Goal: Contribute content: Contribute content

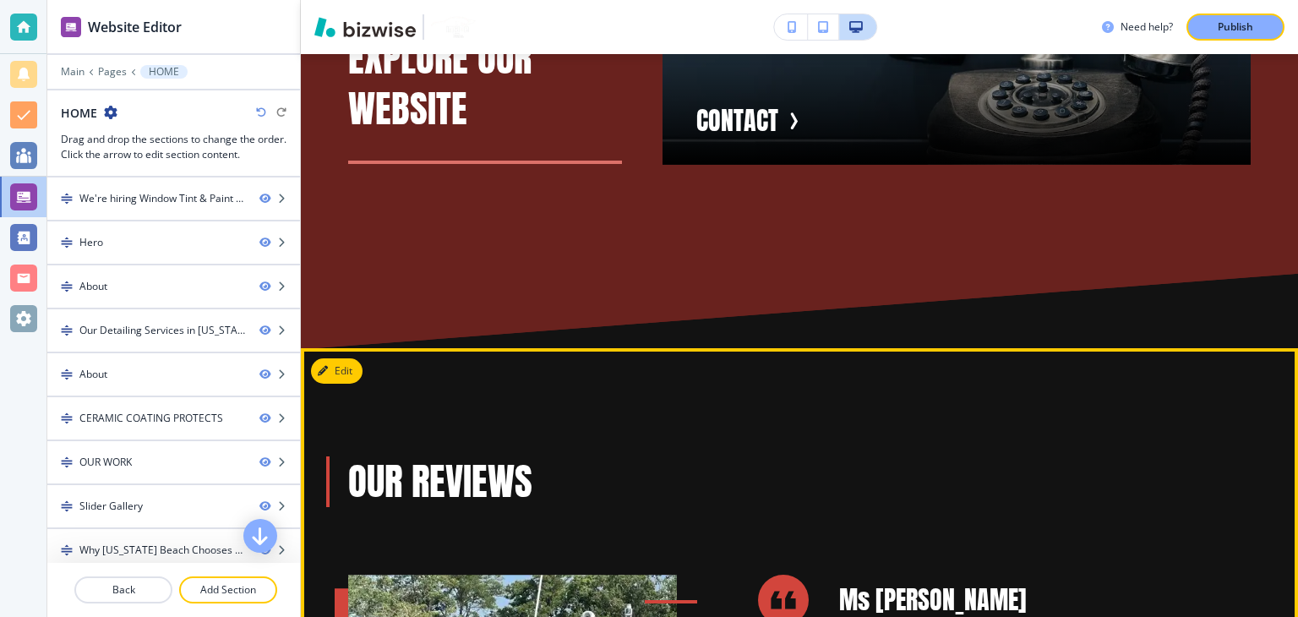
scroll to position [9896, 0]
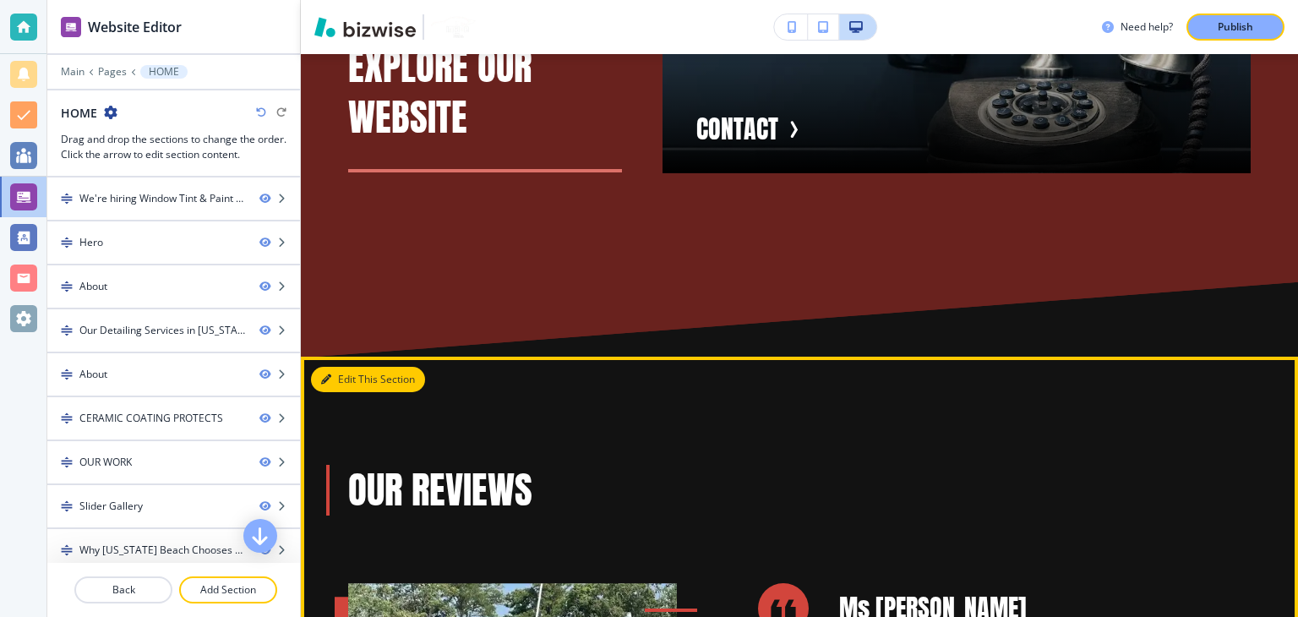
click at [345, 367] on button "Edit This Section" at bounding box center [368, 379] width 114 height 25
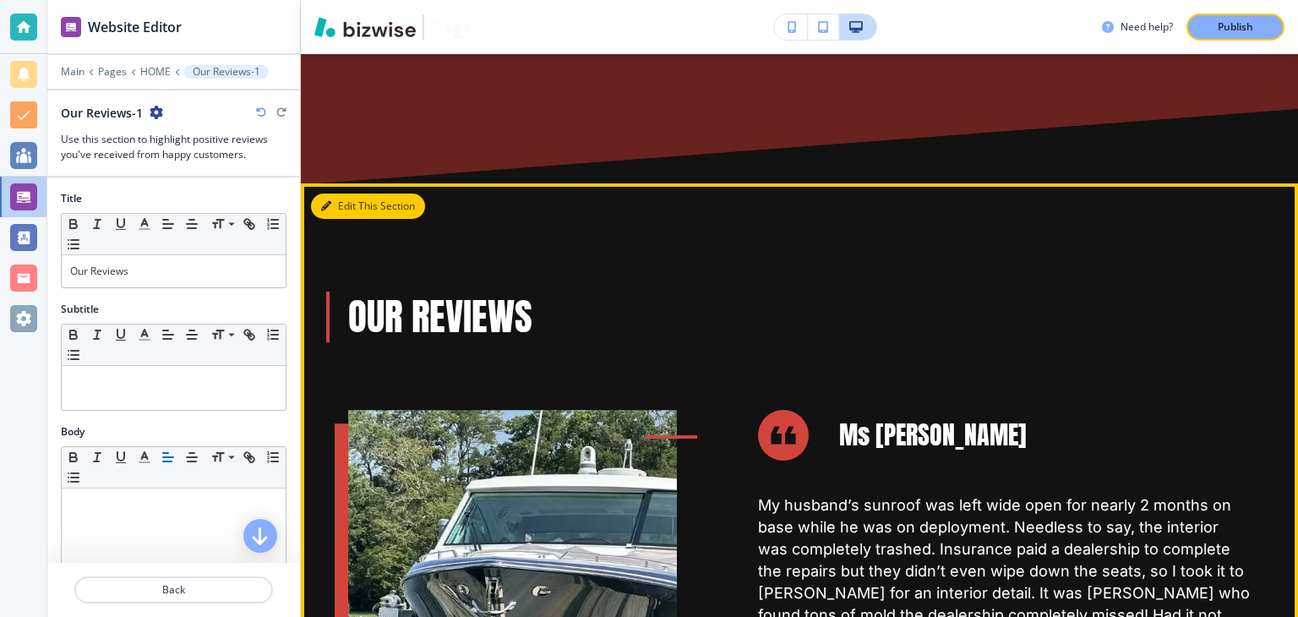
scroll to position [10076, 0]
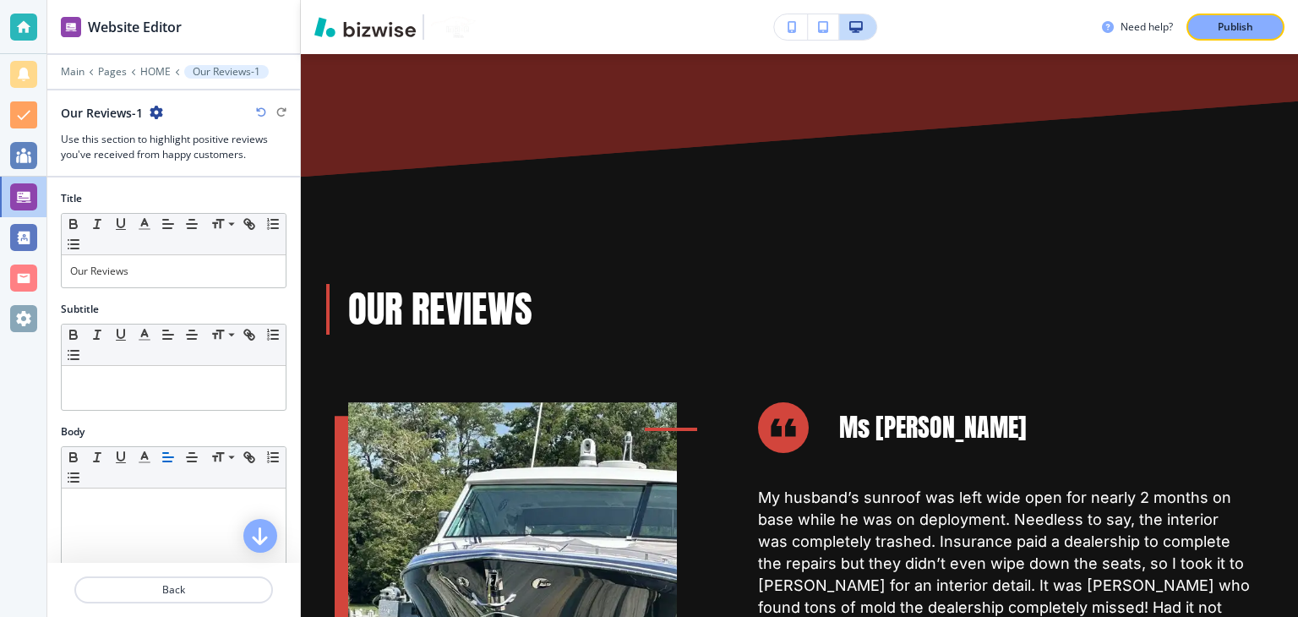
click at [155, 111] on icon "button" at bounding box center [157, 113] width 14 height 14
click at [162, 69] on p "HOME" at bounding box center [155, 72] width 30 height 12
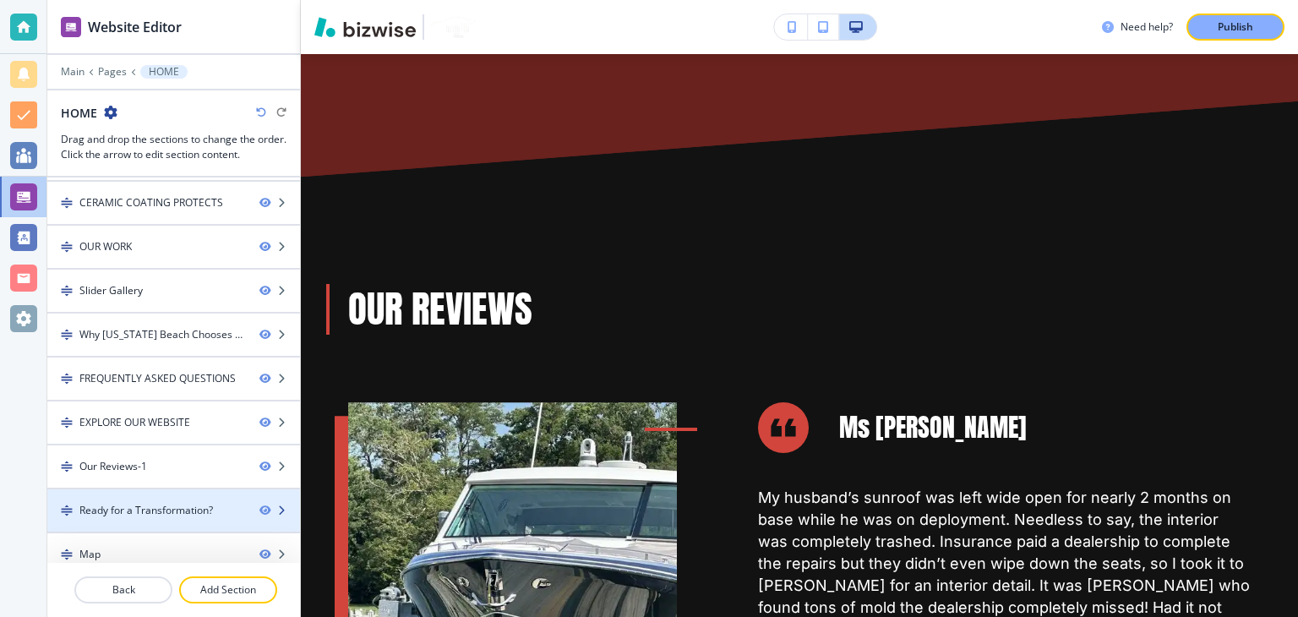
scroll to position [253, 0]
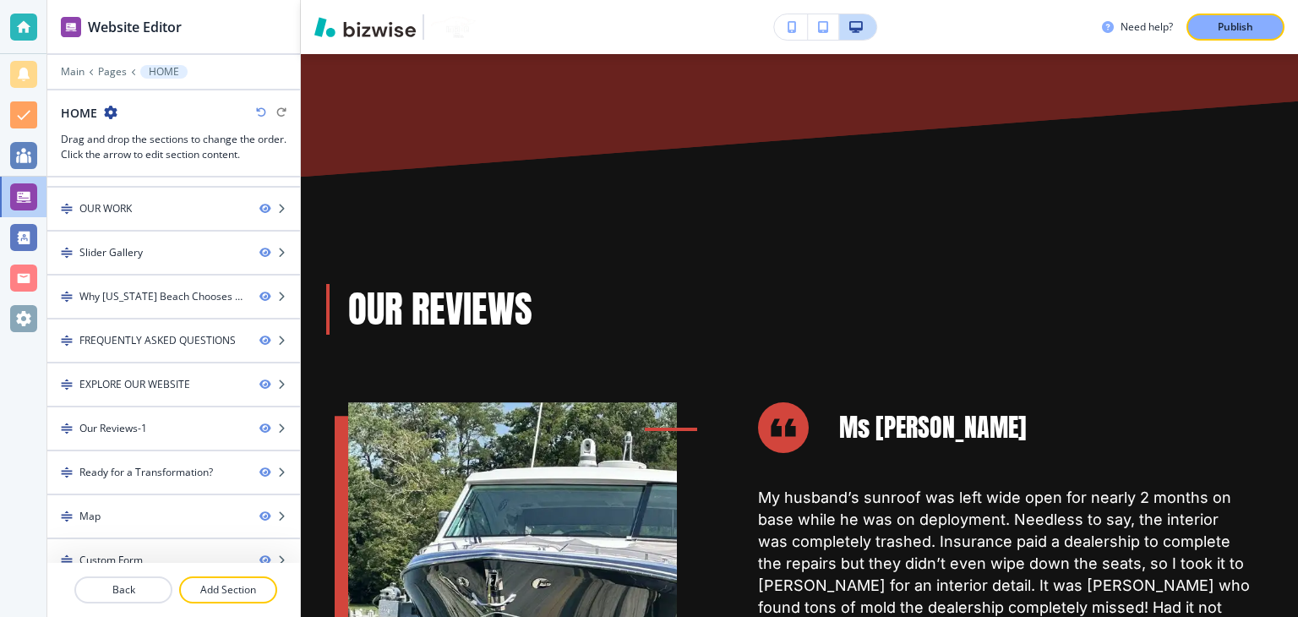
click at [112, 113] on icon "button" at bounding box center [111, 113] width 14 height 14
click at [139, 136] on p "Edit Page Settings" at bounding box center [157, 140] width 86 height 15
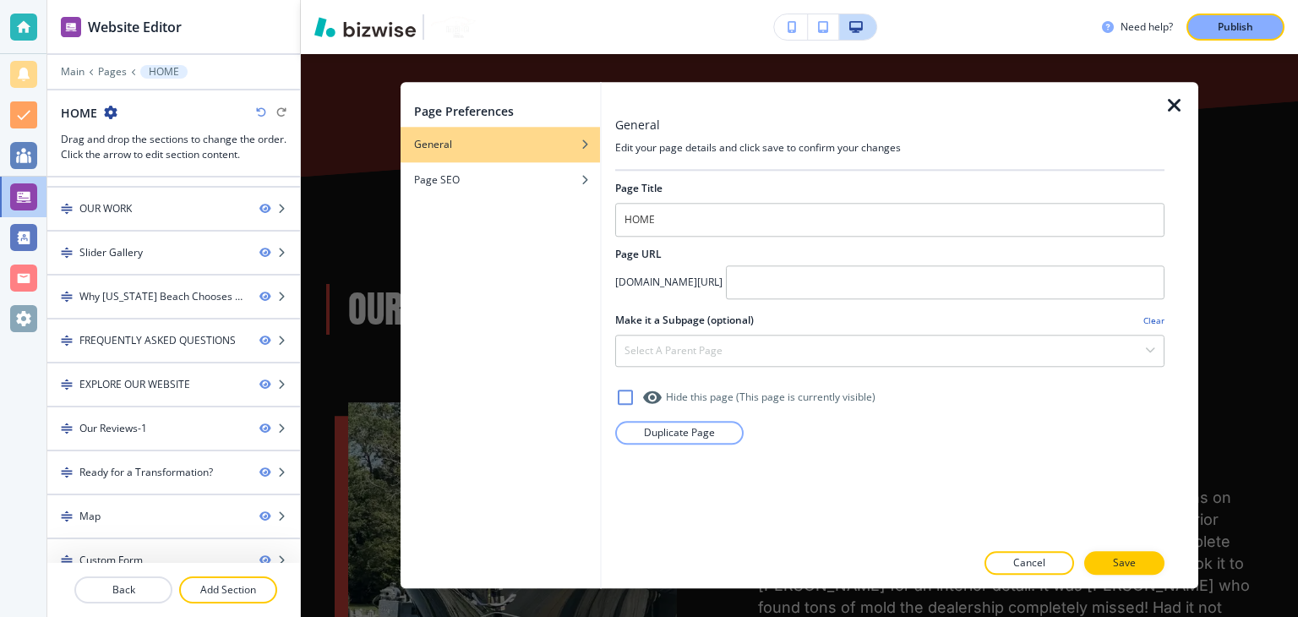
click at [1167, 109] on icon "button" at bounding box center [1174, 105] width 20 height 20
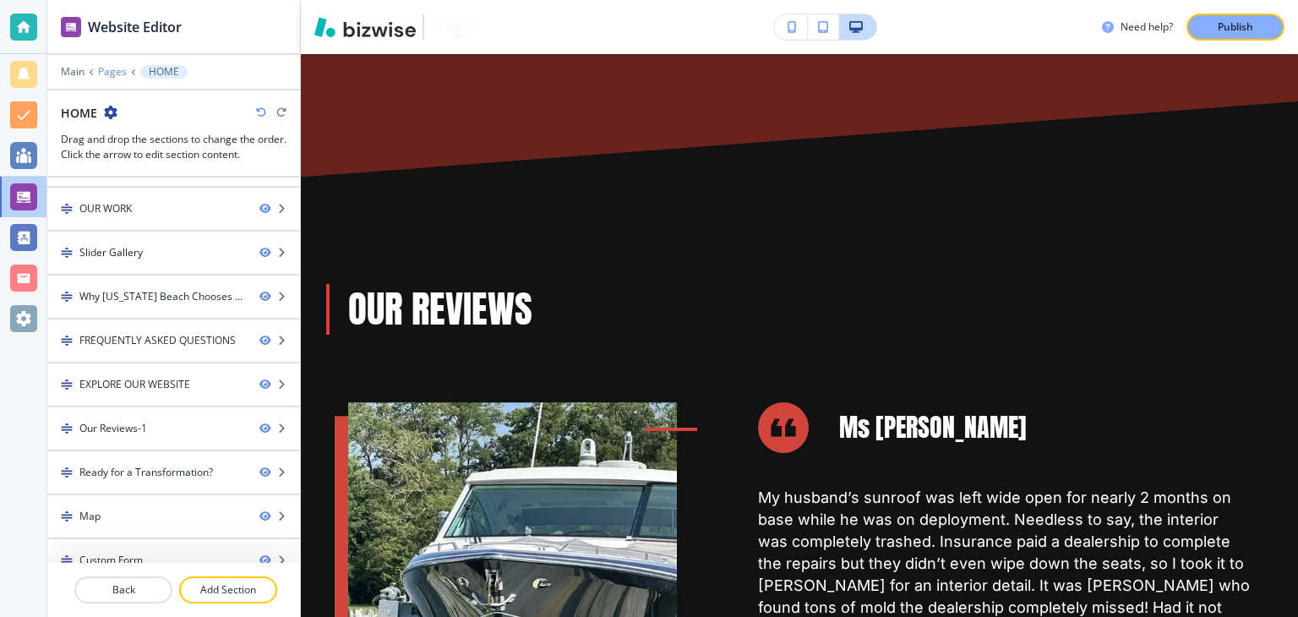
click at [115, 66] on p "Pages" at bounding box center [112, 72] width 29 height 12
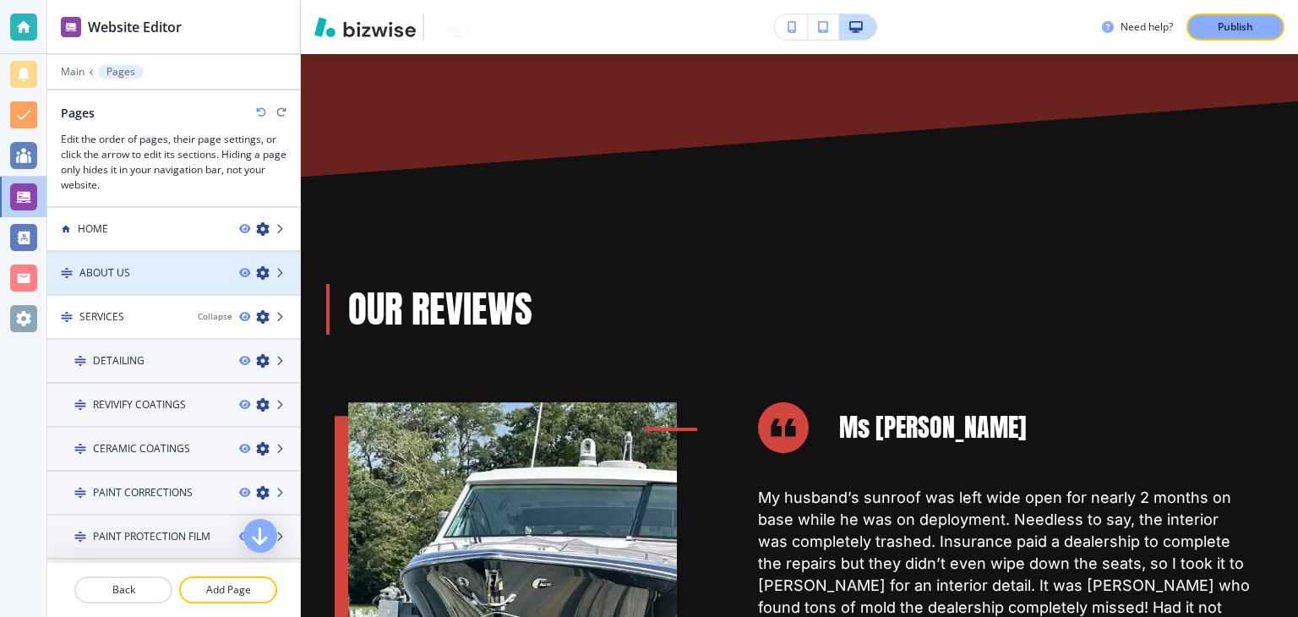
click at [168, 268] on div "ABOUT US" at bounding box center [136, 272] width 178 height 15
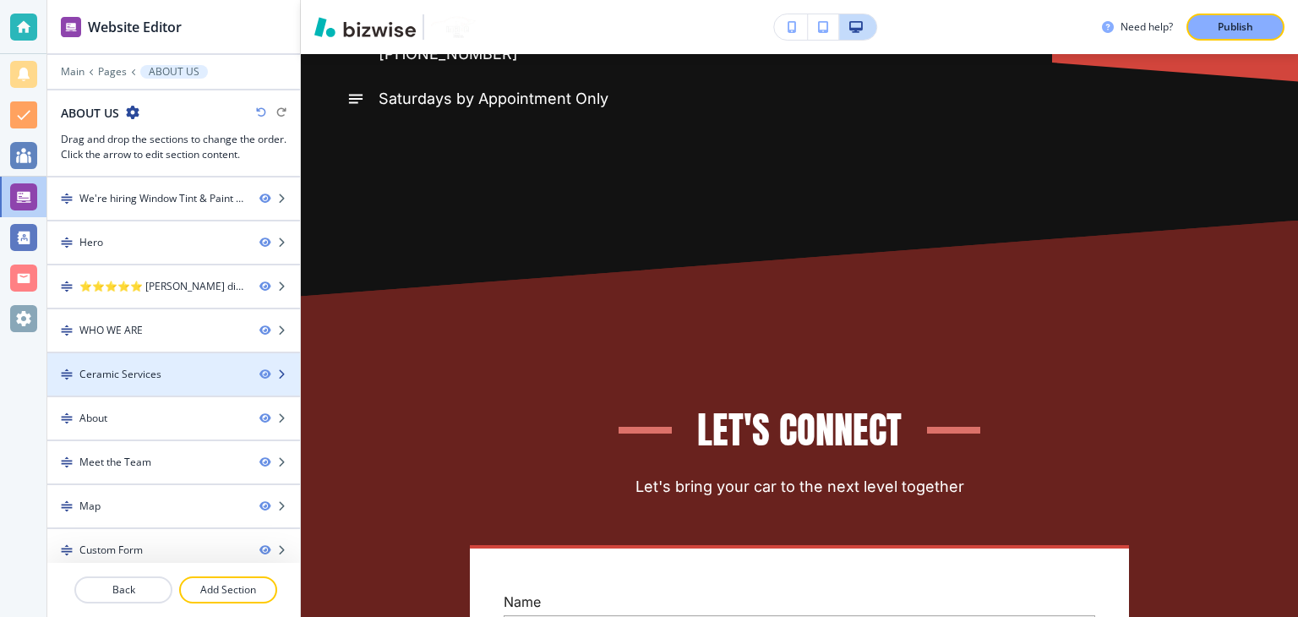
scroll to position [6, 0]
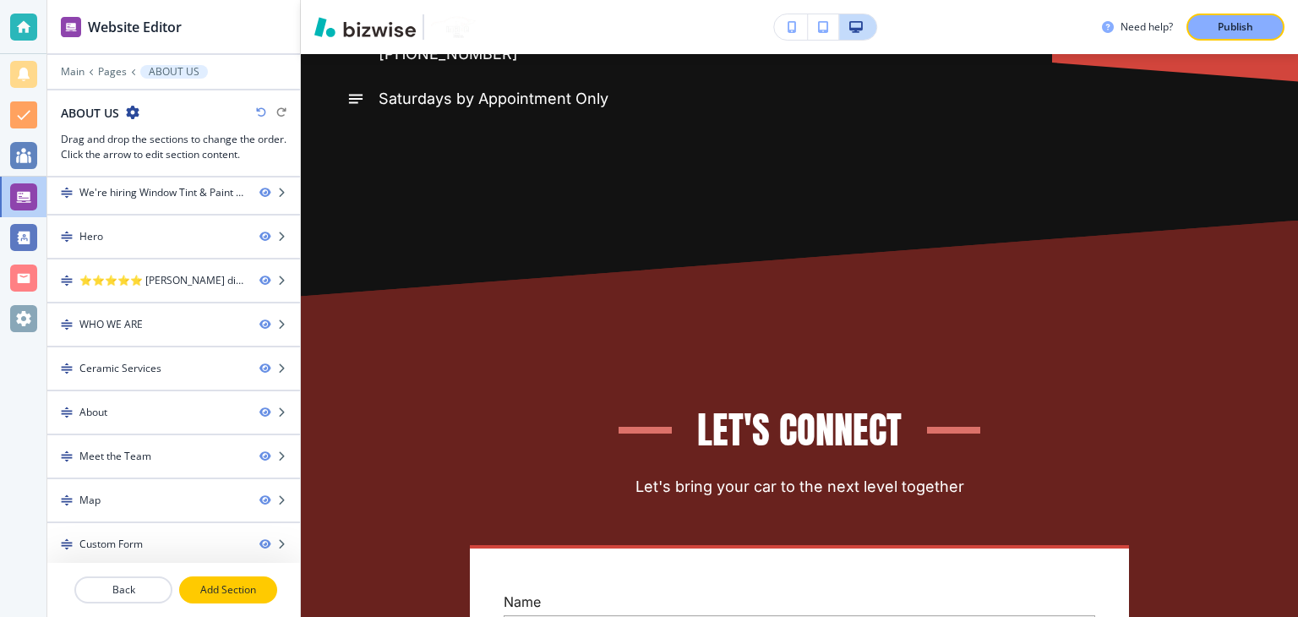
click at [221, 587] on p "Add Section" at bounding box center [228, 589] width 95 height 15
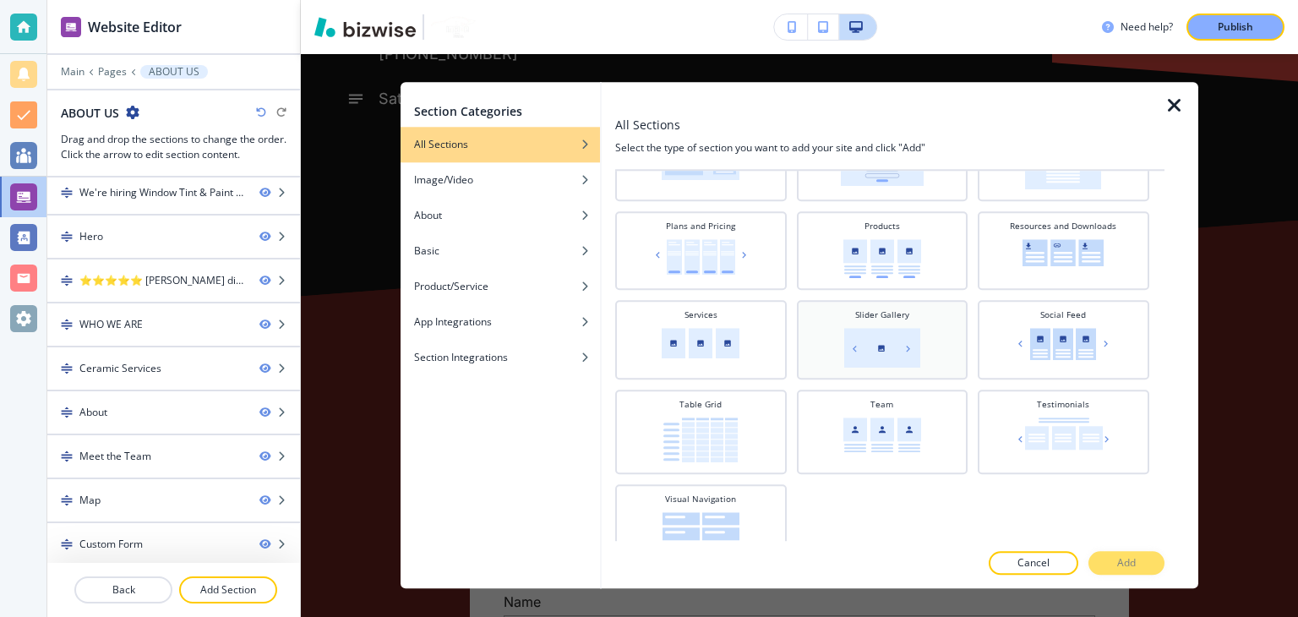
scroll to position [563, 0]
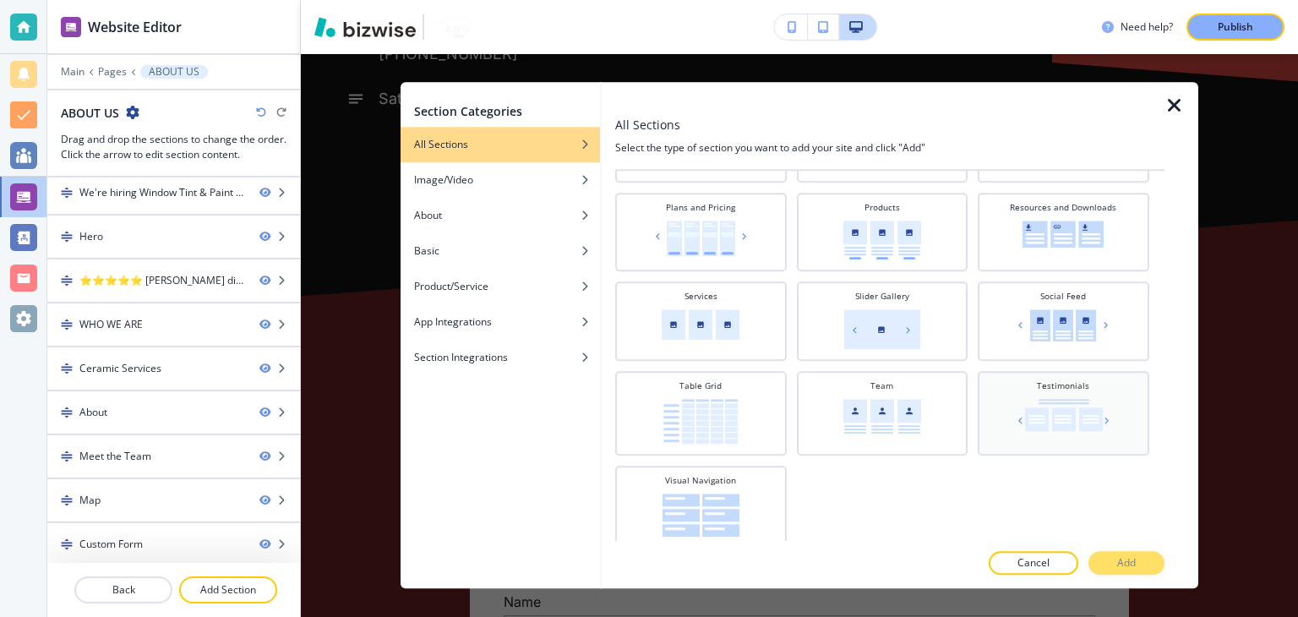
click at [1048, 412] on img at bounding box center [1063, 416] width 99 height 34
click at [1125, 562] on p "Add" at bounding box center [1126, 563] width 19 height 15
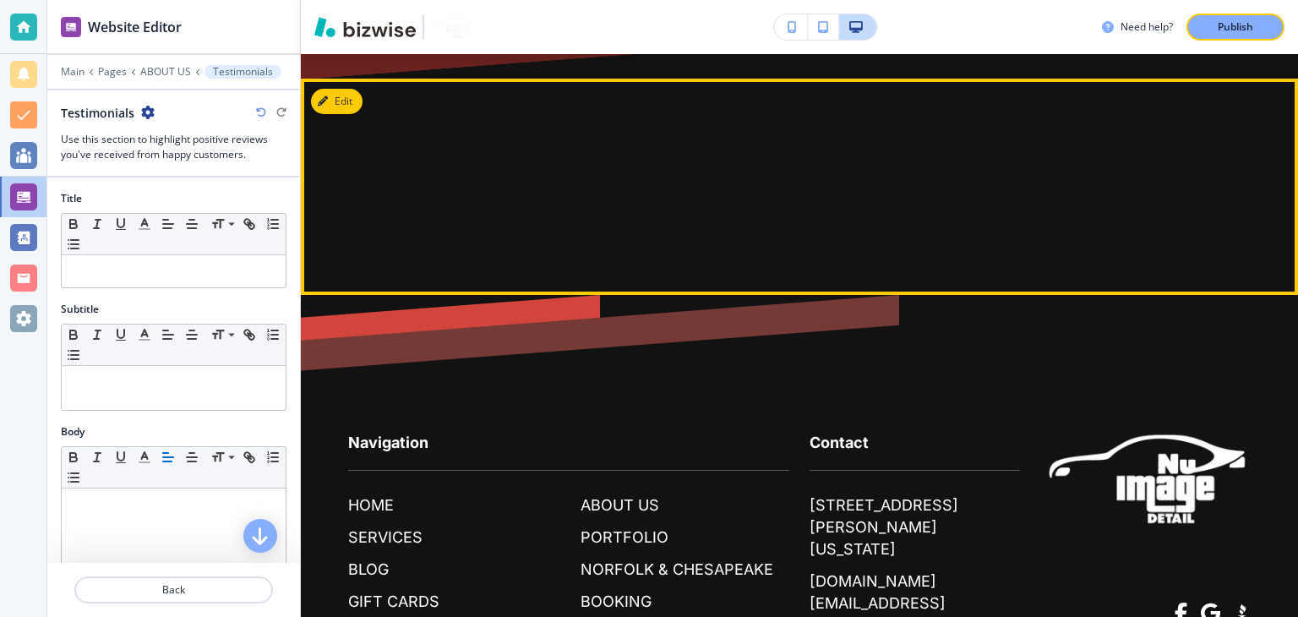
scroll to position [6505, 0]
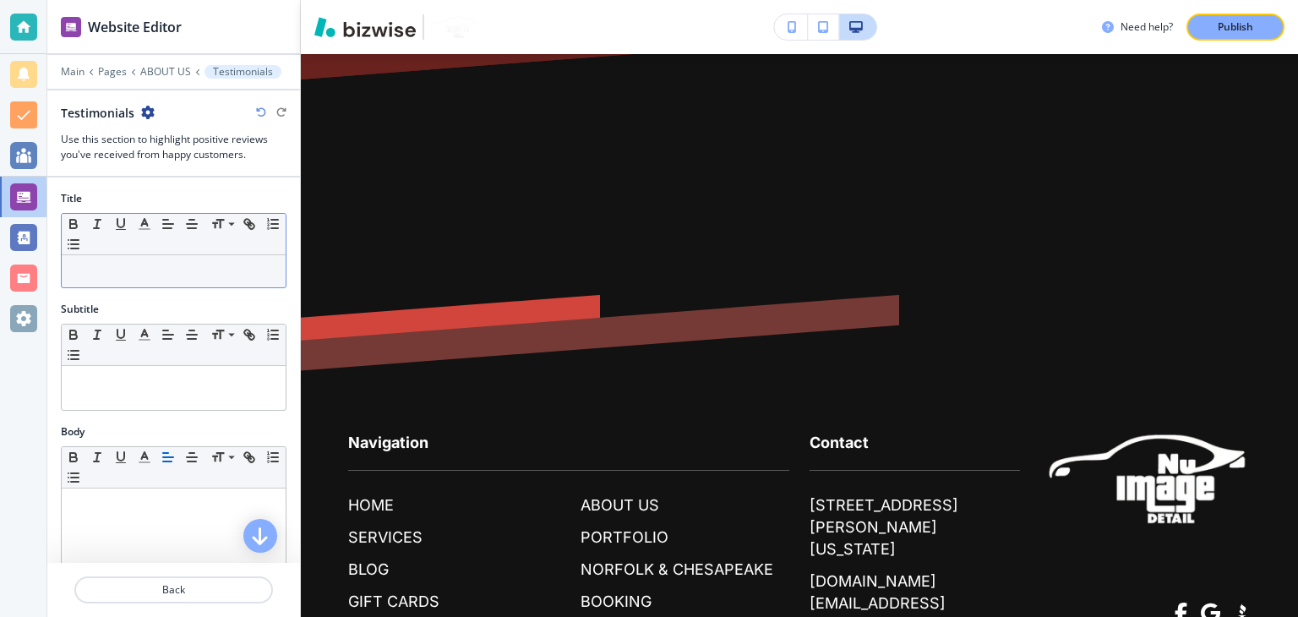
click at [168, 268] on p at bounding box center [173, 271] width 207 height 15
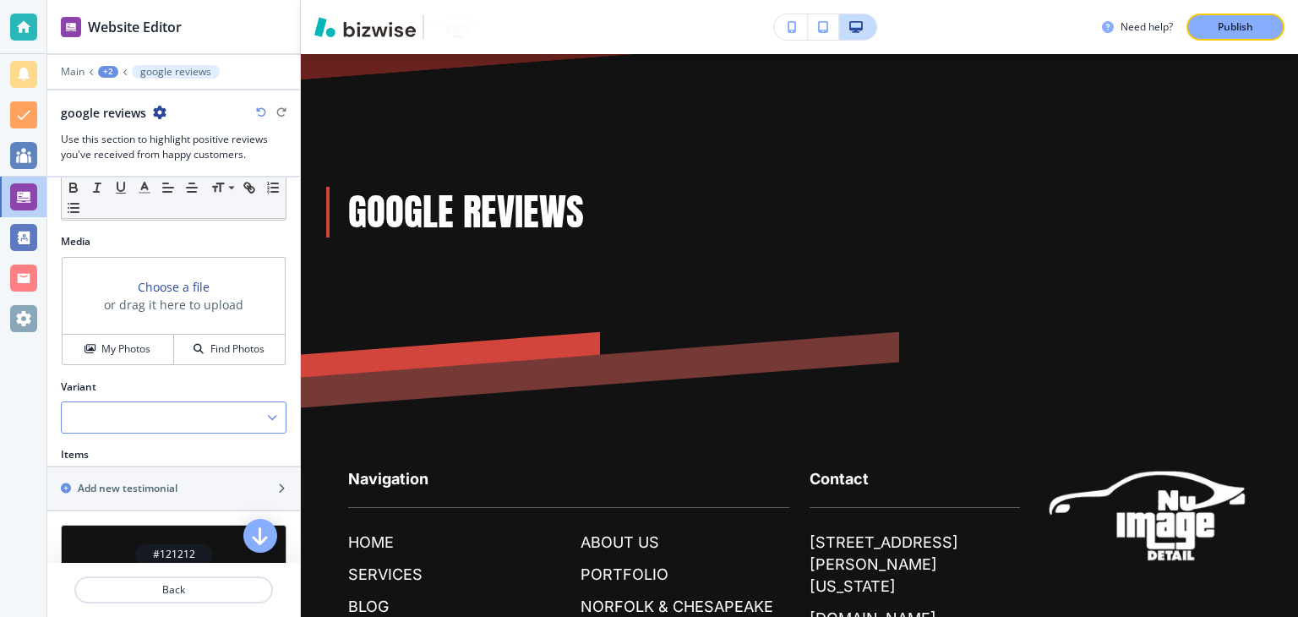
scroll to position [591, 0]
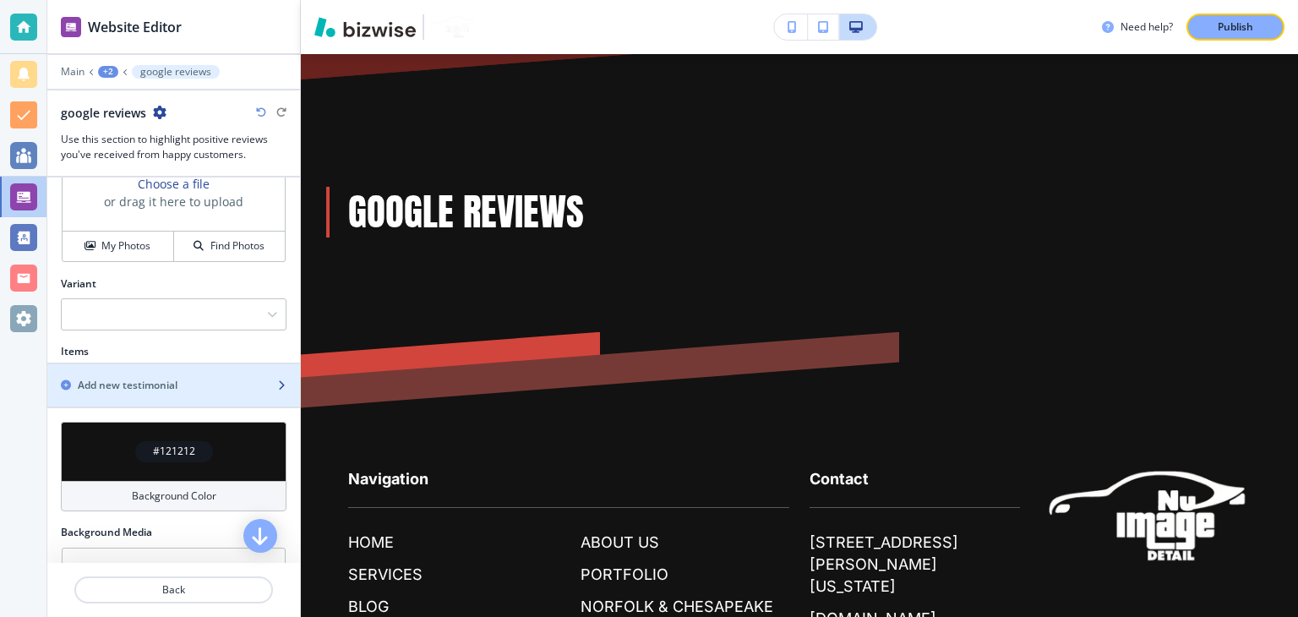
click at [139, 395] on div "button" at bounding box center [173, 400] width 253 height 14
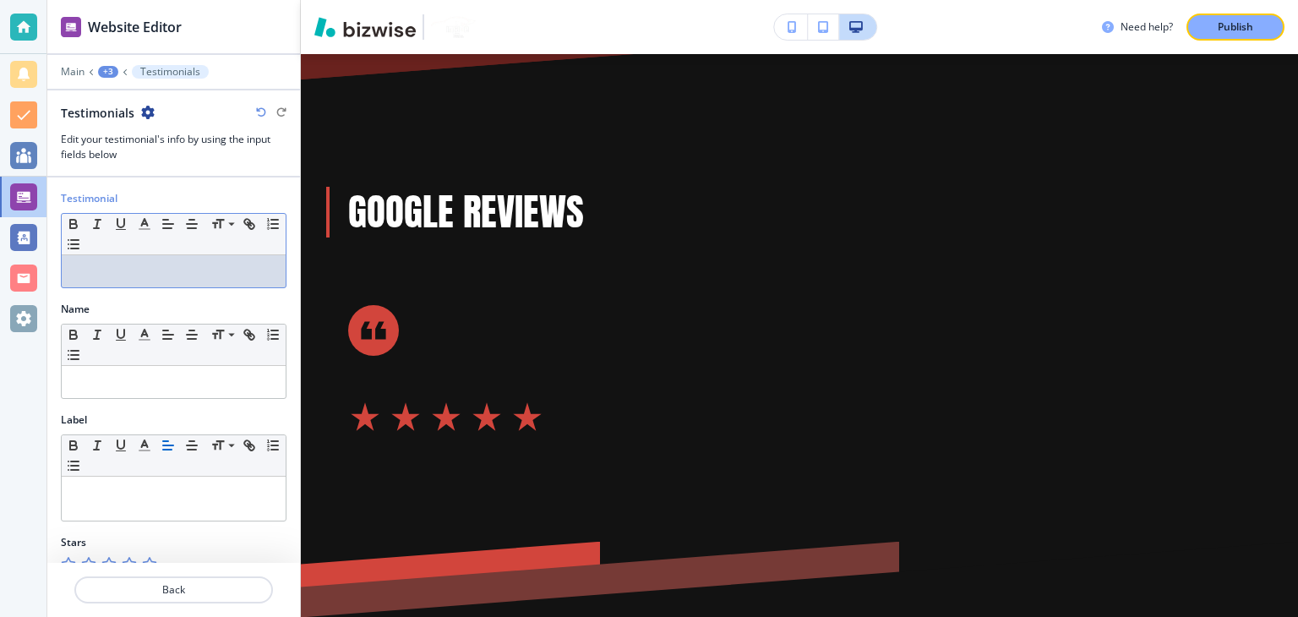
click at [159, 277] on div at bounding box center [174, 271] width 224 height 32
paste div
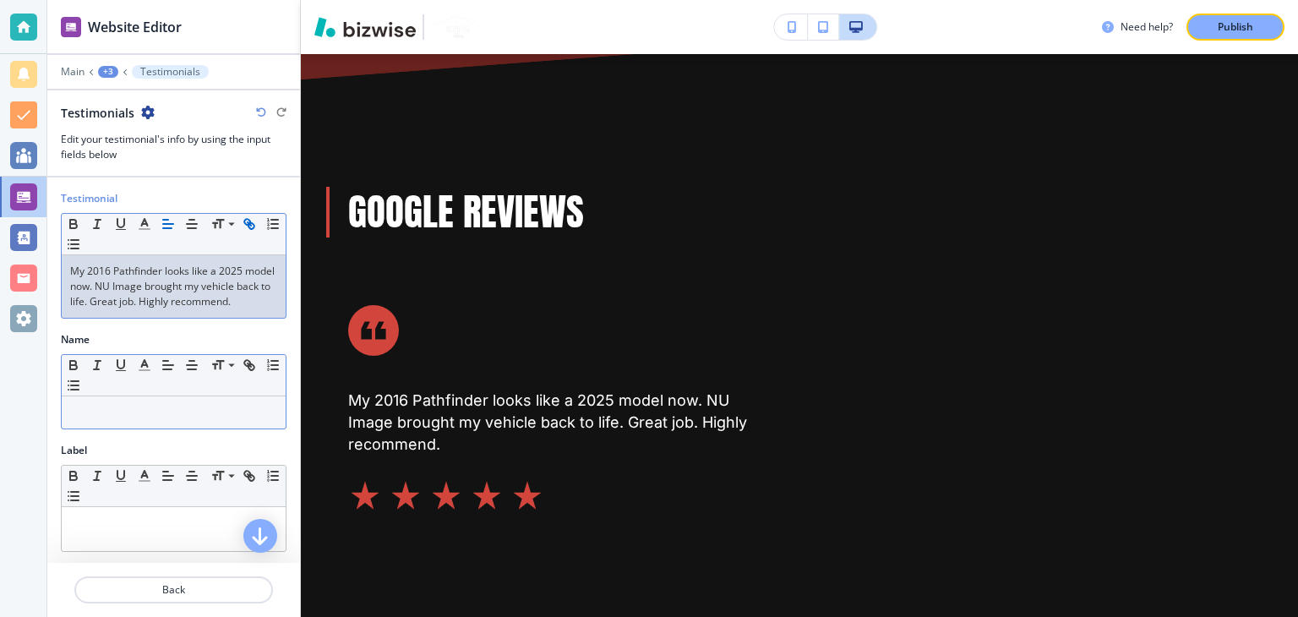
click at [117, 420] on p at bounding box center [173, 412] width 207 height 15
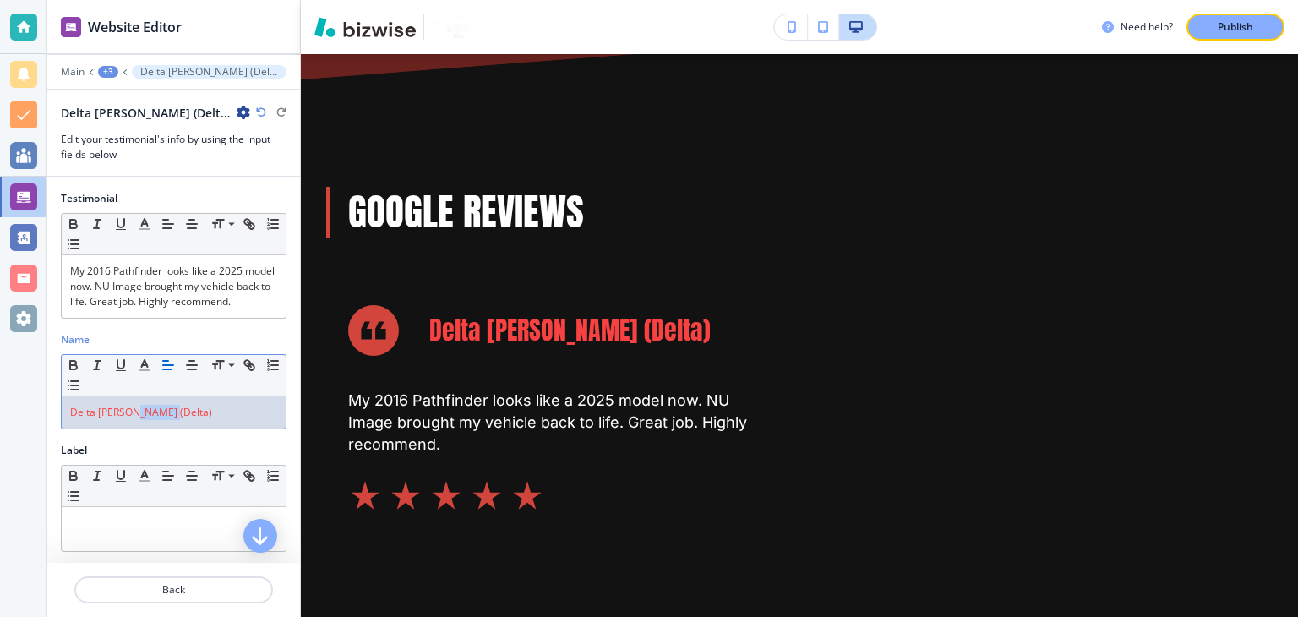
drag, startPoint x: 133, startPoint y: 432, endPoint x: 188, endPoint y: 433, distance: 55.8
click at [188, 420] on p "Delta [PERSON_NAME] (Delta)" at bounding box center [173, 412] width 207 height 15
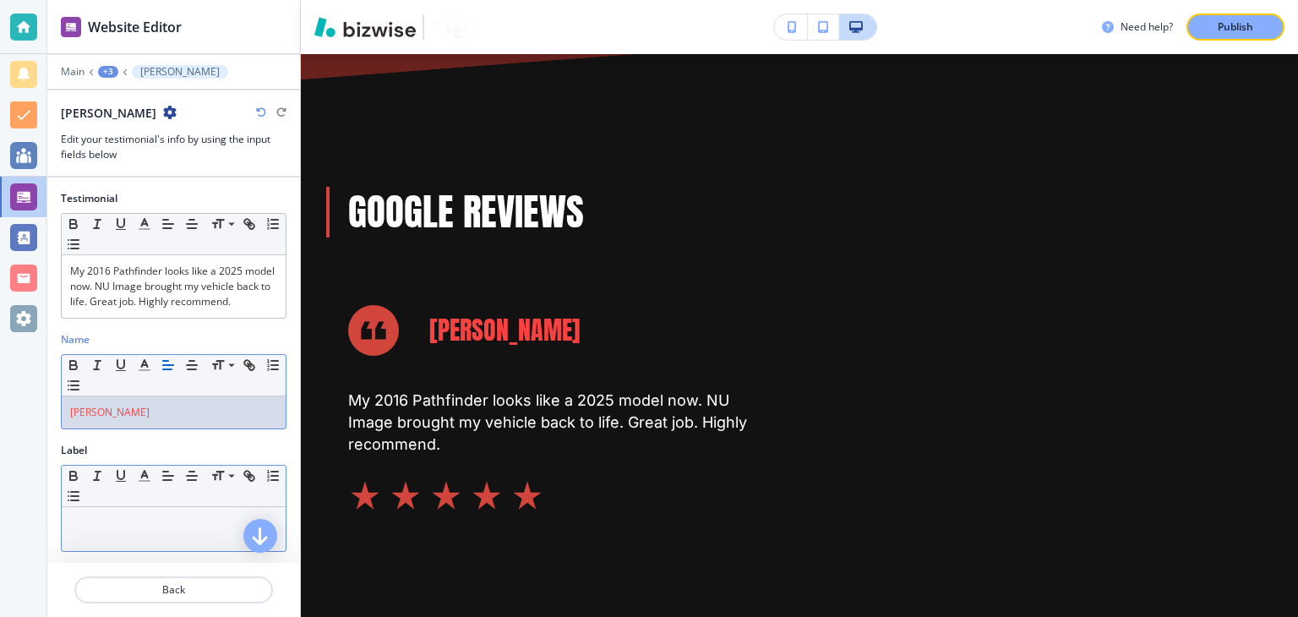
click at [150, 528] on p at bounding box center [173, 522] width 207 height 15
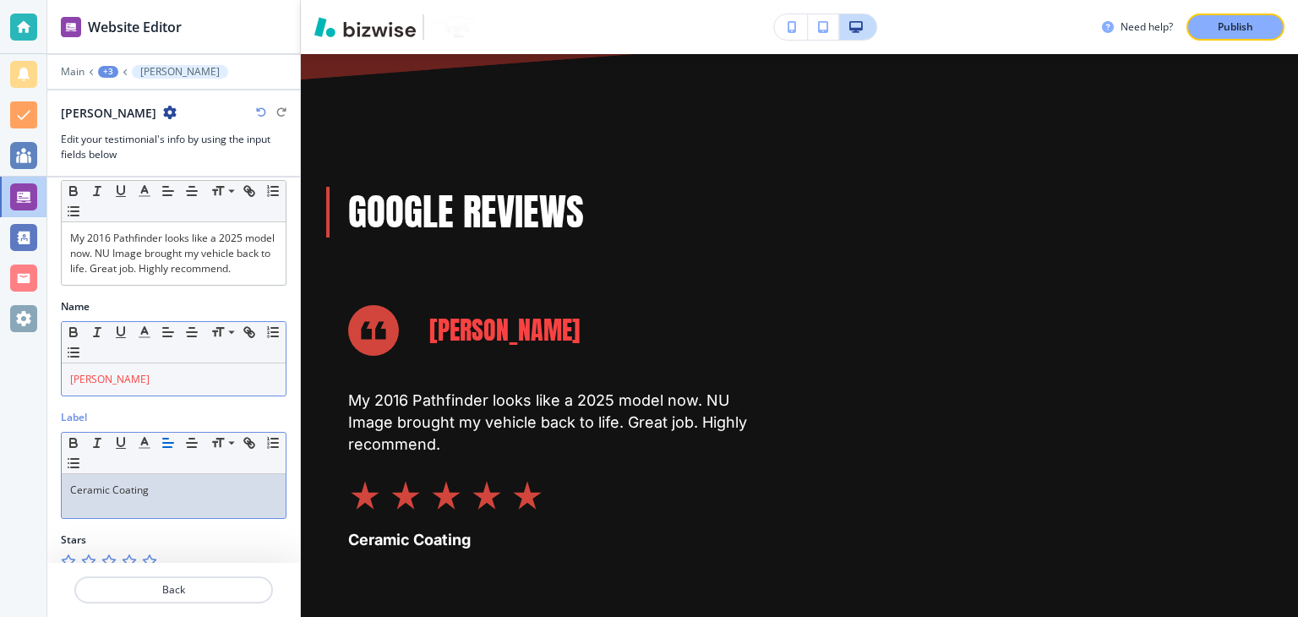
scroll to position [64, 0]
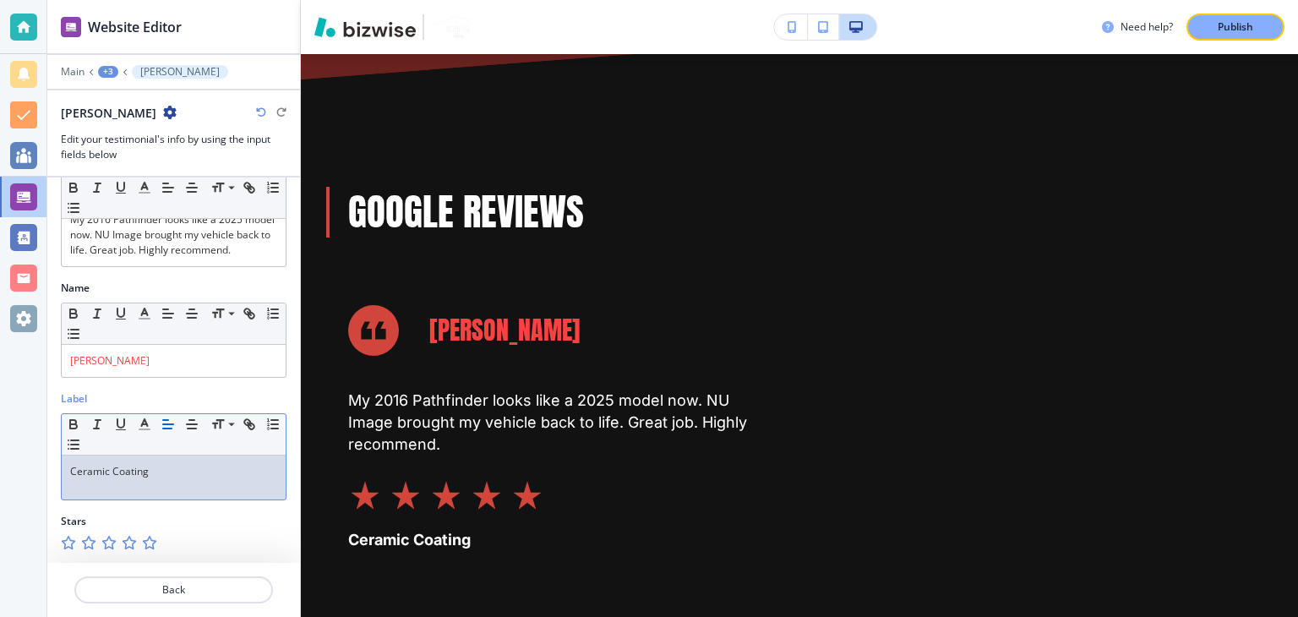
click at [143, 541] on icon "button" at bounding box center [149, 543] width 14 height 14
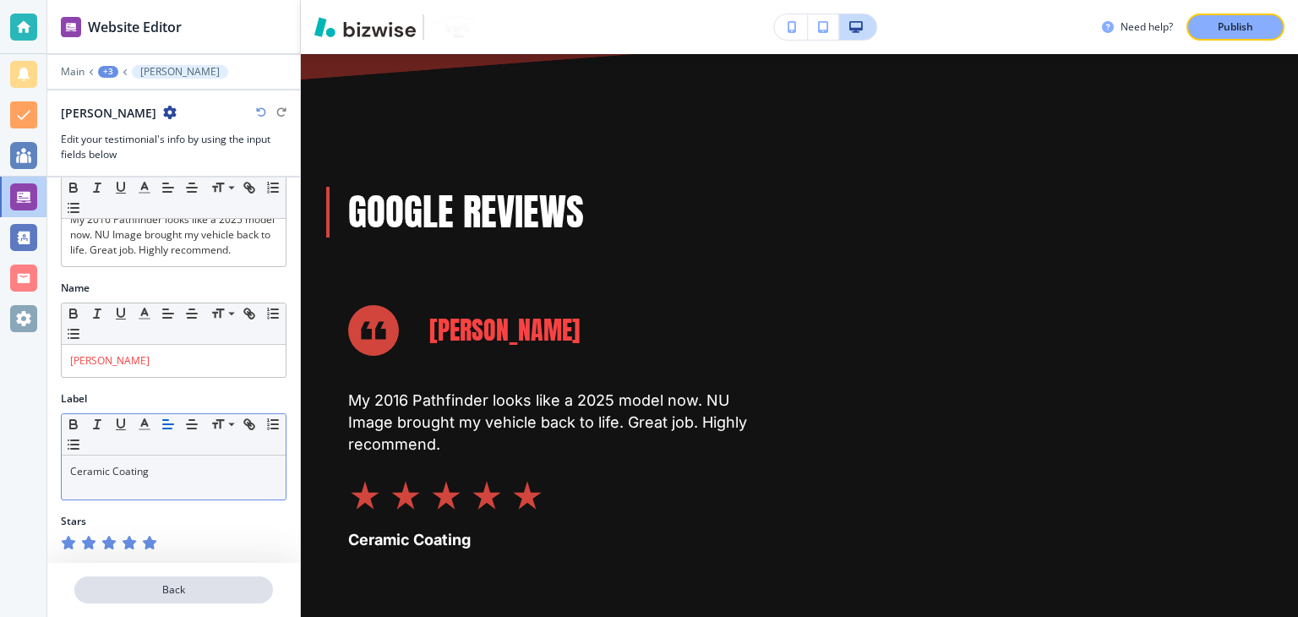
click at [206, 585] on p "Back" at bounding box center [173, 589] width 195 height 15
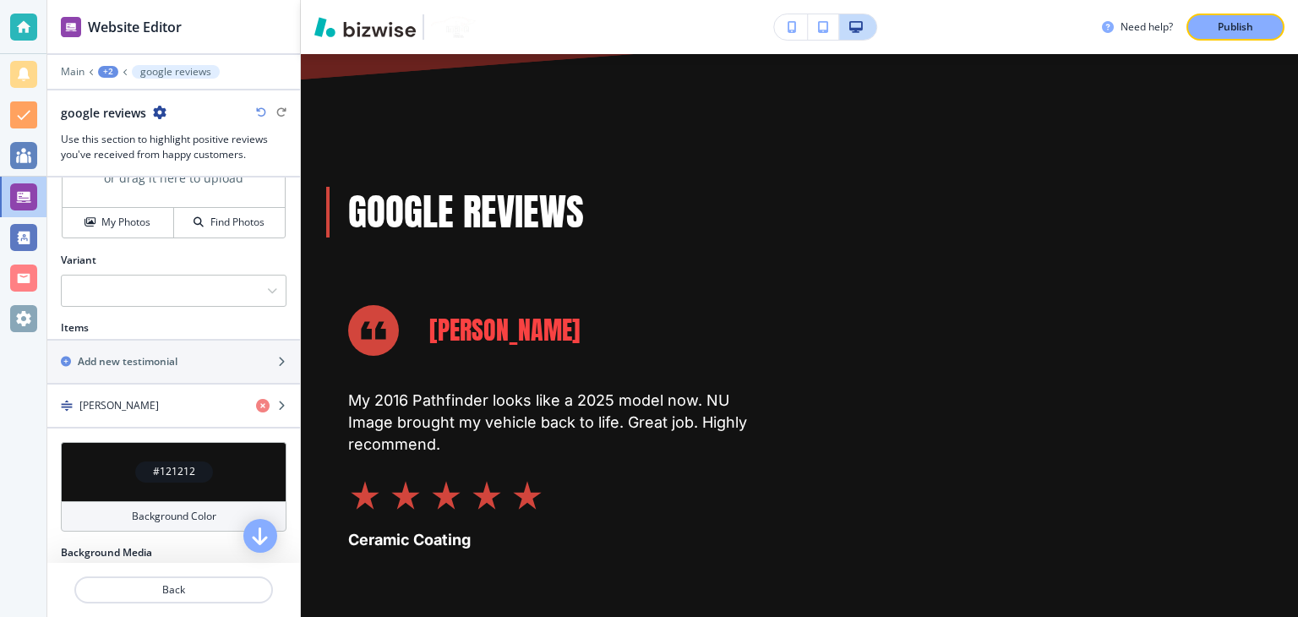
scroll to position [737, 0]
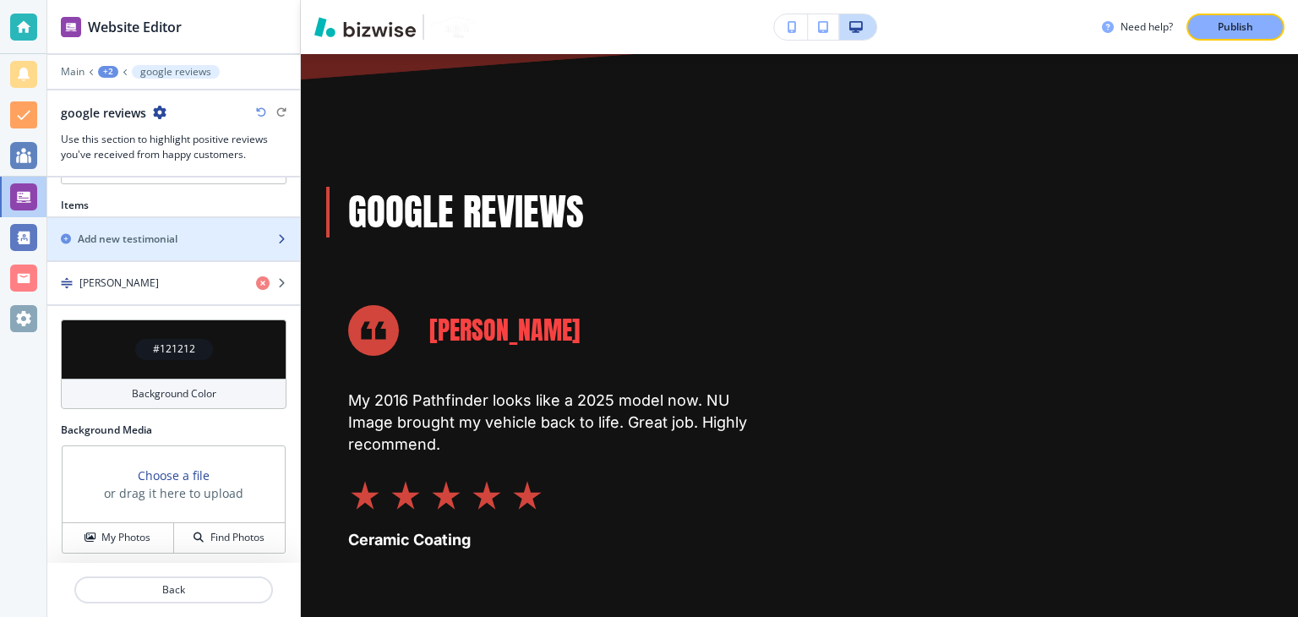
click at [146, 241] on h2 "Add new testimonial" at bounding box center [128, 238] width 100 height 15
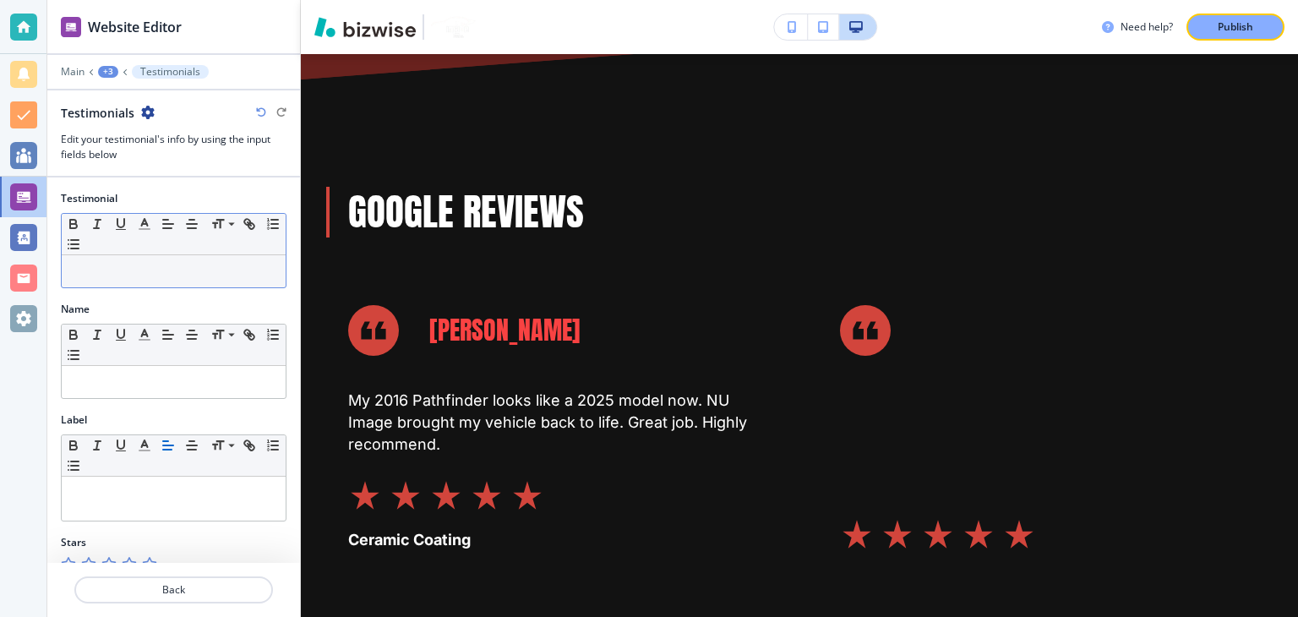
click at [142, 279] on div at bounding box center [174, 271] width 224 height 32
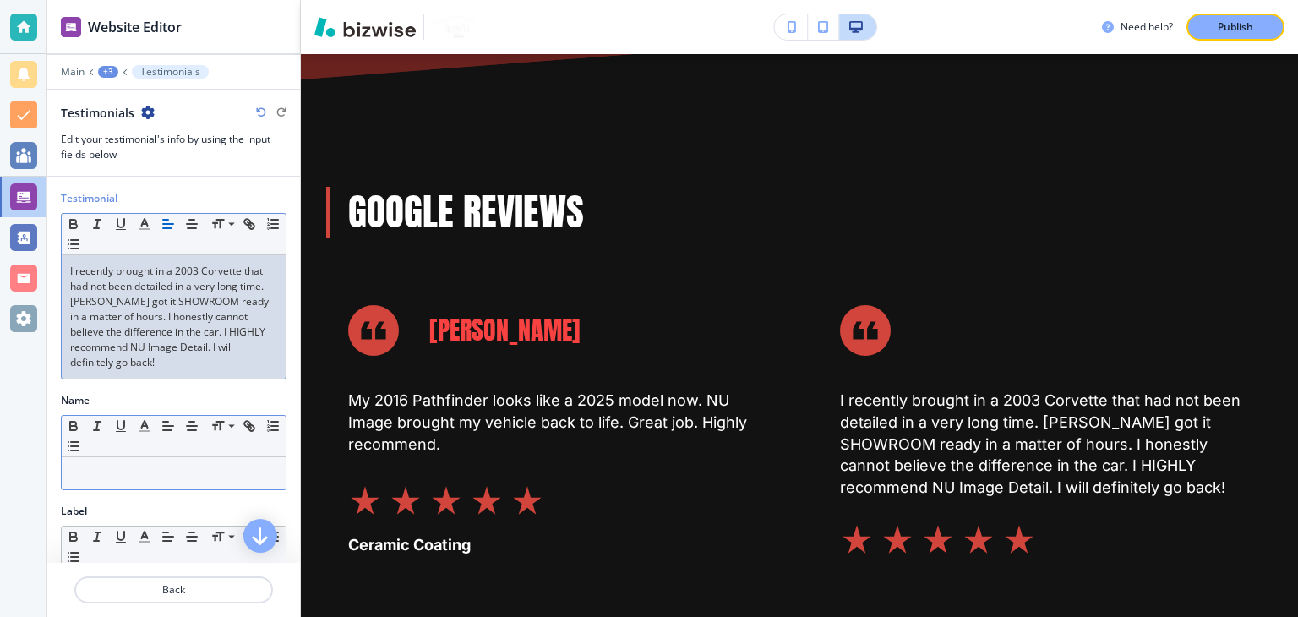
click at [119, 482] on div at bounding box center [174, 473] width 224 height 32
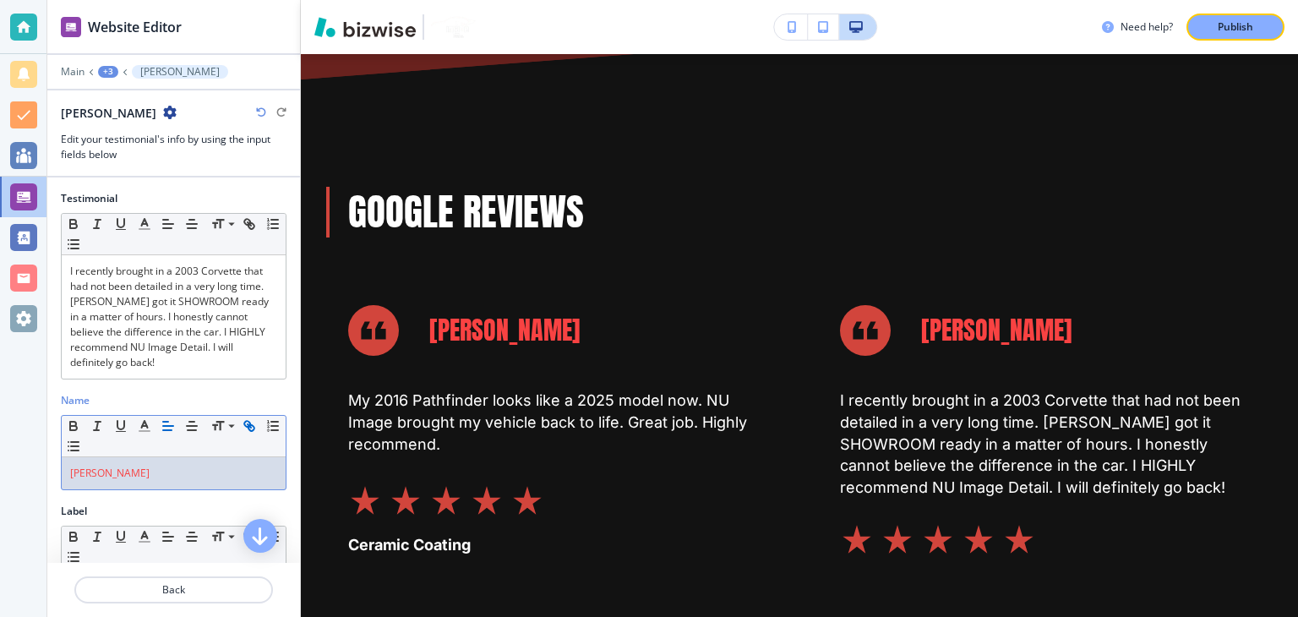
scroll to position [110, 0]
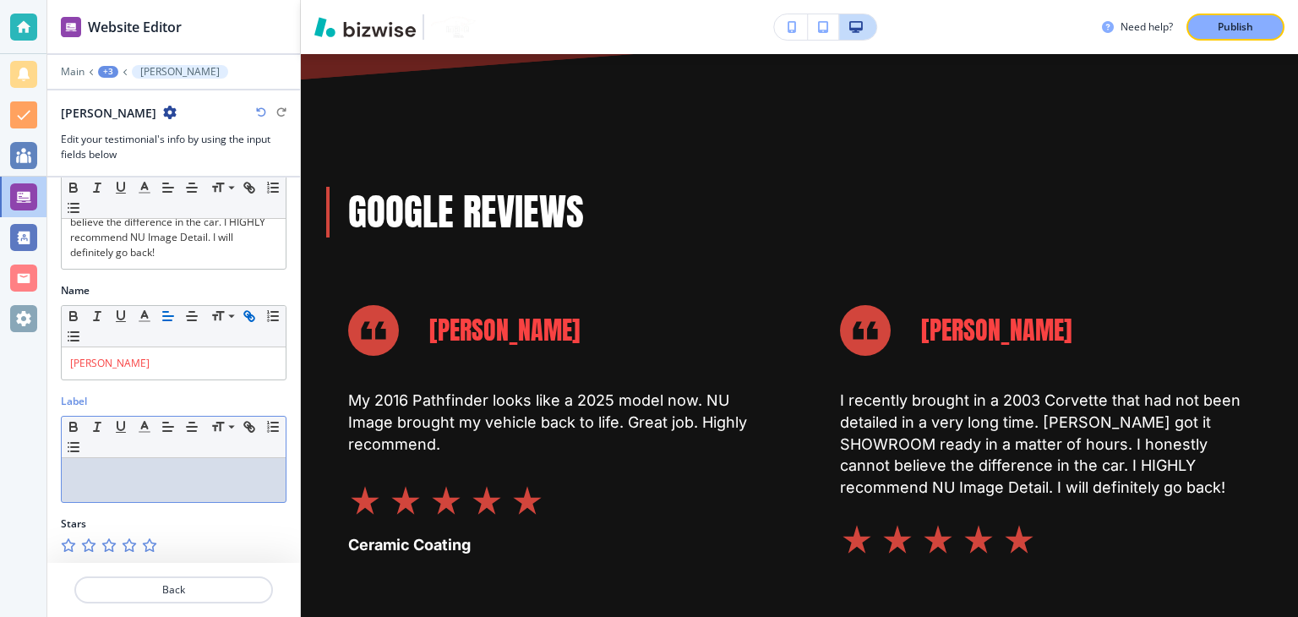
click at [115, 488] on div at bounding box center [174, 480] width 224 height 44
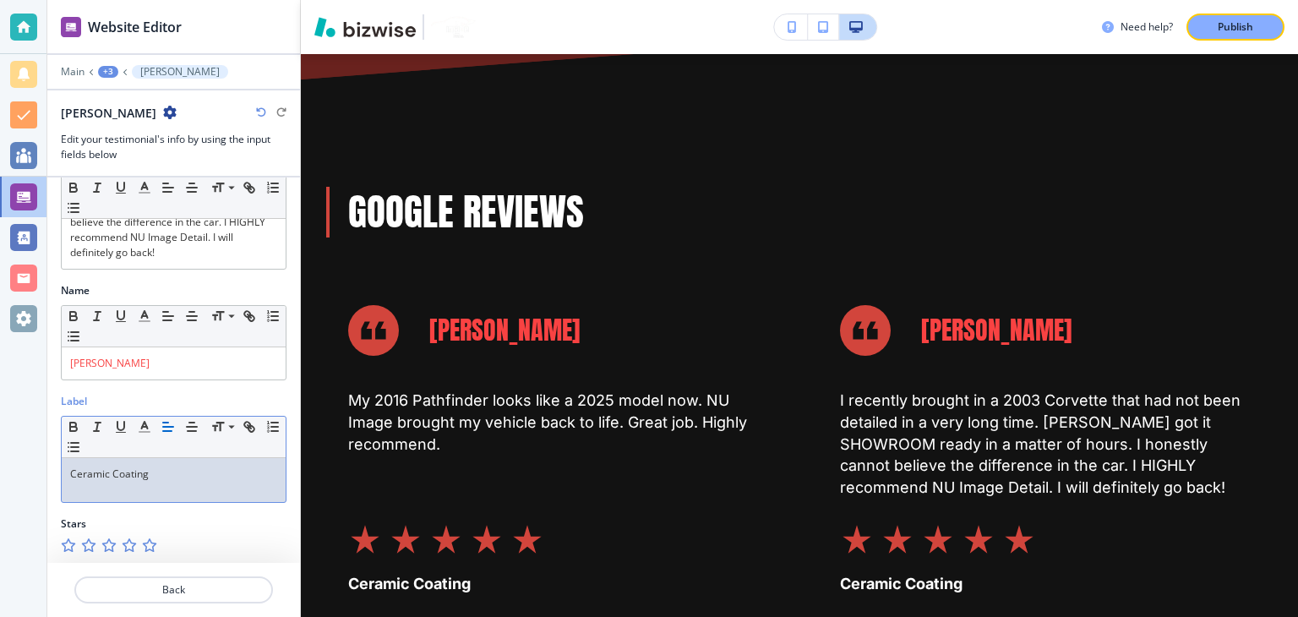
click at [152, 546] on icon "button" at bounding box center [149, 545] width 14 height 14
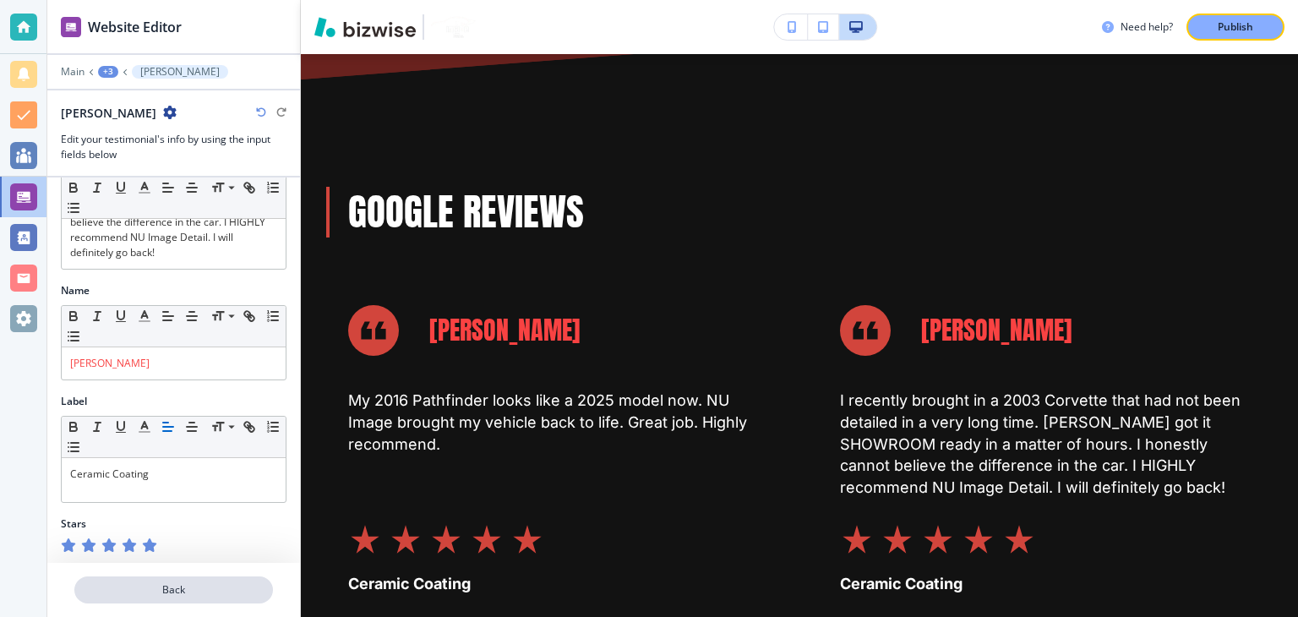
click at [161, 585] on p "Back" at bounding box center [173, 589] width 195 height 15
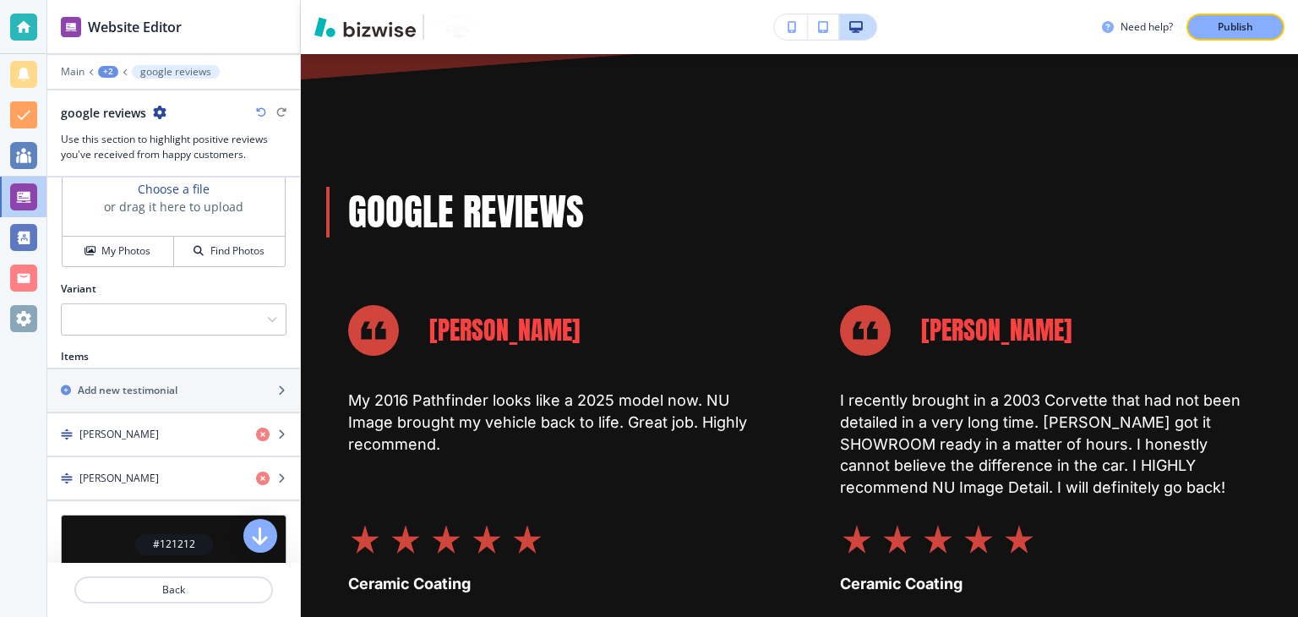
scroll to position [591, 0]
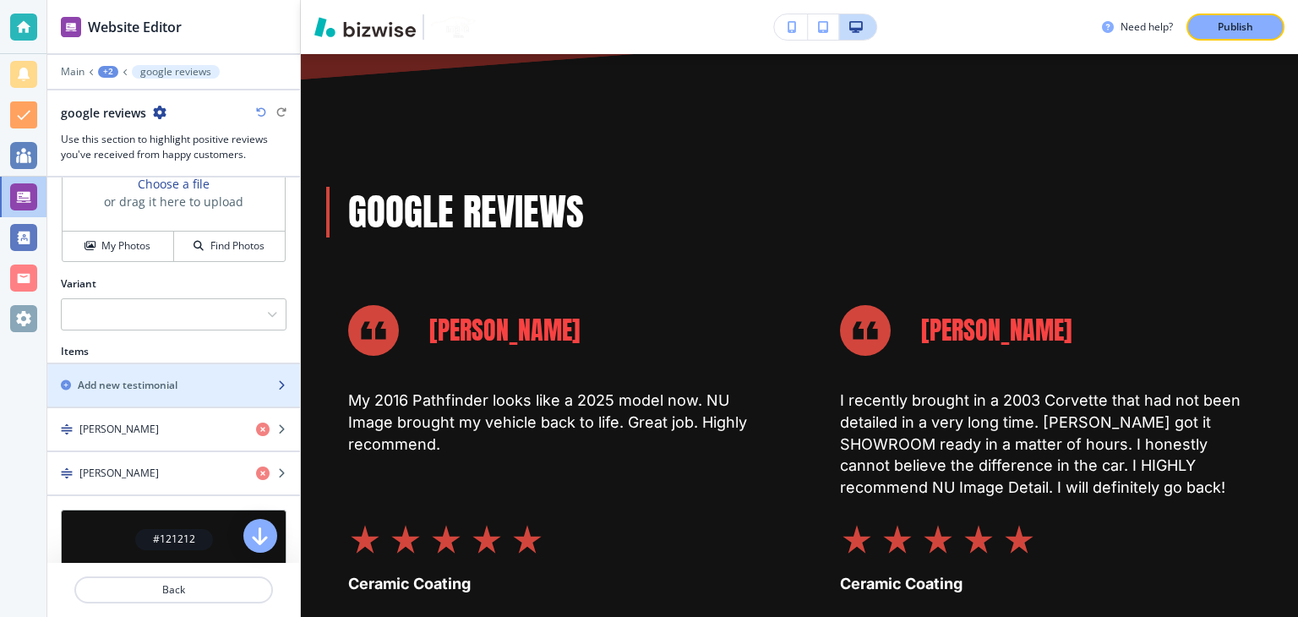
click at [199, 372] on div "button" at bounding box center [173, 371] width 253 height 14
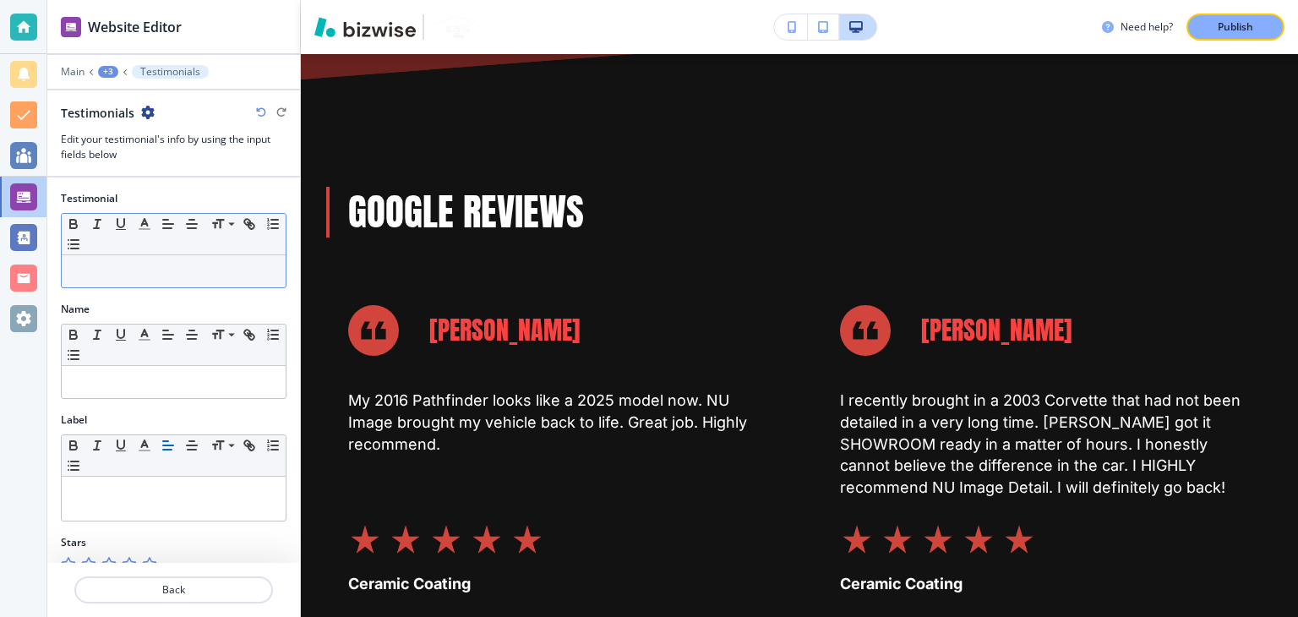
click at [179, 274] on p at bounding box center [173, 271] width 207 height 15
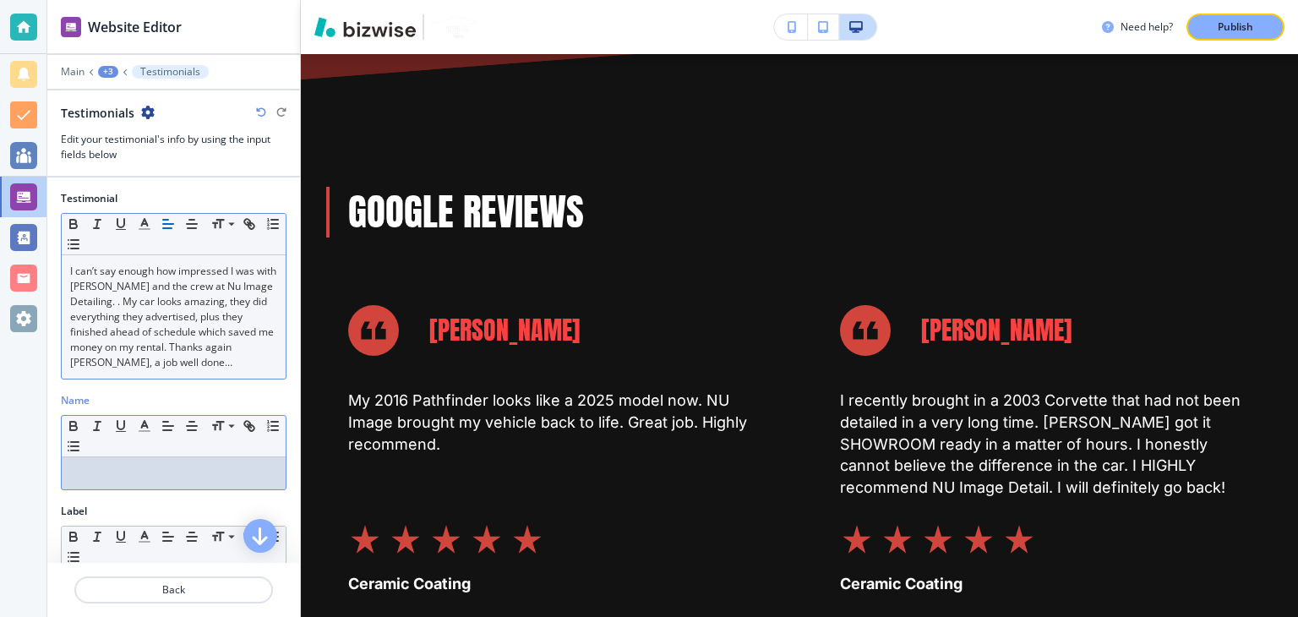
click at [176, 476] on p at bounding box center [173, 472] width 207 height 15
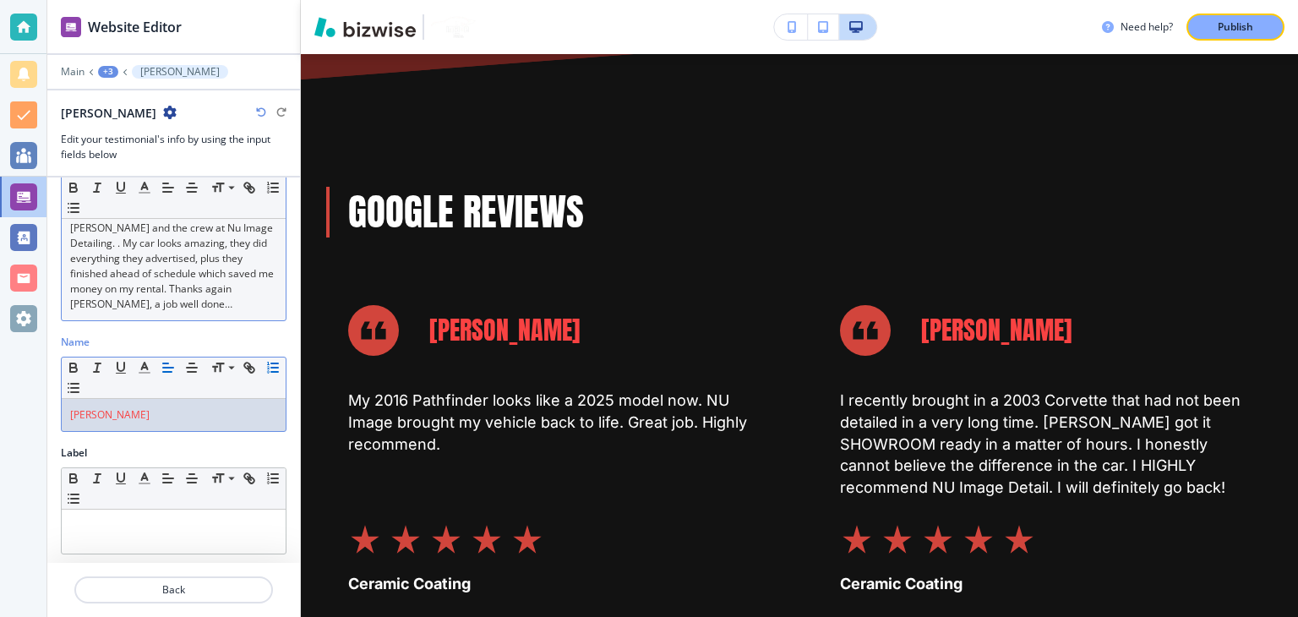
scroll to position [110, 0]
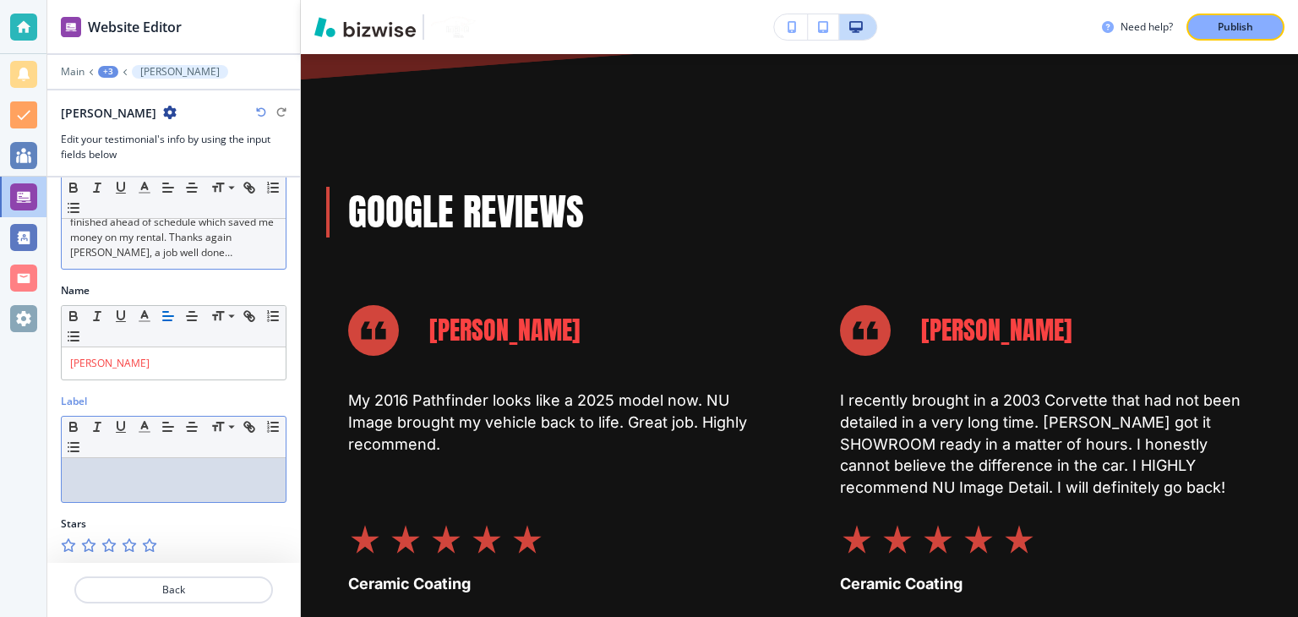
click at [132, 477] on p at bounding box center [173, 473] width 207 height 15
click at [148, 538] on icon "button" at bounding box center [149, 545] width 14 height 14
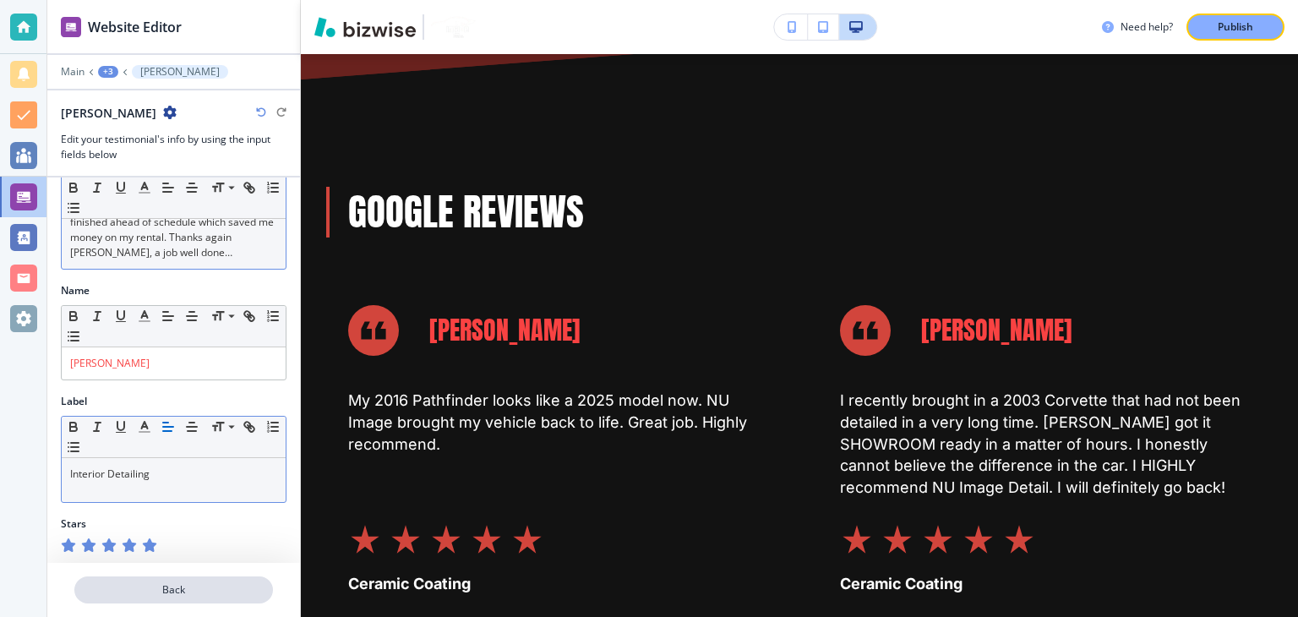
click at [183, 600] on button "Back" at bounding box center [173, 589] width 199 height 27
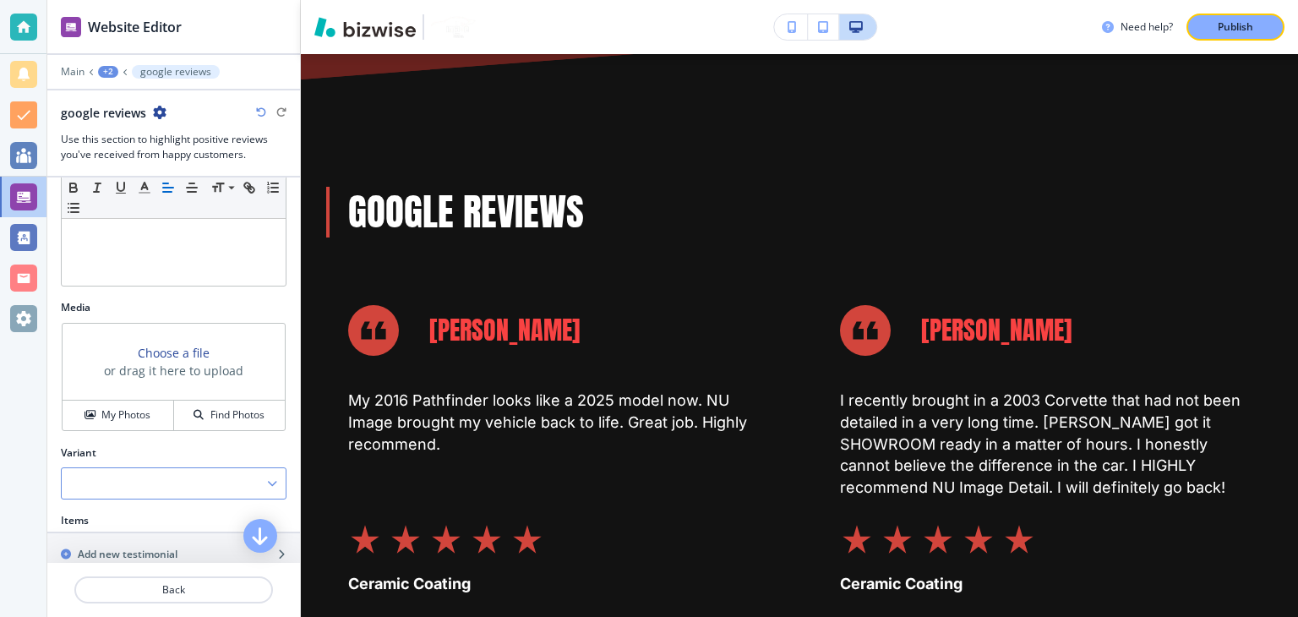
scroll to position [760, 0]
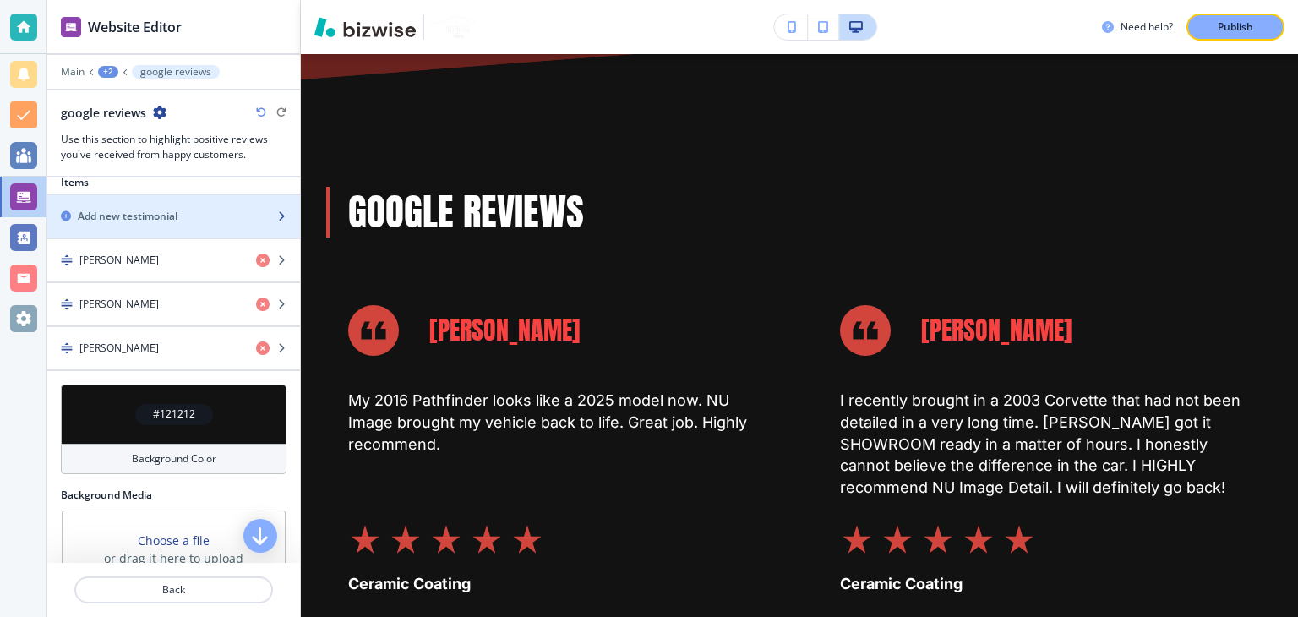
click at [161, 217] on h2 "Add new testimonial" at bounding box center [128, 216] width 100 height 15
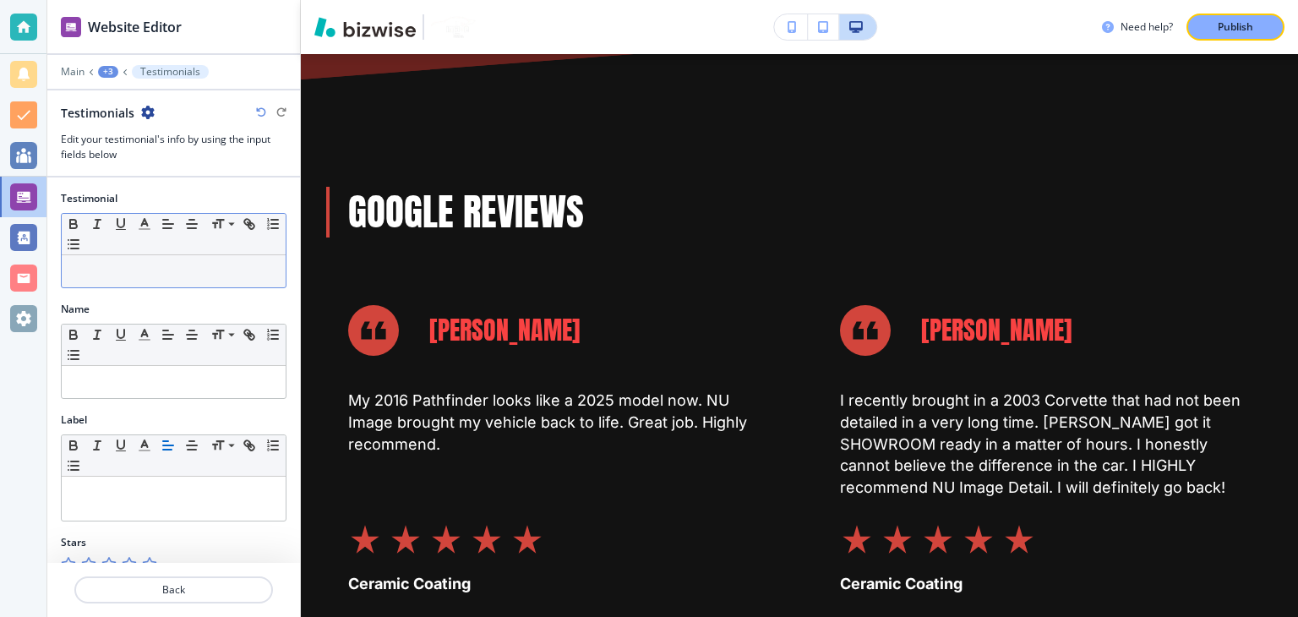
click at [152, 282] on div at bounding box center [174, 271] width 224 height 32
paste div
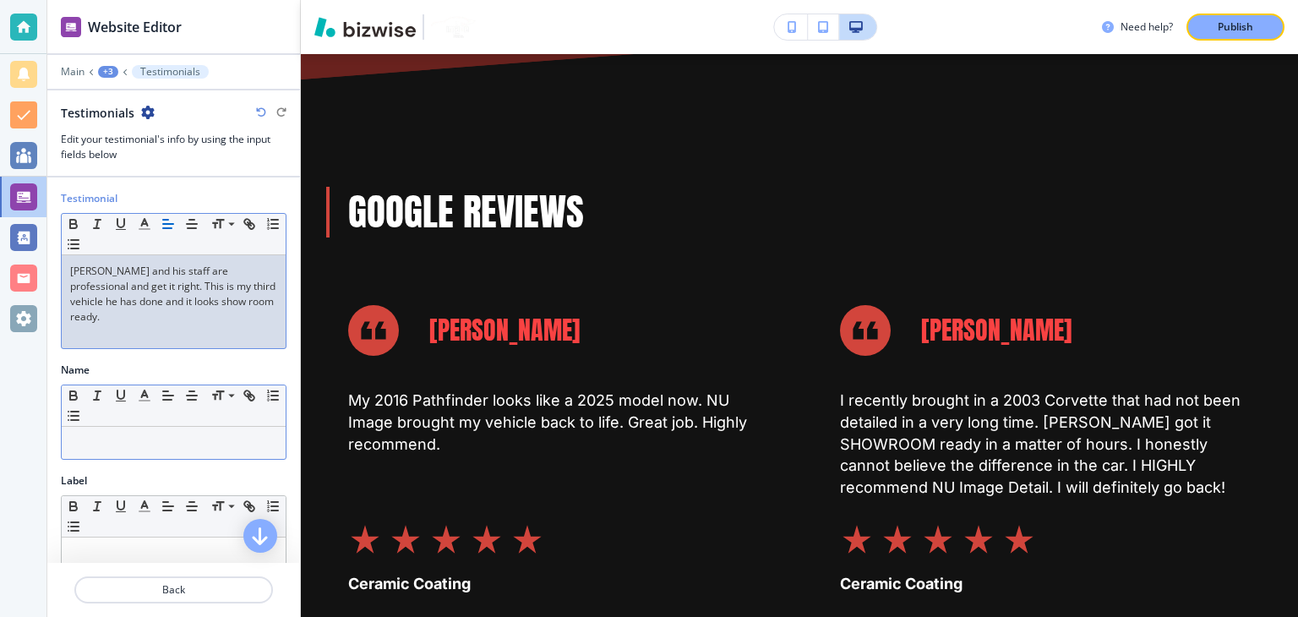
click at [155, 440] on div at bounding box center [174, 443] width 224 height 32
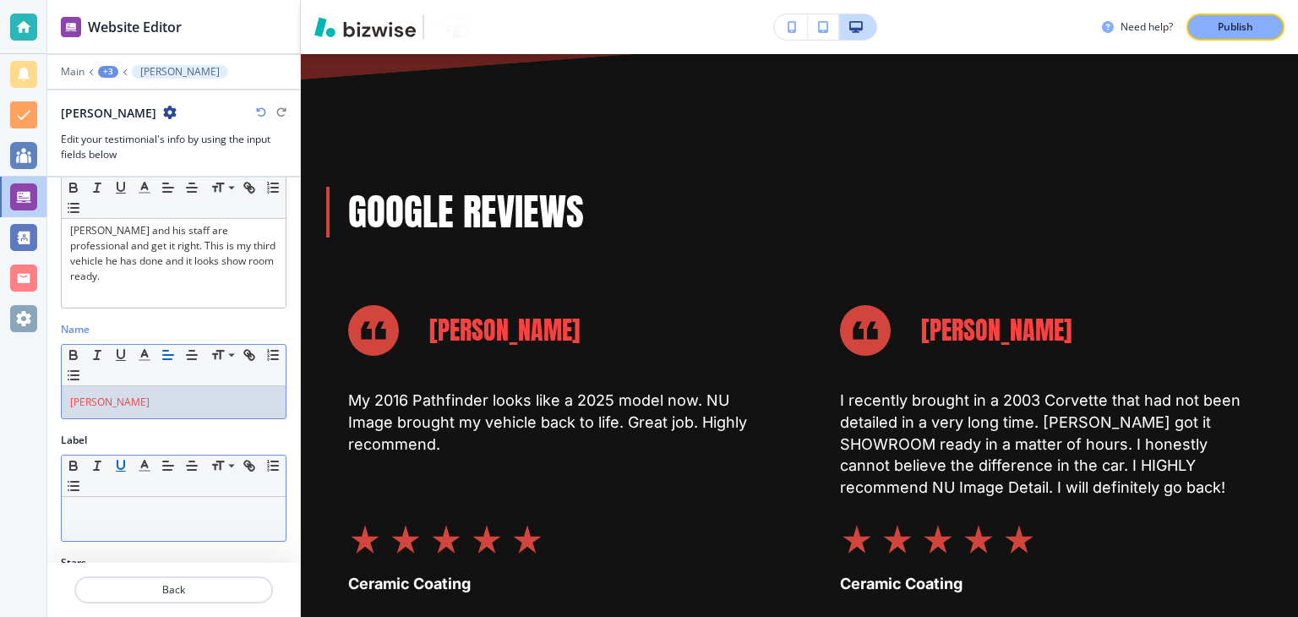
scroll to position [64, 0]
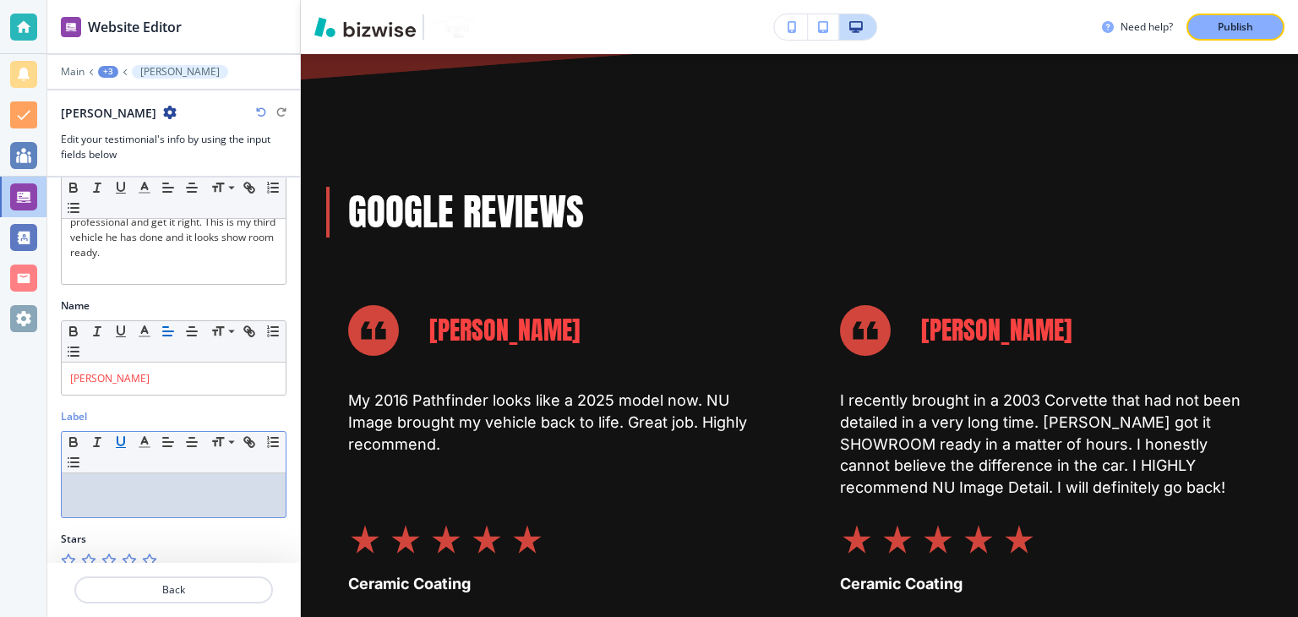
click at [127, 473] on div at bounding box center [174, 495] width 224 height 44
click at [155, 553] on icon "button" at bounding box center [149, 560] width 14 height 14
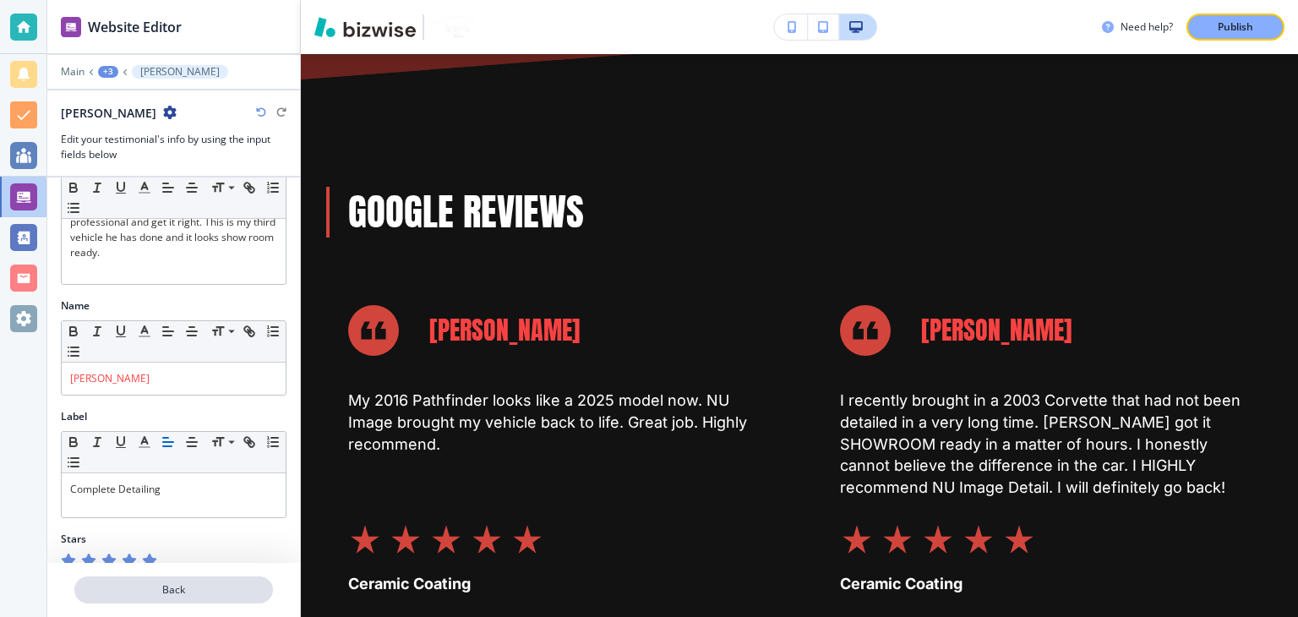
click at [173, 584] on p "Back" at bounding box center [173, 589] width 195 height 15
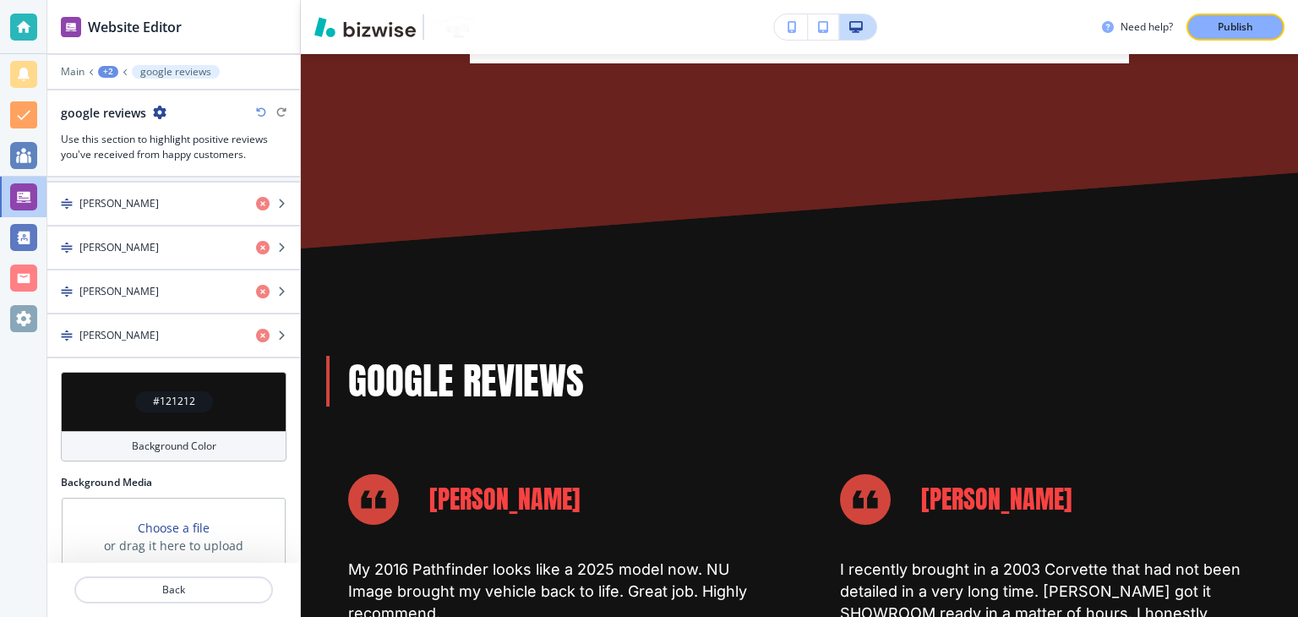
scroll to position [868, 0]
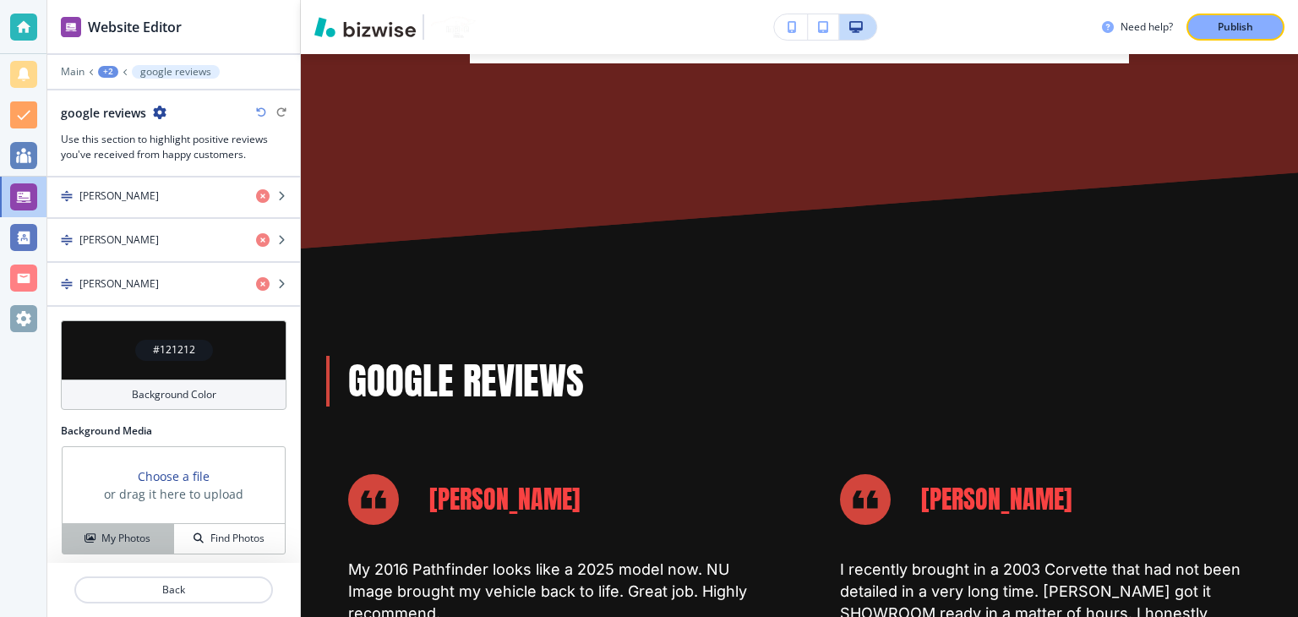
click at [128, 531] on h4 "My Photos" at bounding box center [125, 538] width 49 height 15
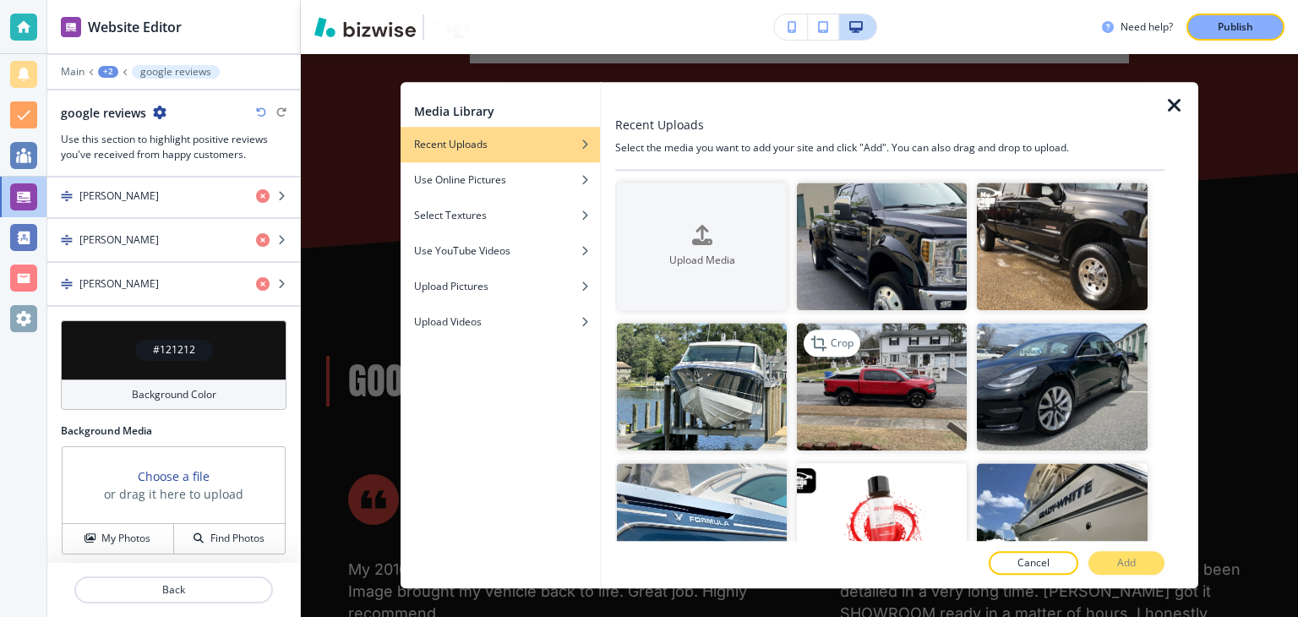
click at [830, 369] on img "button" at bounding box center [882, 387] width 170 height 128
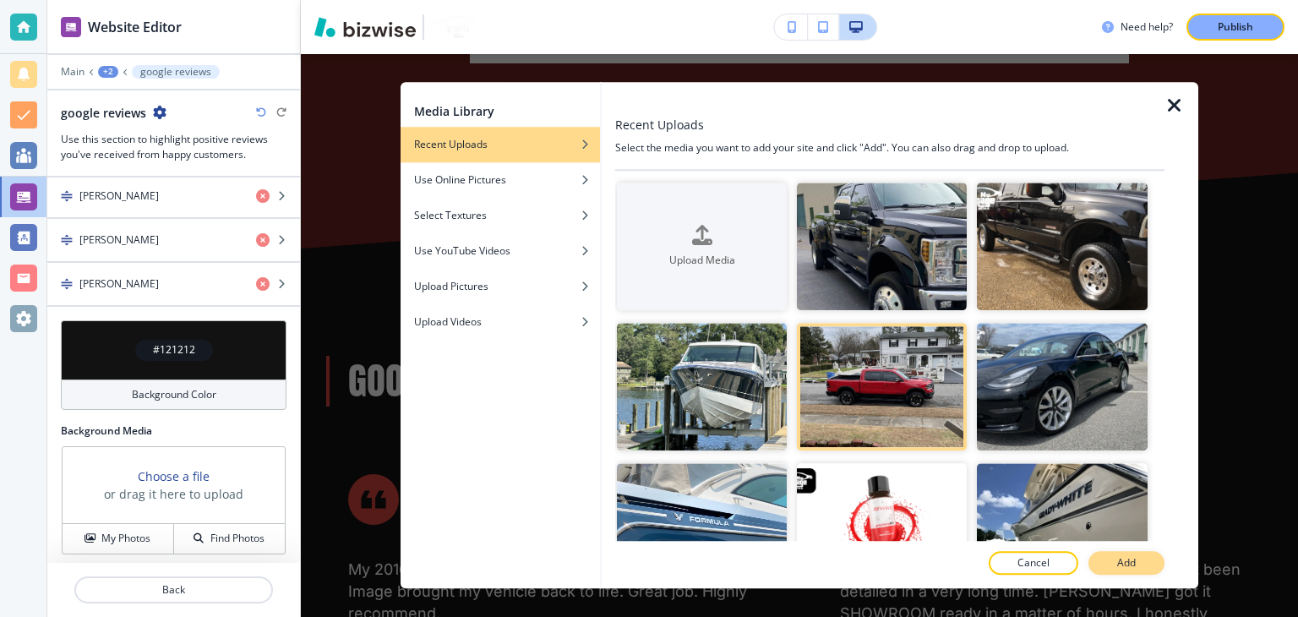
click at [1102, 565] on button "Add" at bounding box center [1126, 564] width 76 height 24
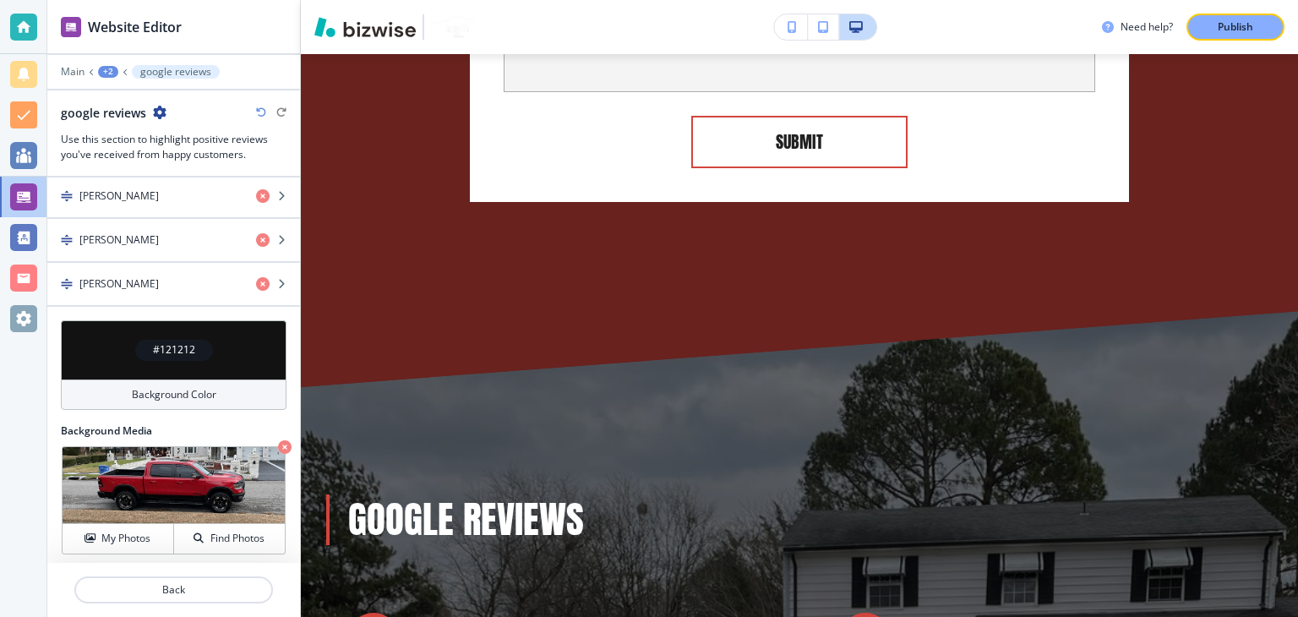
scroll to position [6167, 0]
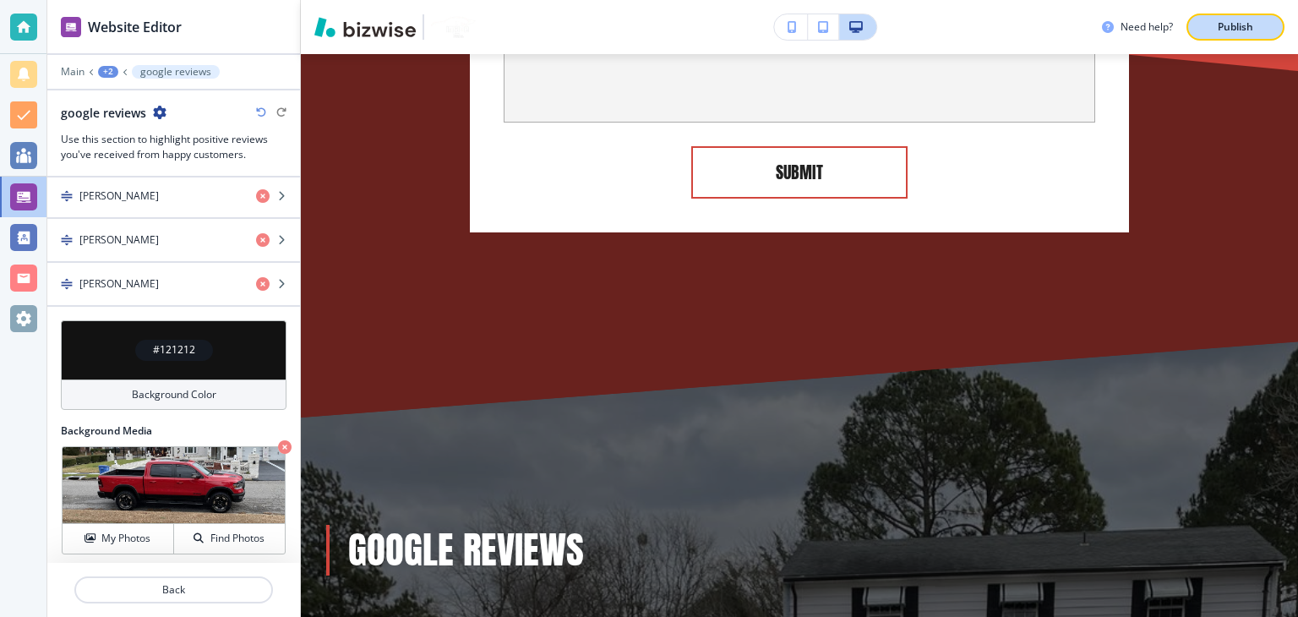
click at [1213, 30] on div "Publish" at bounding box center [1235, 26] width 54 height 15
click at [137, 70] on button "google reviews" at bounding box center [176, 72] width 88 height 14
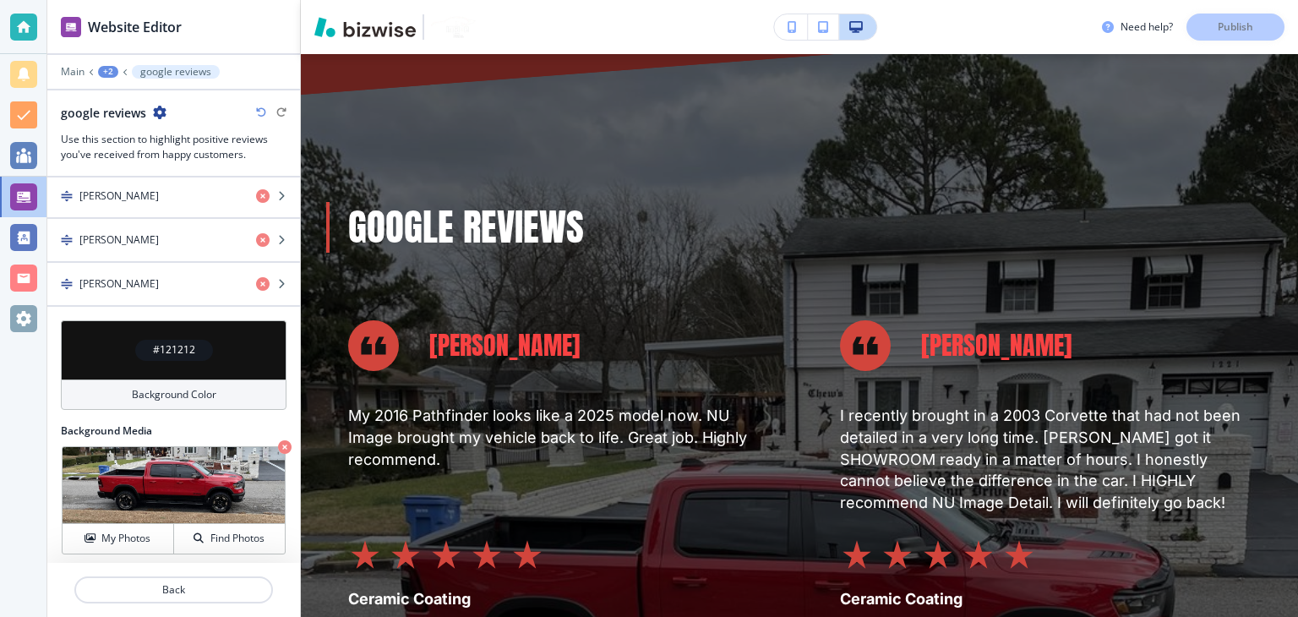
scroll to position [6505, 0]
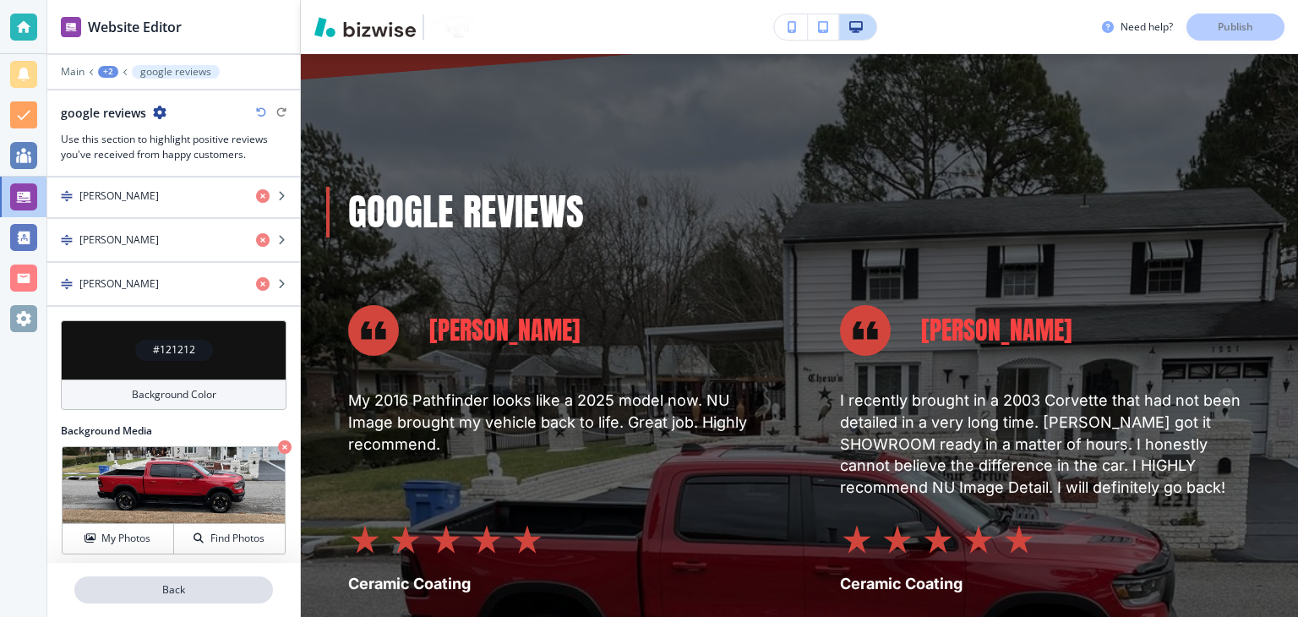
click at [219, 587] on p "Back" at bounding box center [173, 589] width 195 height 15
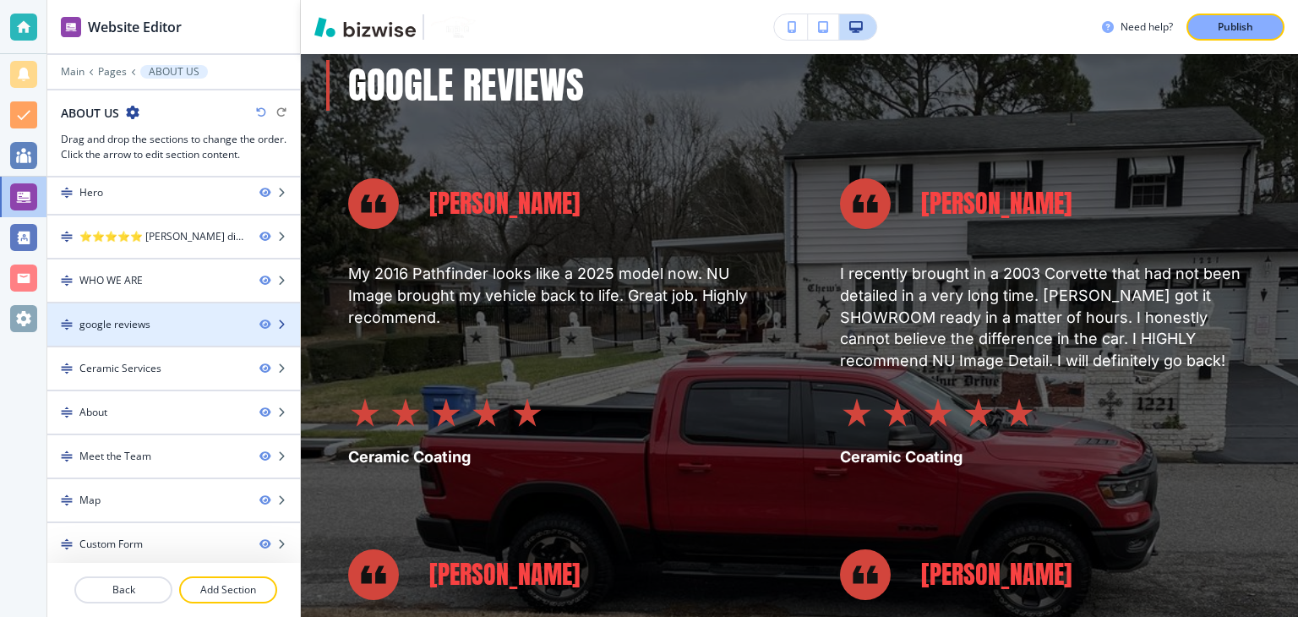
scroll to position [2031, 0]
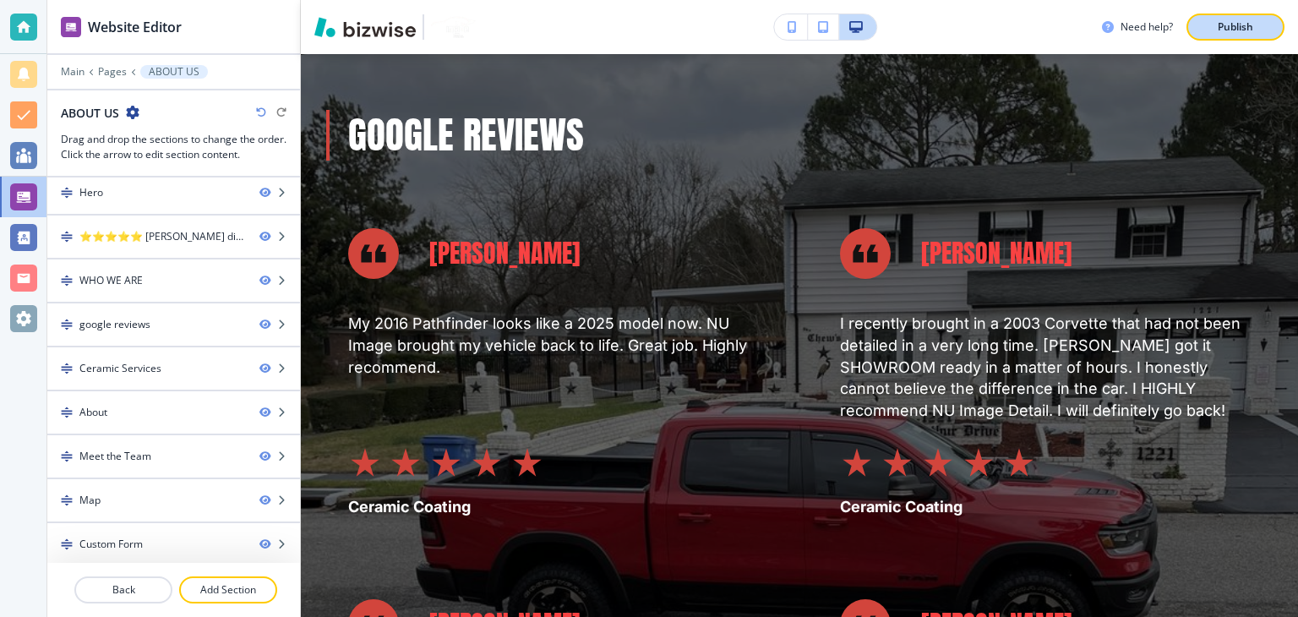
click at [1230, 28] on p "Publish" at bounding box center [1234, 26] width 35 height 15
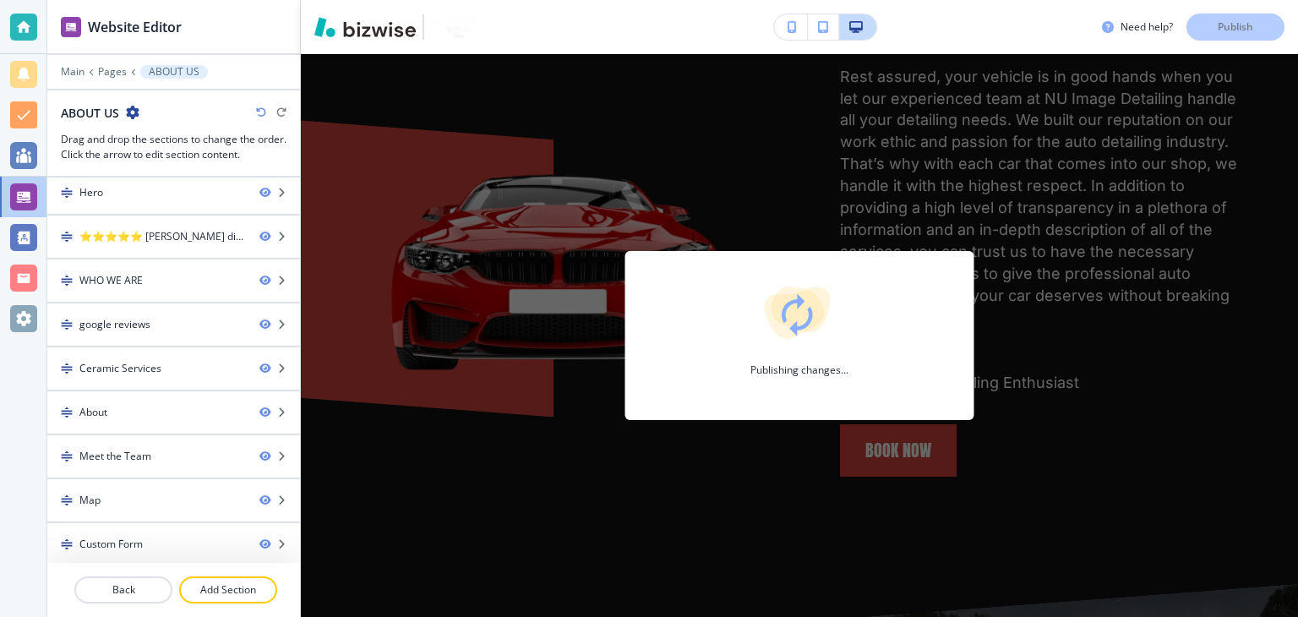
scroll to position [1439, 0]
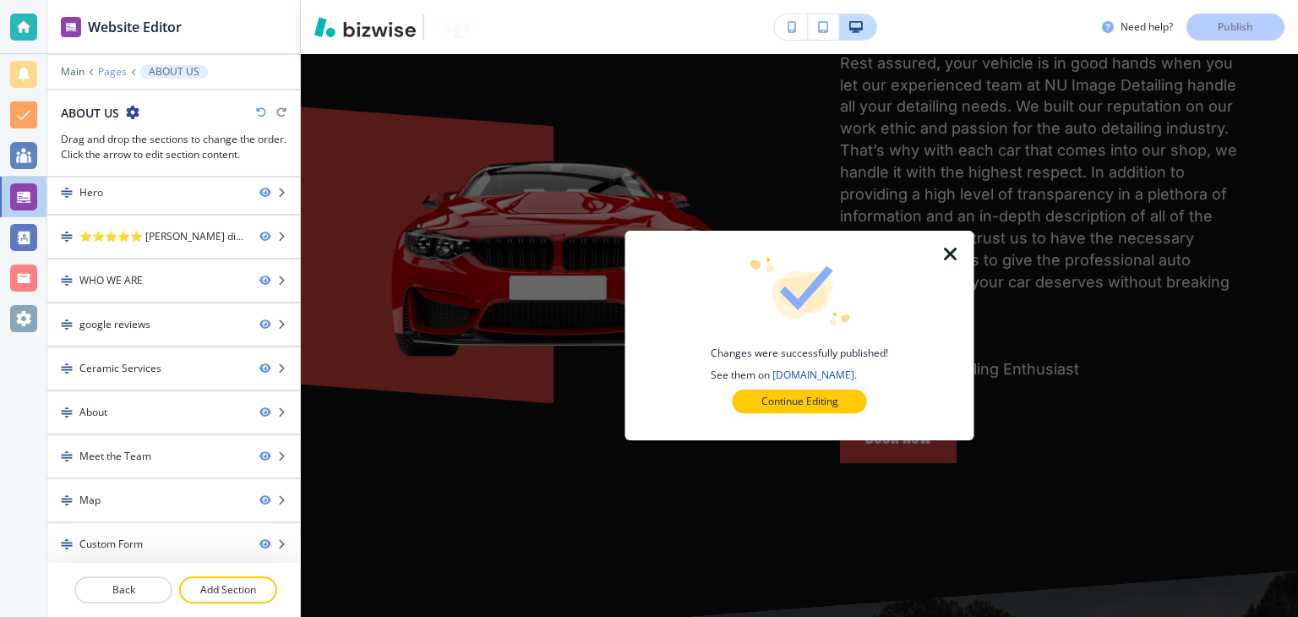
click at [124, 72] on p "Pages" at bounding box center [112, 72] width 29 height 12
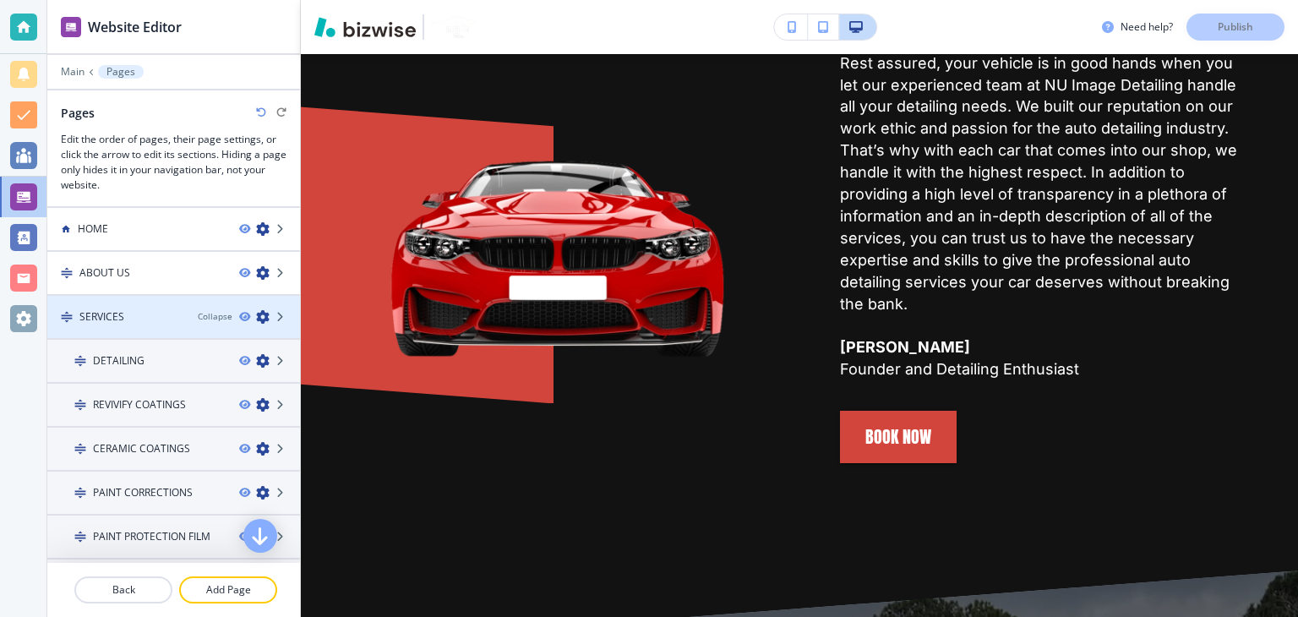
click at [144, 309] on div "SERVICES" at bounding box center [115, 316] width 137 height 15
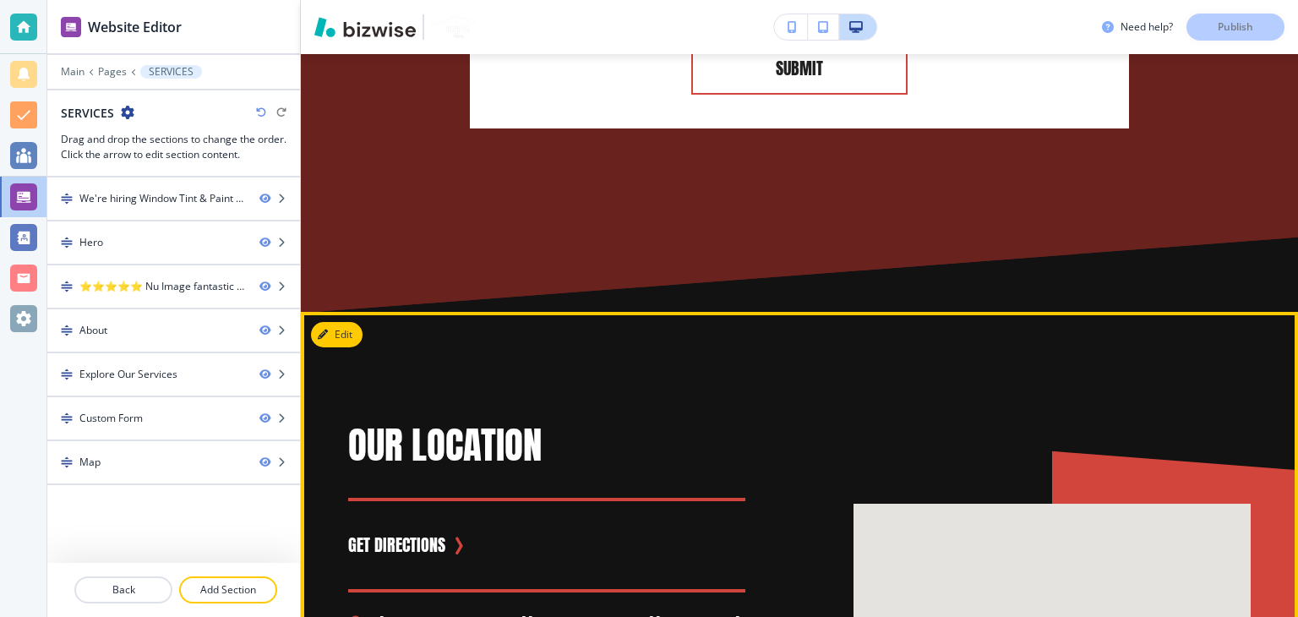
scroll to position [3295, 0]
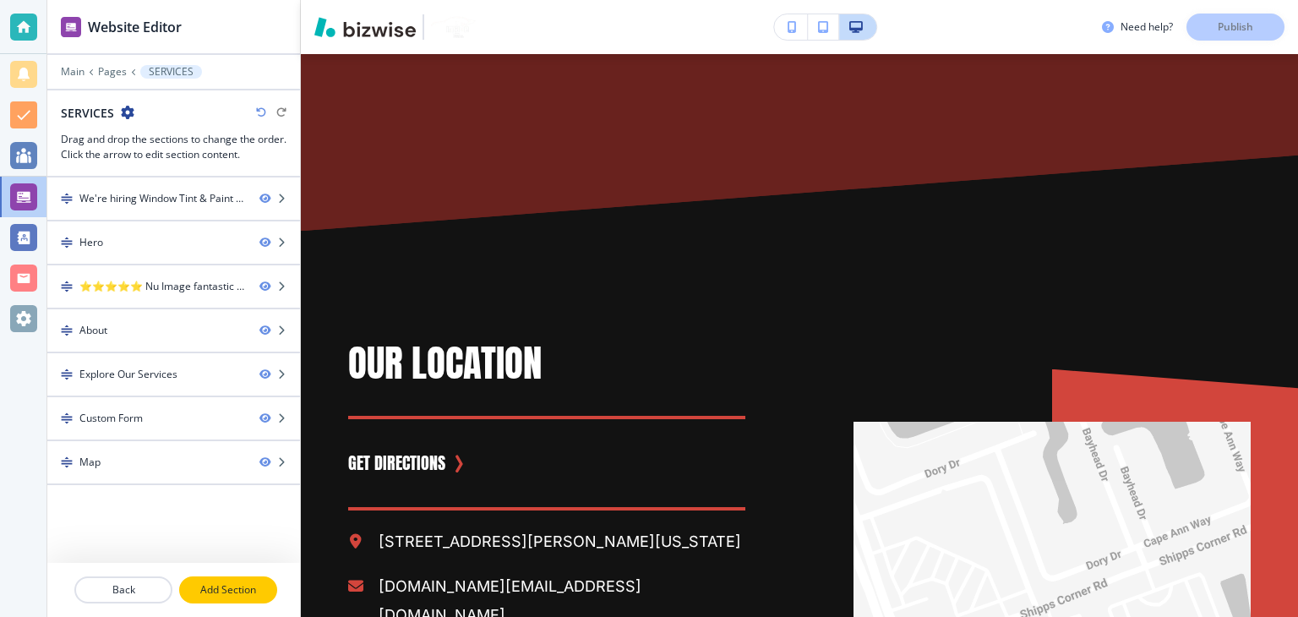
click at [204, 598] on button "Add Section" at bounding box center [228, 589] width 98 height 27
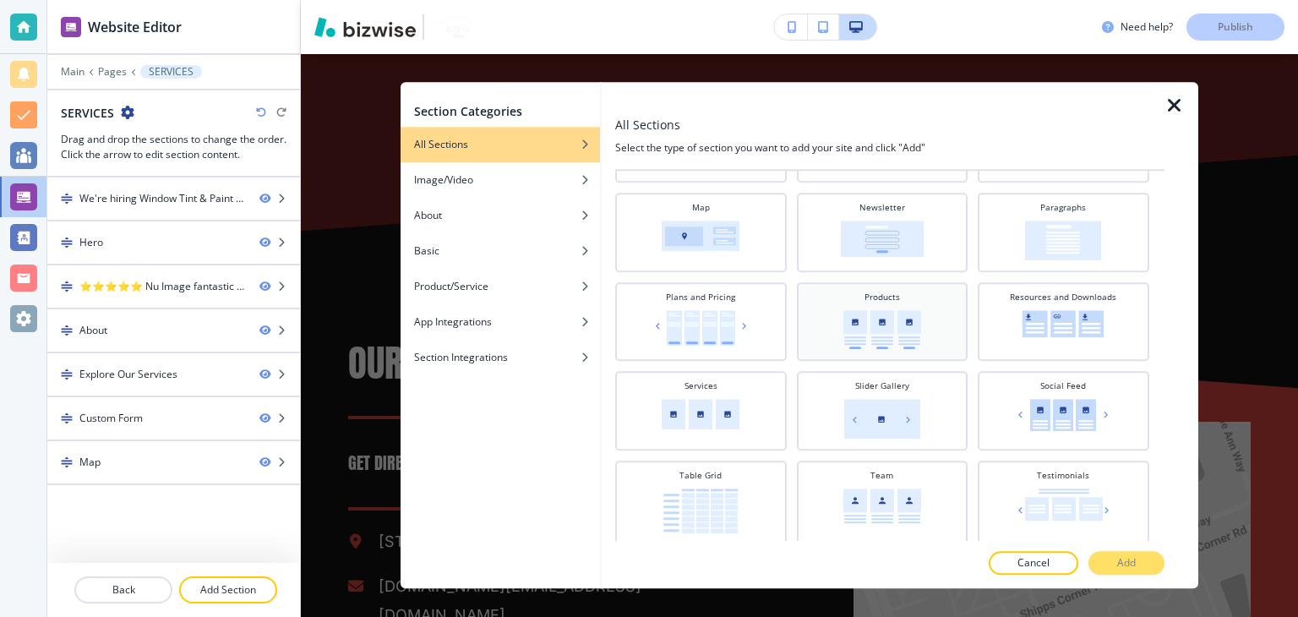
scroll to position [563, 0]
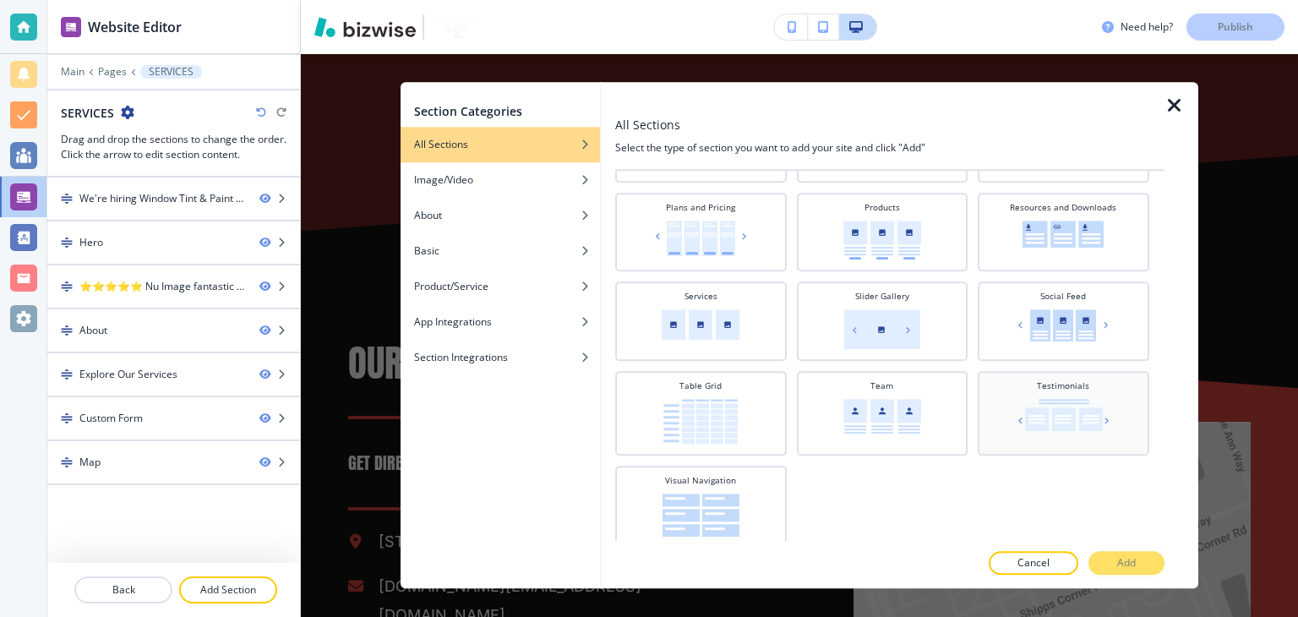
click at [1042, 422] on img at bounding box center [1063, 416] width 99 height 34
click at [1117, 558] on p "Add" at bounding box center [1126, 563] width 19 height 15
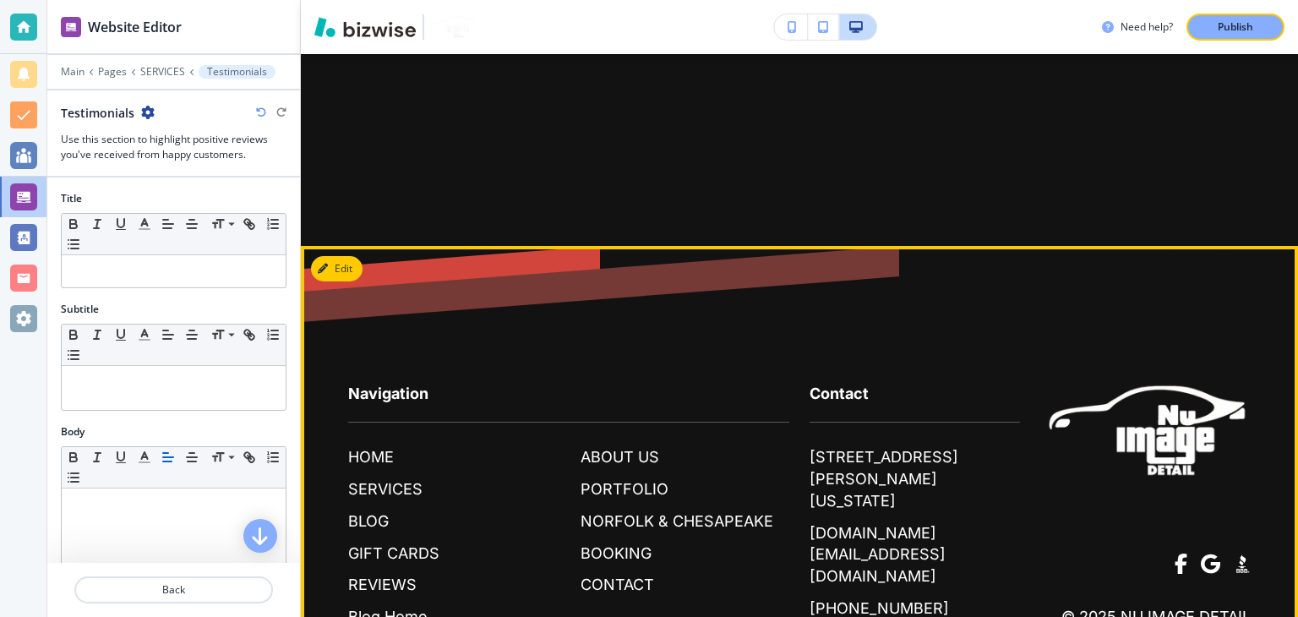
scroll to position [4352, 0]
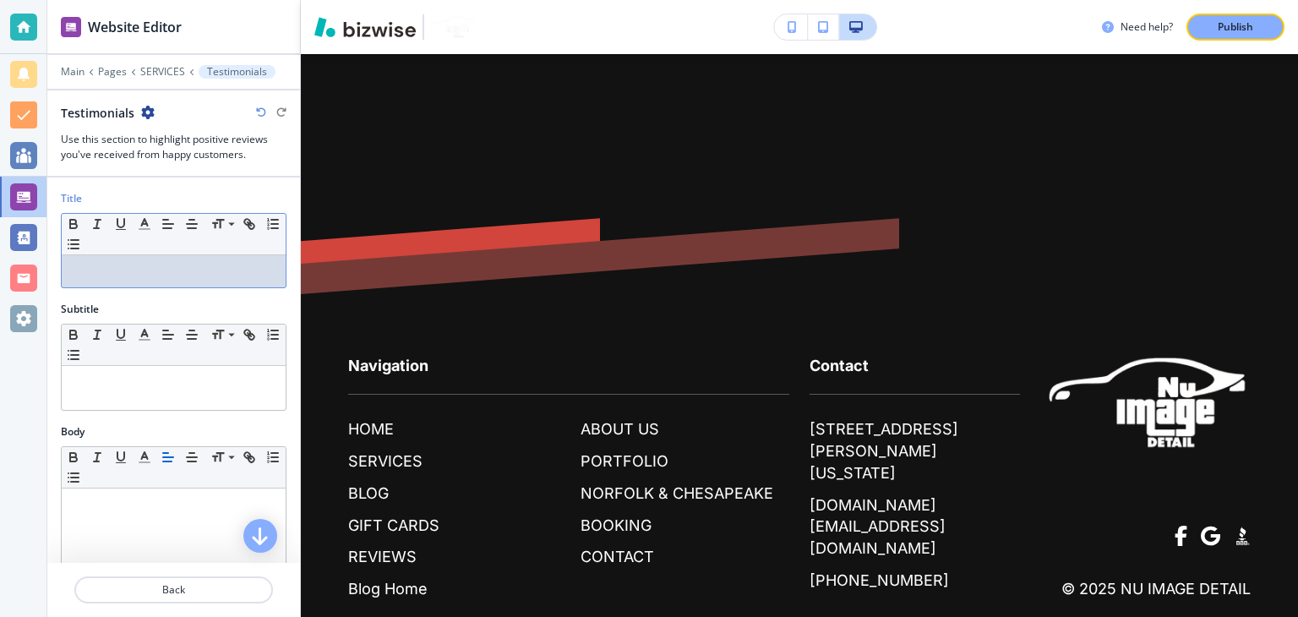
click at [108, 278] on div at bounding box center [174, 271] width 224 height 32
paste div
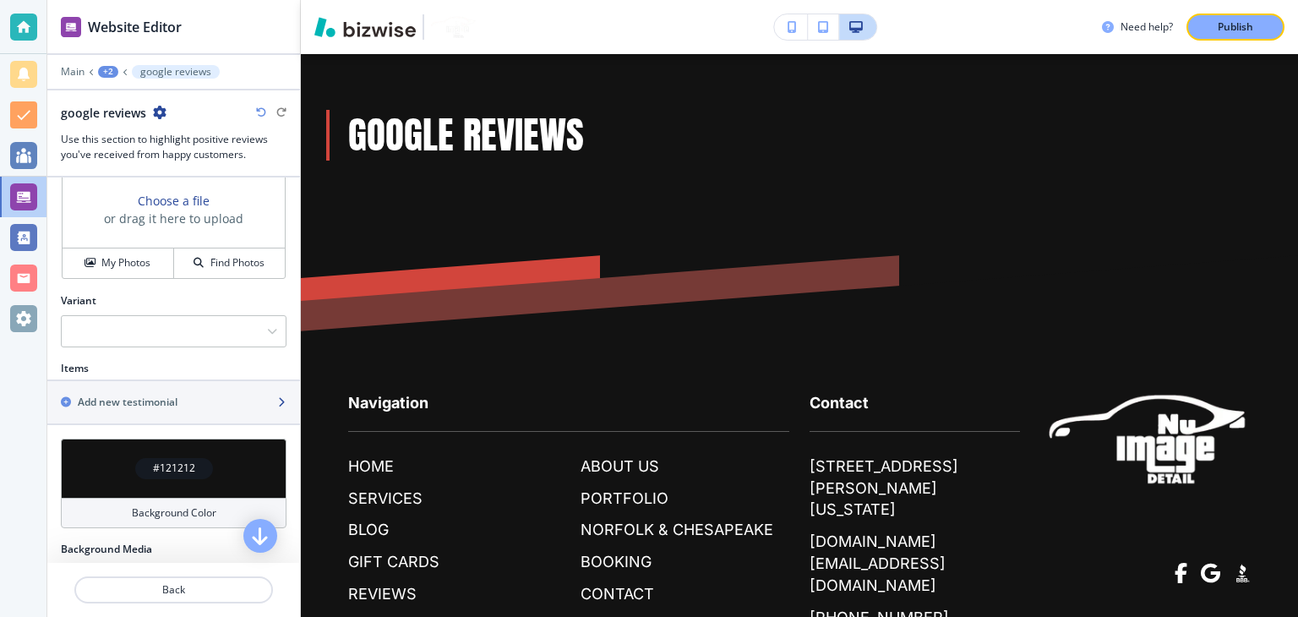
scroll to position [676, 0]
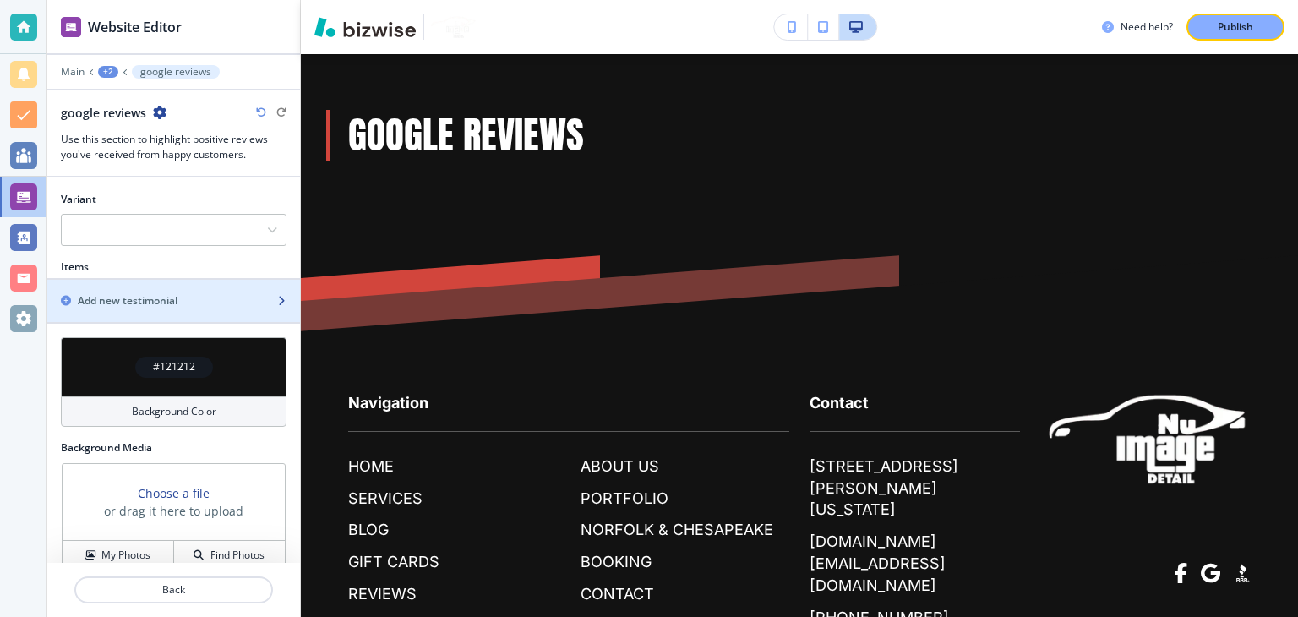
click at [166, 294] on h2 "Add new testimonial" at bounding box center [128, 300] width 100 height 15
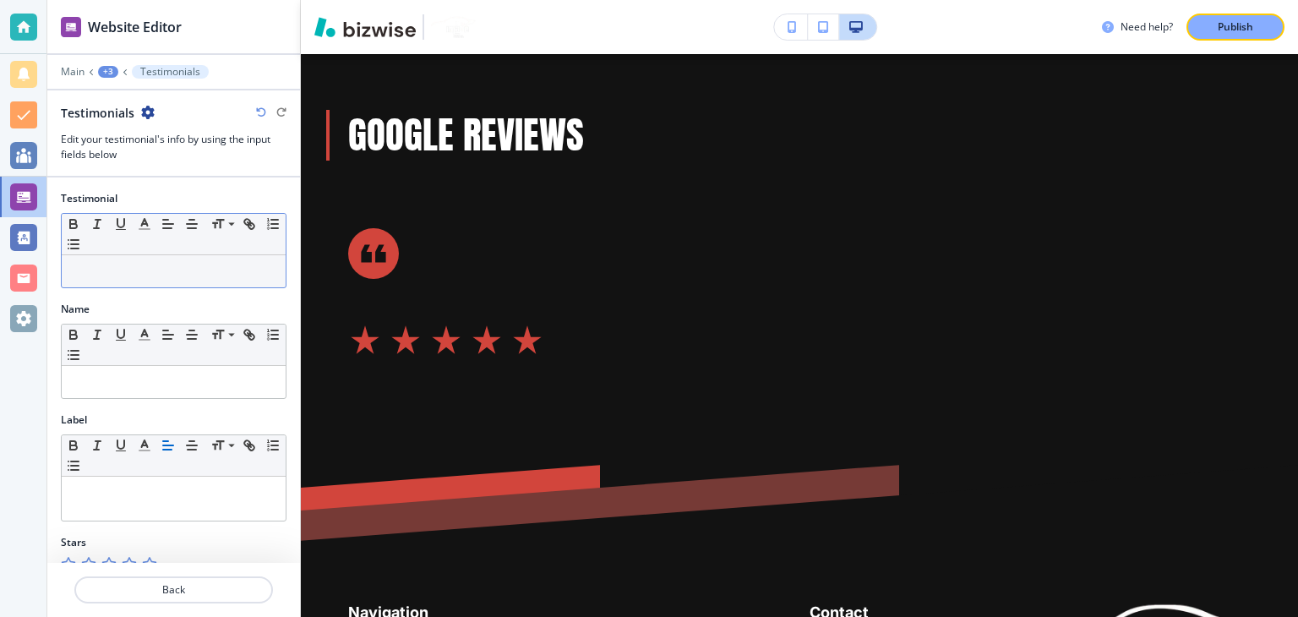
click at [125, 271] on p at bounding box center [173, 271] width 207 height 15
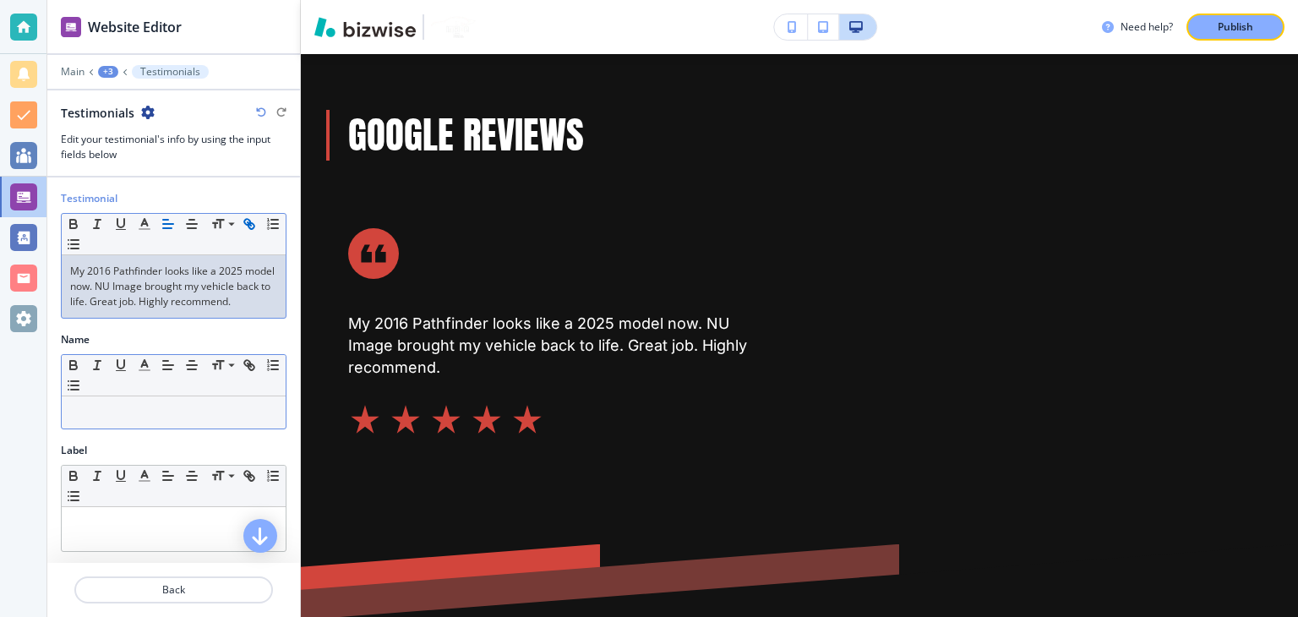
click at [149, 419] on p at bounding box center [173, 412] width 207 height 15
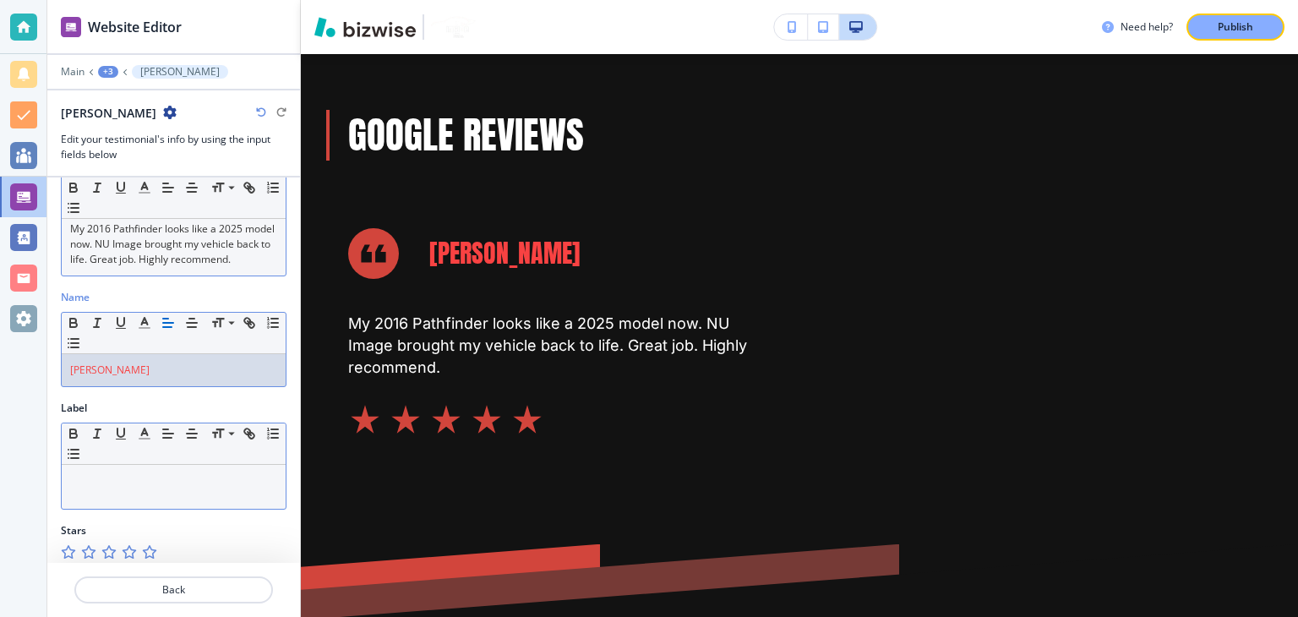
scroll to position [64, 0]
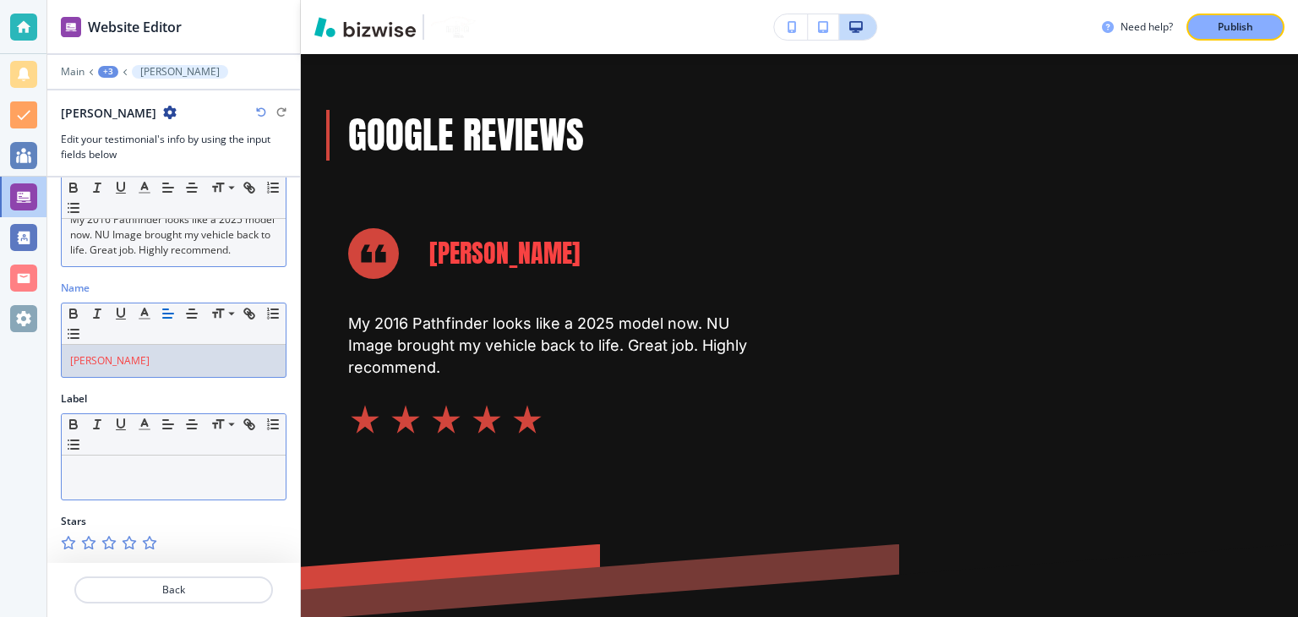
click at [158, 492] on div at bounding box center [174, 477] width 224 height 44
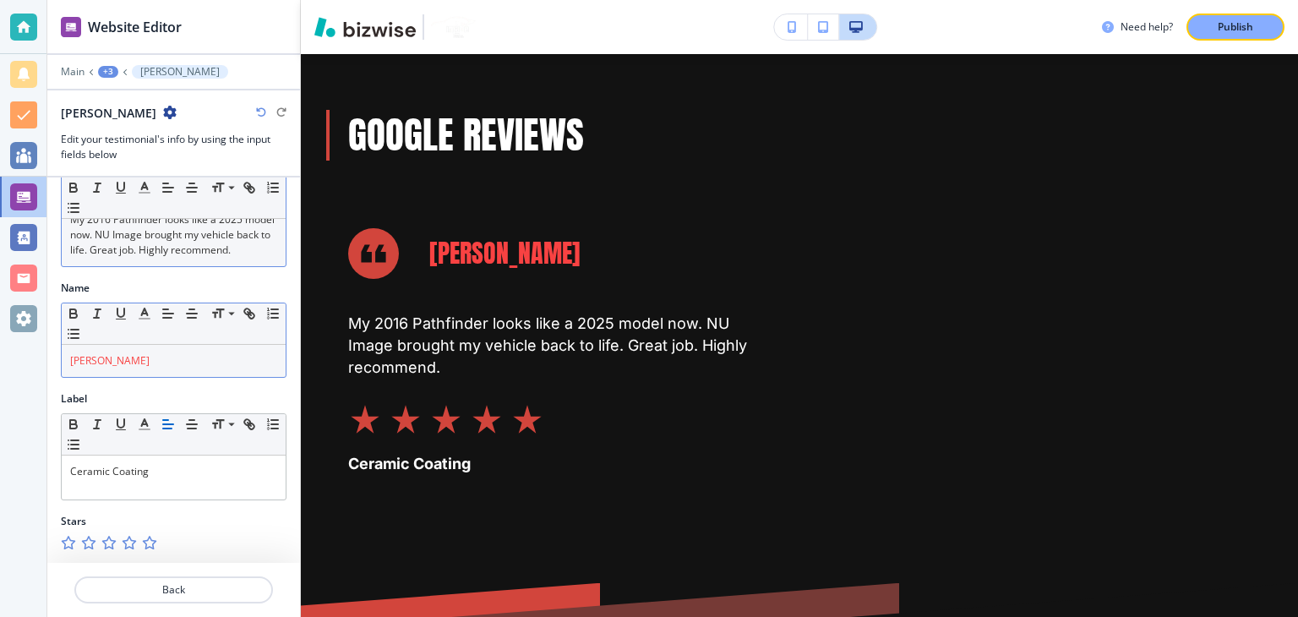
click at [149, 547] on icon "button" at bounding box center [149, 543] width 14 height 14
click at [182, 594] on p "Back" at bounding box center [173, 589] width 195 height 15
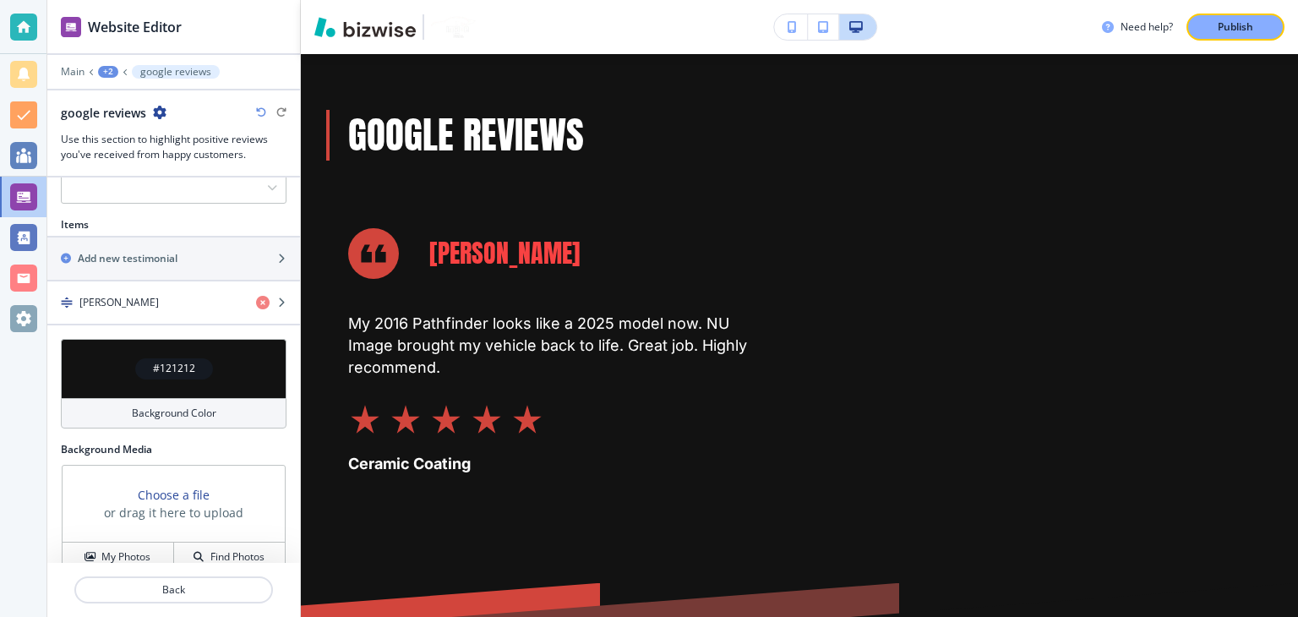
scroll to position [737, 0]
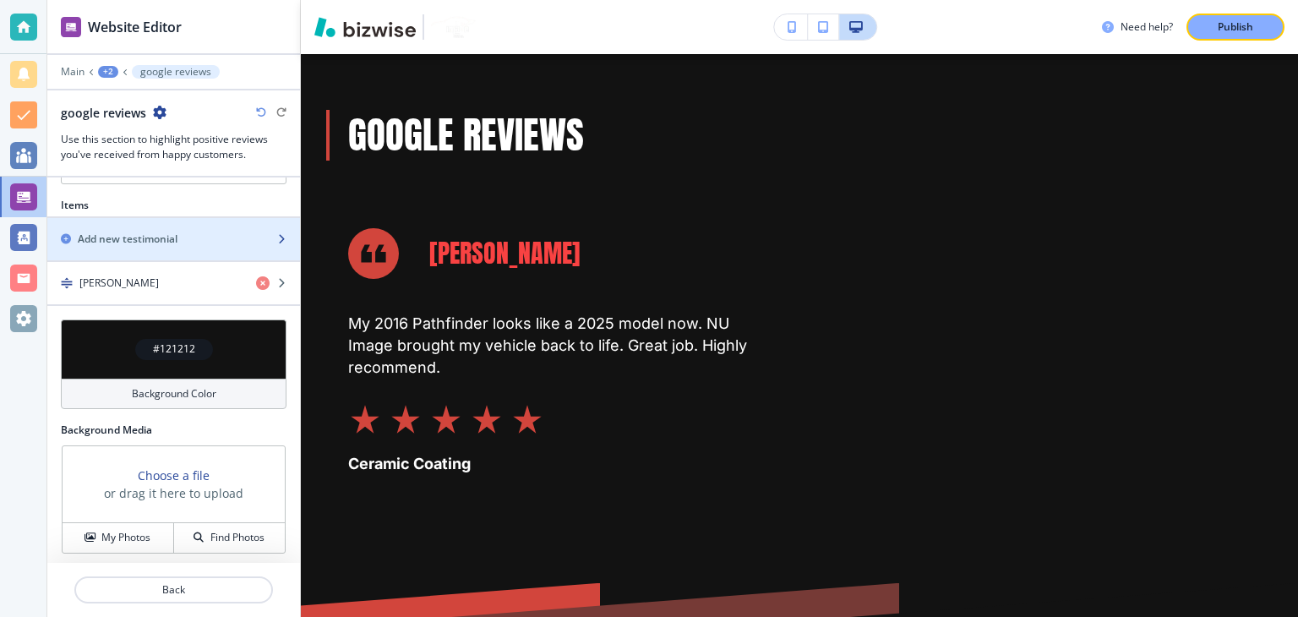
click at [141, 247] on div "button" at bounding box center [173, 254] width 253 height 14
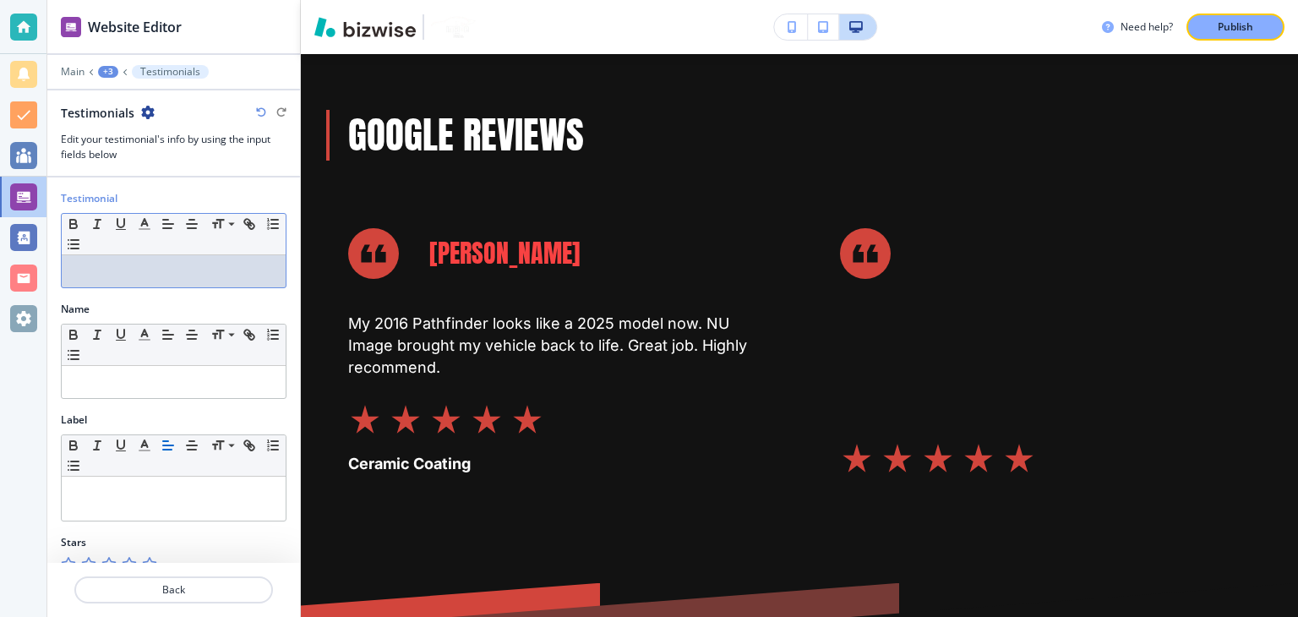
click at [136, 274] on p at bounding box center [173, 271] width 207 height 15
paste div
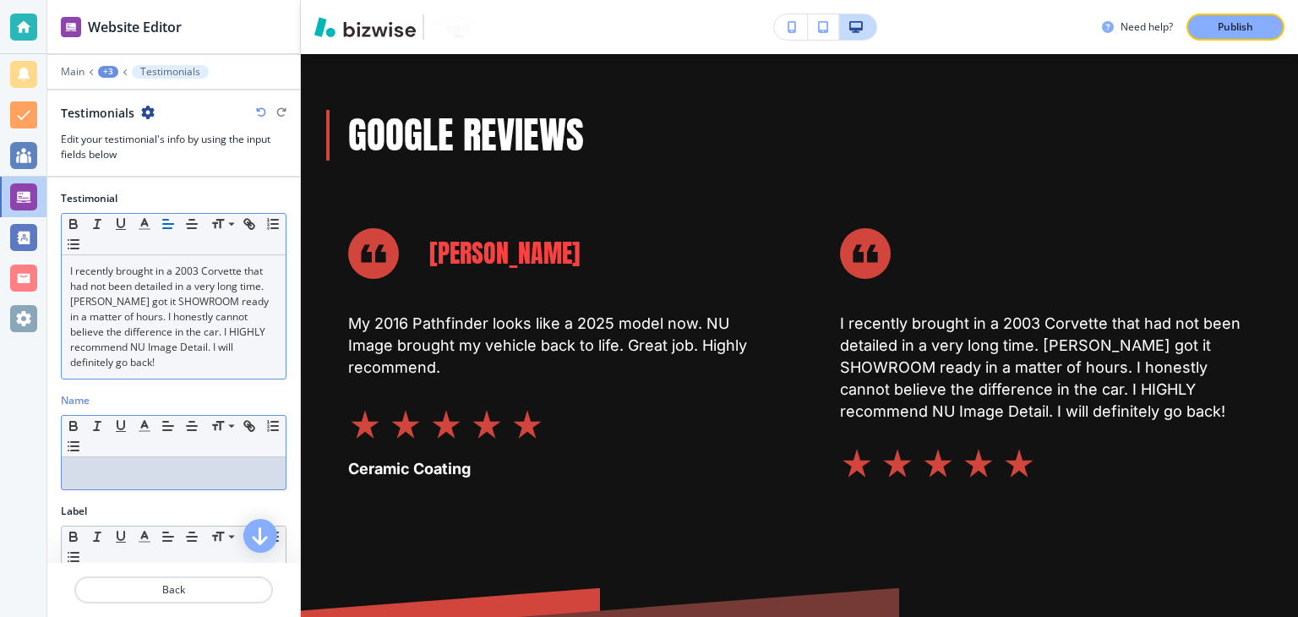
click at [140, 465] on p at bounding box center [173, 472] width 207 height 15
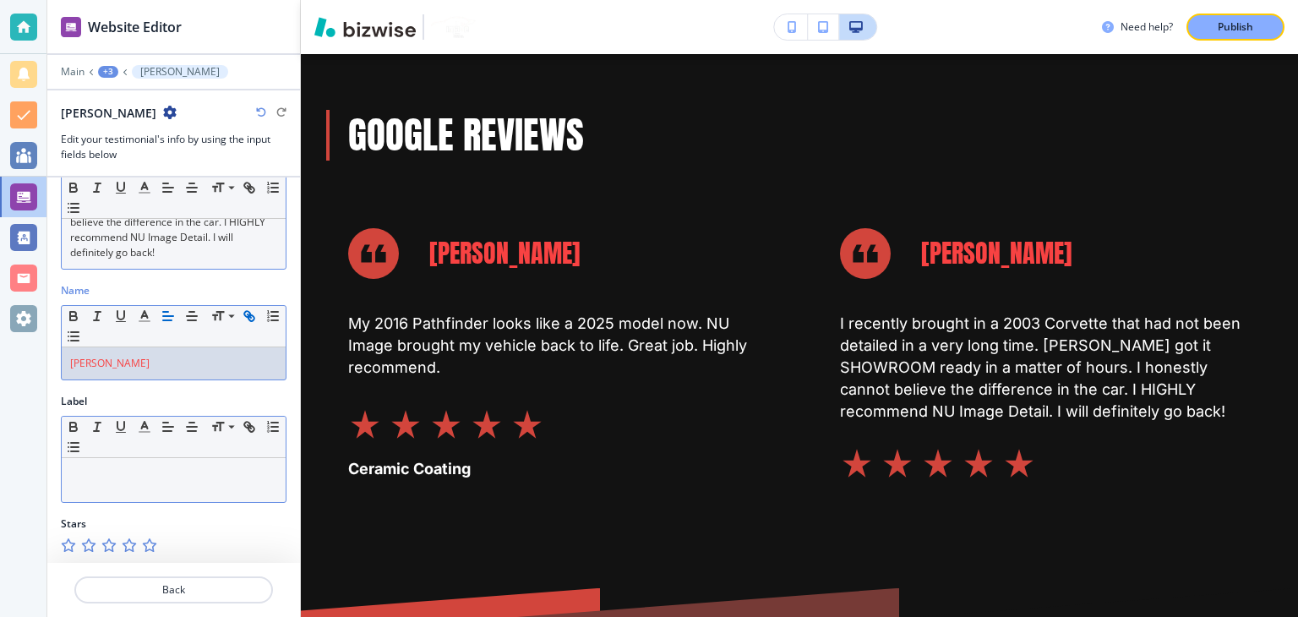
click at [113, 470] on p at bounding box center [173, 473] width 207 height 15
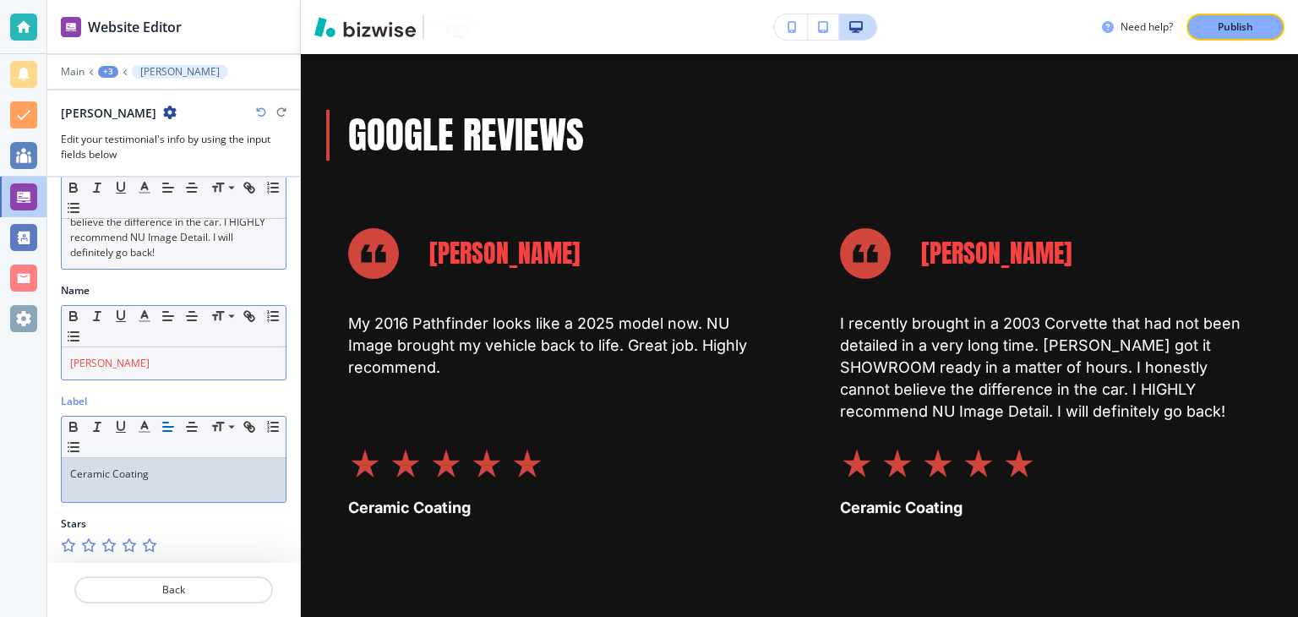
click at [139, 541] on div at bounding box center [138, 545] width 7 height 14
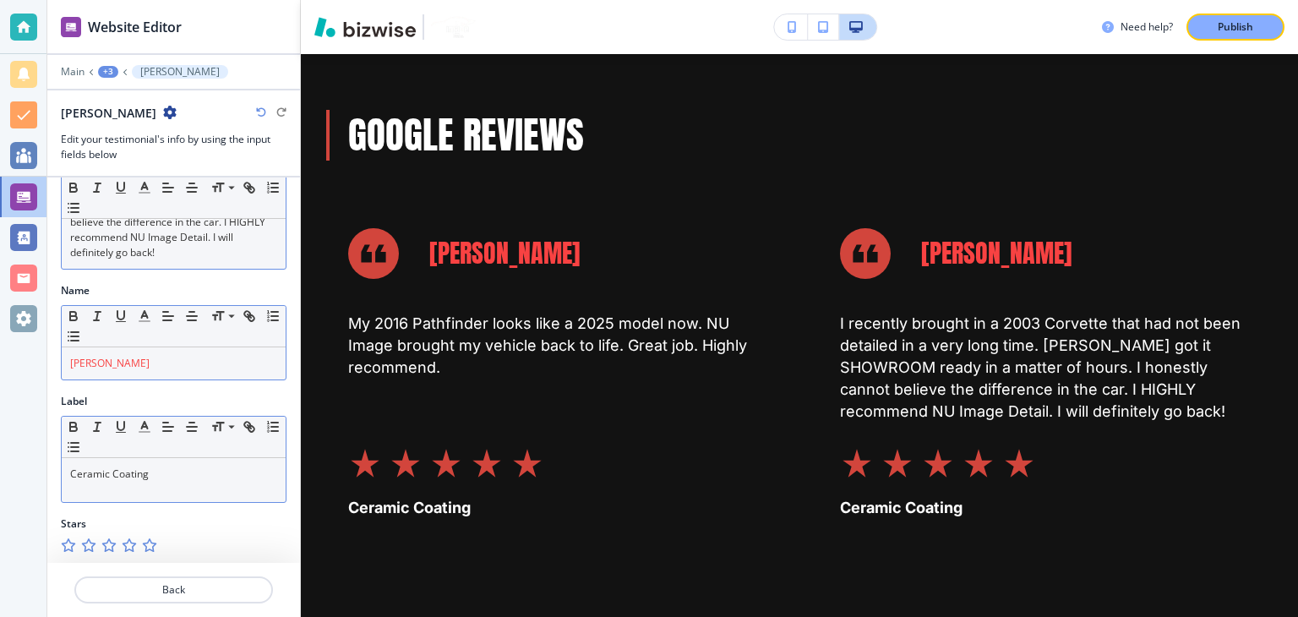
click at [145, 541] on icon "button" at bounding box center [149, 545] width 14 height 14
click at [157, 589] on p "Back" at bounding box center [173, 589] width 195 height 15
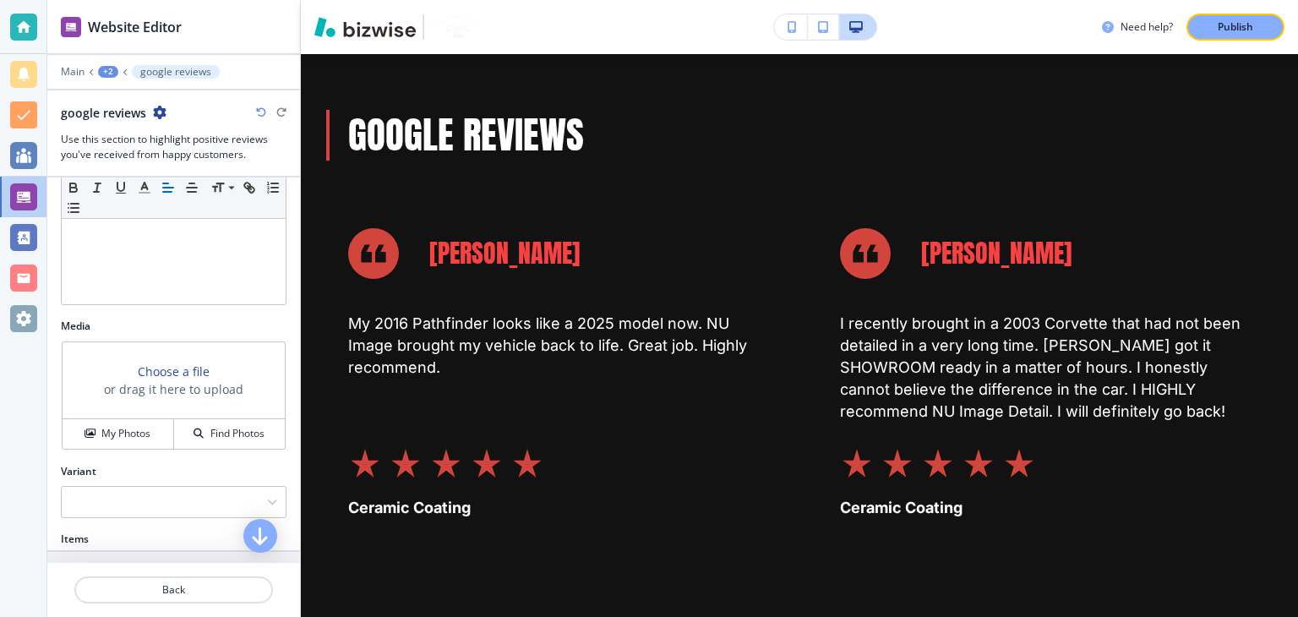
scroll to position [591, 0]
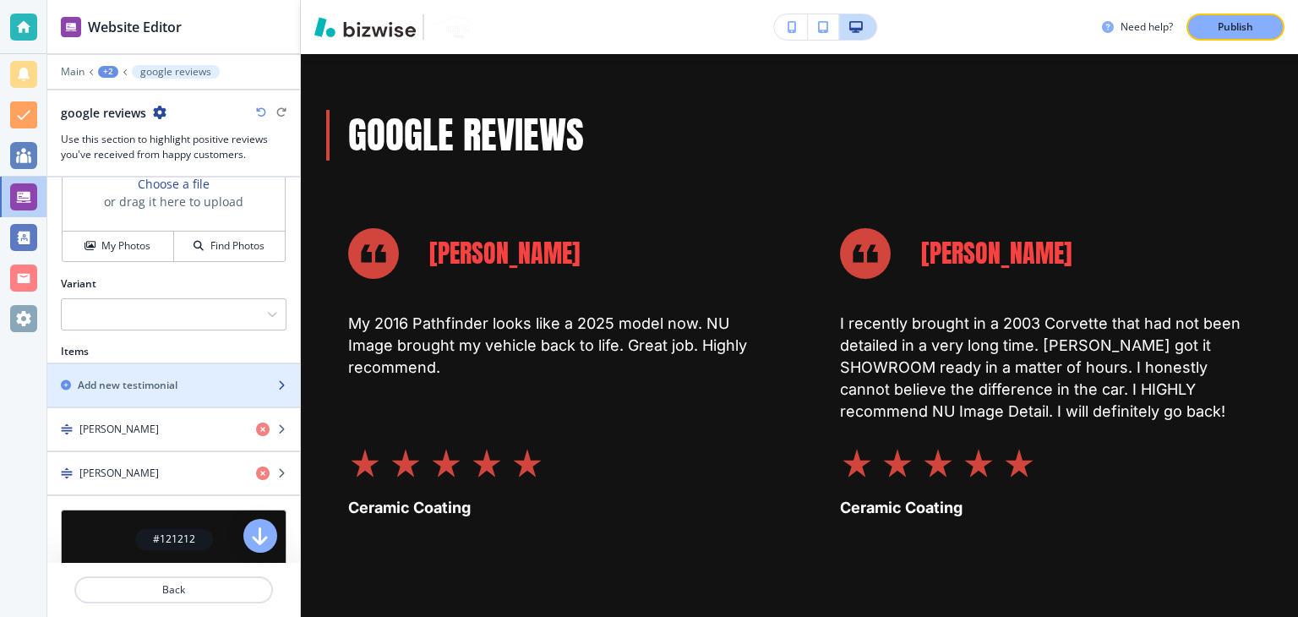
click at [136, 380] on h2 "Add new testimonial" at bounding box center [128, 385] width 100 height 15
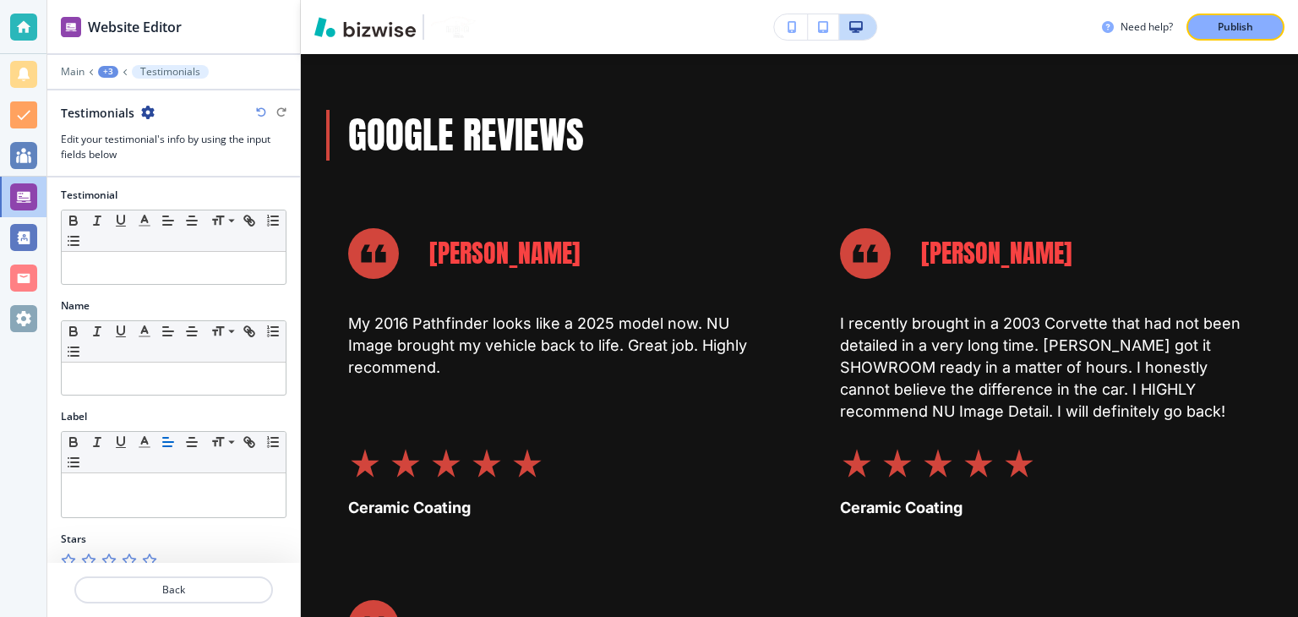
scroll to position [0, 0]
click at [187, 603] on div at bounding box center [173, 610] width 253 height 14
click at [186, 593] on p "Back" at bounding box center [173, 589] width 195 height 15
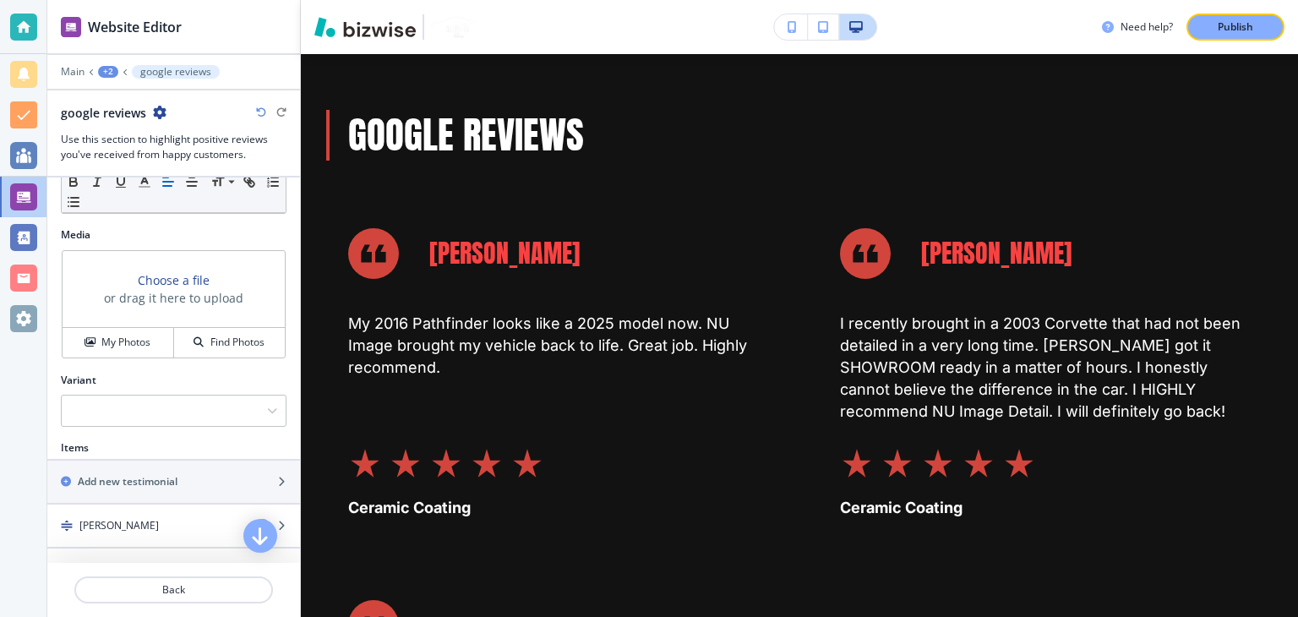
scroll to position [676, 0]
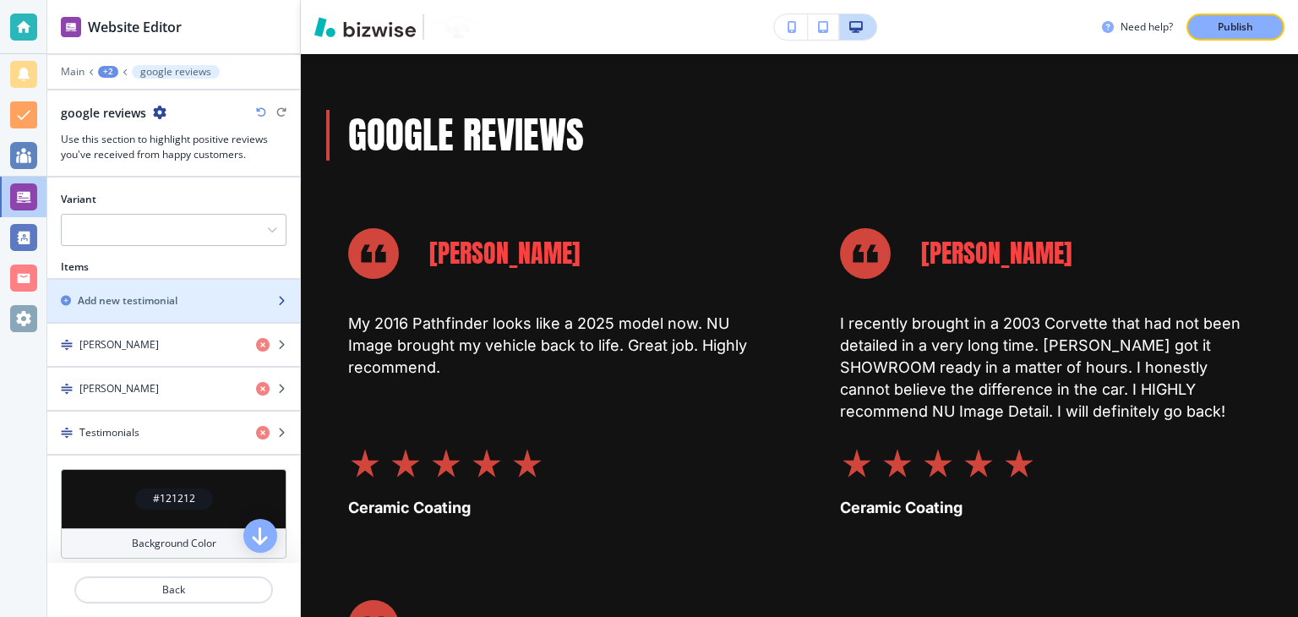
click at [166, 286] on div "button" at bounding box center [173, 287] width 253 height 14
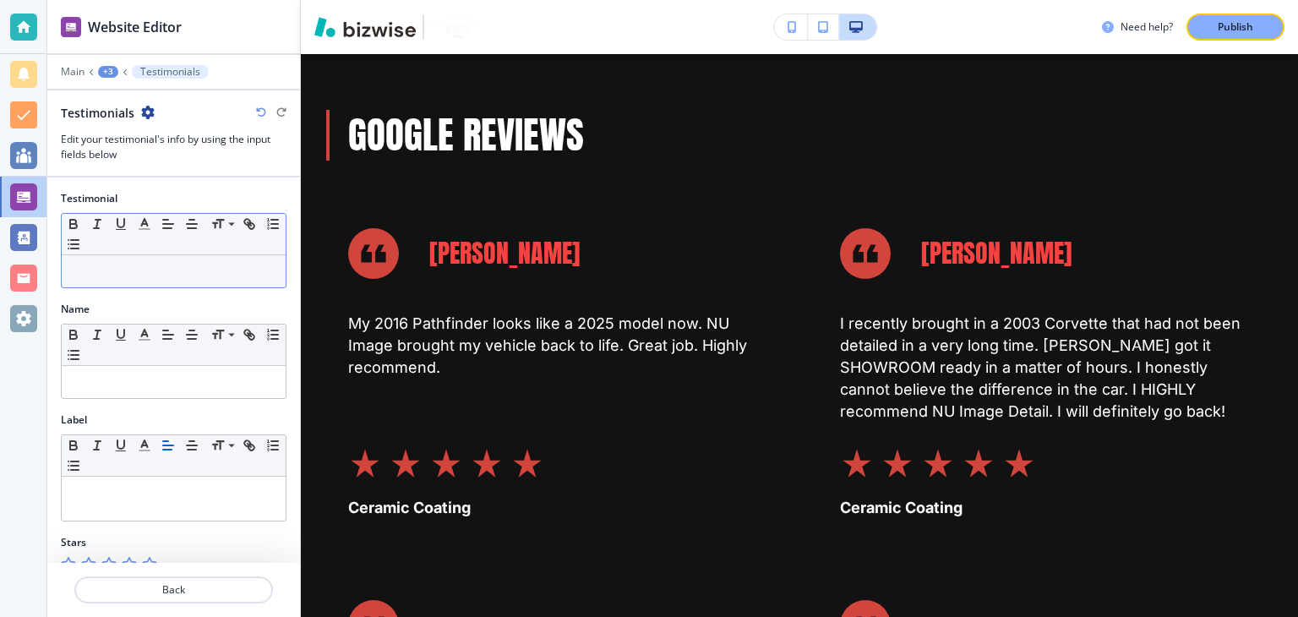
click at [160, 266] on p at bounding box center [173, 271] width 207 height 15
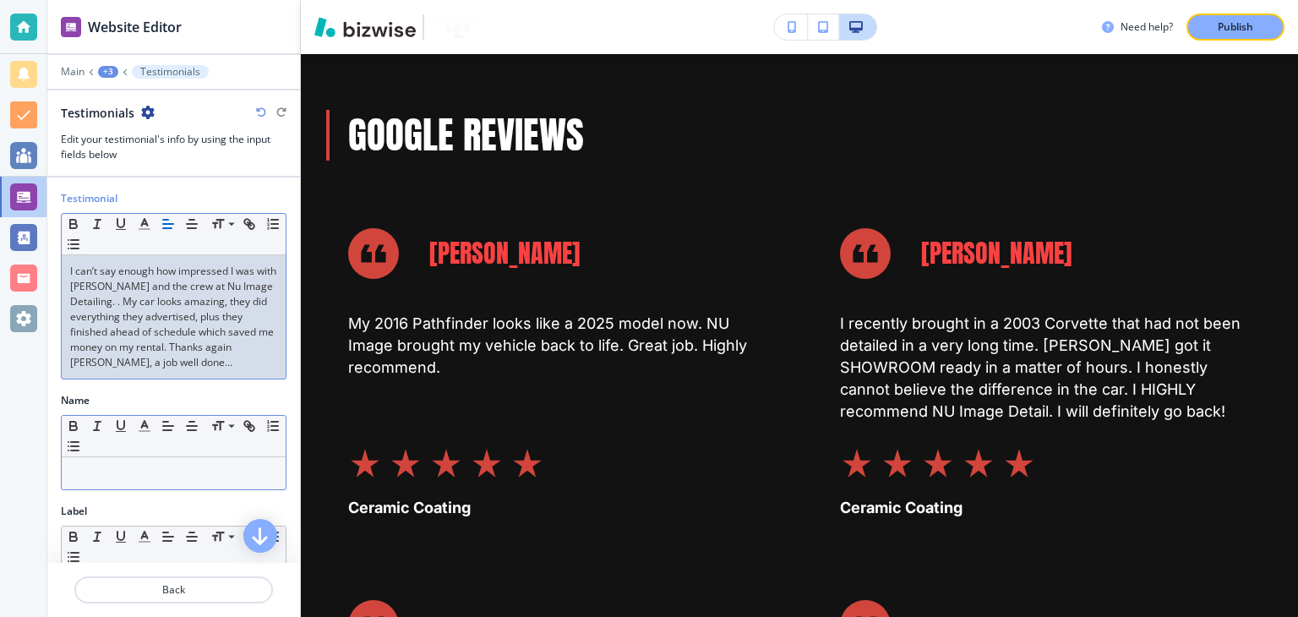
click at [119, 470] on p at bounding box center [173, 472] width 207 height 15
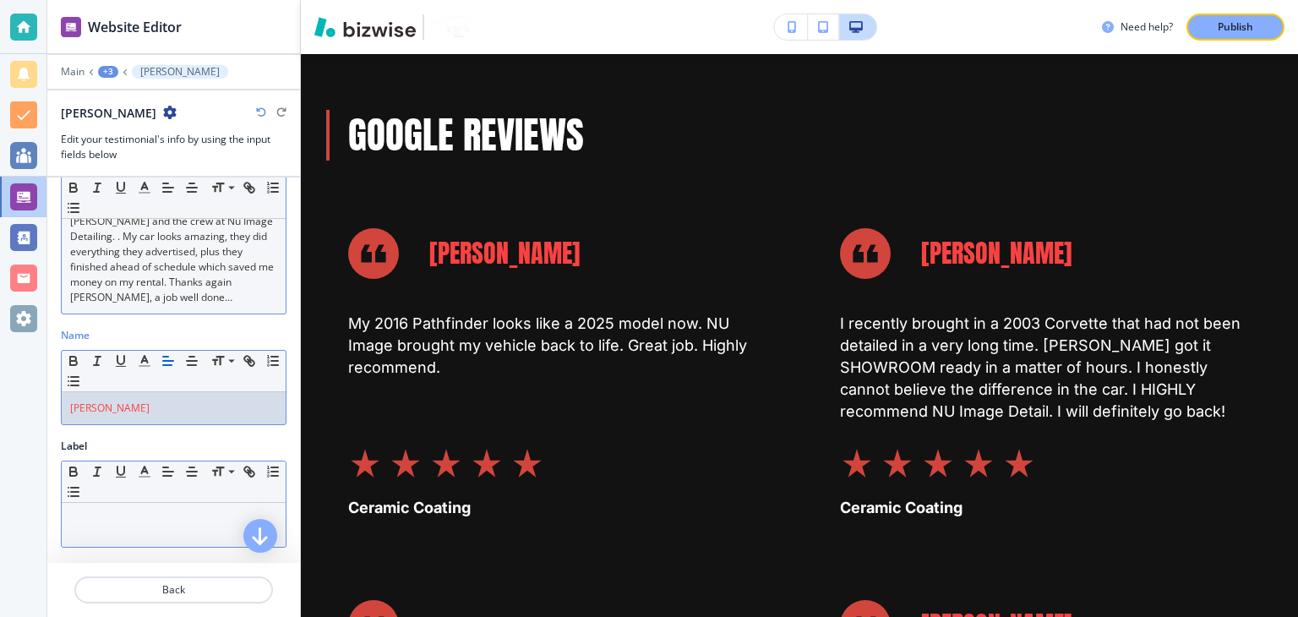
scroll to position [110, 0]
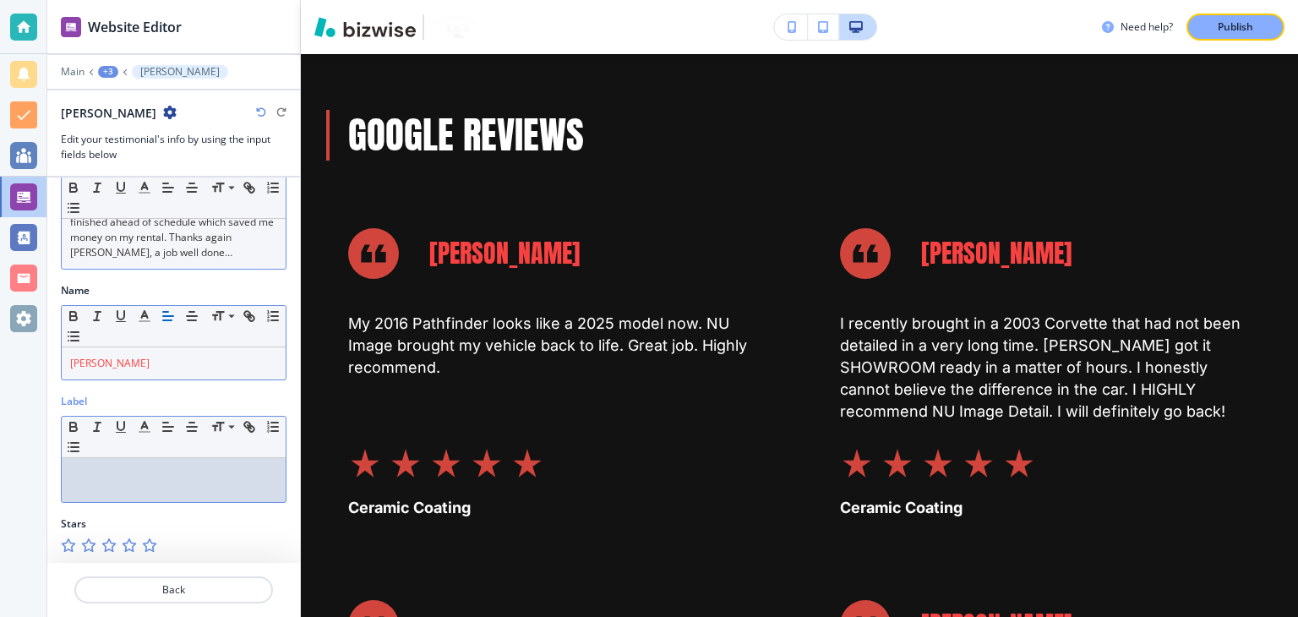
click at [128, 498] on div at bounding box center [174, 480] width 224 height 44
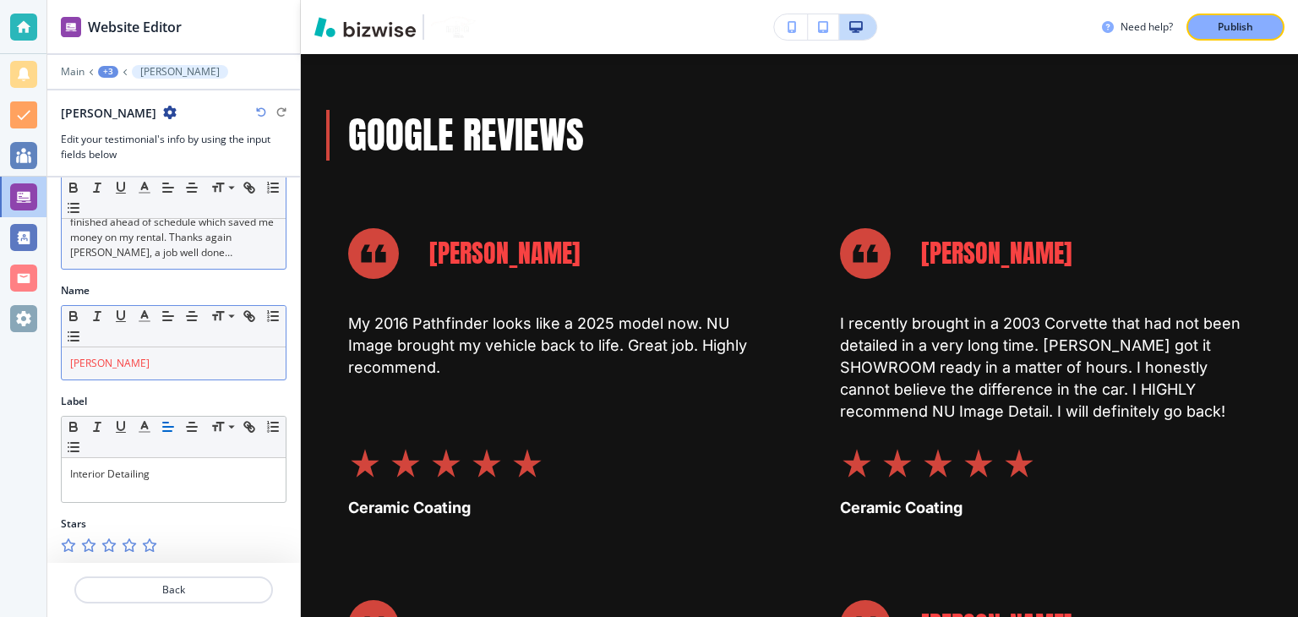
click at [142, 526] on div "Stars" at bounding box center [174, 523] width 226 height 15
click at [145, 538] on icon "button" at bounding box center [149, 545] width 14 height 14
click at [188, 596] on p "Back" at bounding box center [173, 589] width 195 height 15
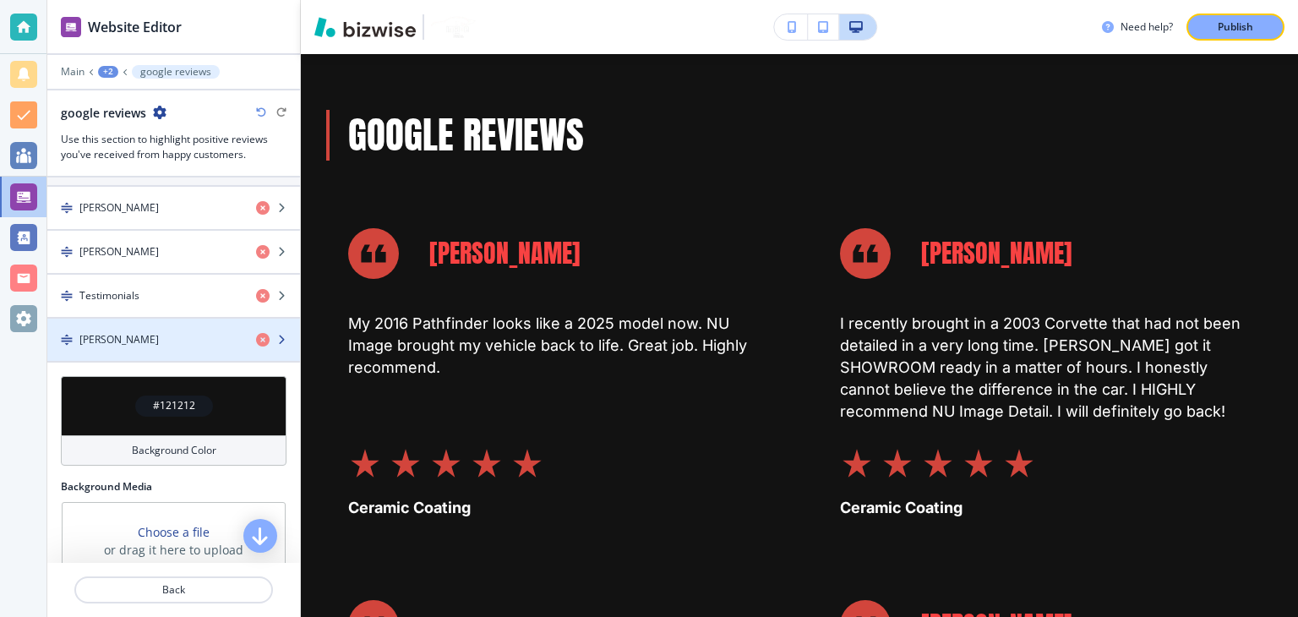
scroll to position [784, 0]
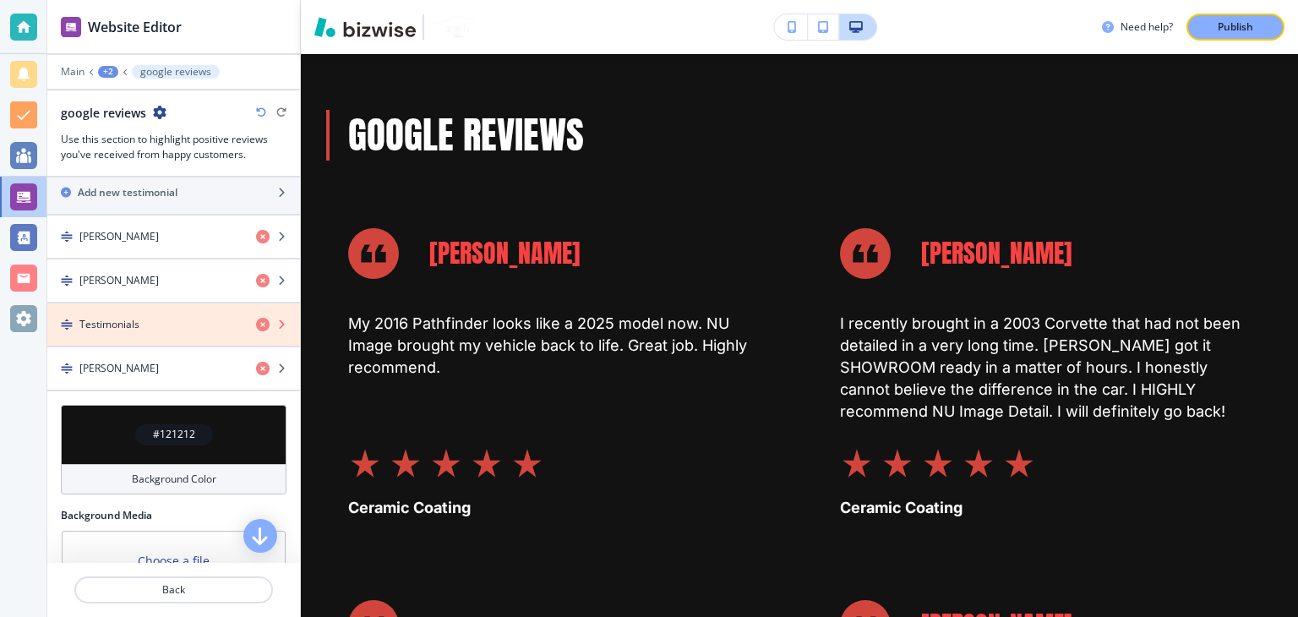
click at [256, 321] on icon "button" at bounding box center [263, 325] width 14 height 14
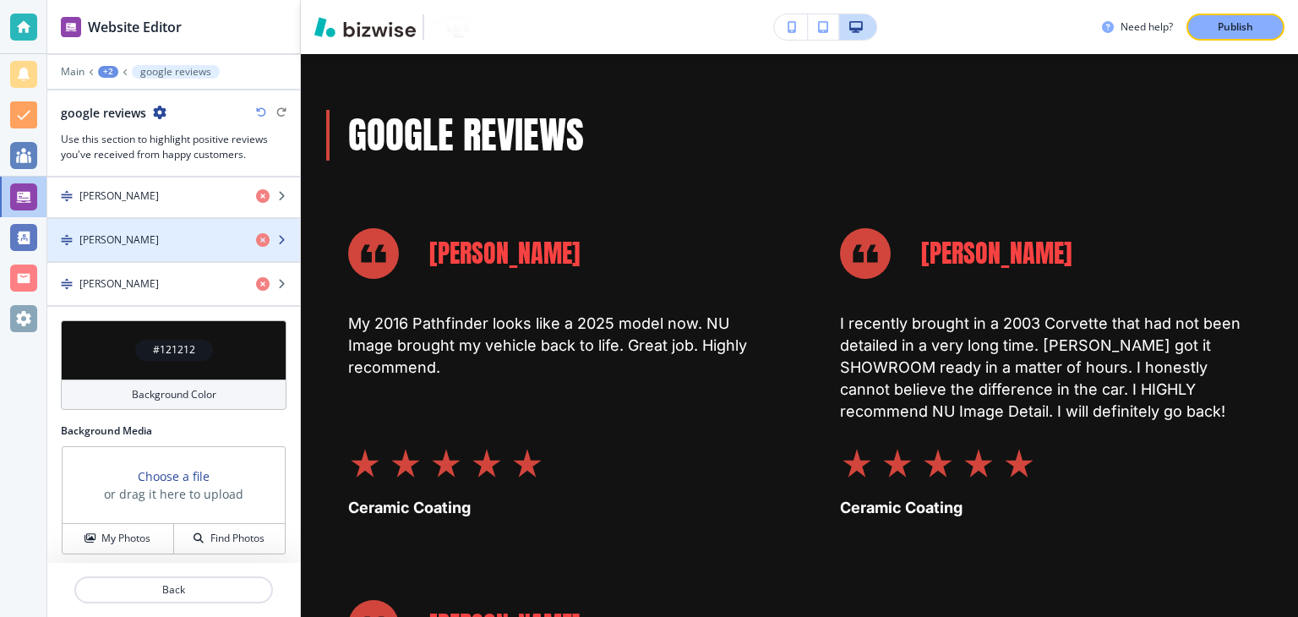
scroll to position [740, 0]
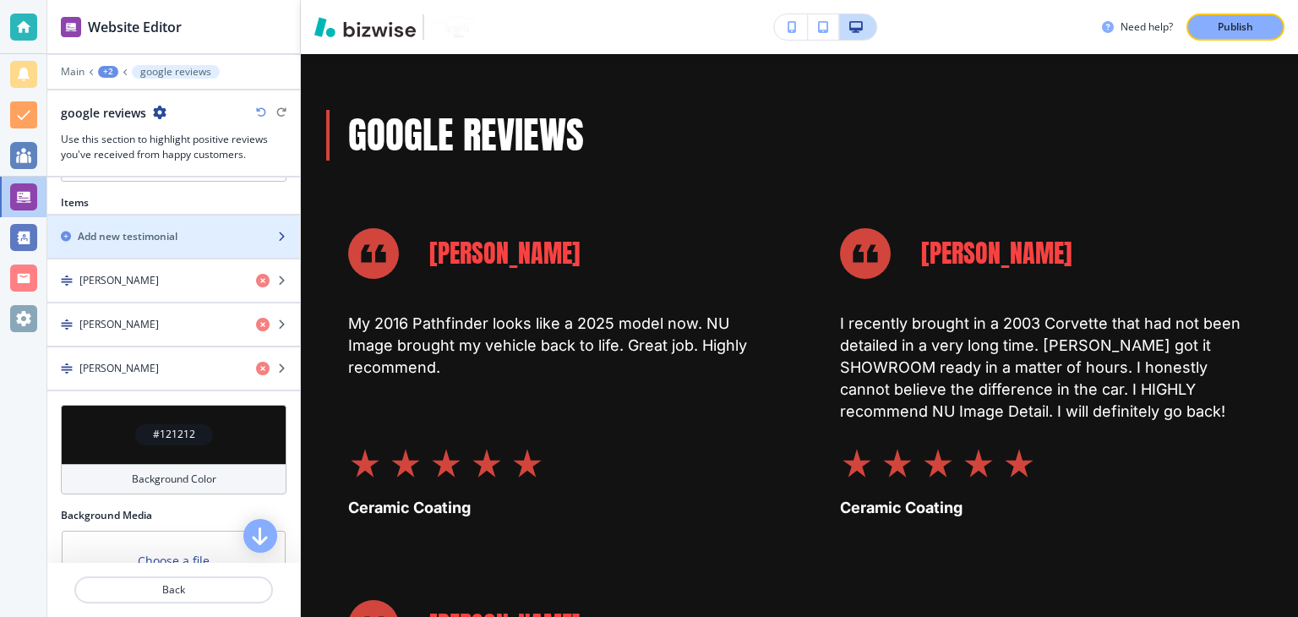
click at [166, 238] on h2 "Add new testimonial" at bounding box center [128, 236] width 100 height 15
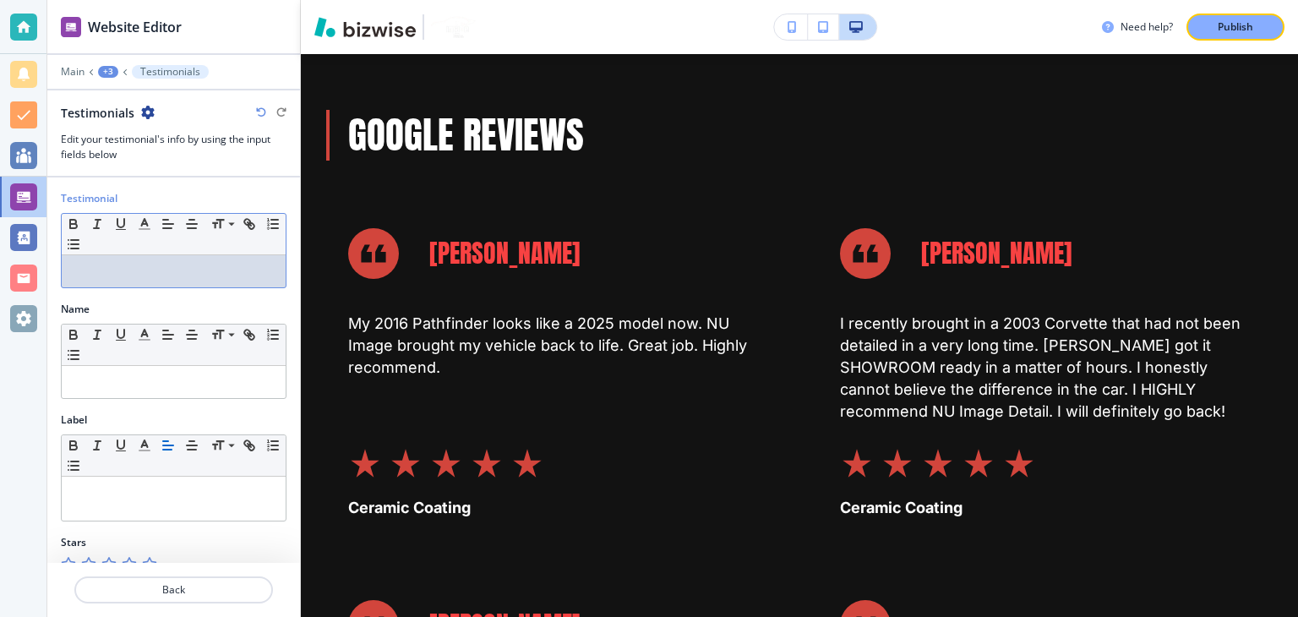
click at [163, 282] on div at bounding box center [174, 271] width 224 height 32
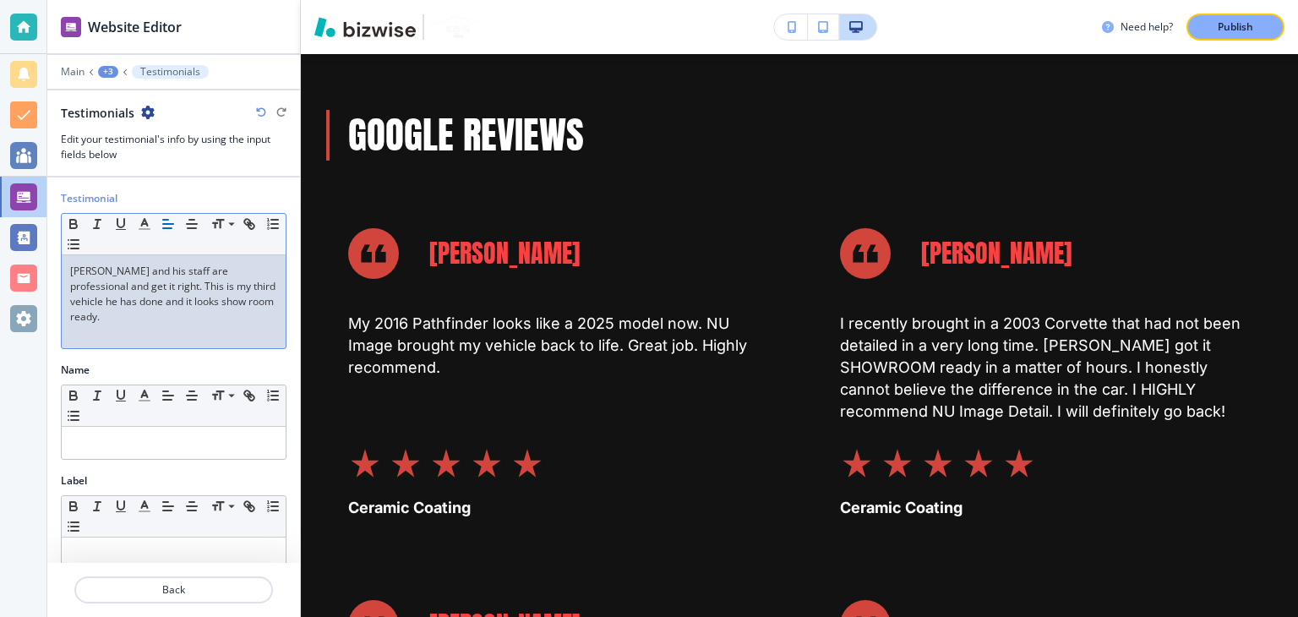
scroll to position [0, 0]
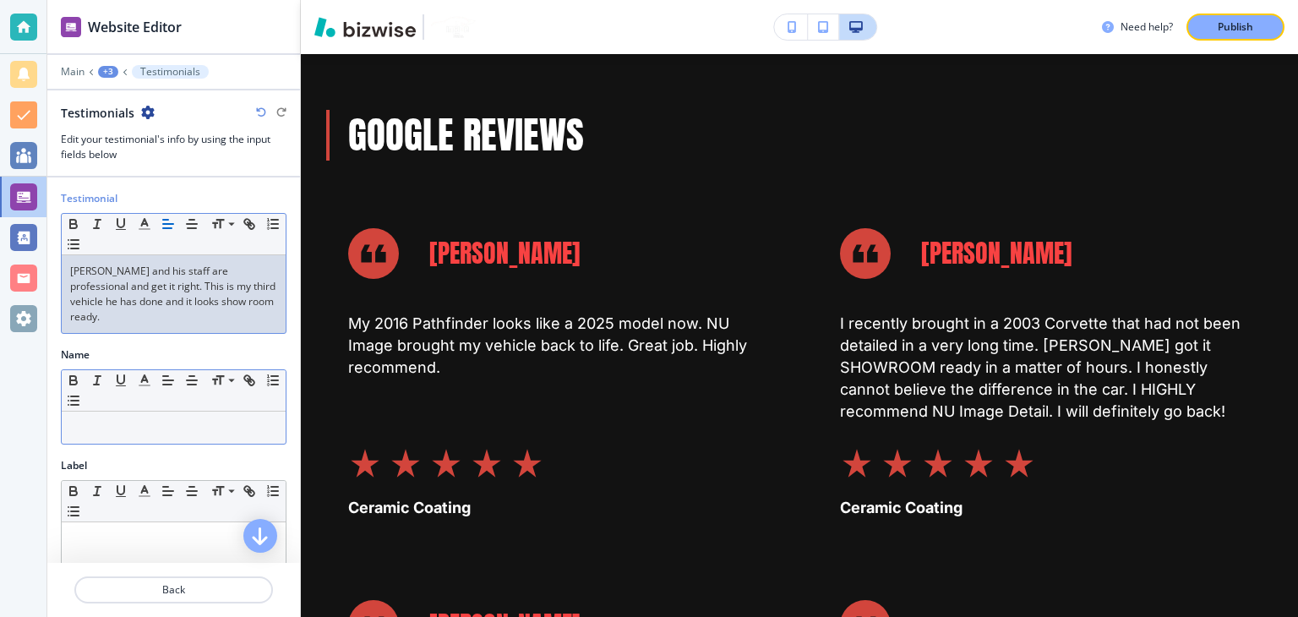
click at [142, 420] on p at bounding box center [173, 427] width 207 height 15
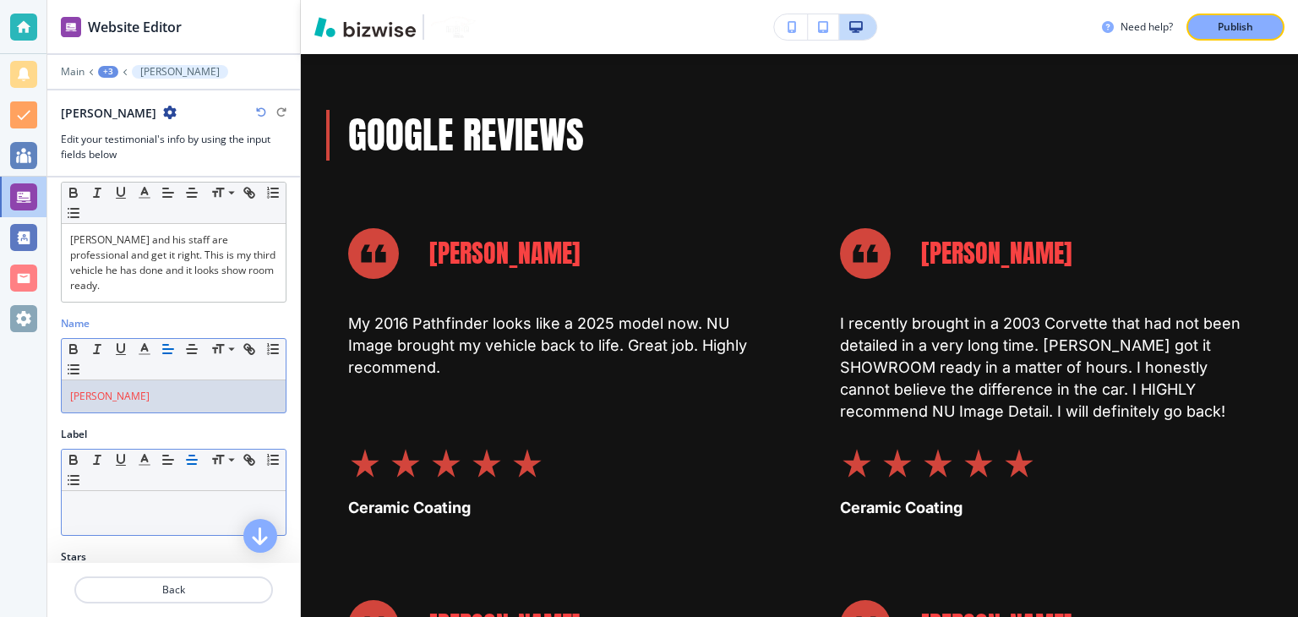
scroll to position [49, 0]
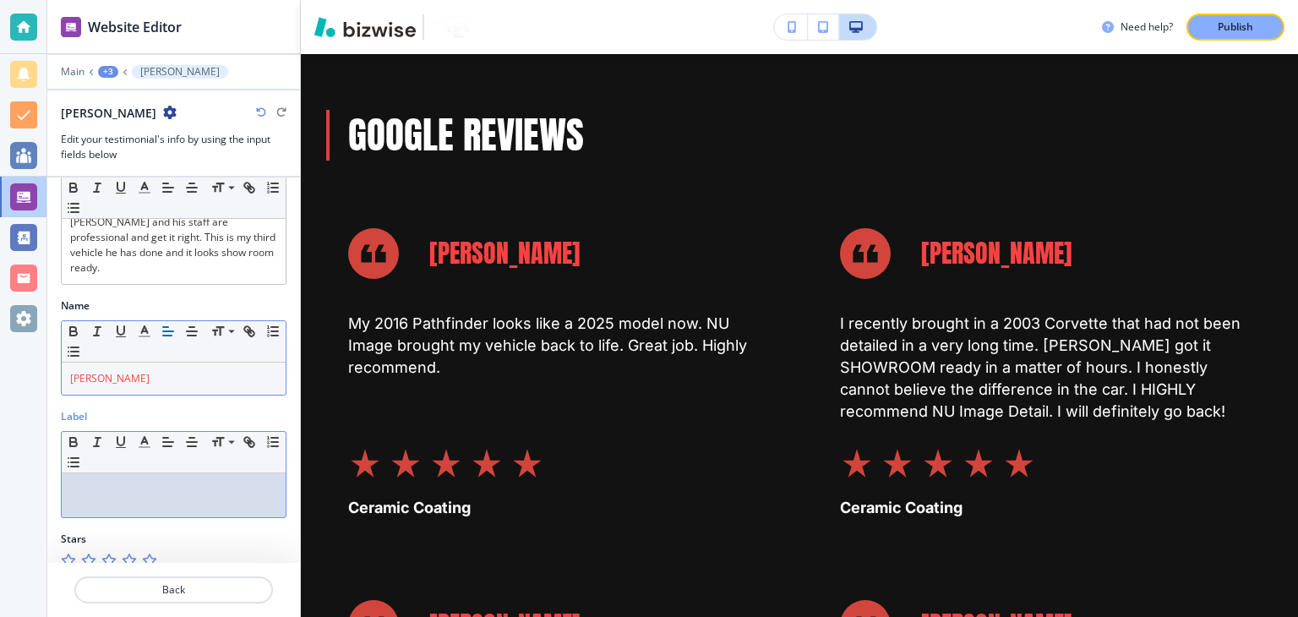
click at [170, 480] on div at bounding box center [174, 495] width 224 height 44
click at [151, 553] on icon "button" at bounding box center [149, 560] width 14 height 14
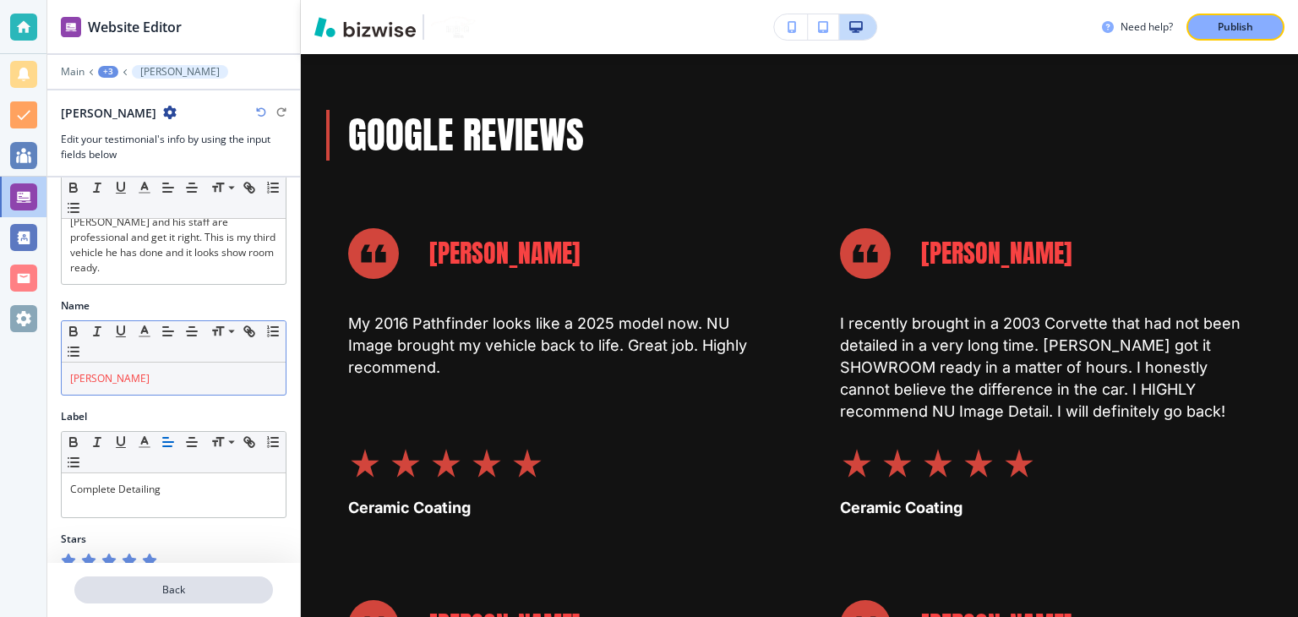
click at [201, 587] on p "Back" at bounding box center [173, 589] width 195 height 15
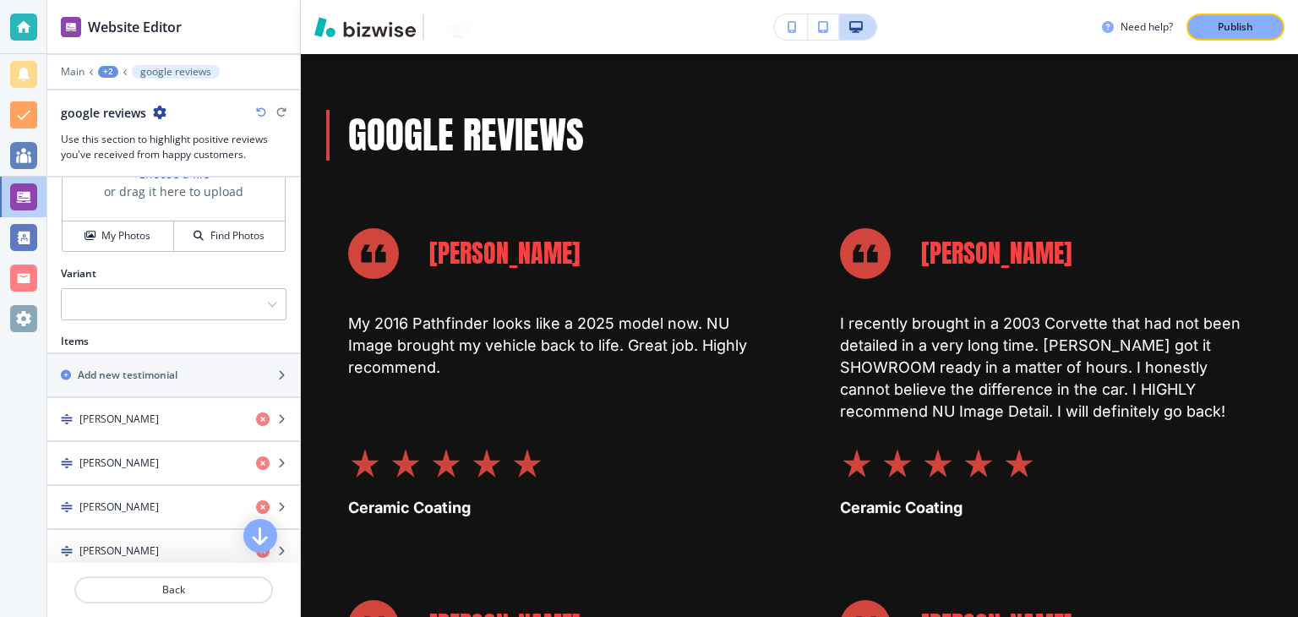
scroll to position [868, 0]
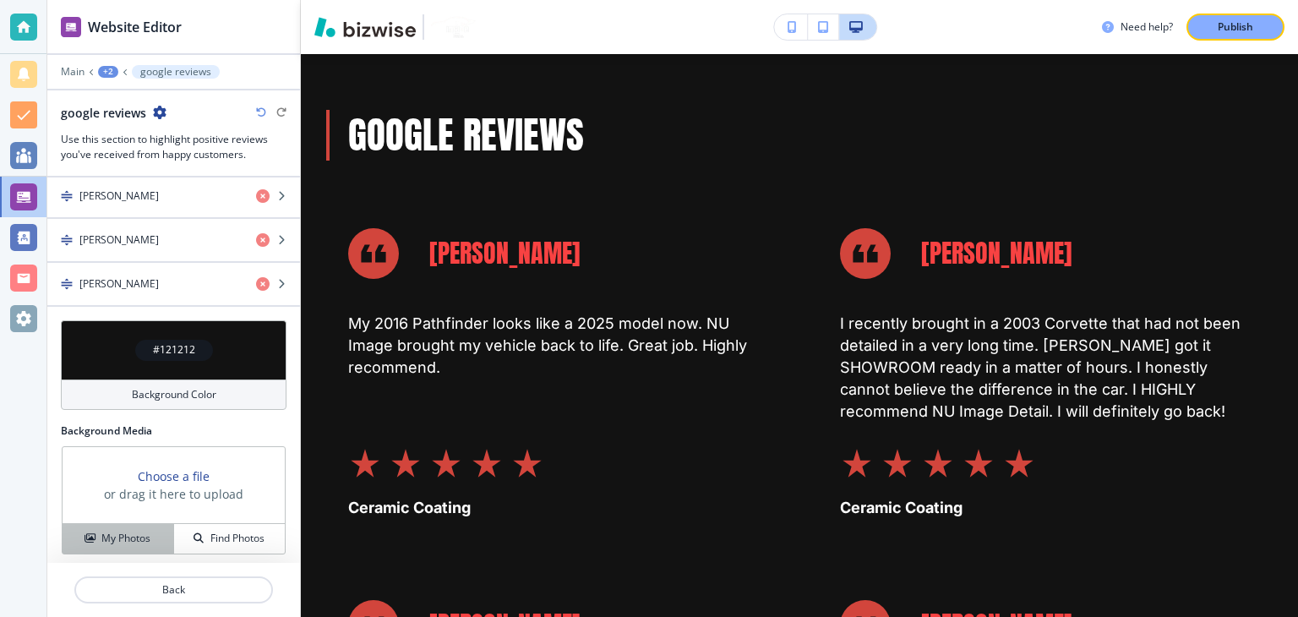
click at [149, 524] on button "My Photos" at bounding box center [119, 539] width 112 height 30
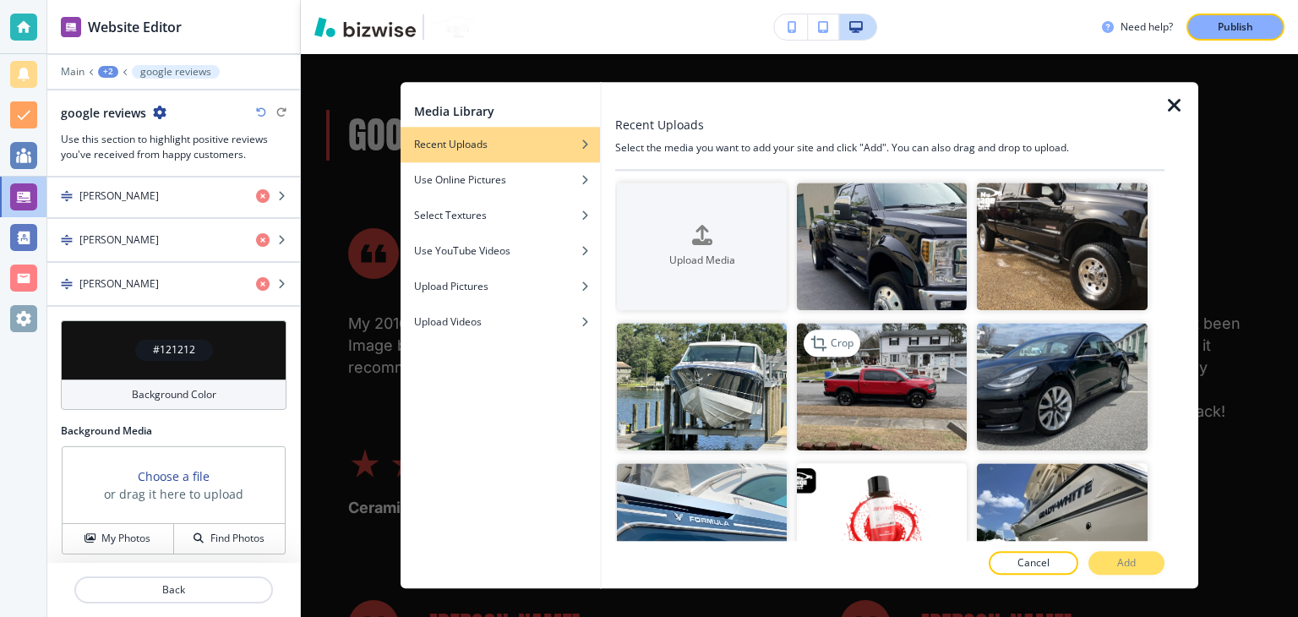
click at [902, 381] on img "button" at bounding box center [882, 387] width 170 height 128
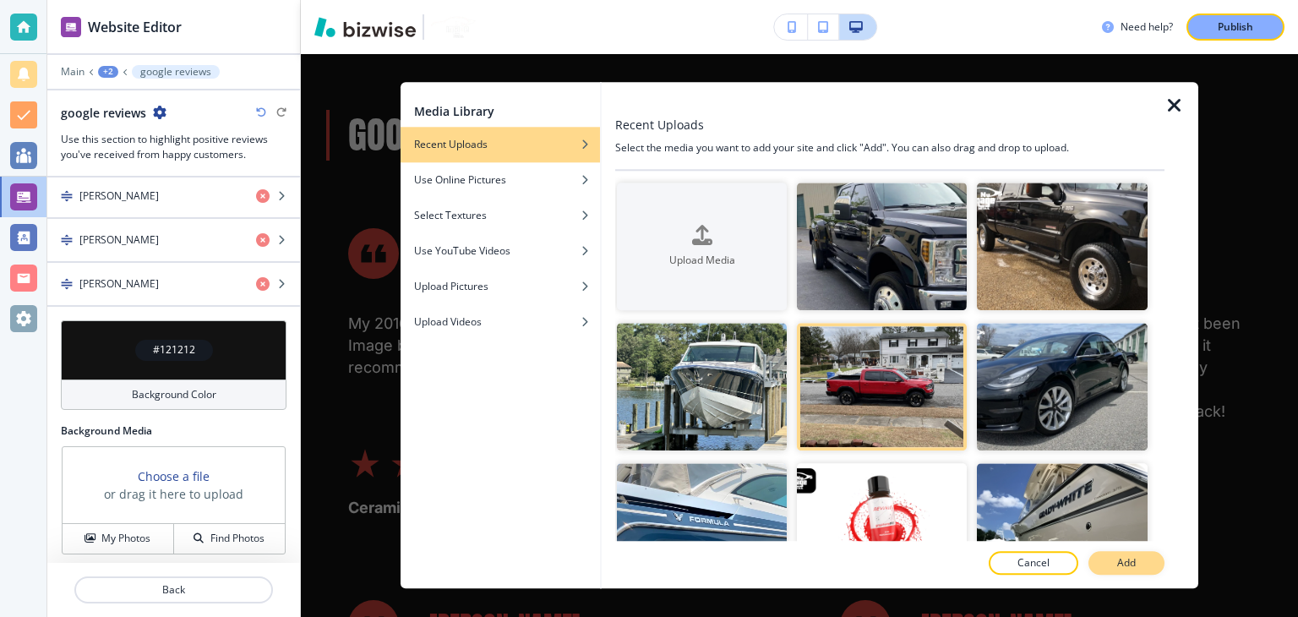
click at [1108, 560] on button "Add" at bounding box center [1126, 564] width 76 height 24
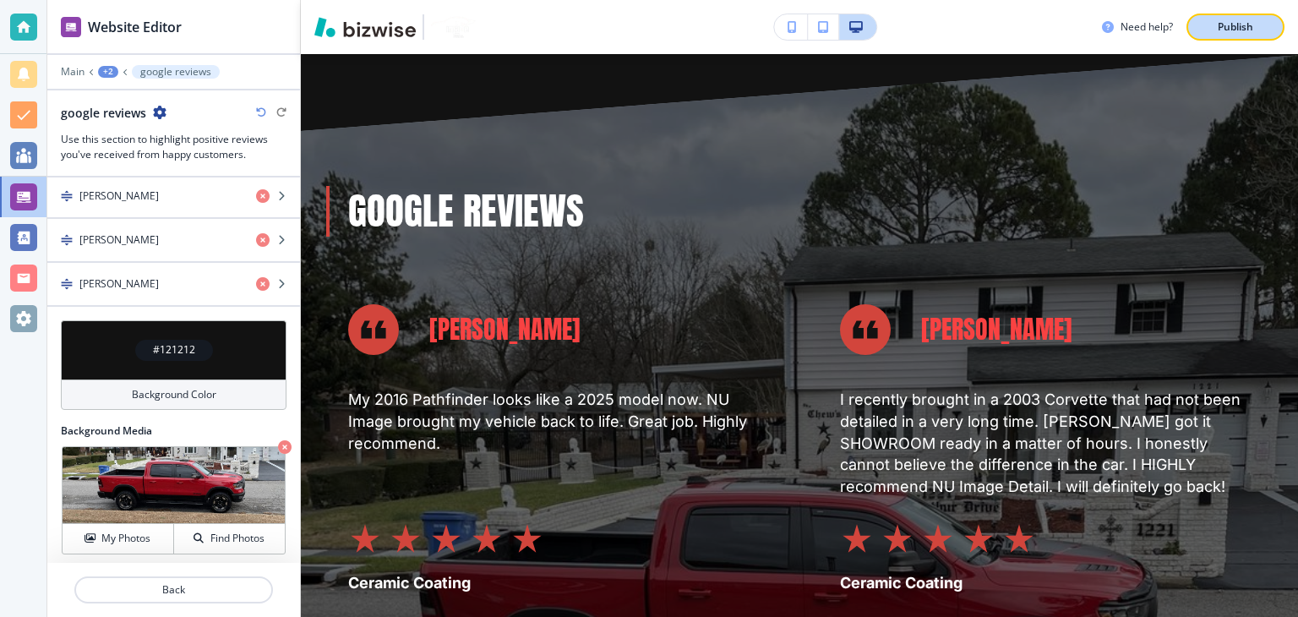
click at [1237, 18] on button "Publish" at bounding box center [1235, 27] width 98 height 27
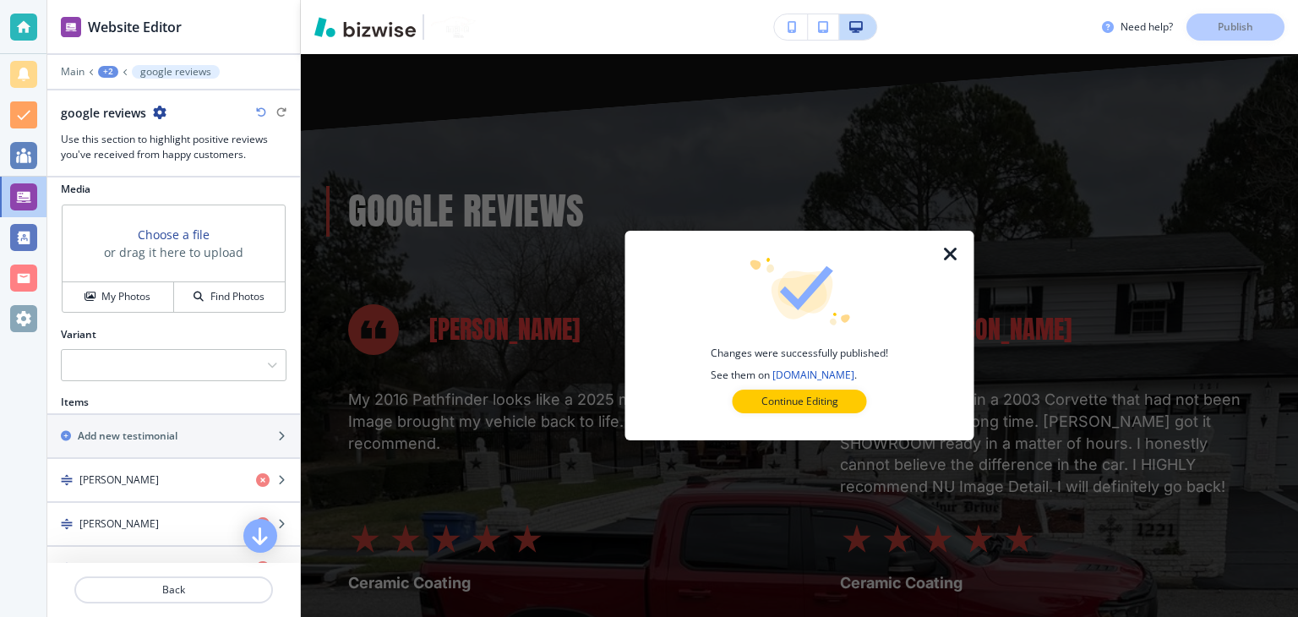
scroll to position [531, 0]
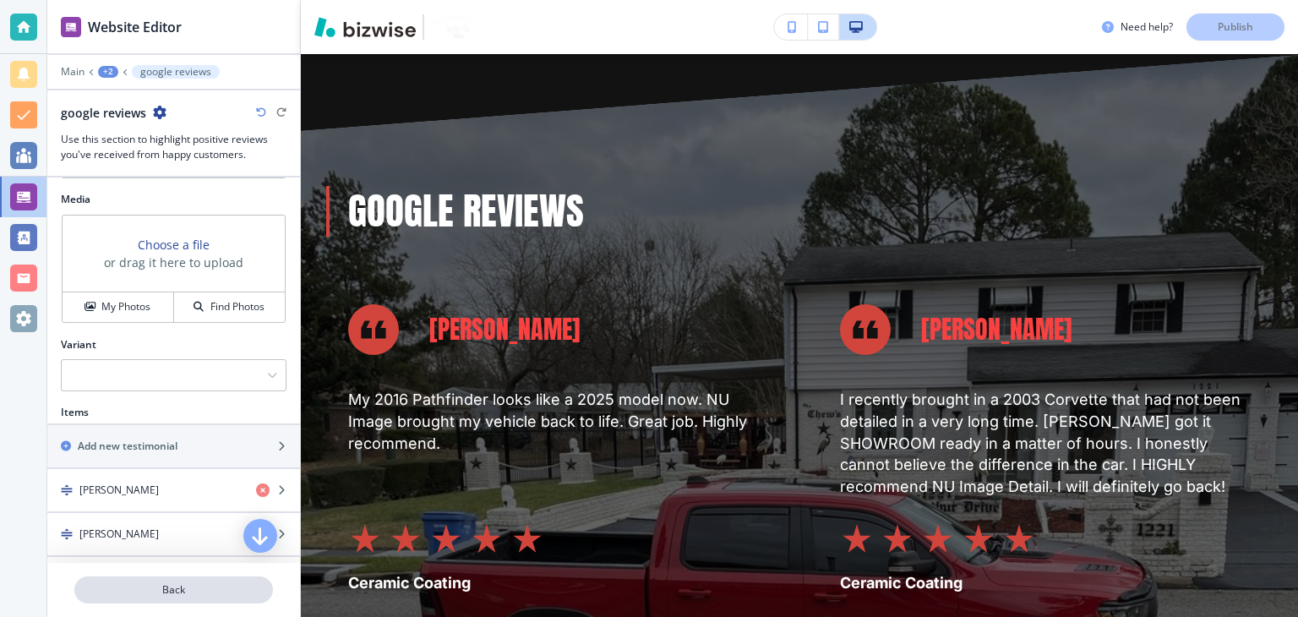
click at [179, 591] on p "Back" at bounding box center [173, 589] width 195 height 15
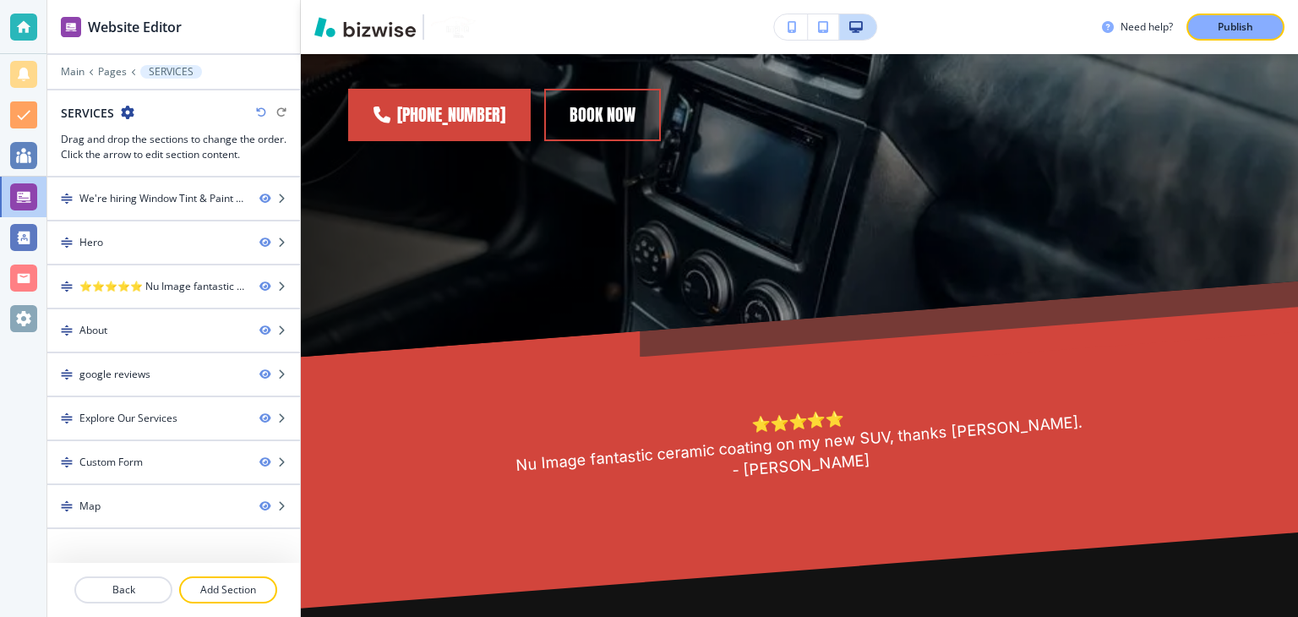
scroll to position [679, 0]
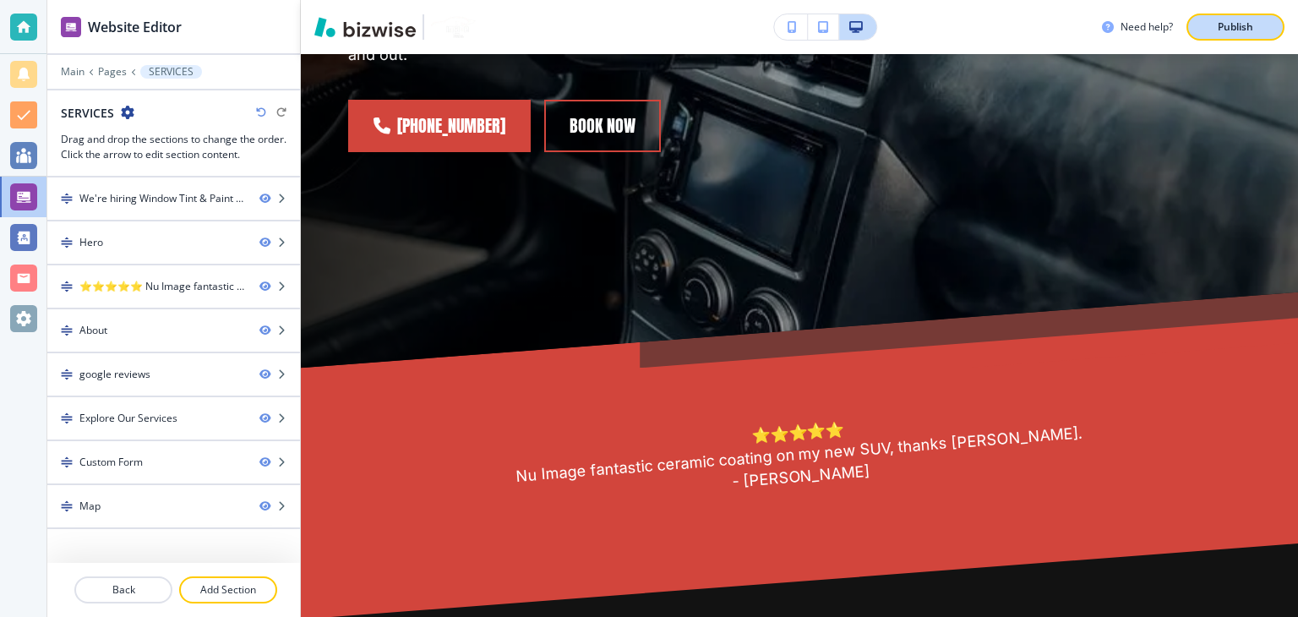
click at [1229, 22] on p "Publish" at bounding box center [1234, 26] width 35 height 15
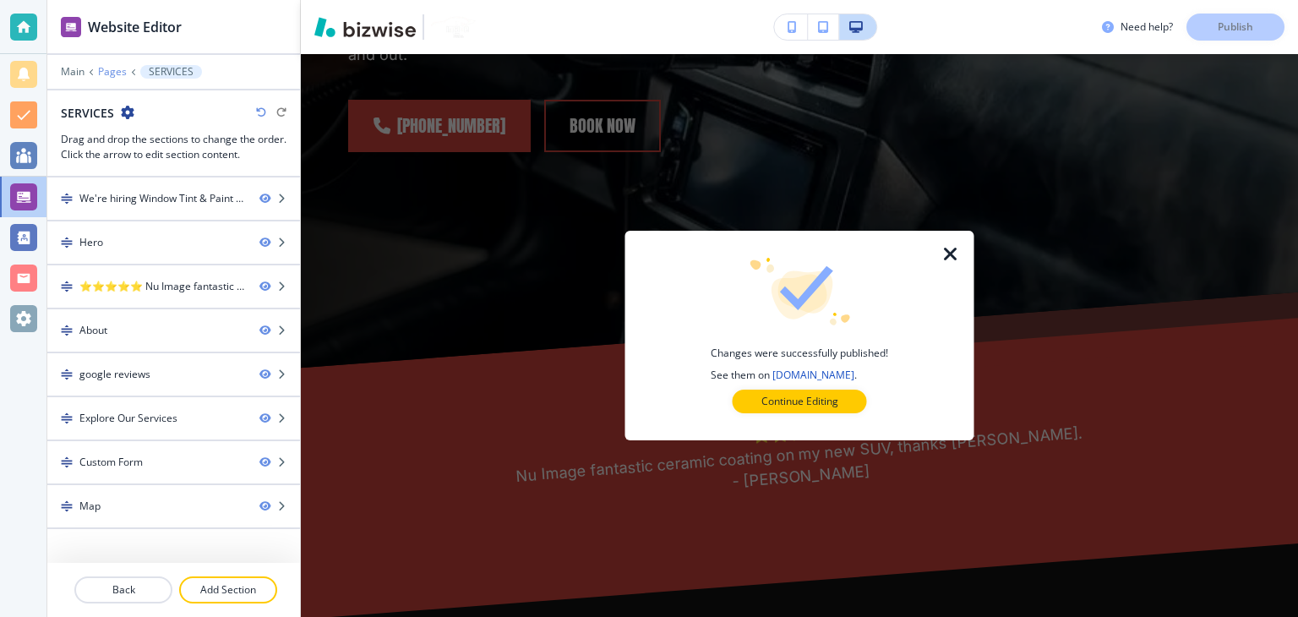
click at [112, 68] on p "Pages" at bounding box center [112, 72] width 29 height 12
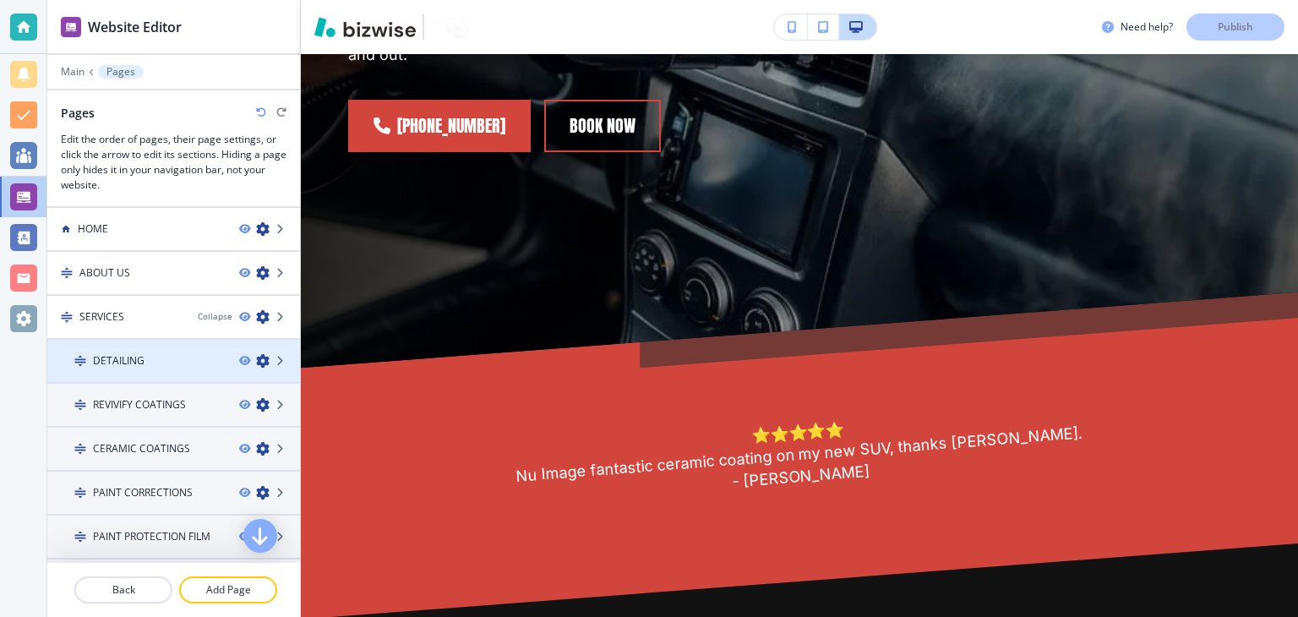
click at [139, 368] on div at bounding box center [173, 375] width 253 height 14
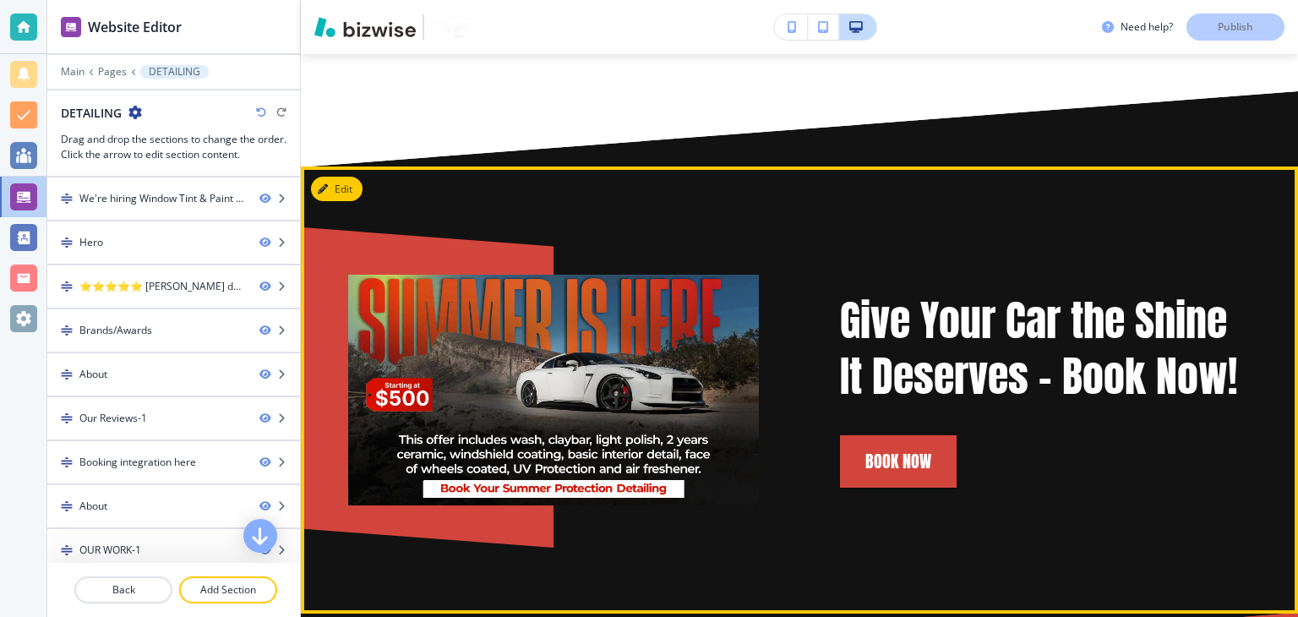
scroll to position [3295, 0]
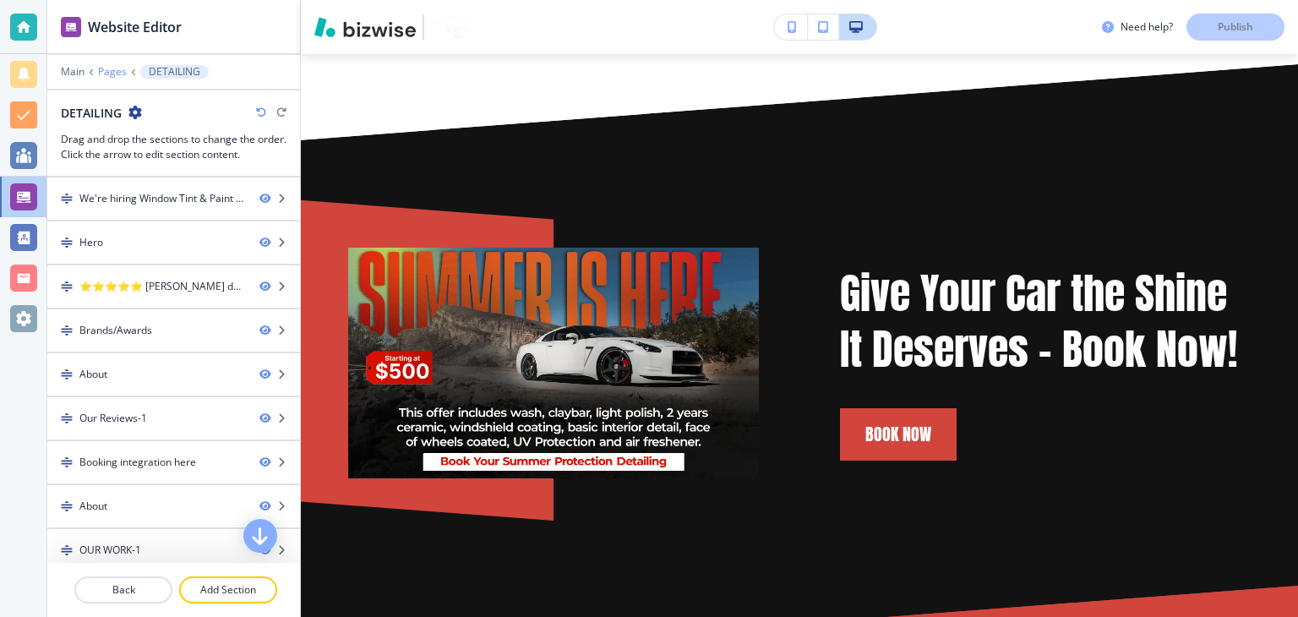
click at [106, 72] on p "Pages" at bounding box center [112, 72] width 29 height 12
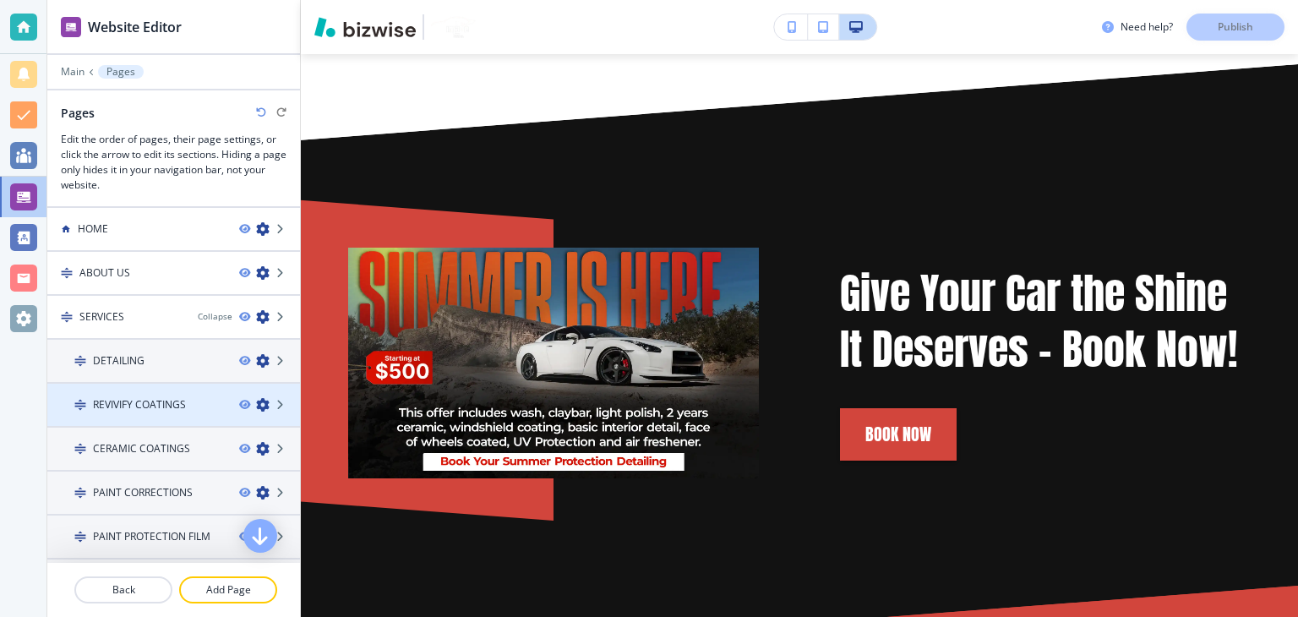
click at [137, 397] on h4 "REVIVIFY COATINGS" at bounding box center [139, 404] width 93 height 15
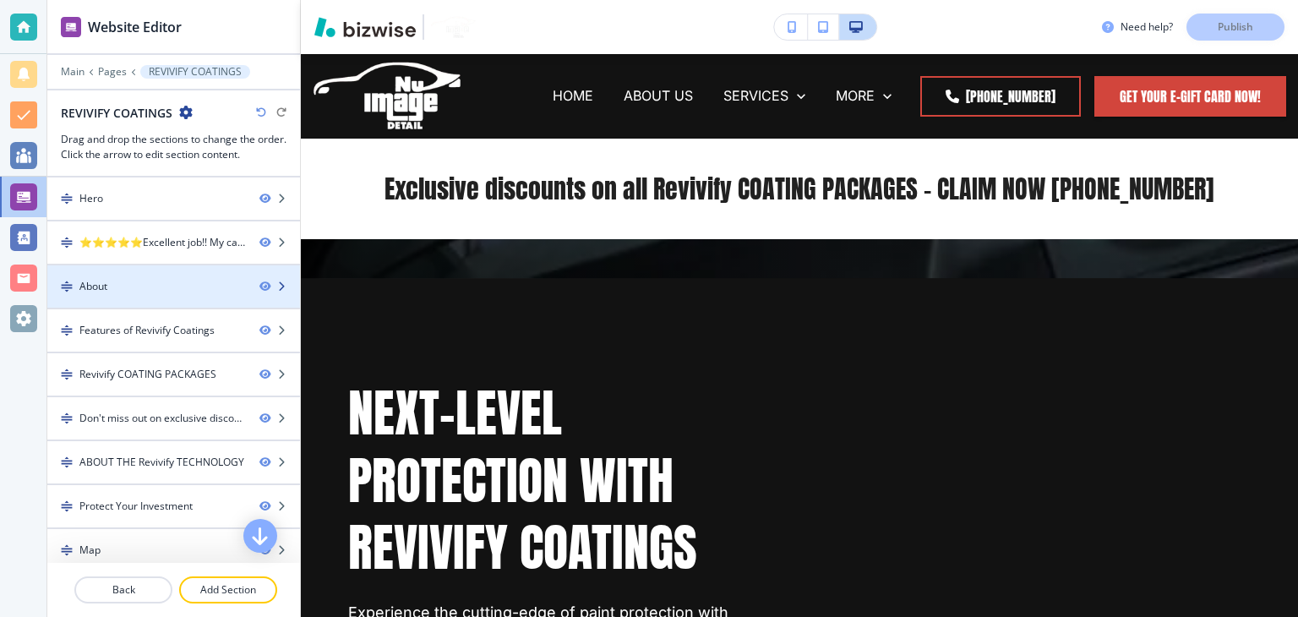
scroll to position [0, 0]
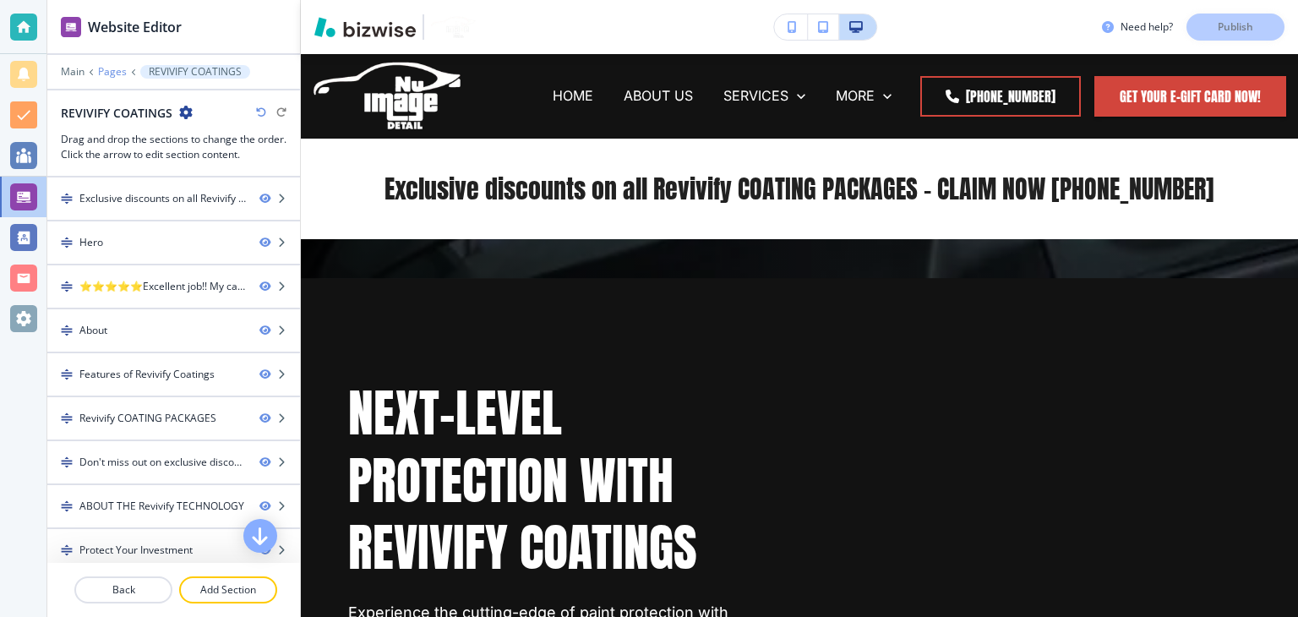
click at [119, 72] on p "Pages" at bounding box center [112, 72] width 29 height 12
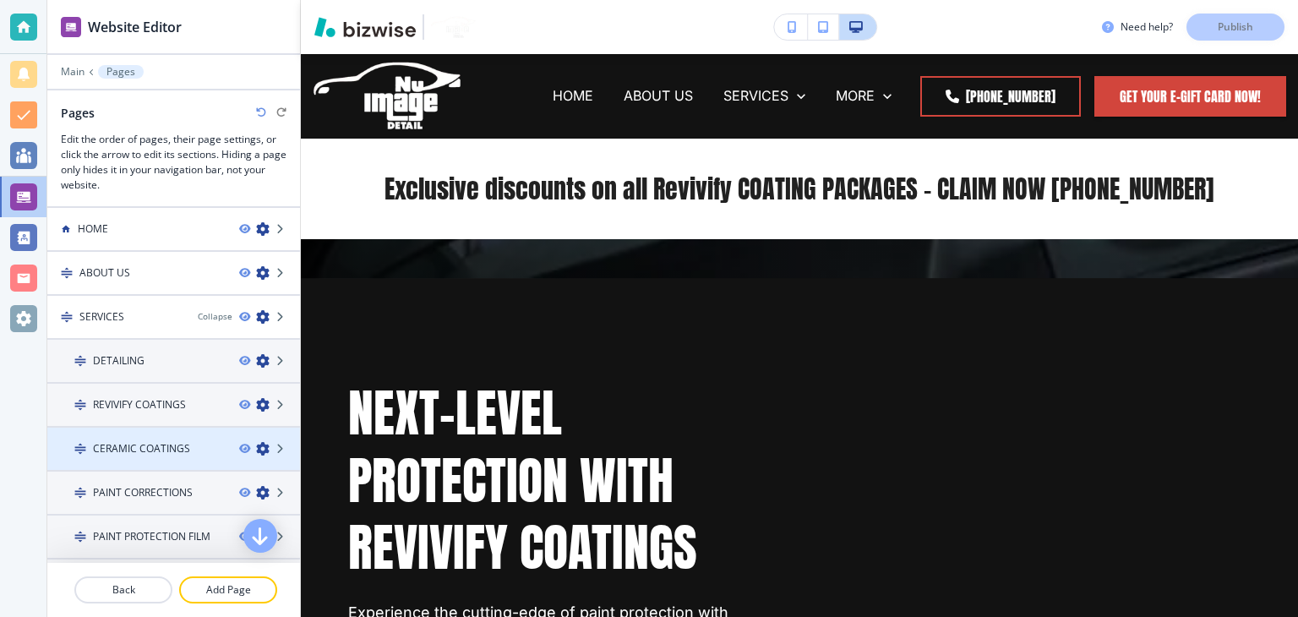
click at [139, 445] on h4 "CERAMIC COATINGS" at bounding box center [141, 448] width 97 height 15
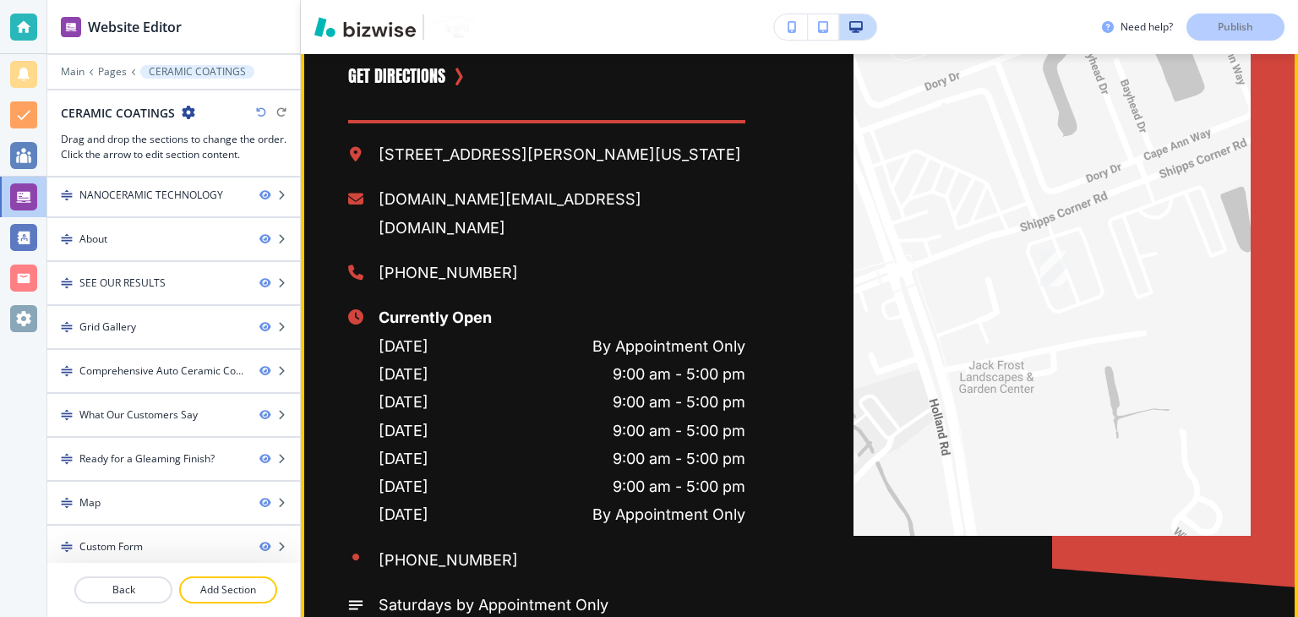
scroll to position [11996, 0]
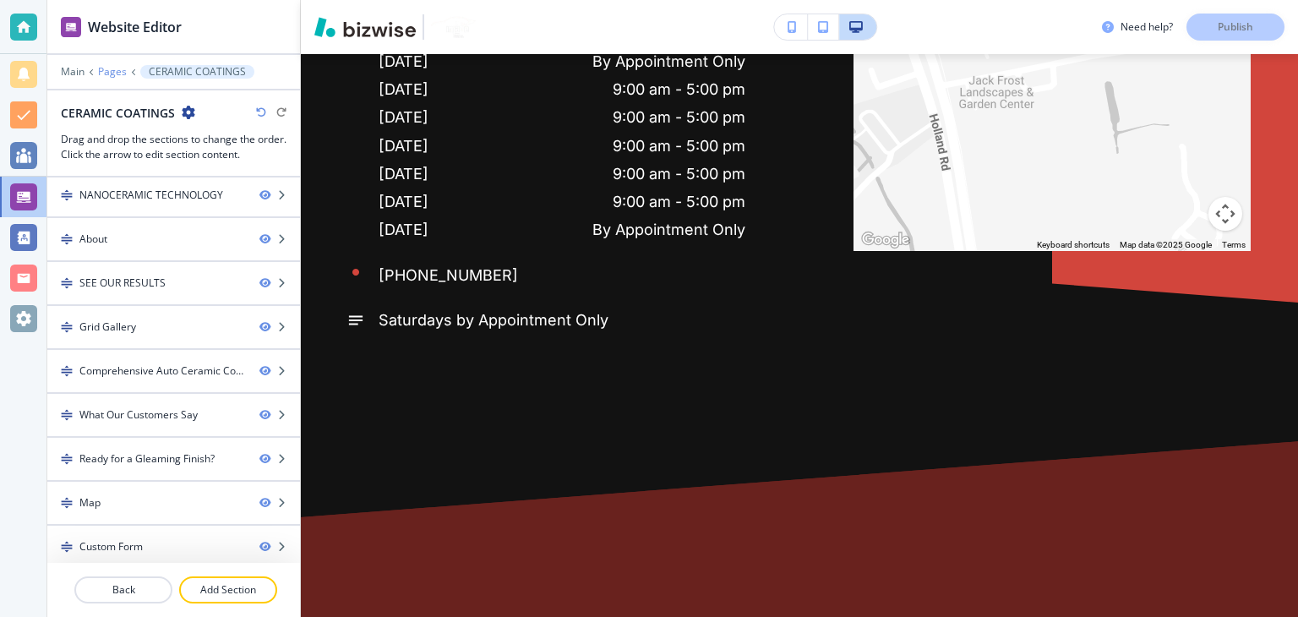
click at [110, 70] on p "Pages" at bounding box center [112, 72] width 29 height 12
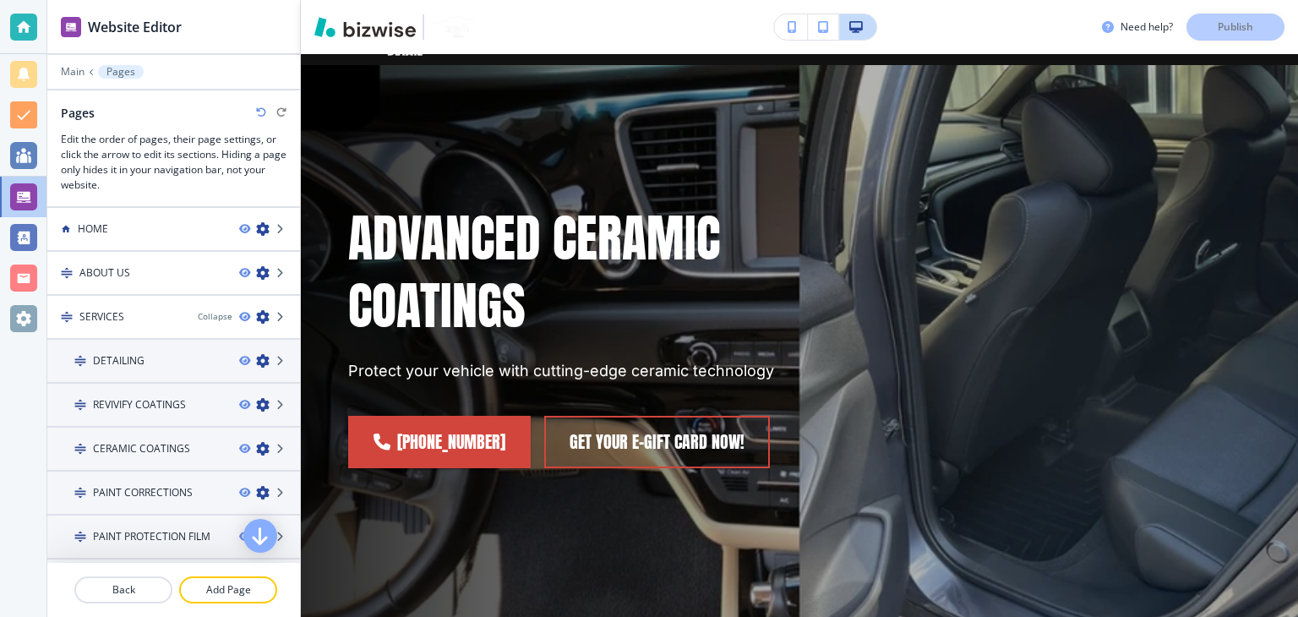
scroll to position [0, 0]
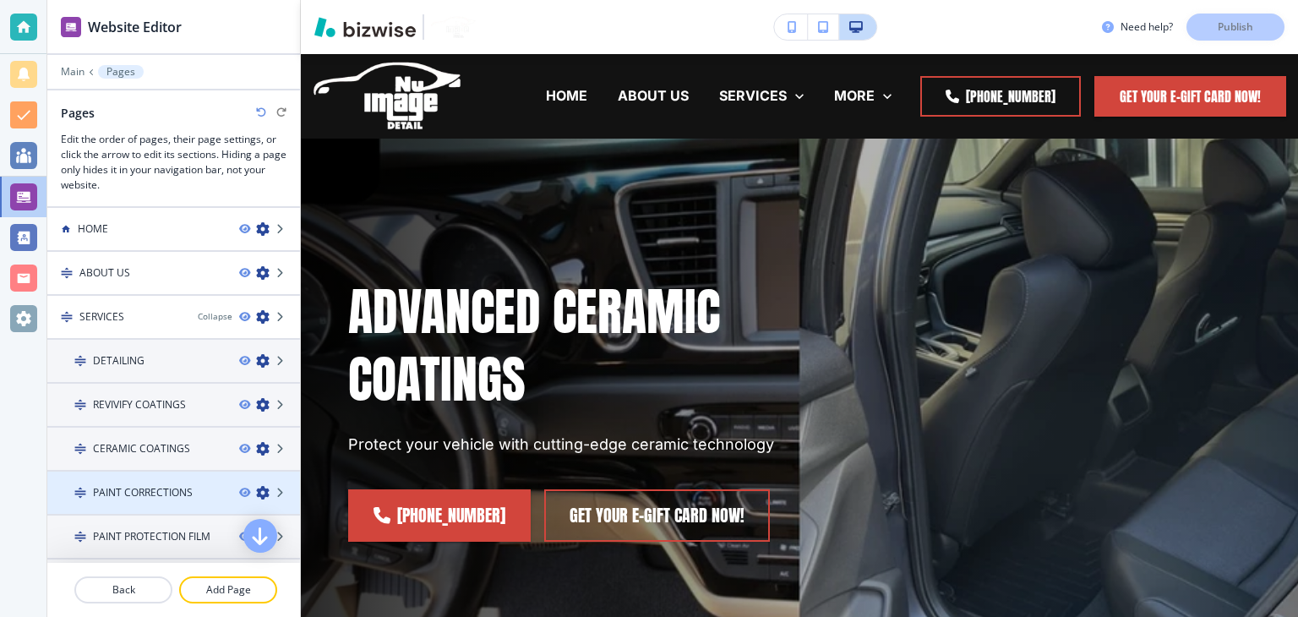
click at [142, 500] on div at bounding box center [173, 507] width 253 height 14
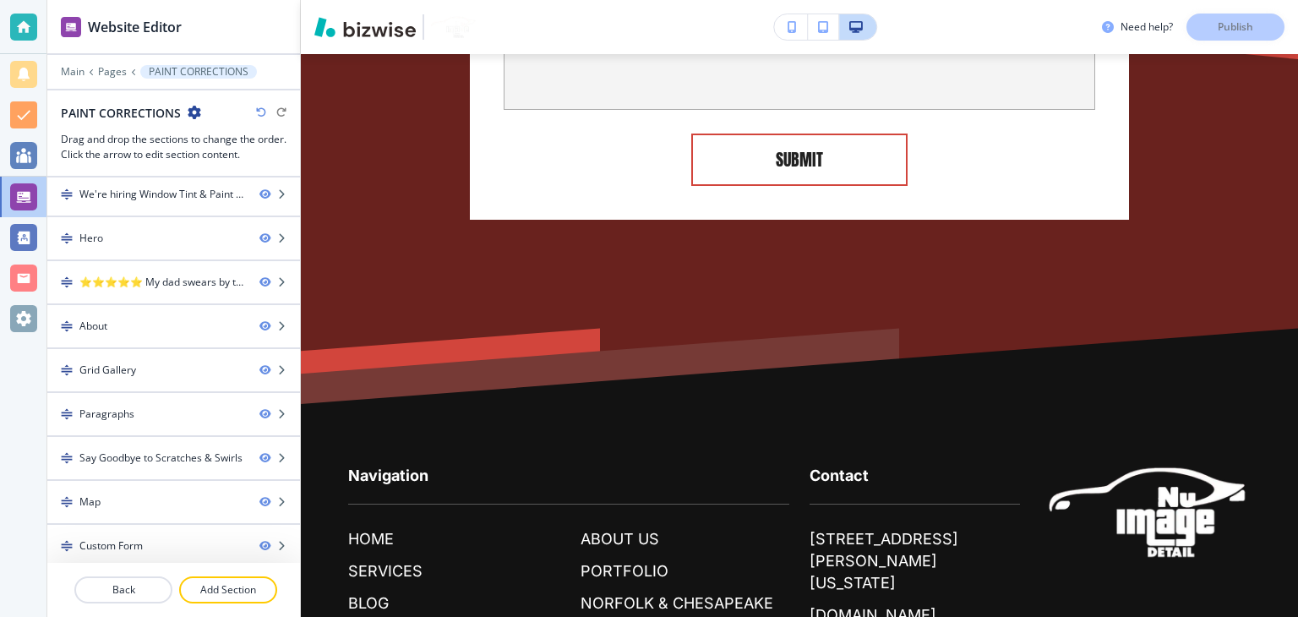
scroll to position [6, 0]
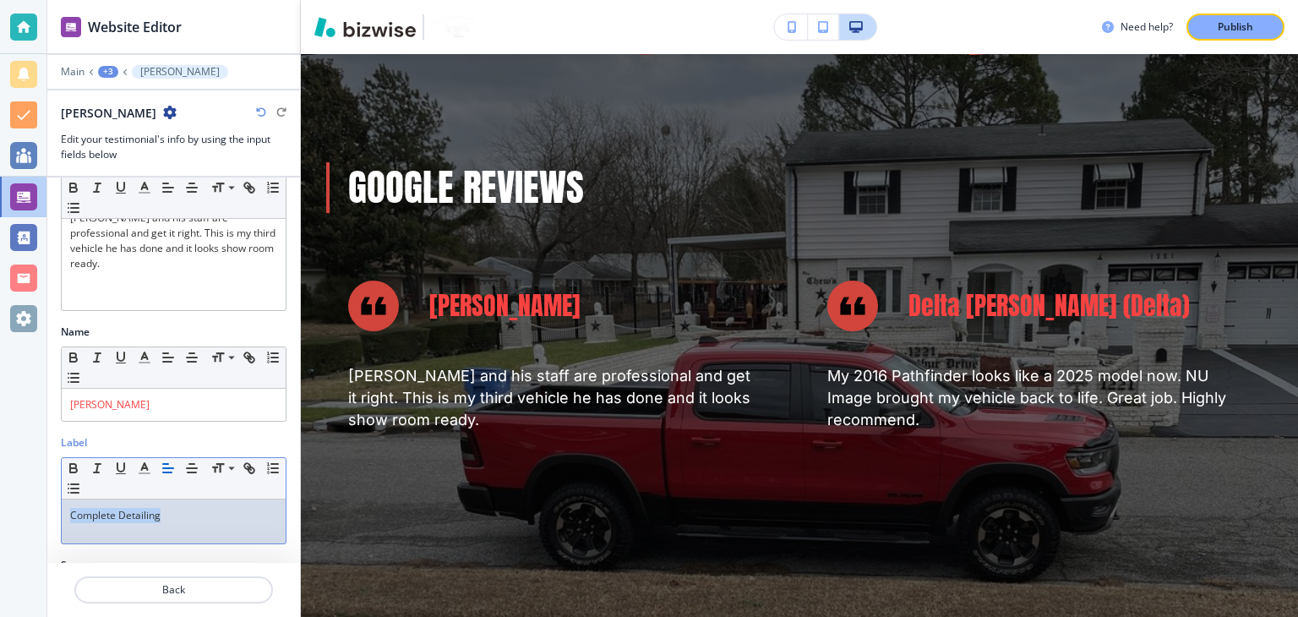
scroll to position [79, 0]
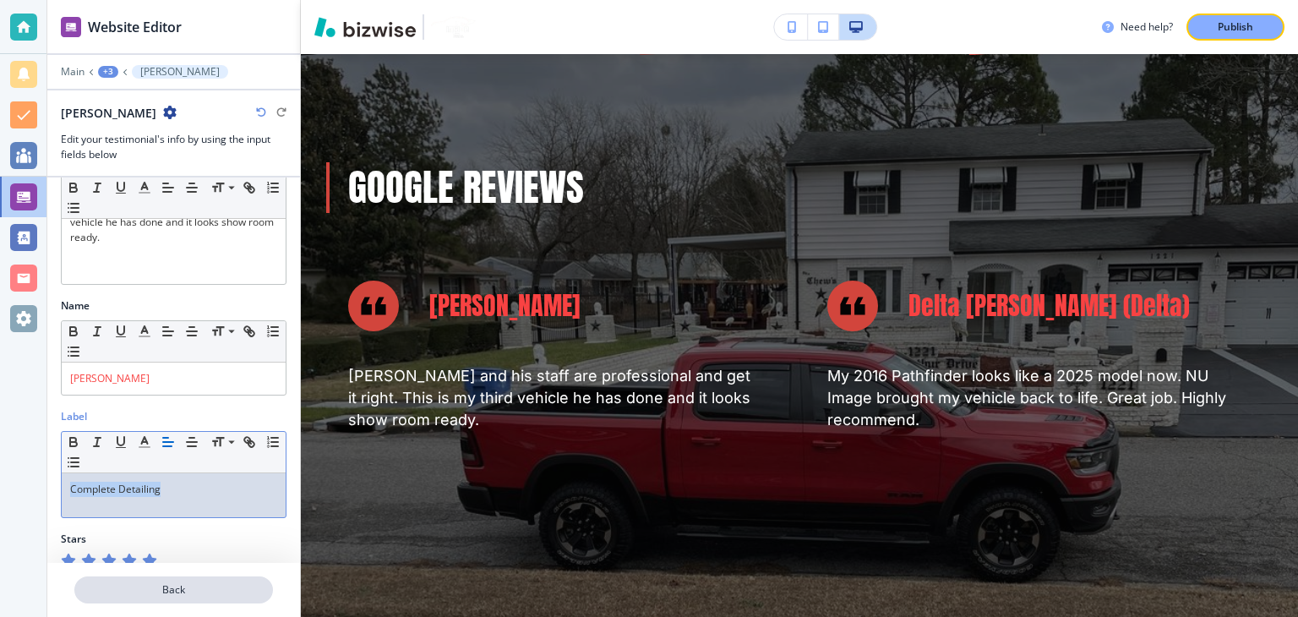
click at [195, 590] on p "Back" at bounding box center [173, 589] width 195 height 15
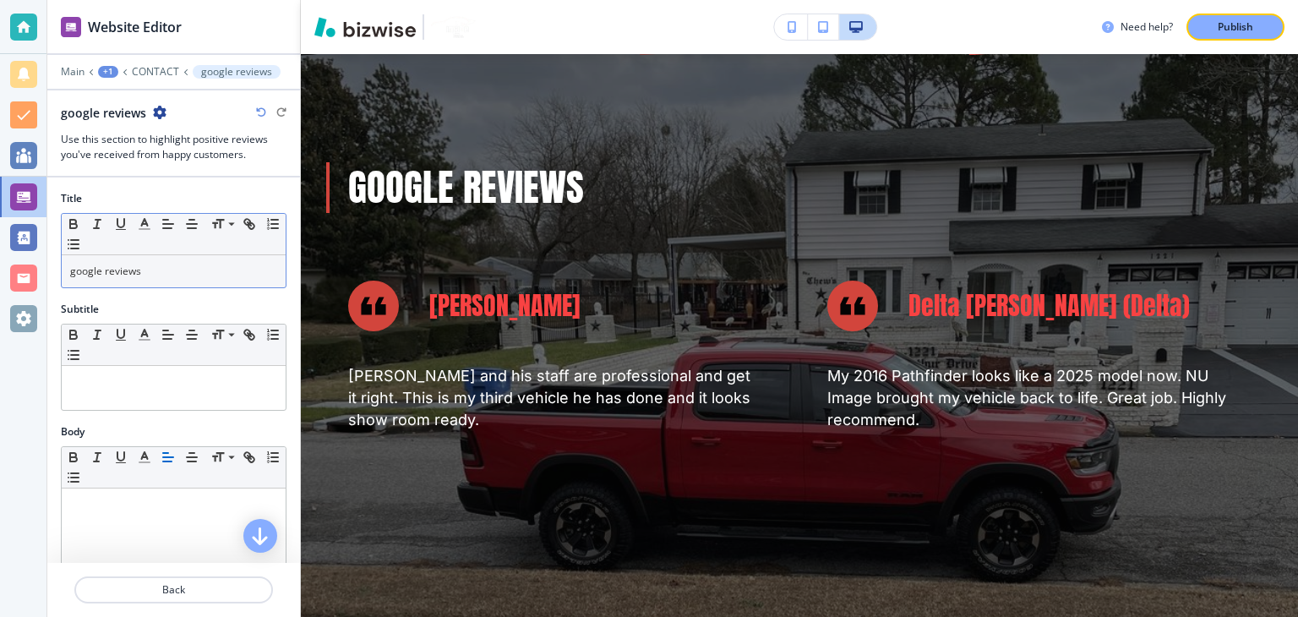
click at [172, 261] on div "google reviews" at bounding box center [174, 271] width 224 height 32
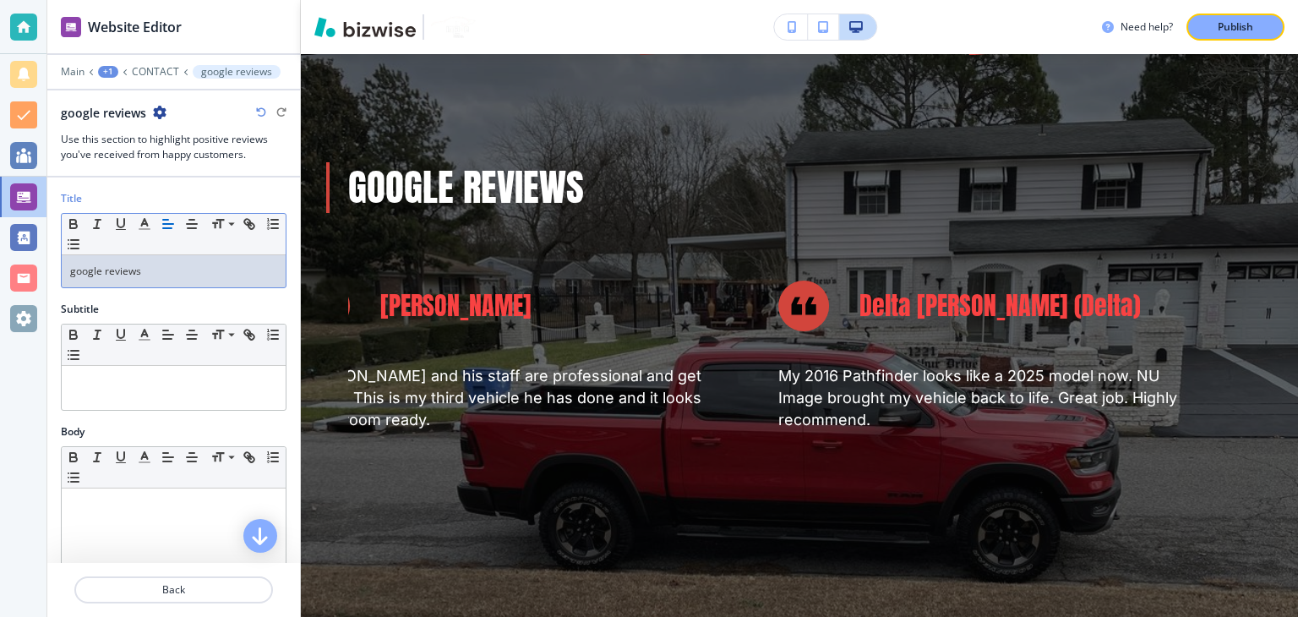
click at [172, 261] on div "google reviews" at bounding box center [174, 271] width 224 height 32
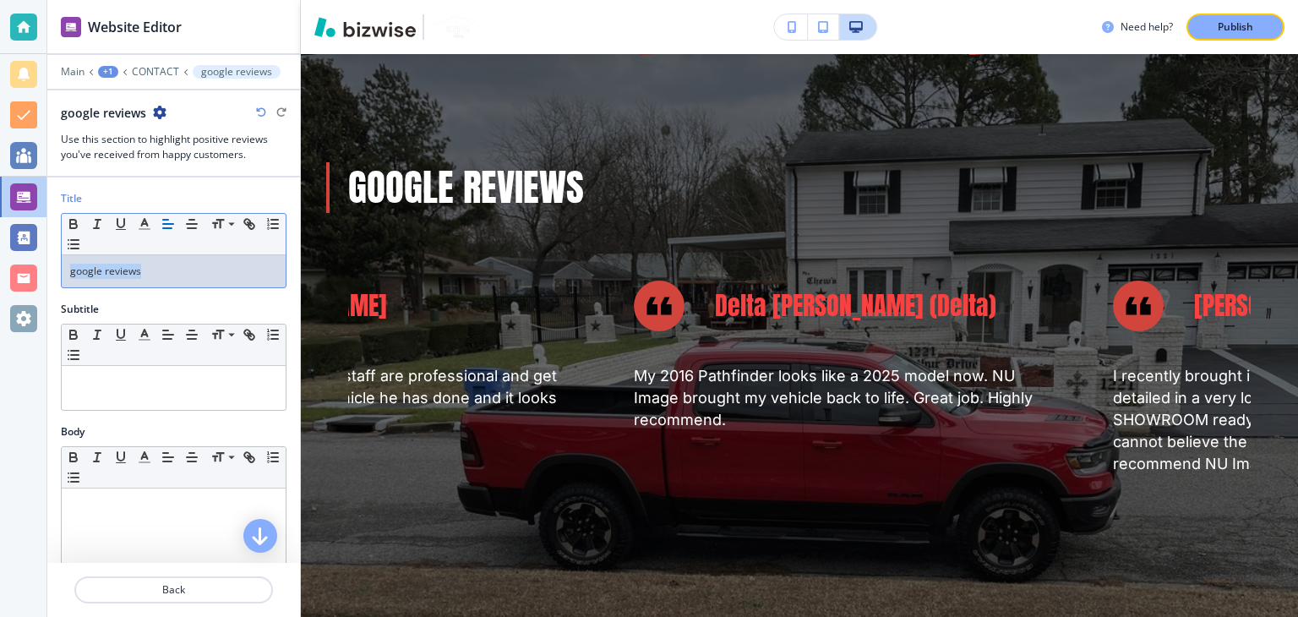
click at [172, 261] on div "google reviews" at bounding box center [174, 271] width 224 height 32
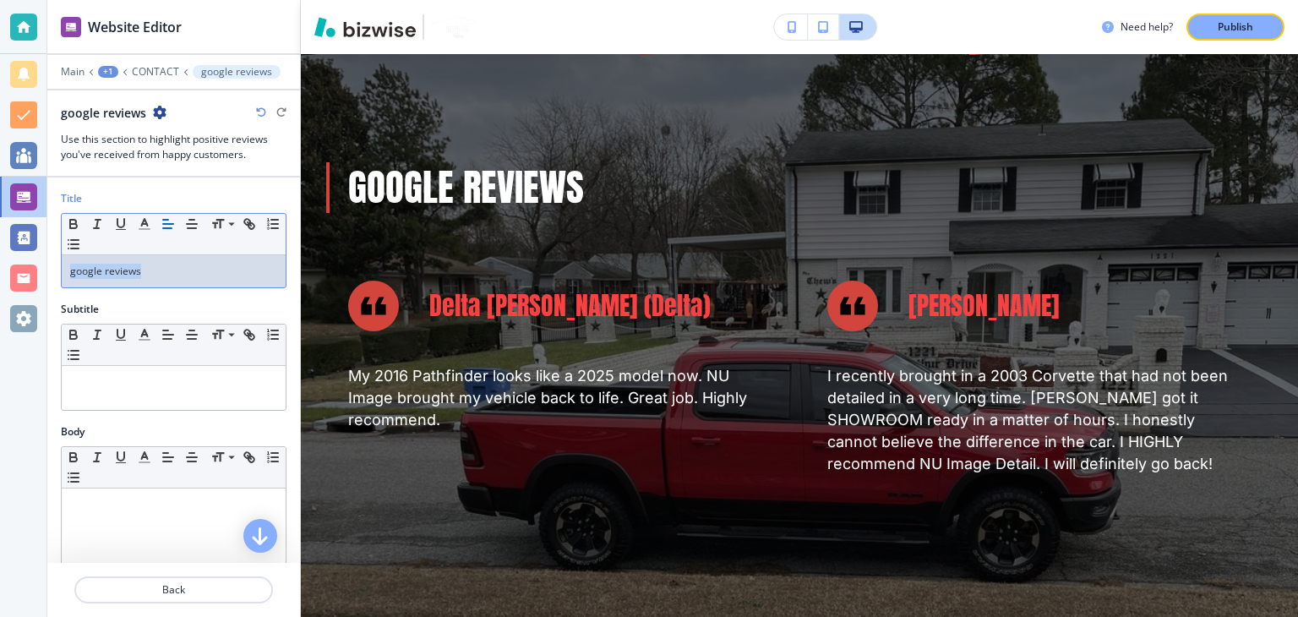
copy p "google reviews"
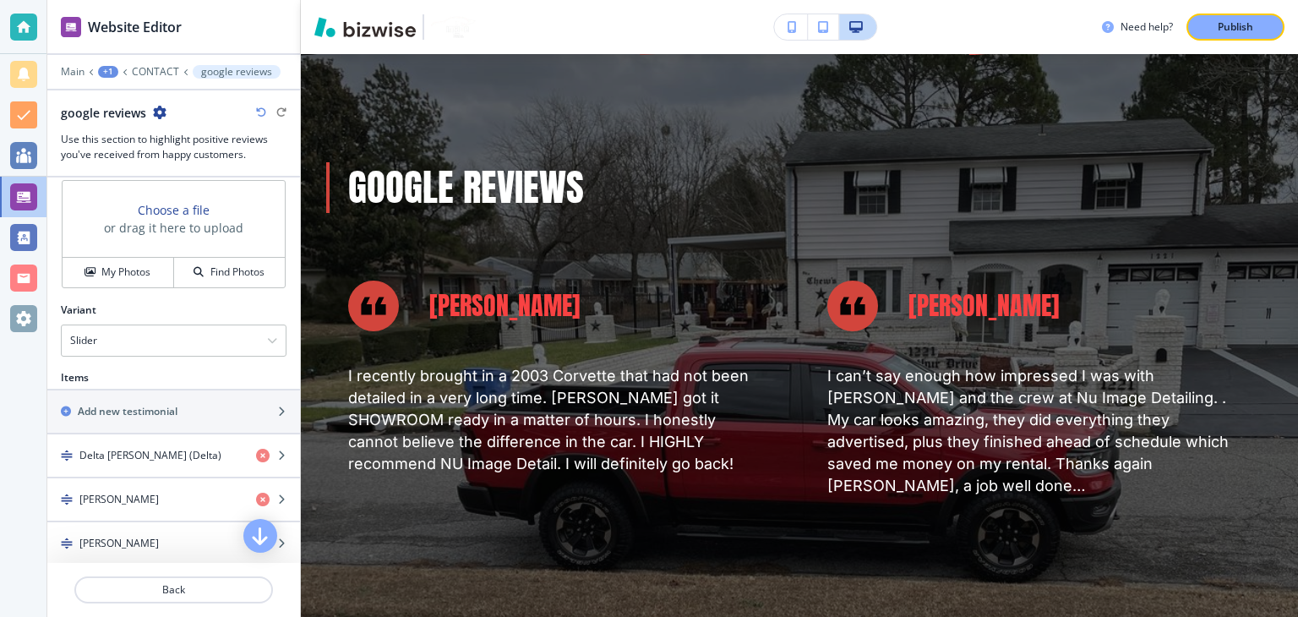
scroll to position [591, 0]
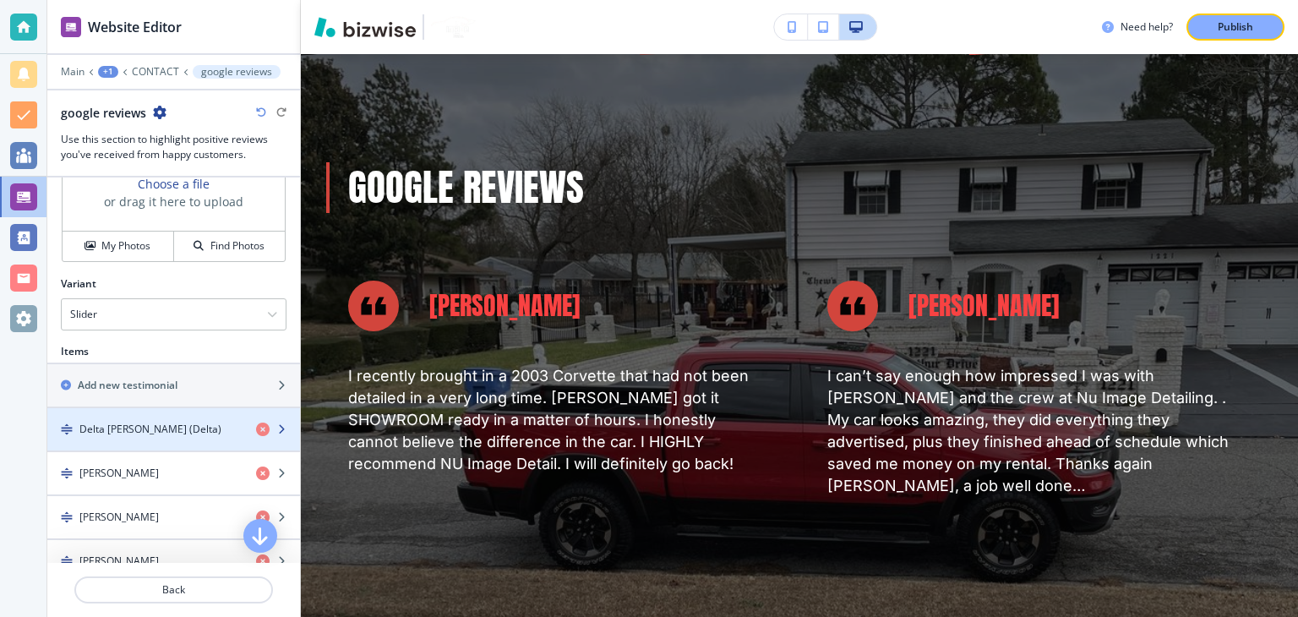
click at [169, 422] on h4 "Delta [PERSON_NAME] (Delta)" at bounding box center [150, 429] width 142 height 15
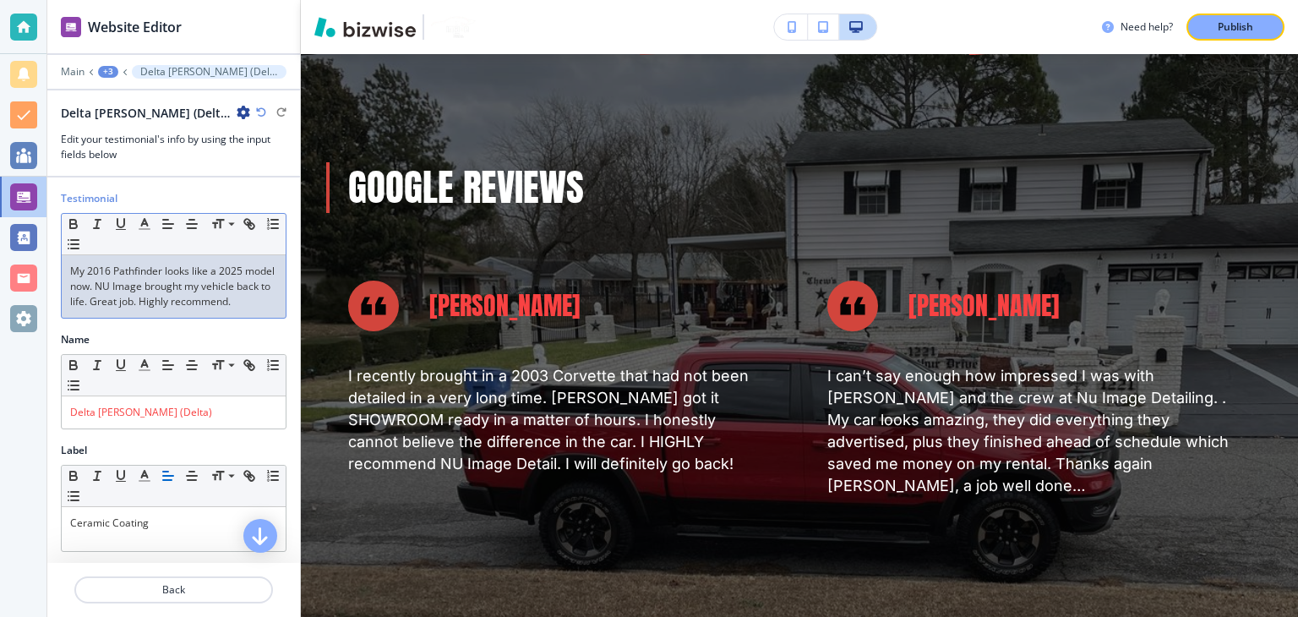
click at [162, 297] on link "My 2016 Pathfinder looks like a 2025 model now. NU Image brought my vehicle bac…" at bounding box center [173, 286] width 207 height 45
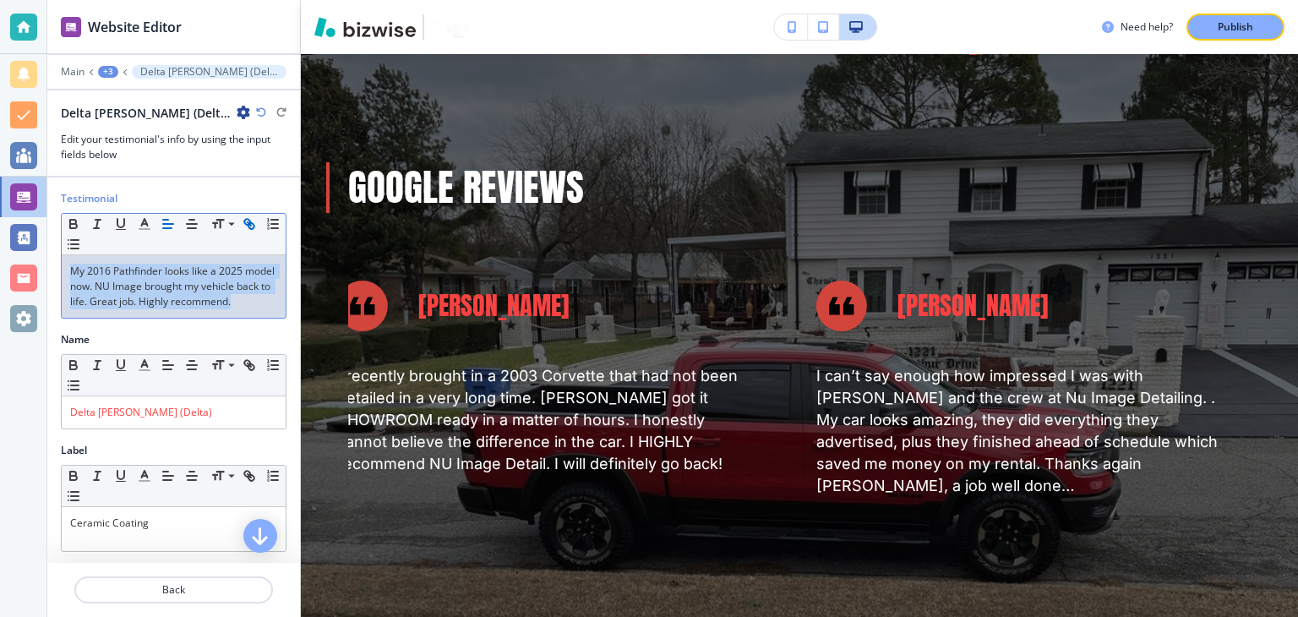
copy link "My 2016 Pathfinder looks like a 2025 model now. NU Image brought my vehicle bac…"
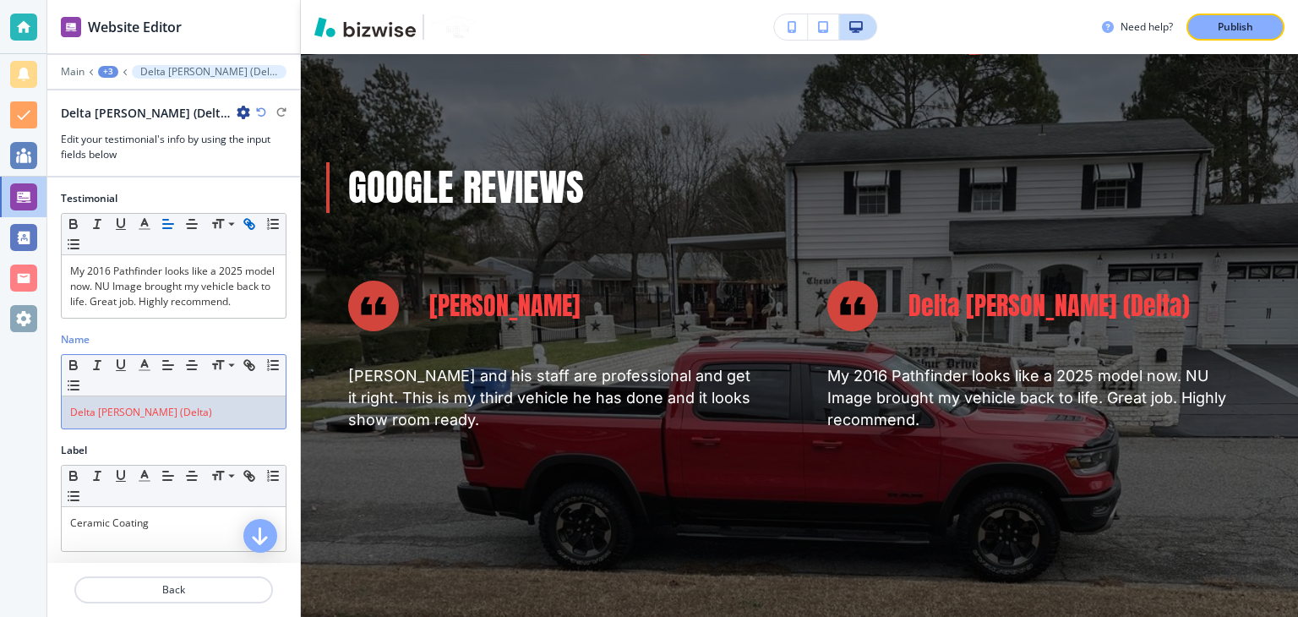
click at [182, 413] on div "Delta [PERSON_NAME] (Delta)" at bounding box center [174, 412] width 224 height 32
copy span "Delta [PERSON_NAME] (Delta)"
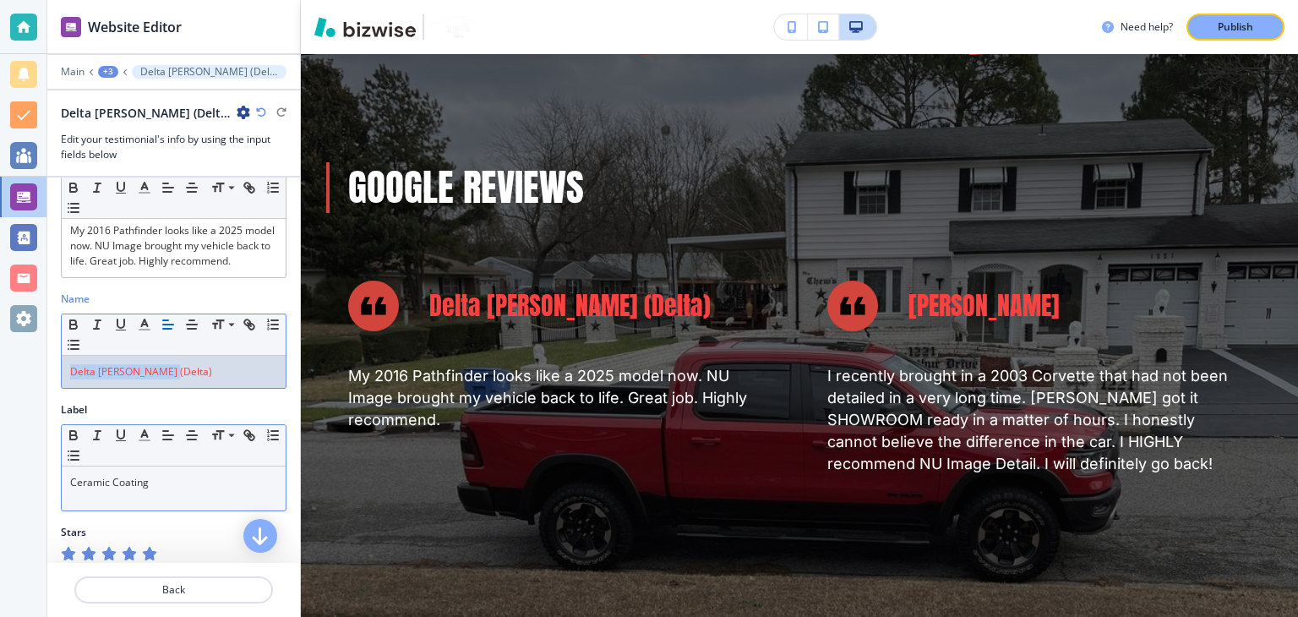
scroll to position [64, 0]
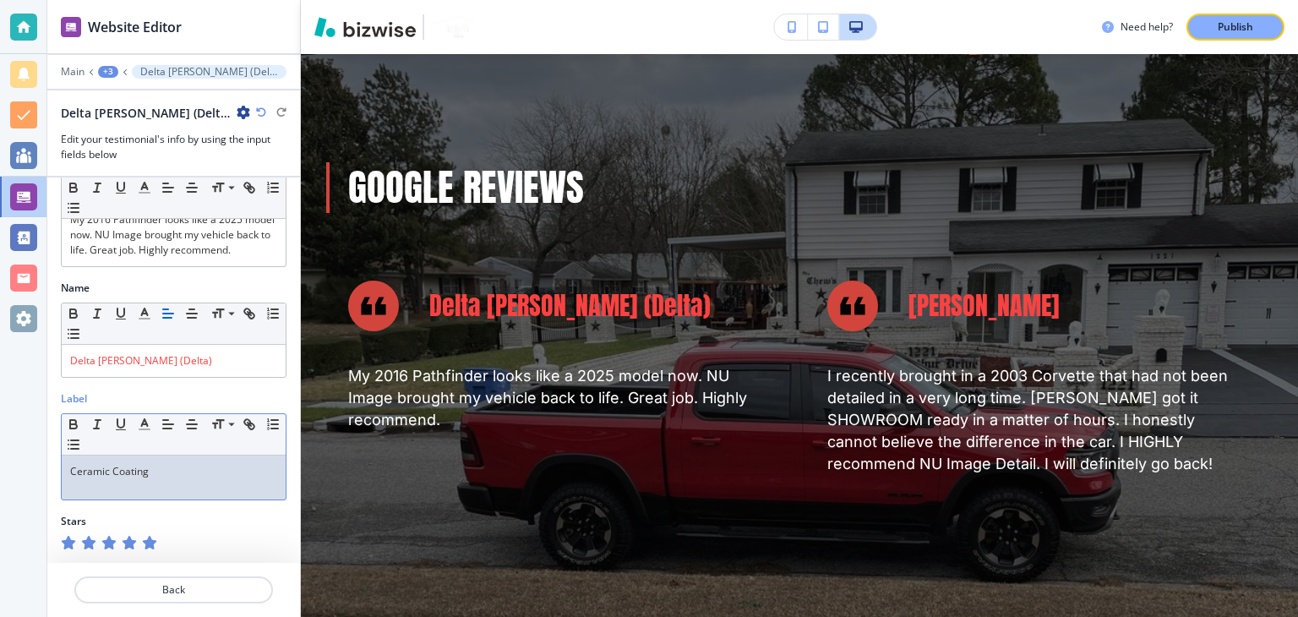
click at [169, 460] on div "Ceramic Coating" at bounding box center [174, 477] width 224 height 44
copy p "Ceramic Coating"
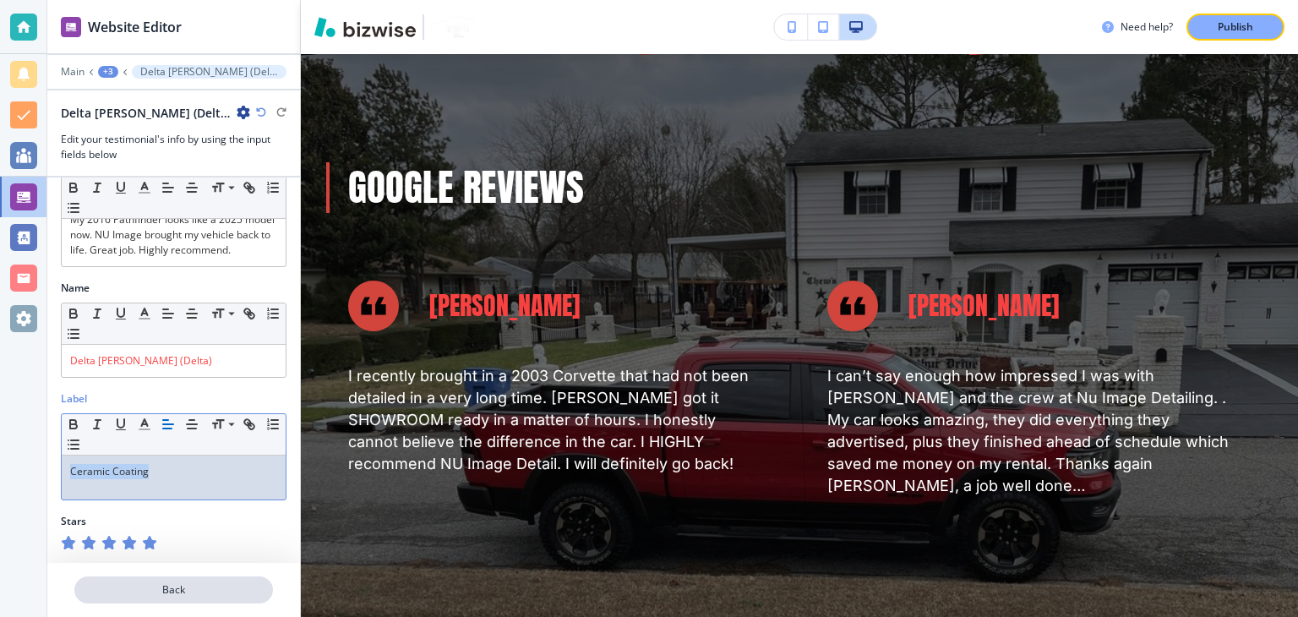
click at [159, 585] on p "Back" at bounding box center [173, 589] width 195 height 15
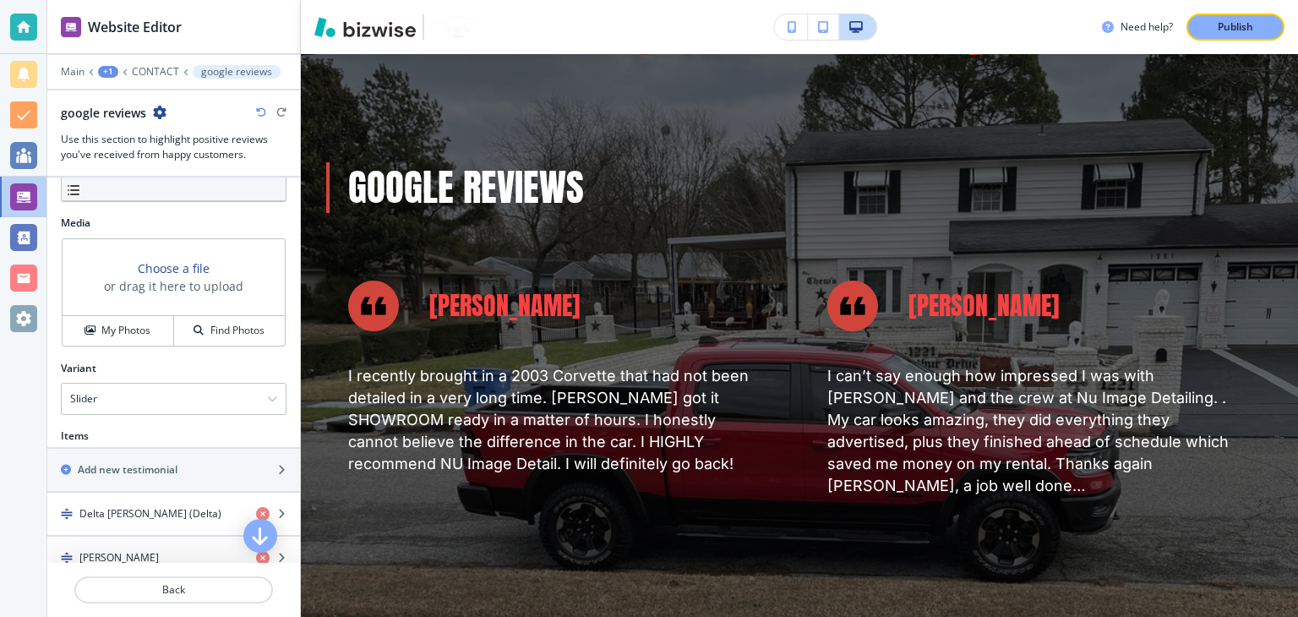
scroll to position [676, 0]
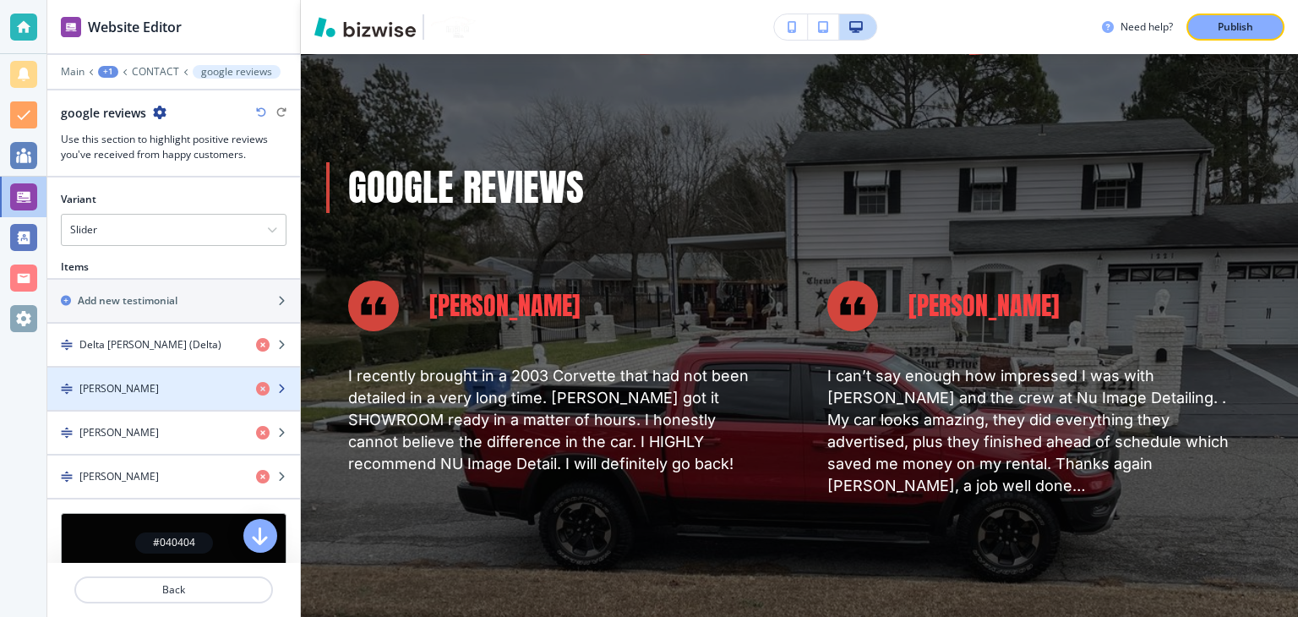
click at [166, 383] on div "[PERSON_NAME]" at bounding box center [144, 388] width 195 height 15
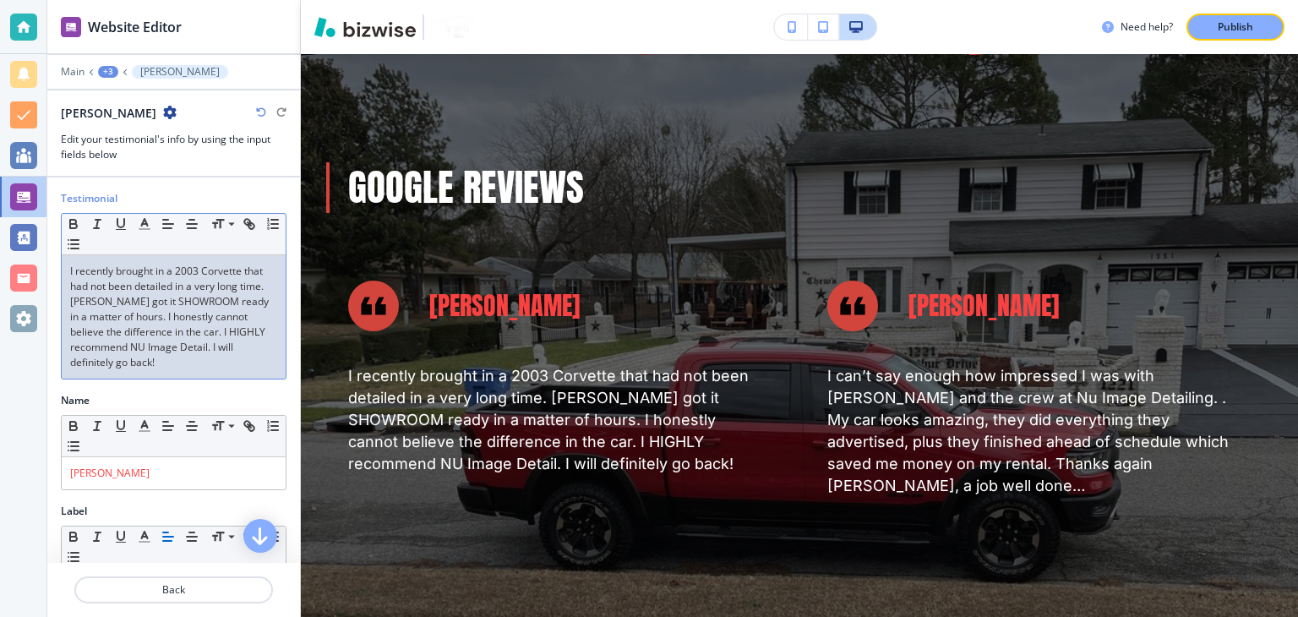
click at [163, 303] on p "I recently brought in a 2003 Corvette that had not been detailed in a very long…" at bounding box center [173, 317] width 207 height 106
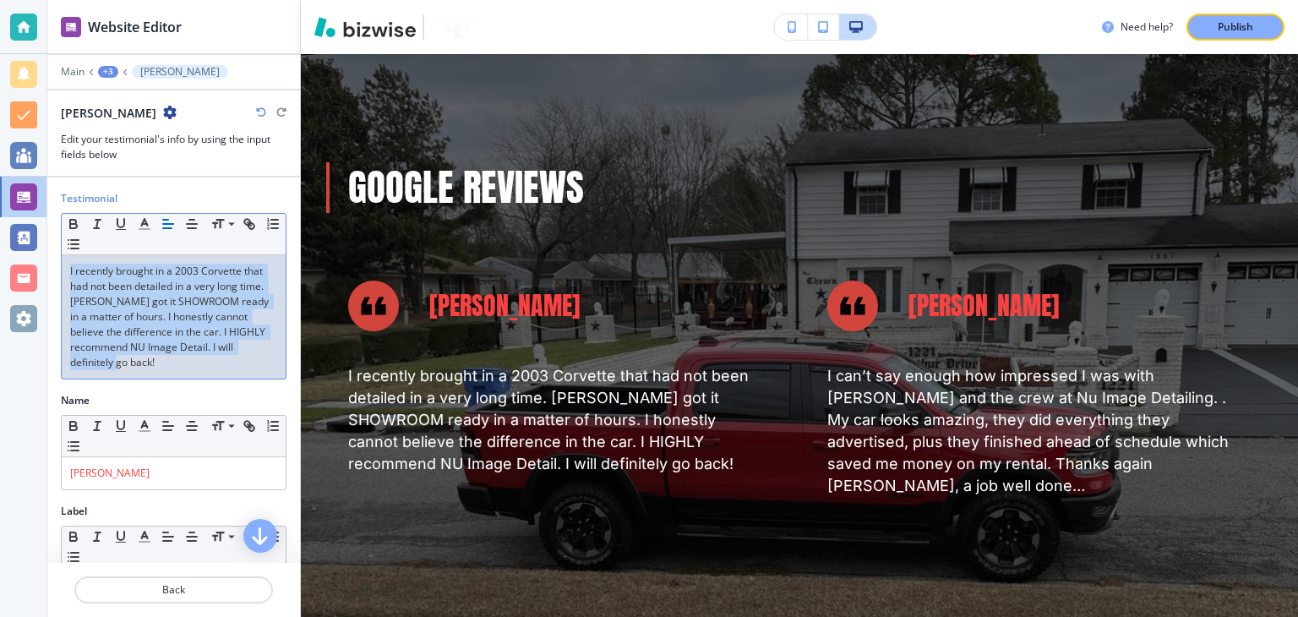
click at [163, 303] on p "I recently brought in a 2003 Corvette that had not been detailed in a very long…" at bounding box center [173, 317] width 207 height 106
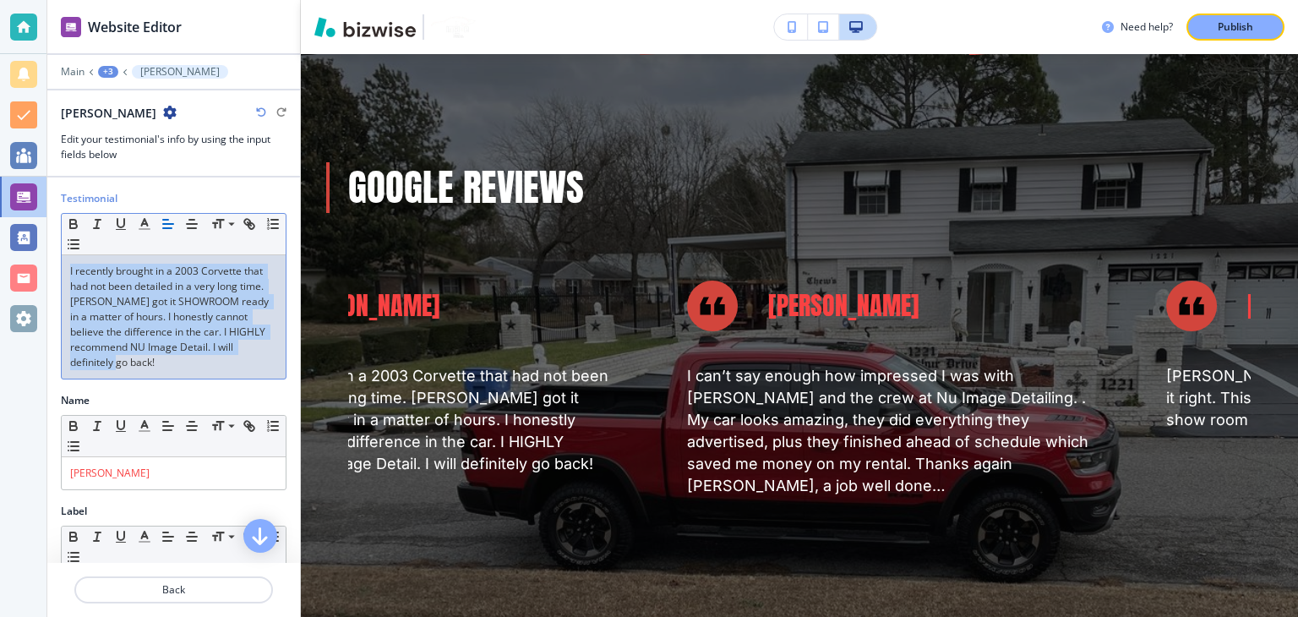
copy p "I recently brought in a 2003 Corvette that had not been detailed in a very long…"
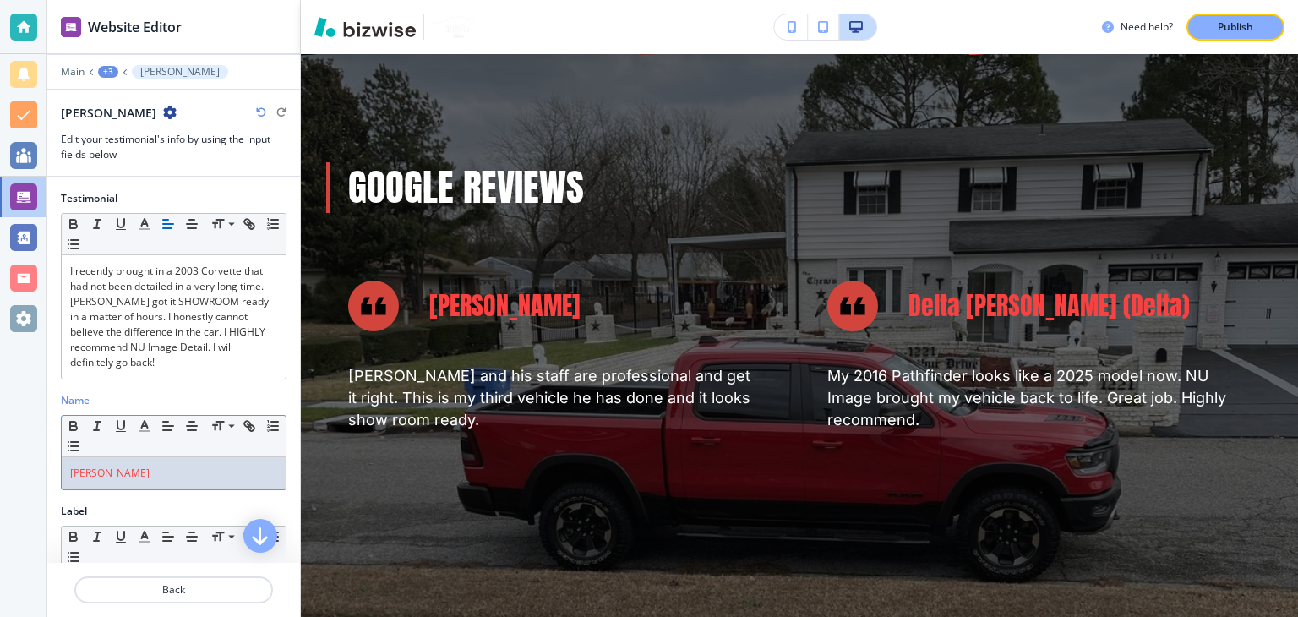
click at [167, 473] on p "[PERSON_NAME]" at bounding box center [173, 472] width 207 height 15
copy link "[PERSON_NAME]"
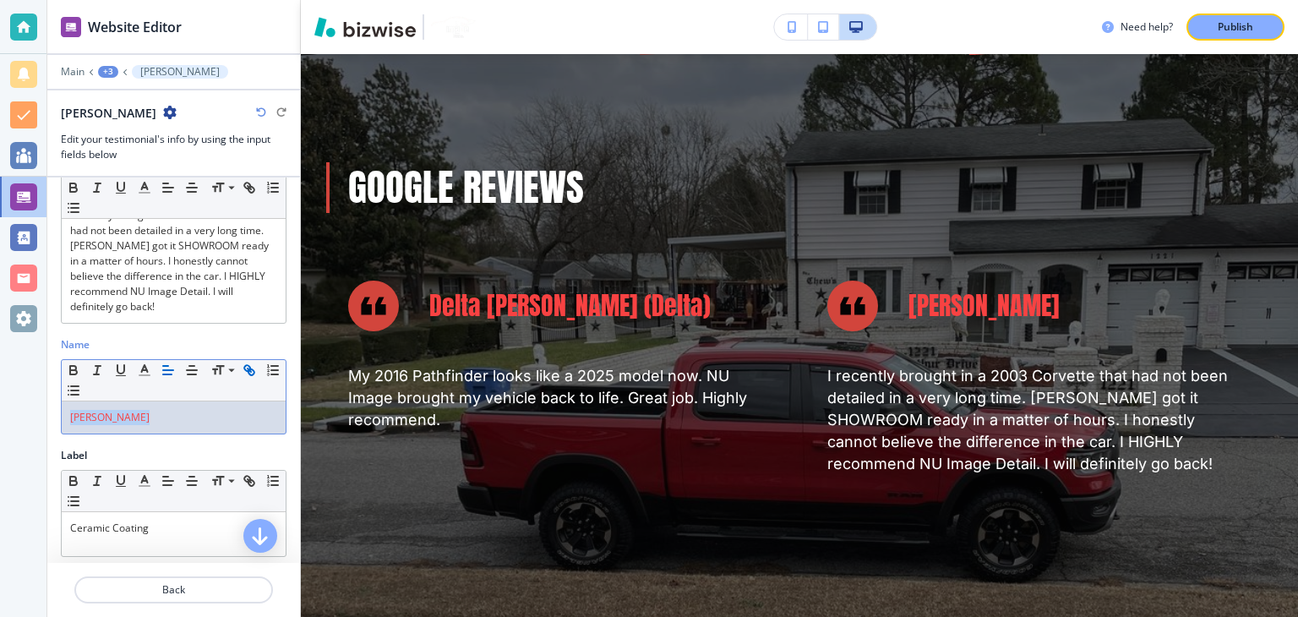
scroll to position [110, 0]
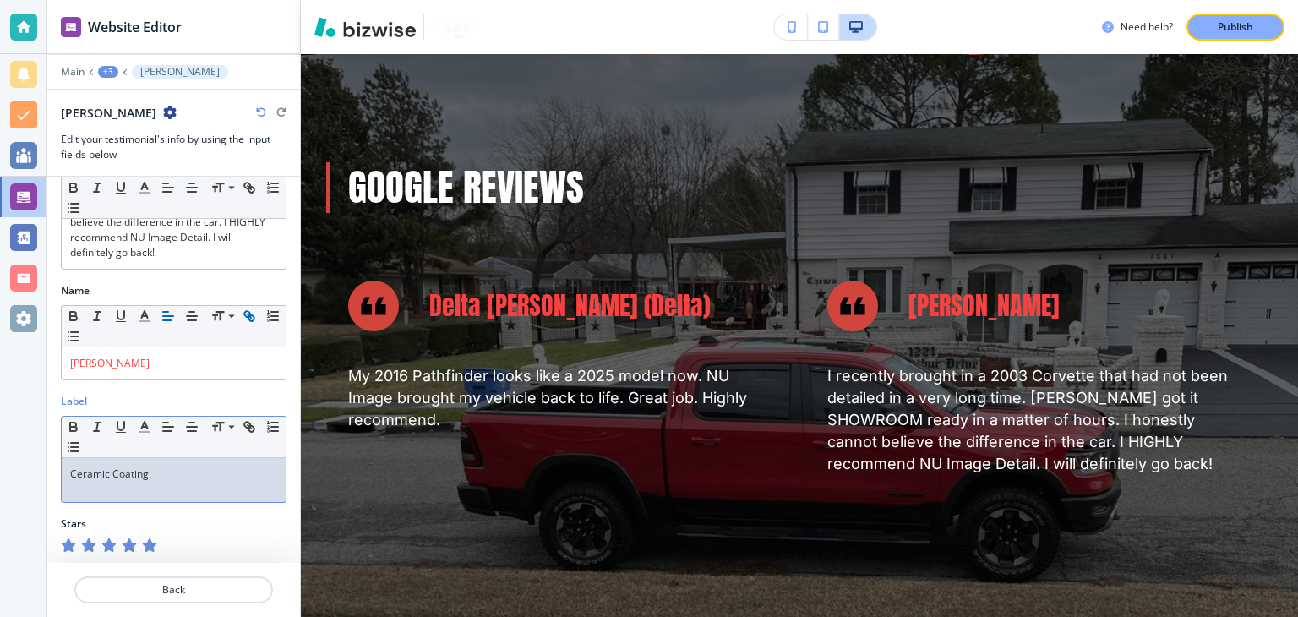
click at [170, 484] on div "Ceramic Coating" at bounding box center [174, 480] width 224 height 44
copy p "Ceramic Coating"
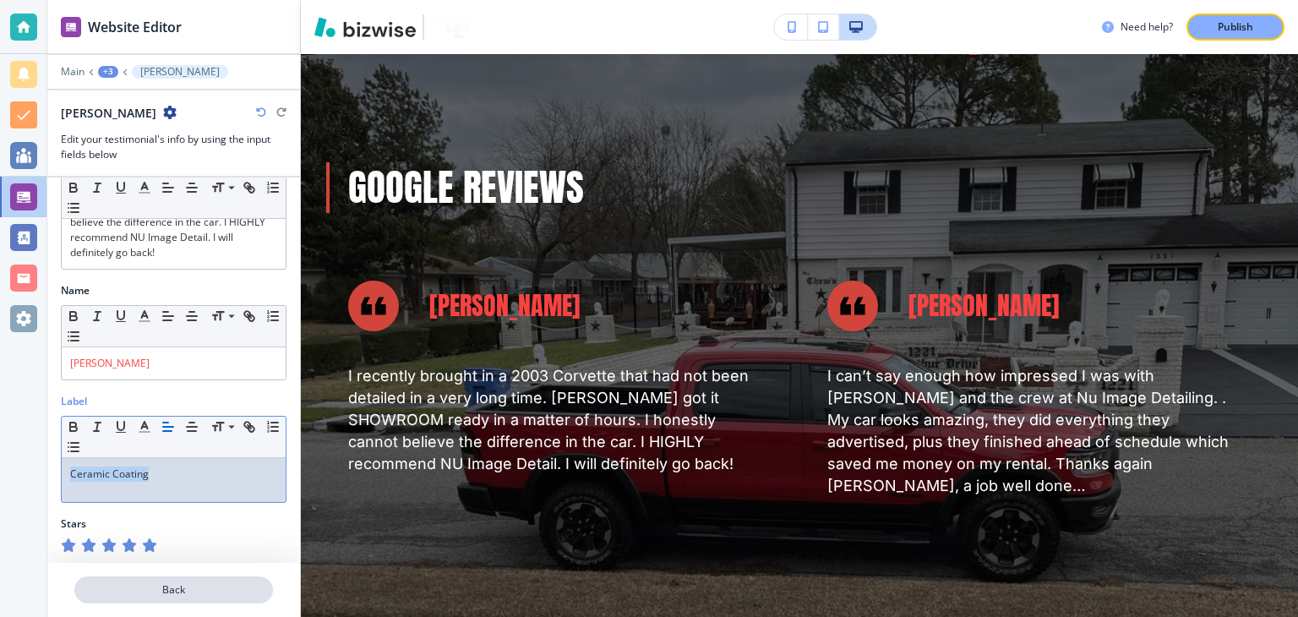
click at [189, 587] on p "Back" at bounding box center [173, 589] width 195 height 15
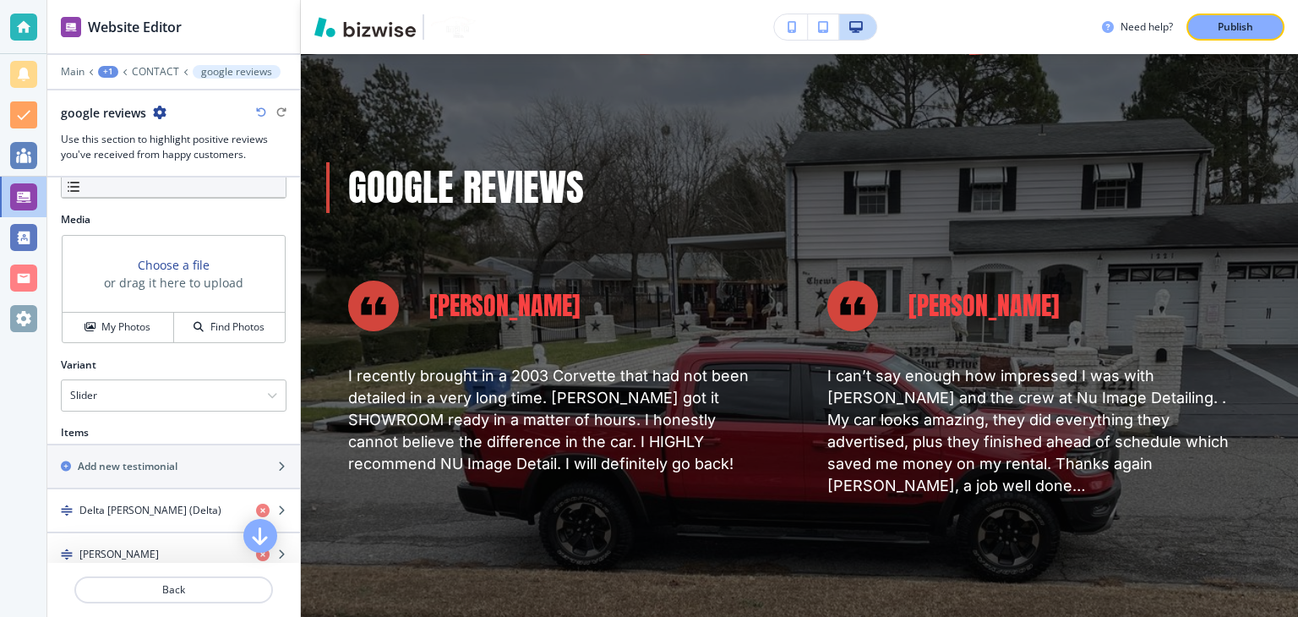
scroll to position [760, 0]
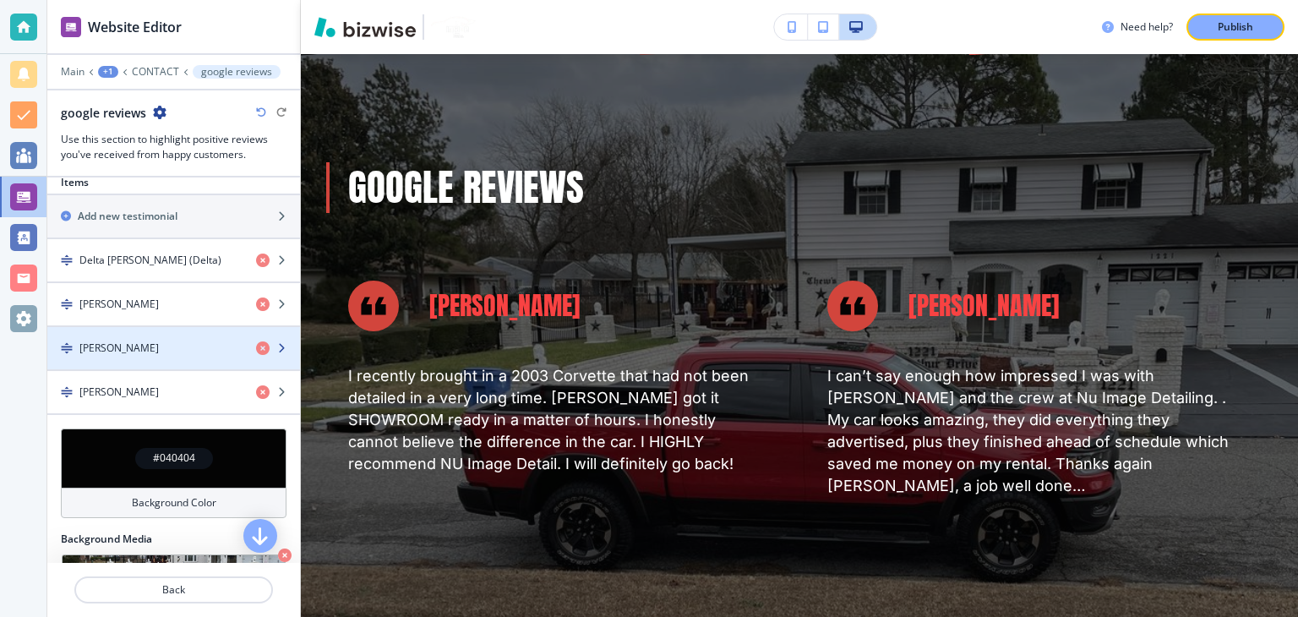
click at [120, 346] on h4 "[PERSON_NAME]" at bounding box center [118, 347] width 79 height 15
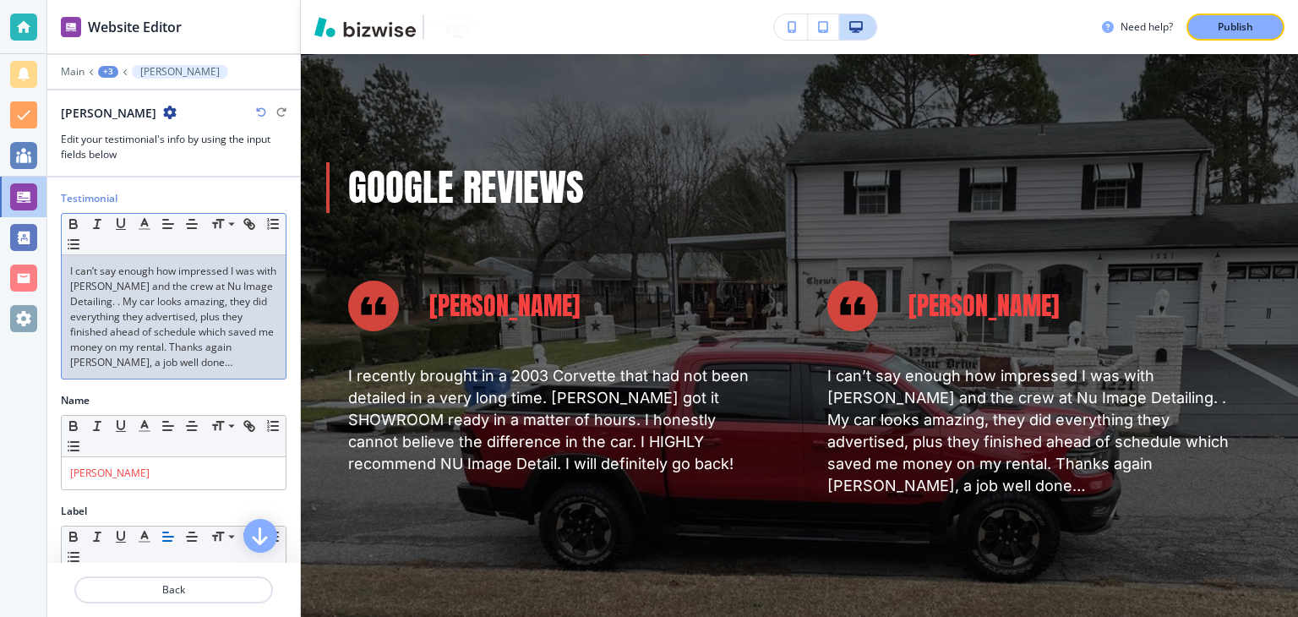
click at [142, 318] on p "I can’t say enough how impressed I was with [PERSON_NAME] and the crew at Nu Im…" at bounding box center [173, 317] width 207 height 106
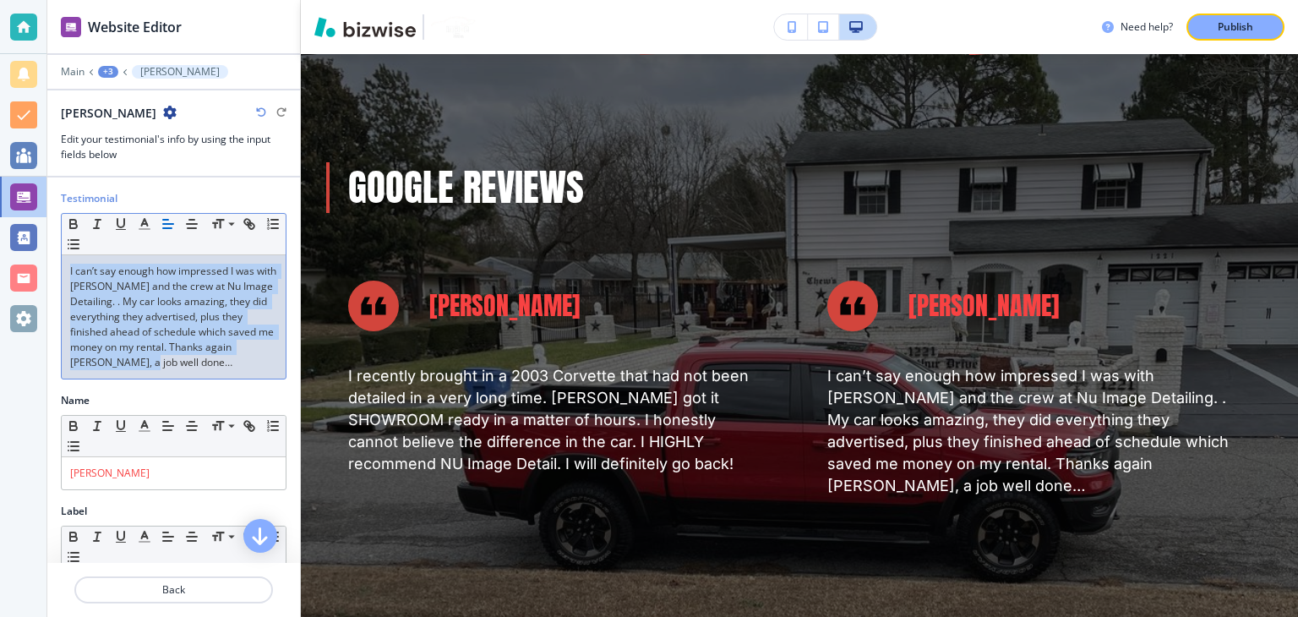
click at [142, 318] on p "I can’t say enough how impressed I was with [PERSON_NAME] and the crew at Nu Im…" at bounding box center [173, 317] width 207 height 106
copy p "I can’t say enough how impressed I was with [PERSON_NAME] and the crew at Nu Im…"
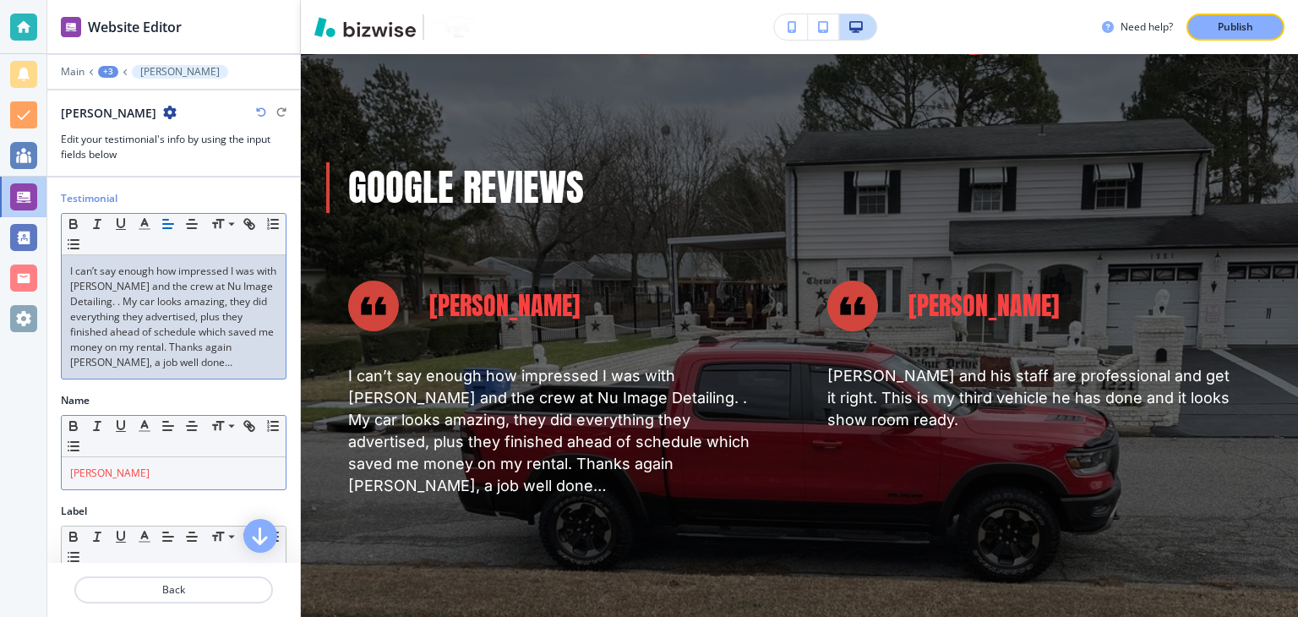
click at [147, 474] on p "[PERSON_NAME]" at bounding box center [173, 472] width 207 height 15
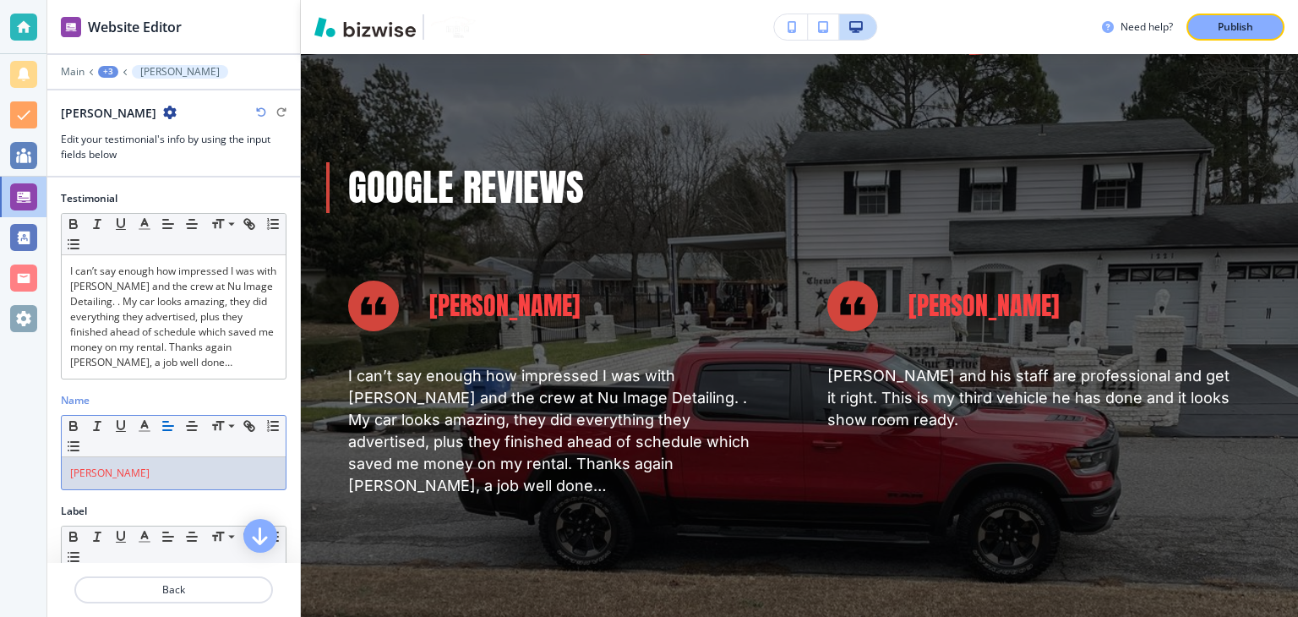
click at [147, 474] on p "[PERSON_NAME]" at bounding box center [173, 472] width 207 height 15
copy span "[PERSON_NAME]"
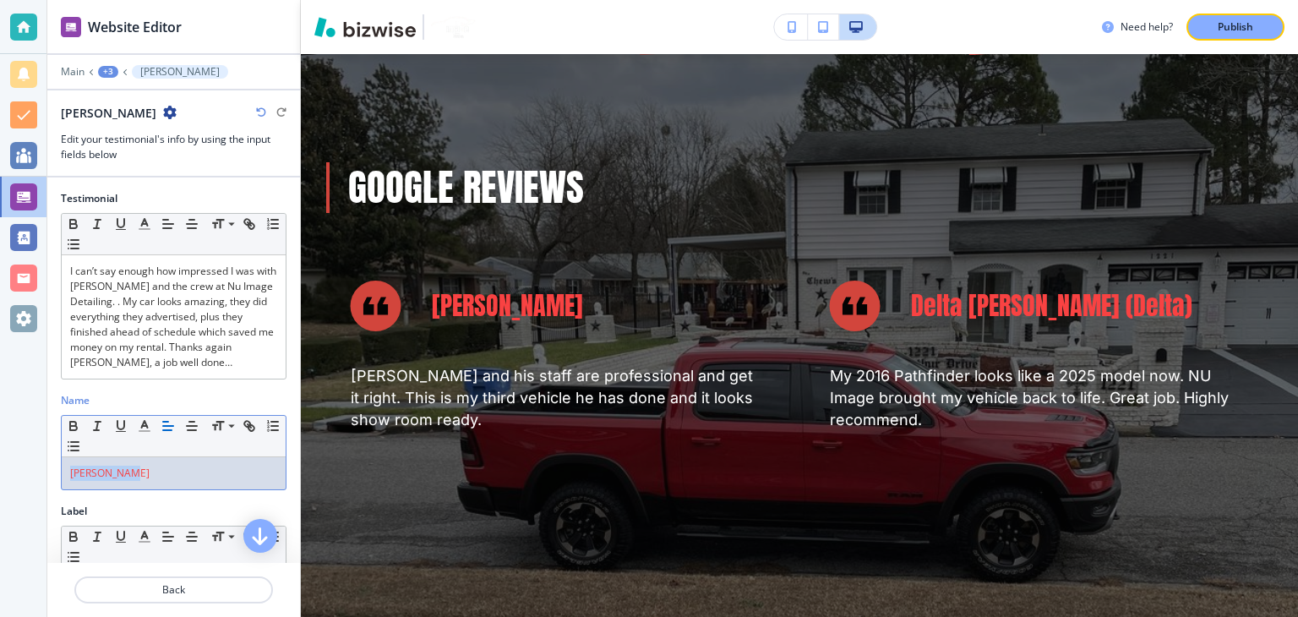
scroll to position [110, 0]
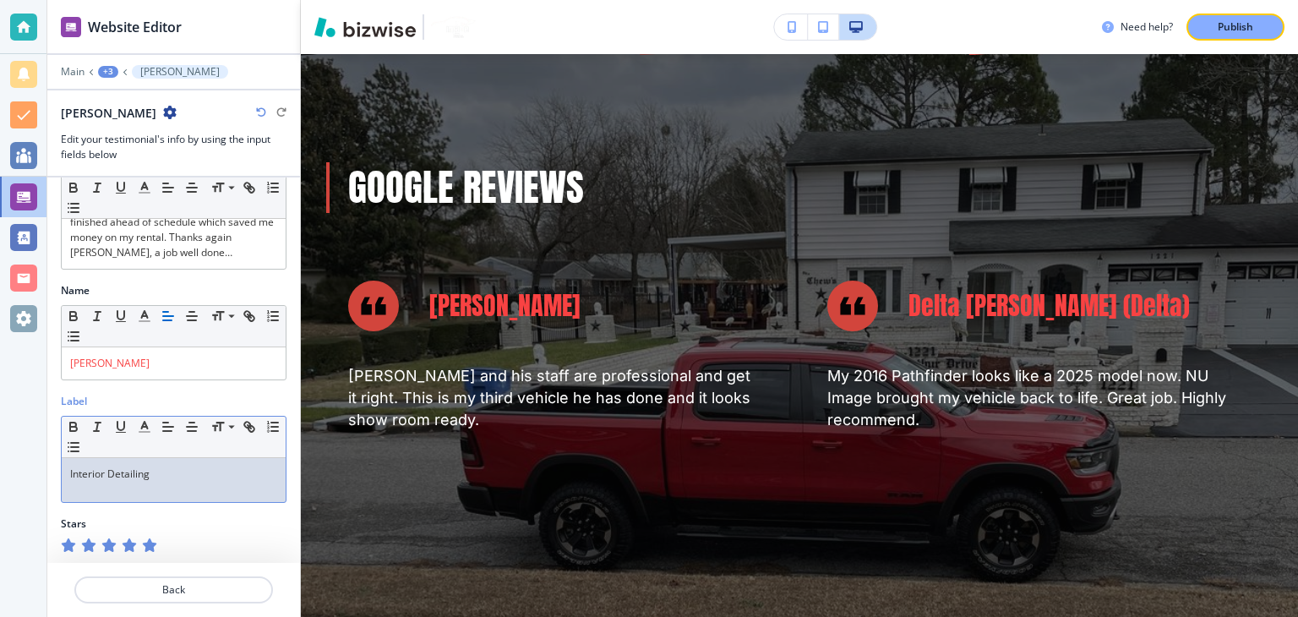
click at [161, 484] on div "Interior Detailing" at bounding box center [174, 480] width 224 height 44
copy p "Interior Detailing"
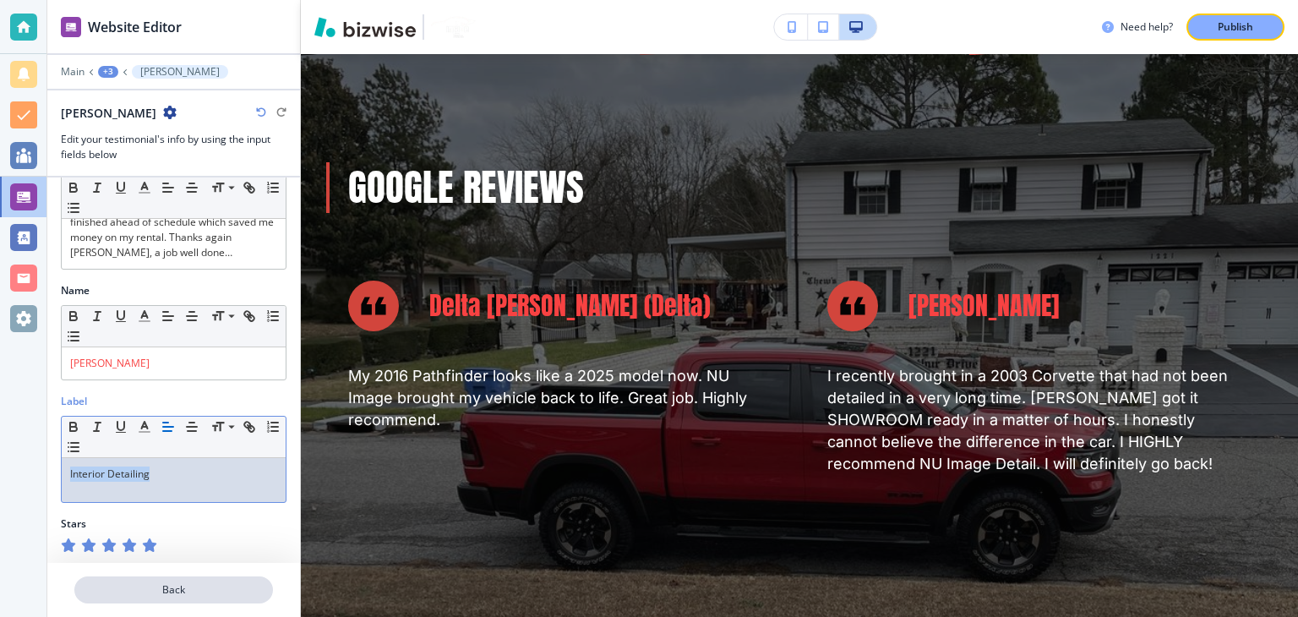
click at [161, 596] on p "Back" at bounding box center [173, 589] width 195 height 15
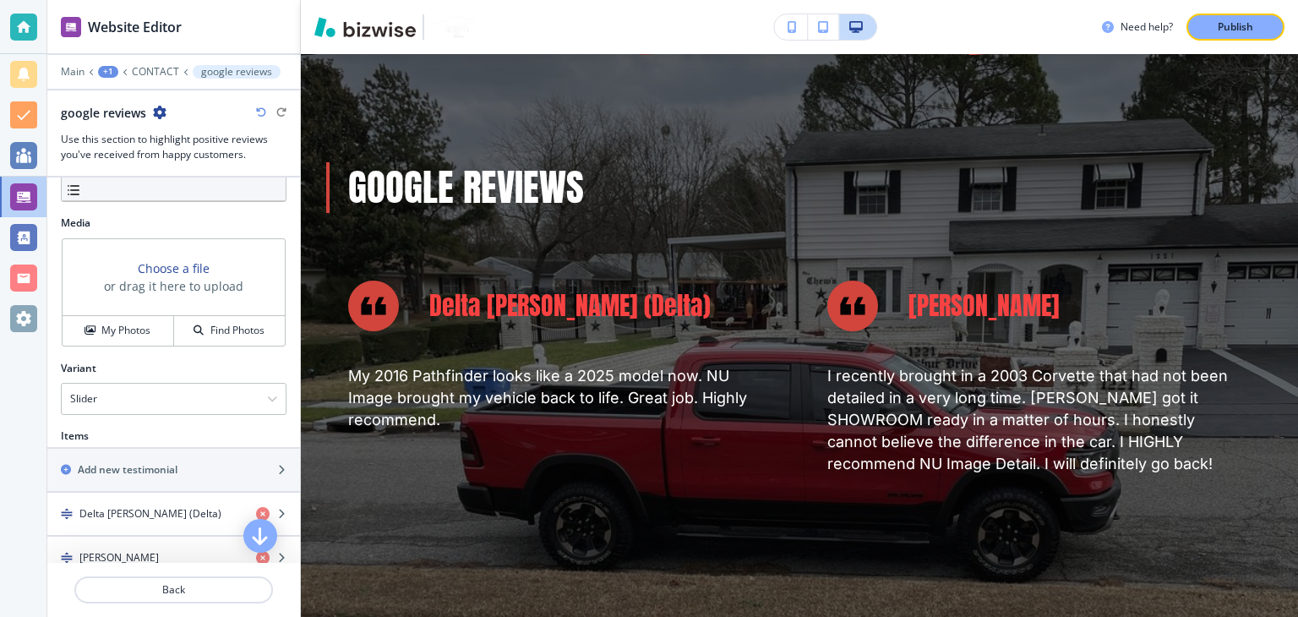
scroll to position [868, 0]
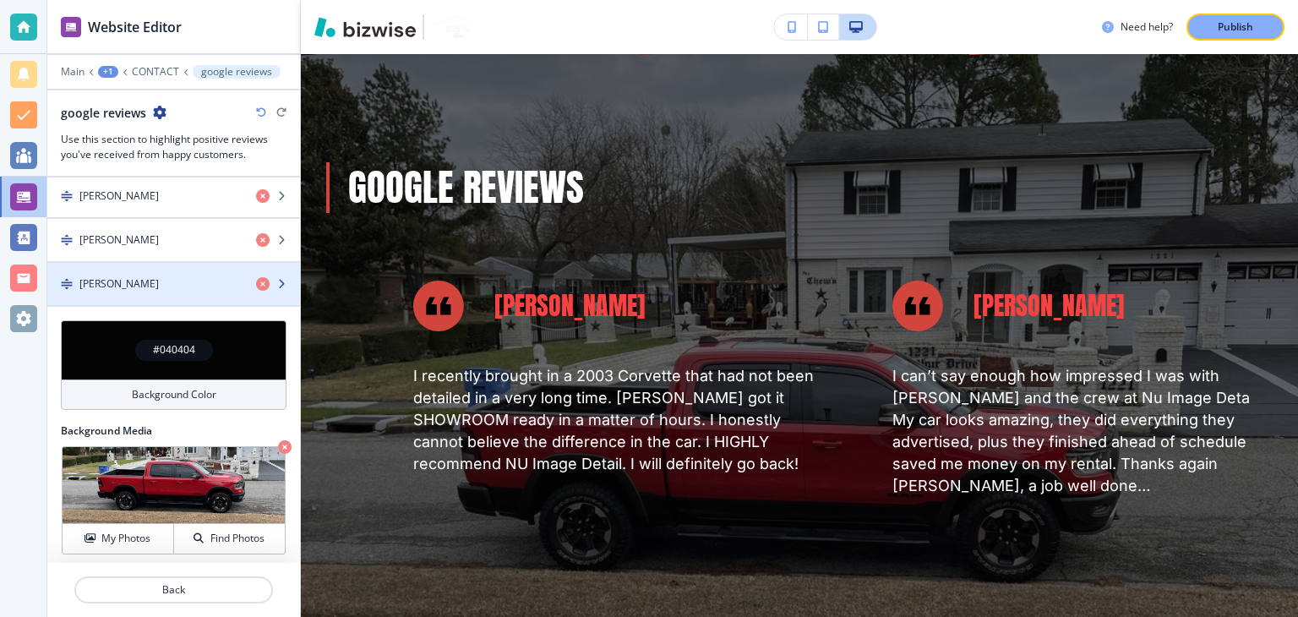
click at [125, 285] on h4 "[PERSON_NAME]" at bounding box center [118, 283] width 79 height 15
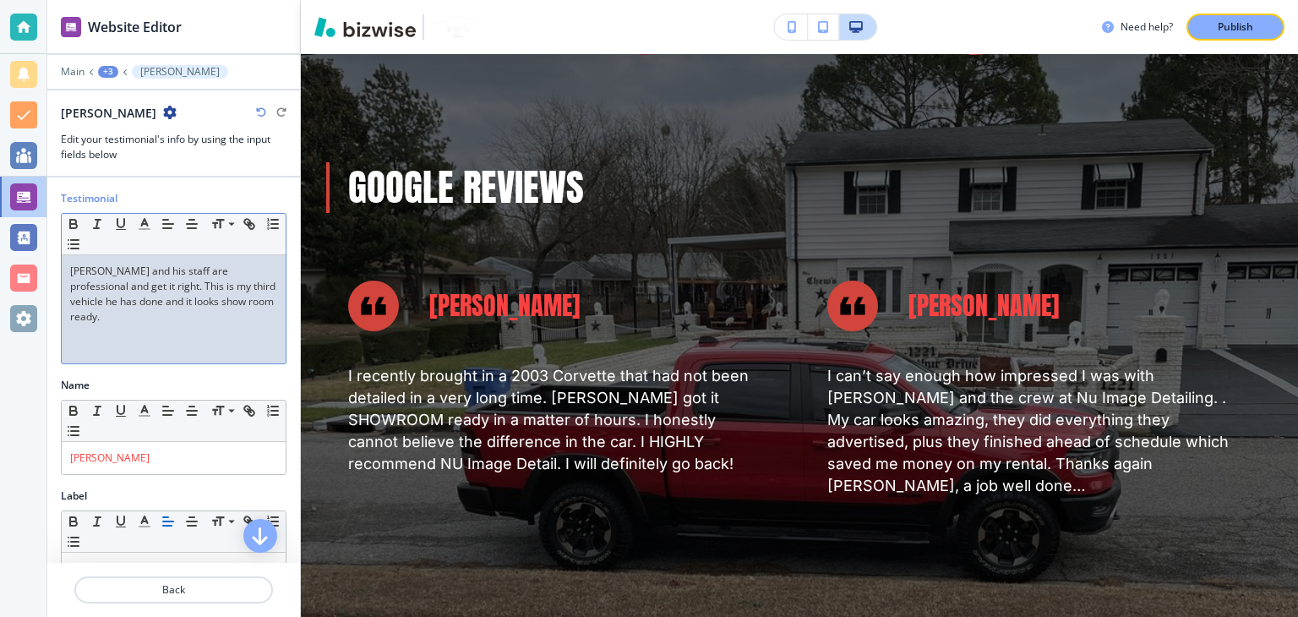
click at [144, 291] on p "[PERSON_NAME] and his staff are professional and get it right. This is my third…" at bounding box center [173, 294] width 207 height 61
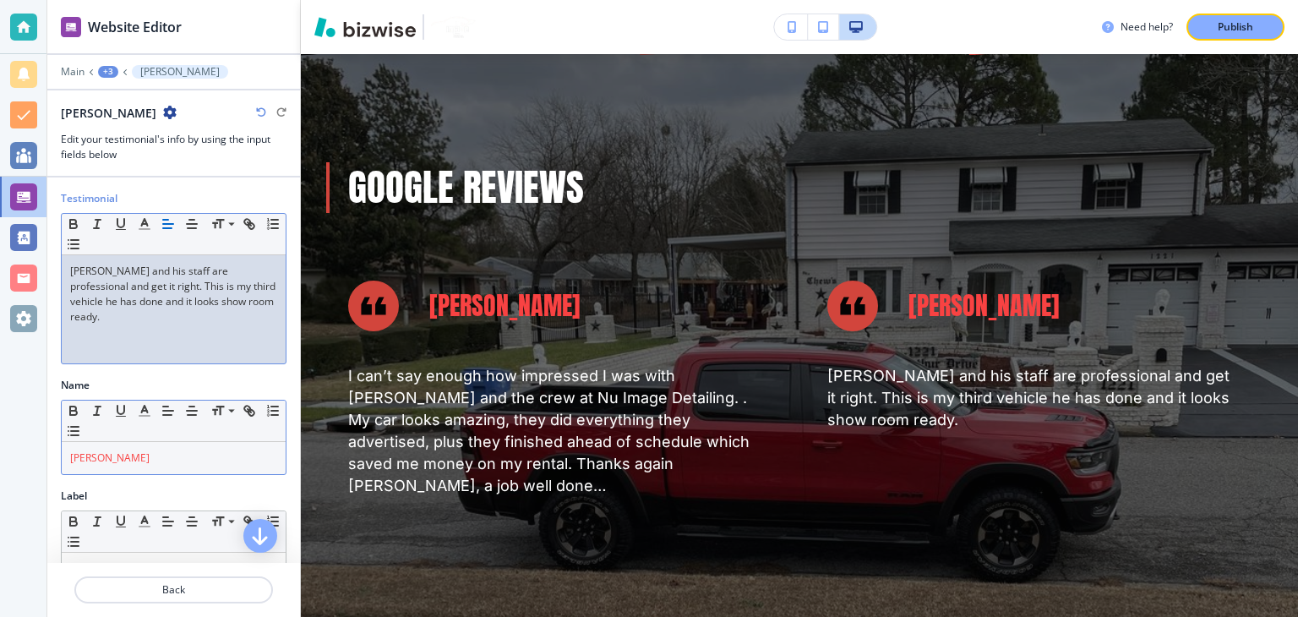
click at [182, 442] on div "[PERSON_NAME]" at bounding box center [174, 458] width 224 height 32
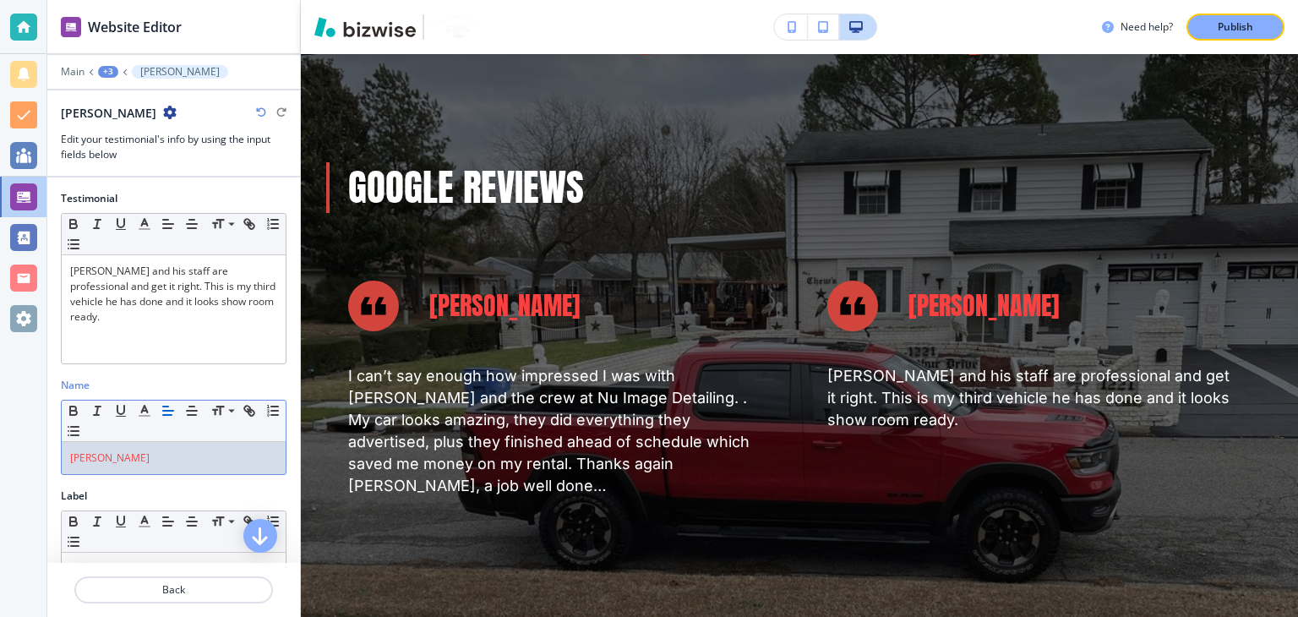
click at [182, 442] on div "[PERSON_NAME]" at bounding box center [174, 458] width 224 height 32
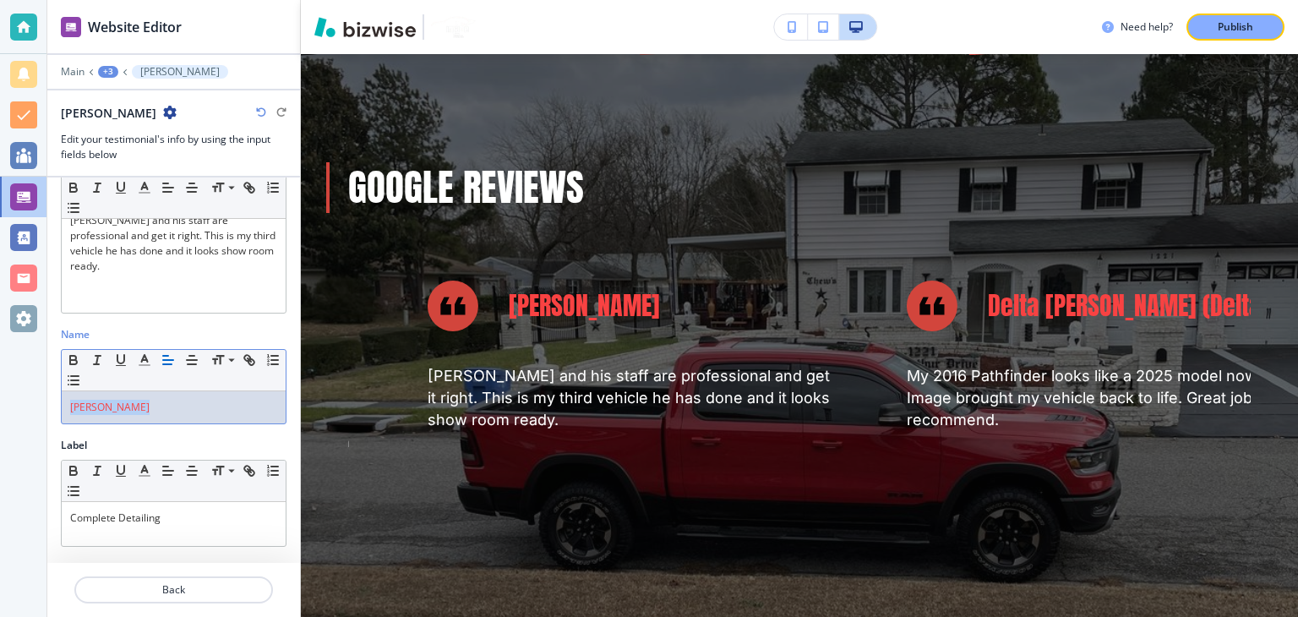
scroll to position [79, 0]
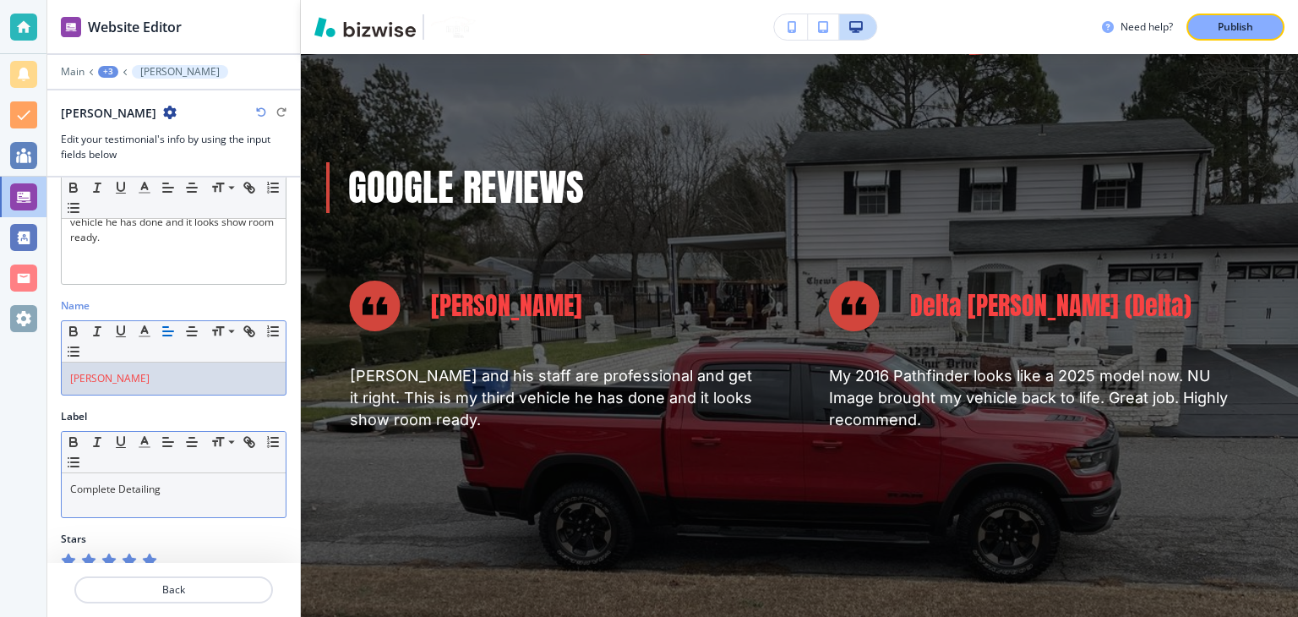
click at [189, 482] on div "Complete Detailing" at bounding box center [174, 495] width 224 height 44
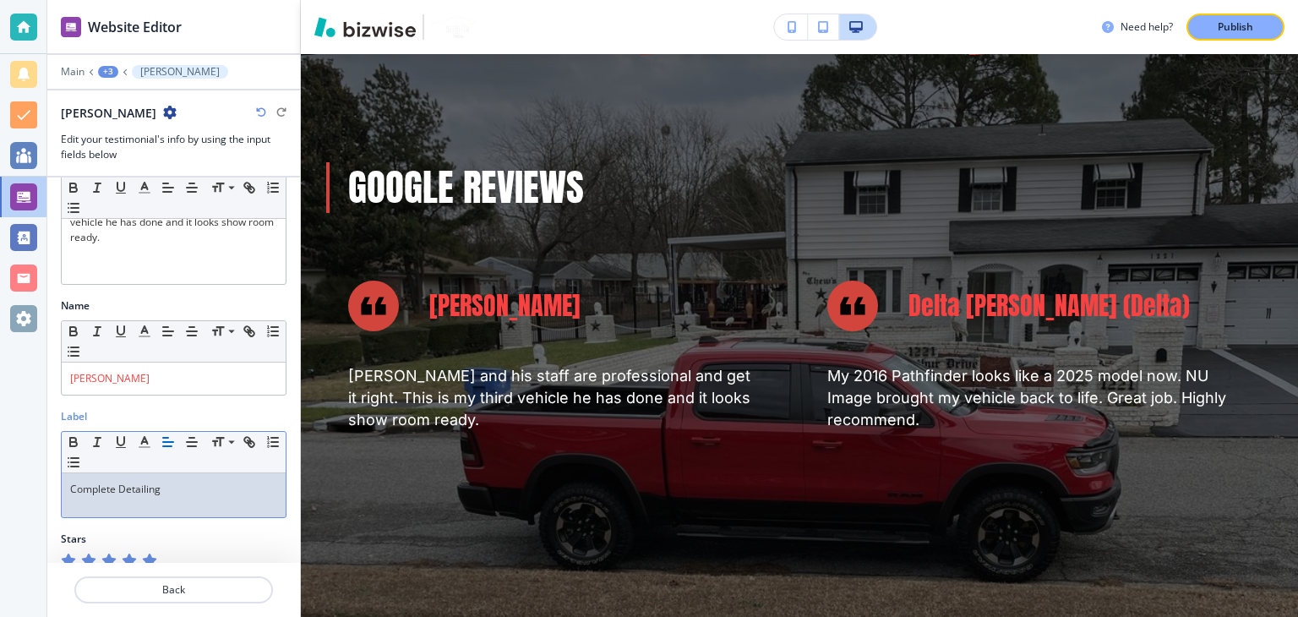
click at [189, 482] on div "Complete Detailing" at bounding box center [174, 495] width 224 height 44
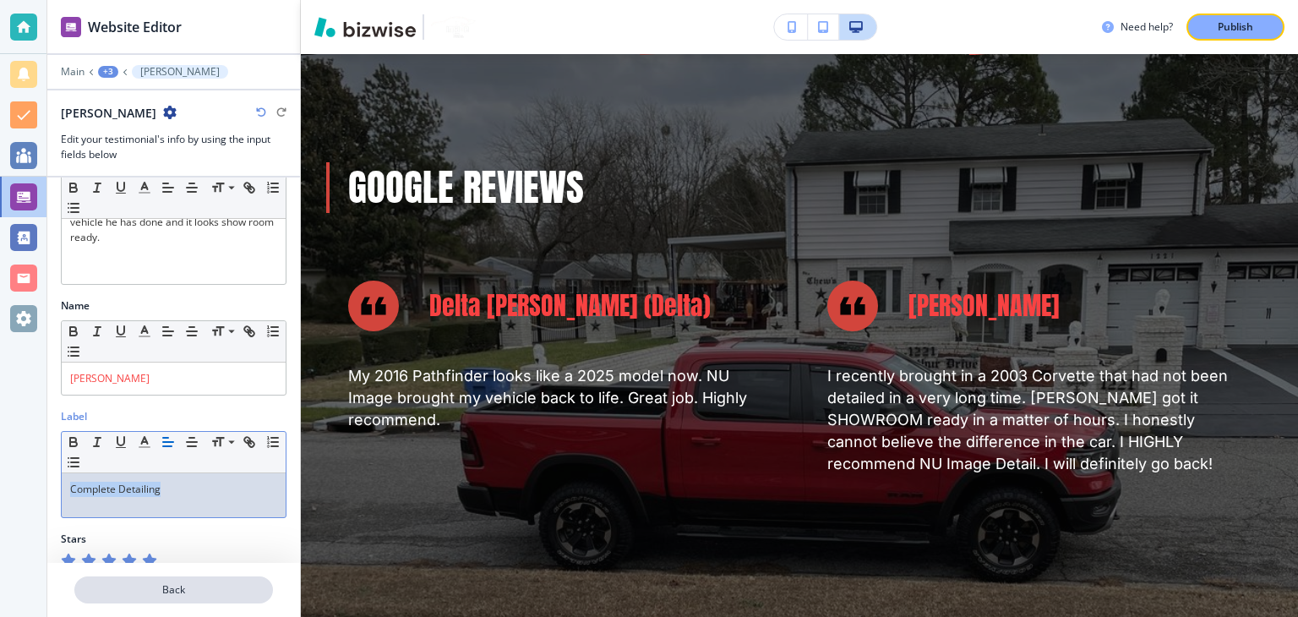
click at [171, 587] on p "Back" at bounding box center [173, 589] width 195 height 15
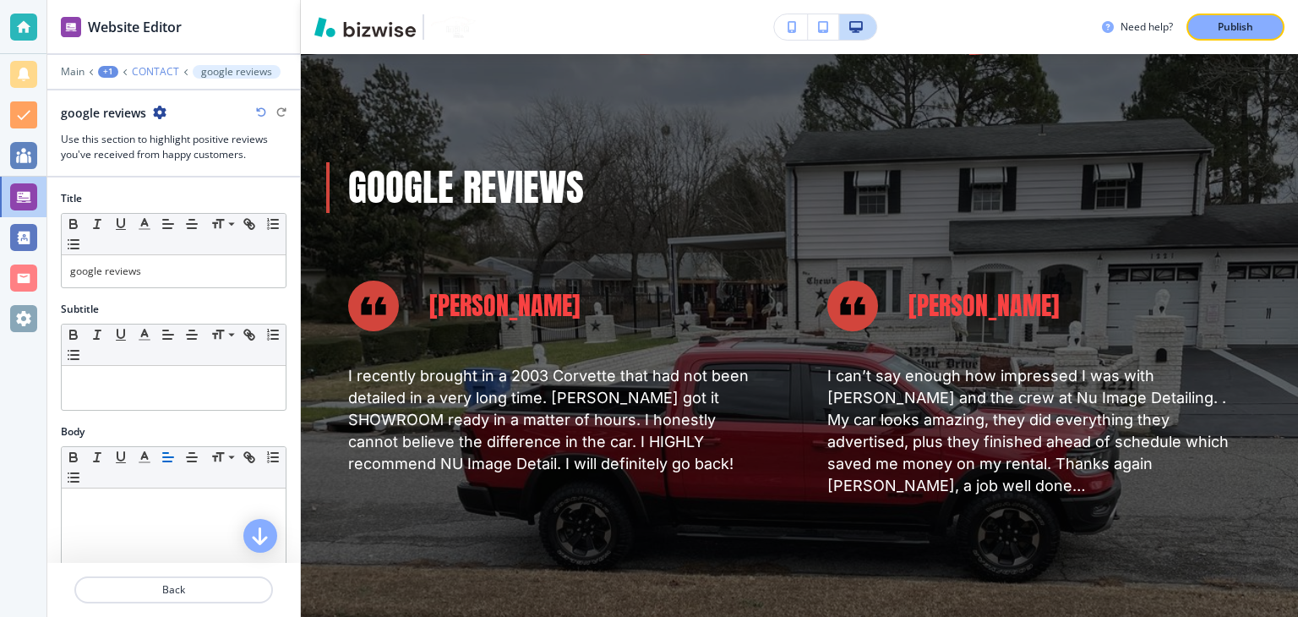
click at [149, 66] on p "CONTACT" at bounding box center [155, 72] width 47 height 12
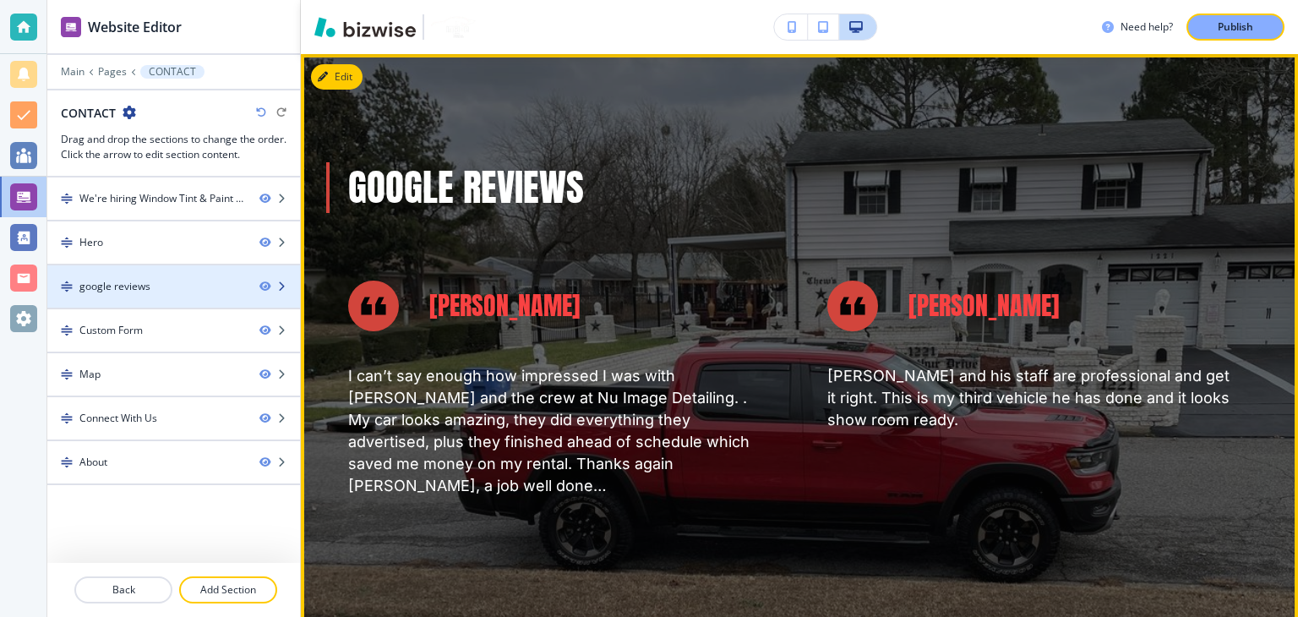
click at [161, 271] on div at bounding box center [173, 272] width 253 height 14
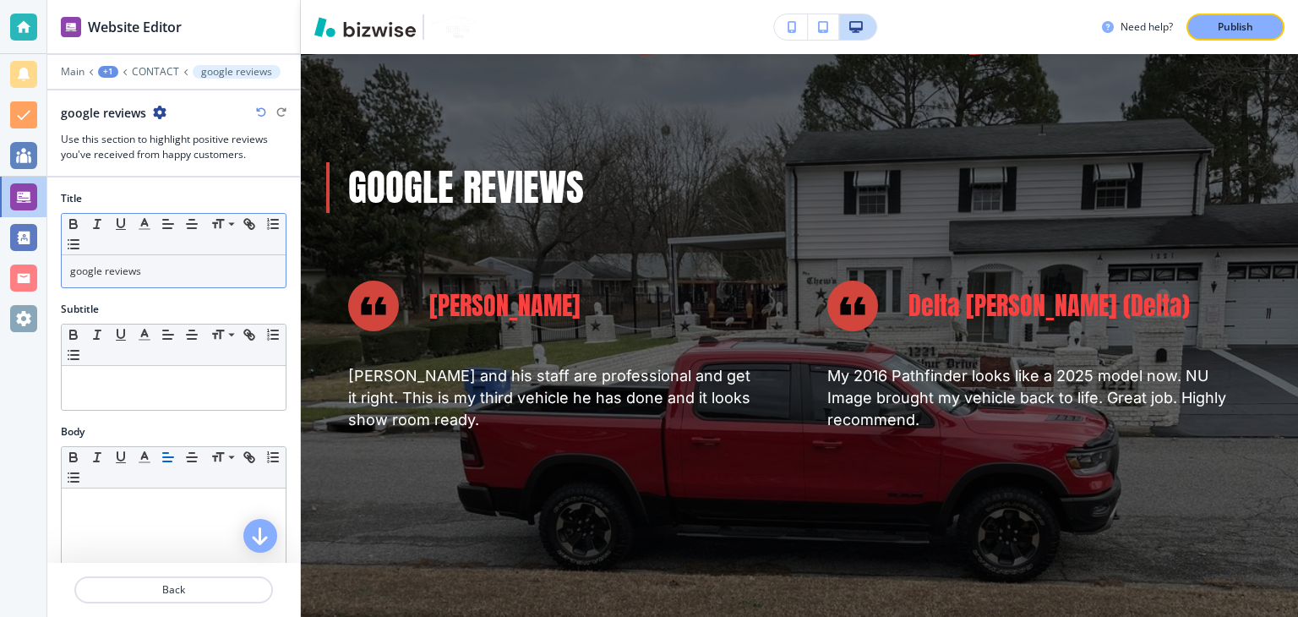
click at [181, 259] on div "google reviews" at bounding box center [174, 271] width 224 height 32
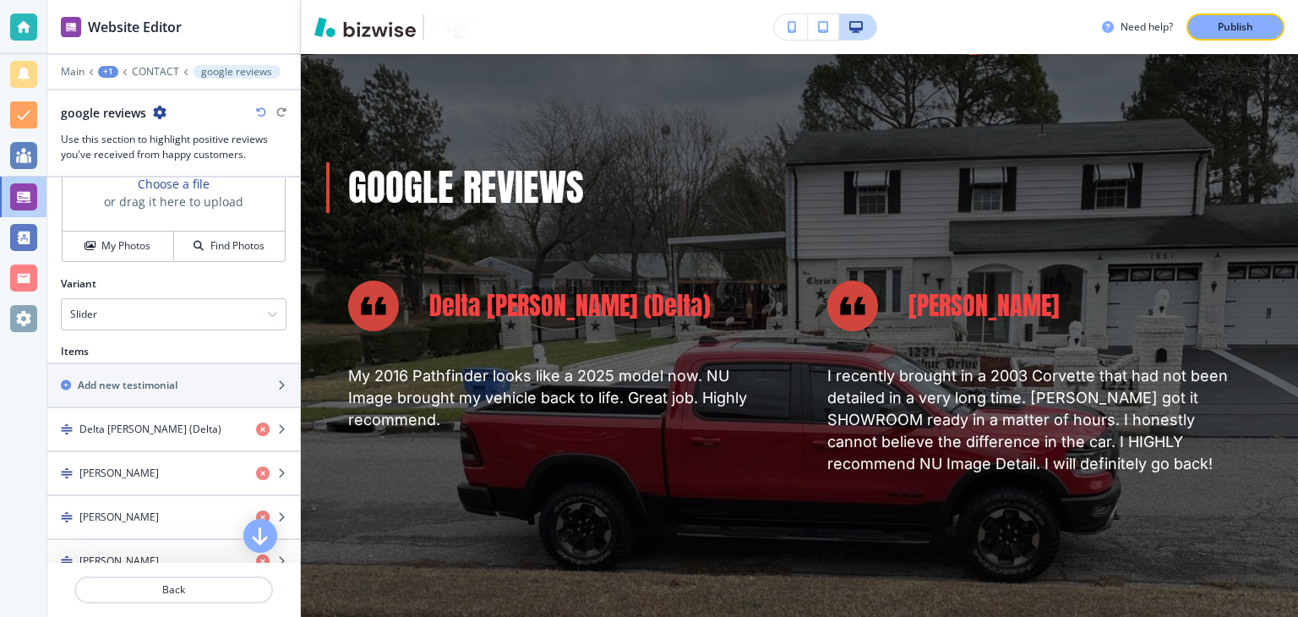
scroll to position [676, 0]
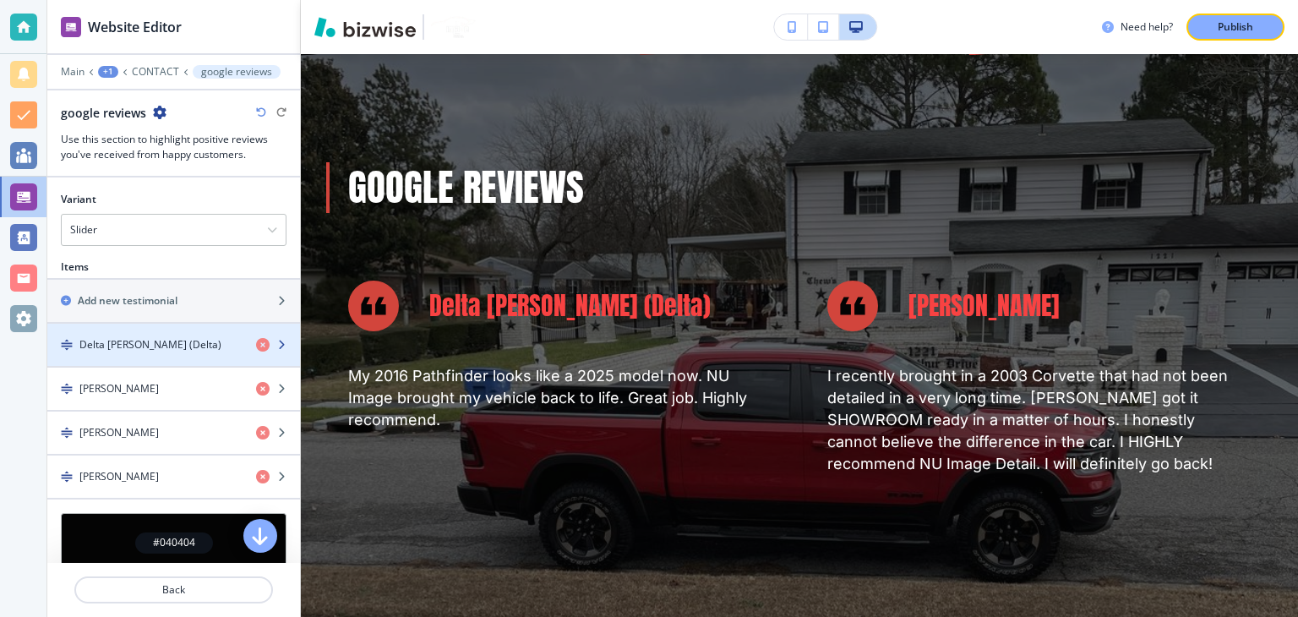
click at [152, 355] on div "button" at bounding box center [173, 359] width 253 height 14
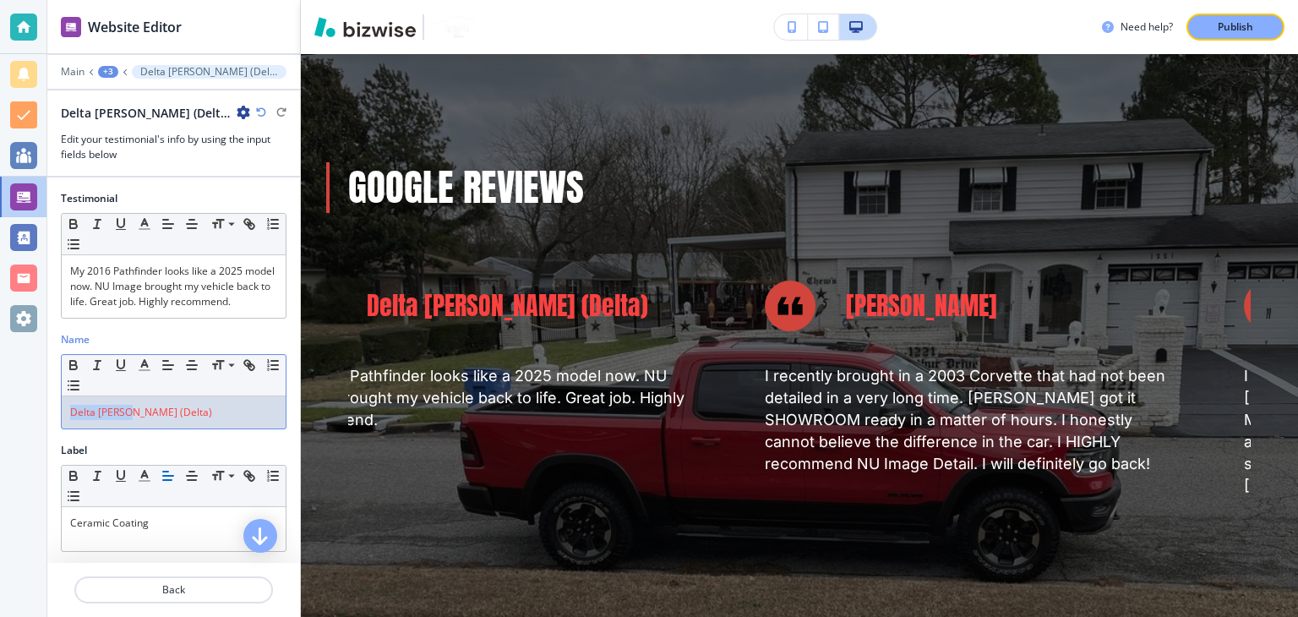
drag, startPoint x: 128, startPoint y: 427, endPoint x: 20, endPoint y: 440, distance: 108.9
click at [20, 440] on div "Website Editor Main +3 Delta Hinson (Delta) Delta Hinson (Delta) Edit your test…" at bounding box center [649, 308] width 1298 height 617
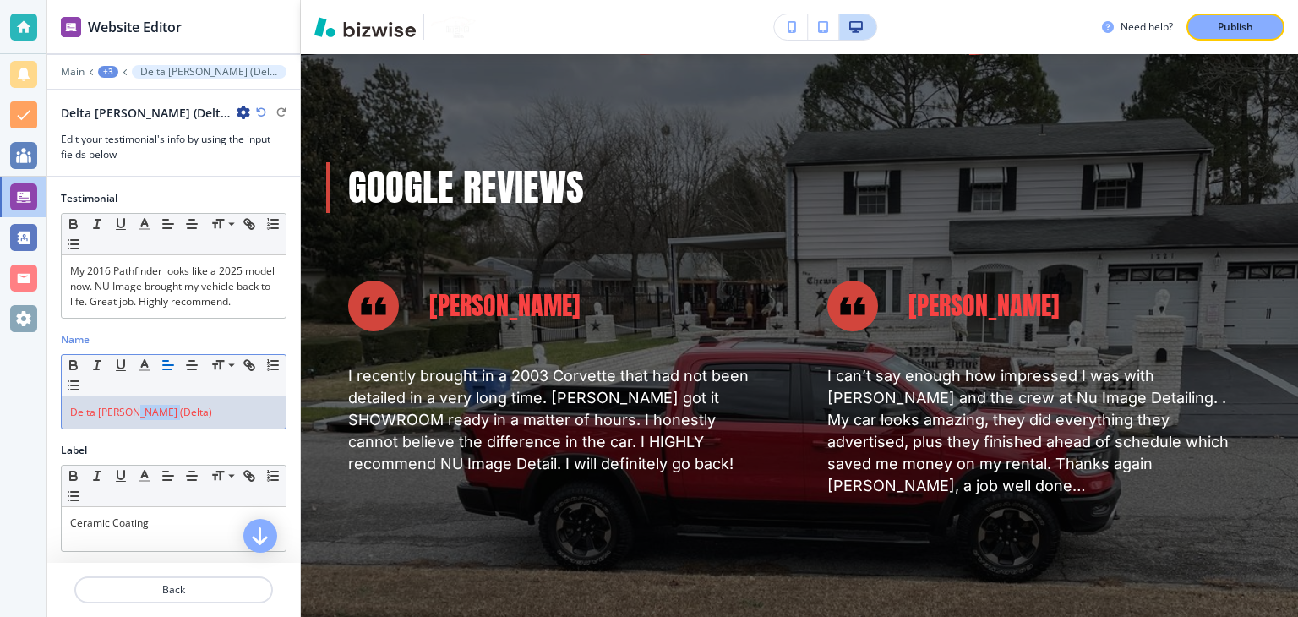
drag, startPoint x: 166, startPoint y: 427, endPoint x: 133, endPoint y: 436, distance: 34.2
click at [133, 428] on div "Delta [PERSON_NAME] (Delta)" at bounding box center [174, 412] width 224 height 32
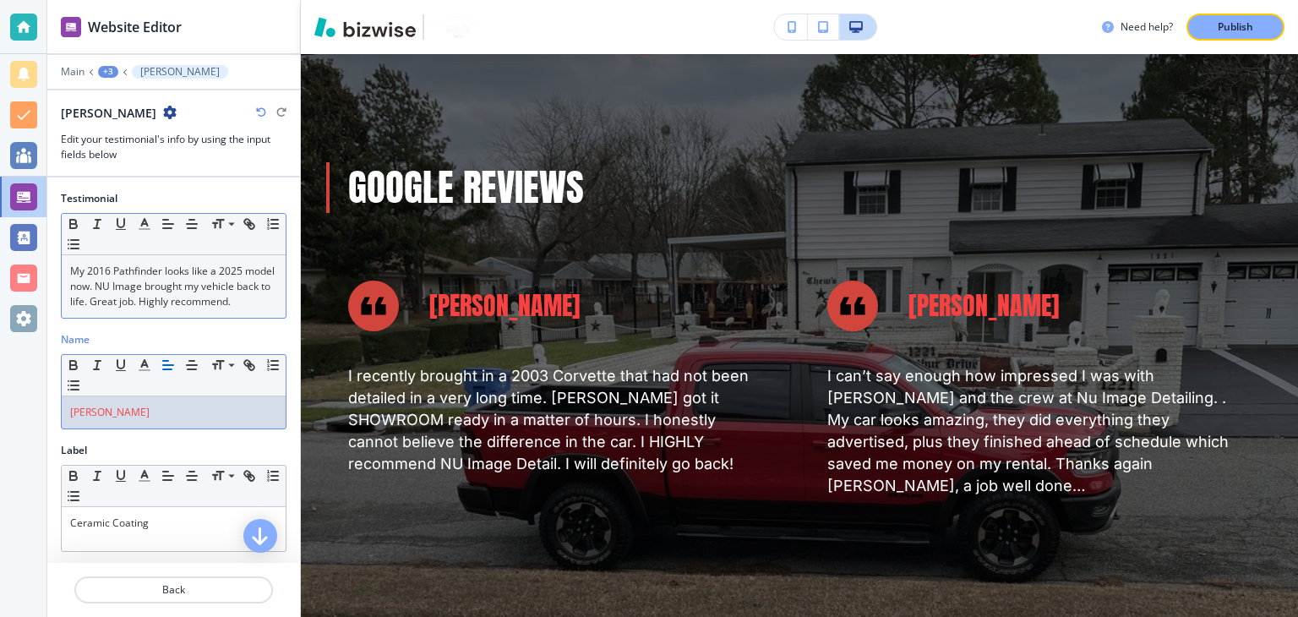
click at [165, 306] on link "My 2016 Pathfinder looks like a 2025 model now. NU Image brought my vehicle bac…" at bounding box center [173, 286] width 207 height 45
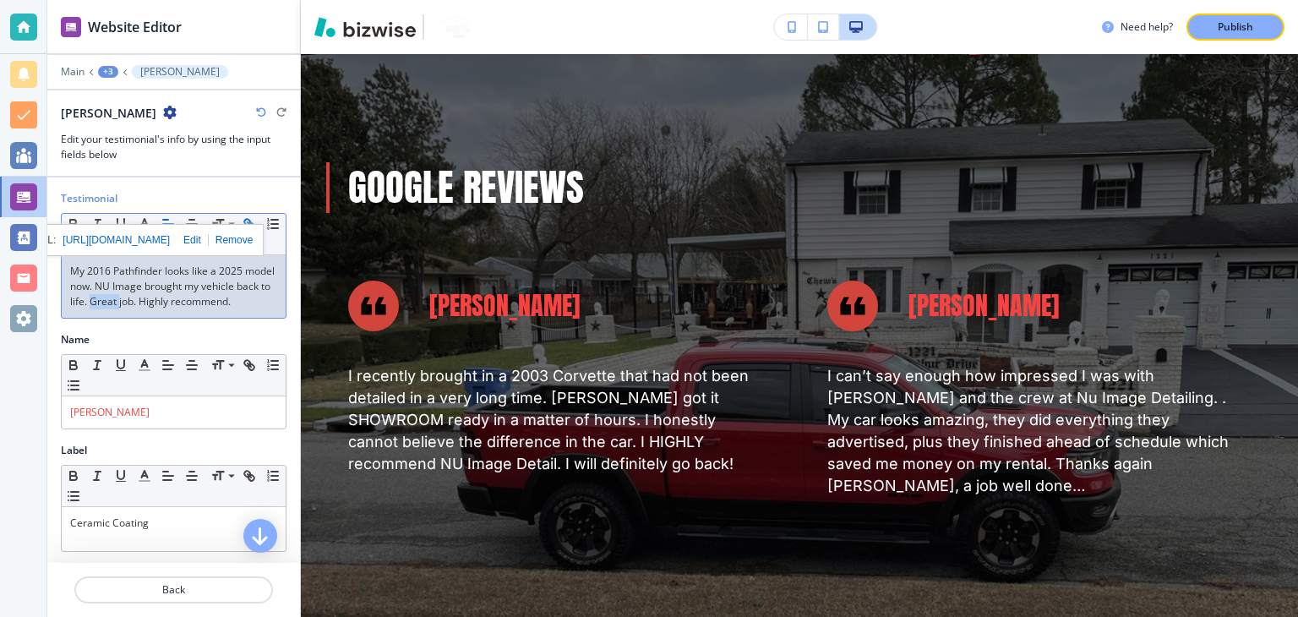
click at [165, 306] on link "My 2016 Pathfinder looks like a 2025 model now. NU Image brought my vehicle bac…" at bounding box center [173, 286] width 207 height 45
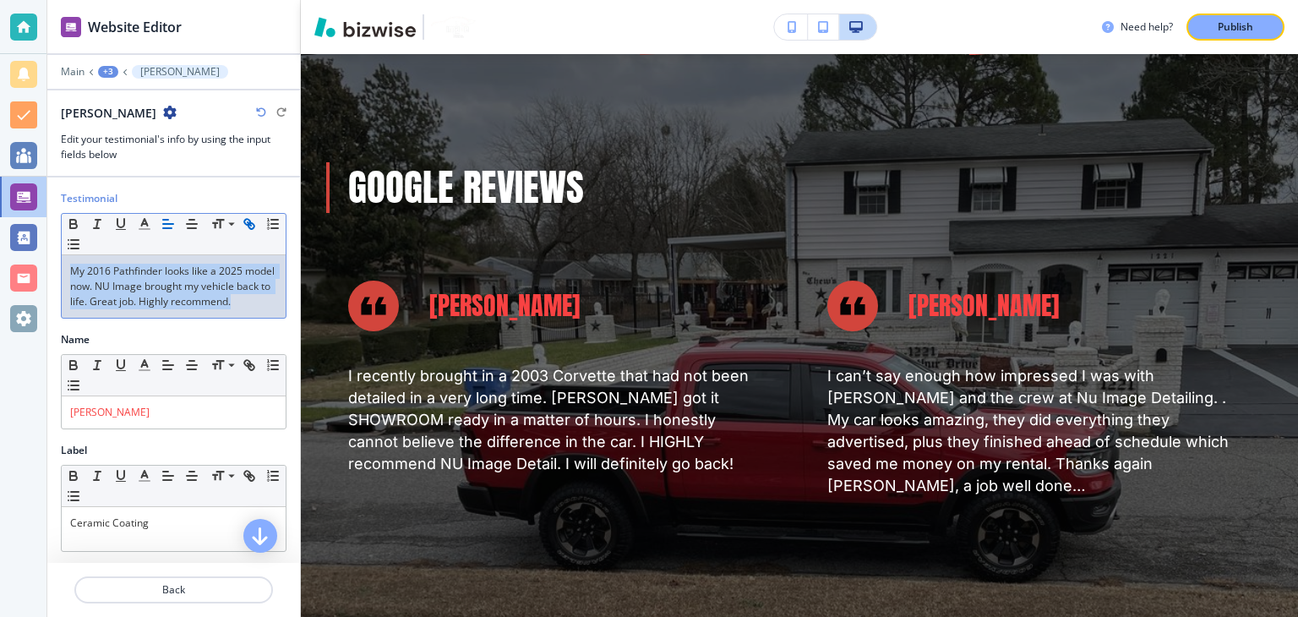
click at [165, 306] on link "My 2016 Pathfinder looks like a 2025 model now. NU Image brought my vehicle bac…" at bounding box center [173, 286] width 207 height 45
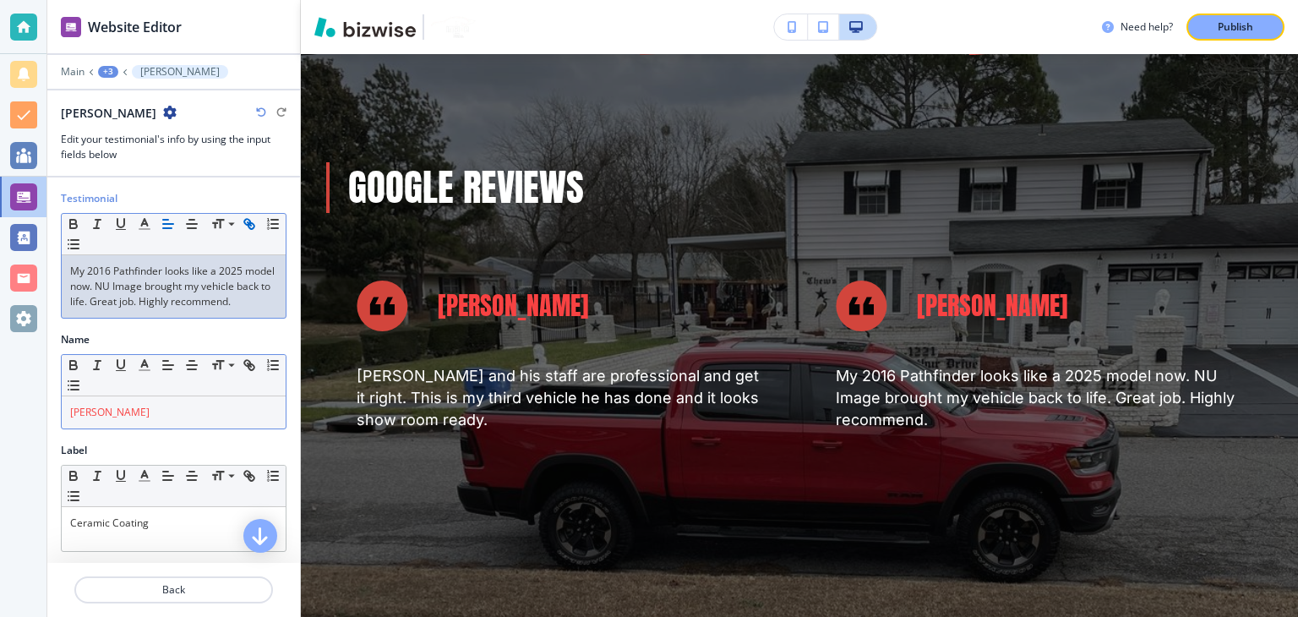
click at [144, 420] on p "[PERSON_NAME]" at bounding box center [173, 412] width 207 height 15
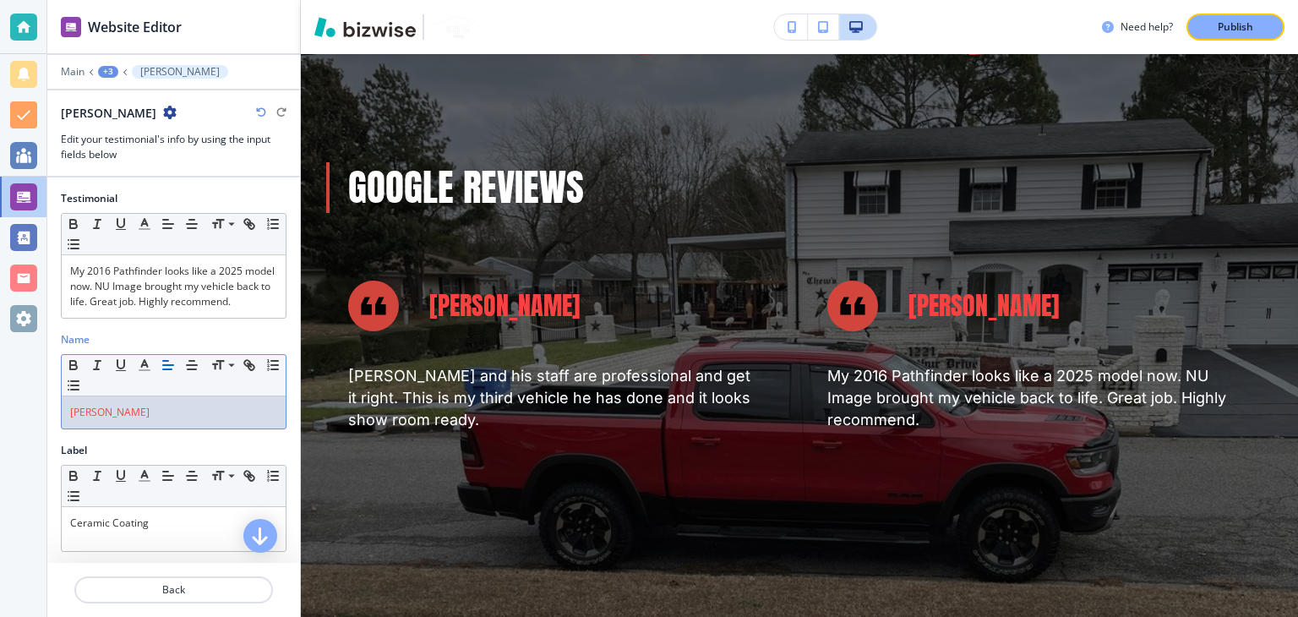
click at [144, 420] on p "[PERSON_NAME]" at bounding box center [173, 412] width 207 height 15
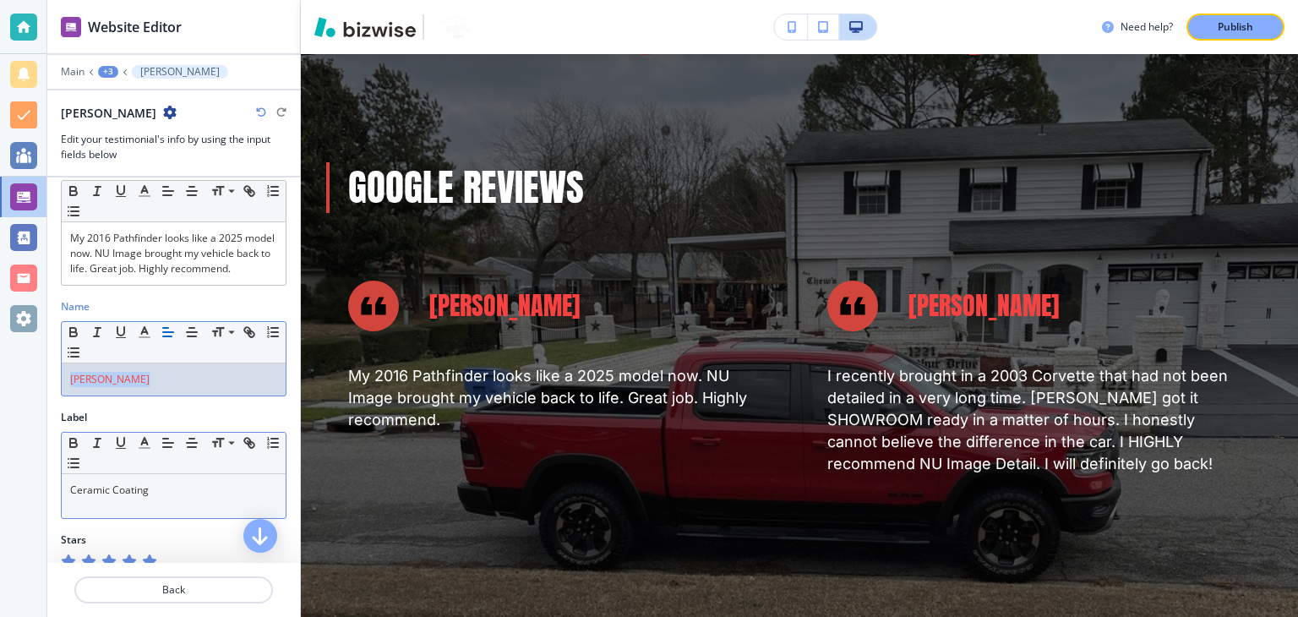
scroll to position [64, 0]
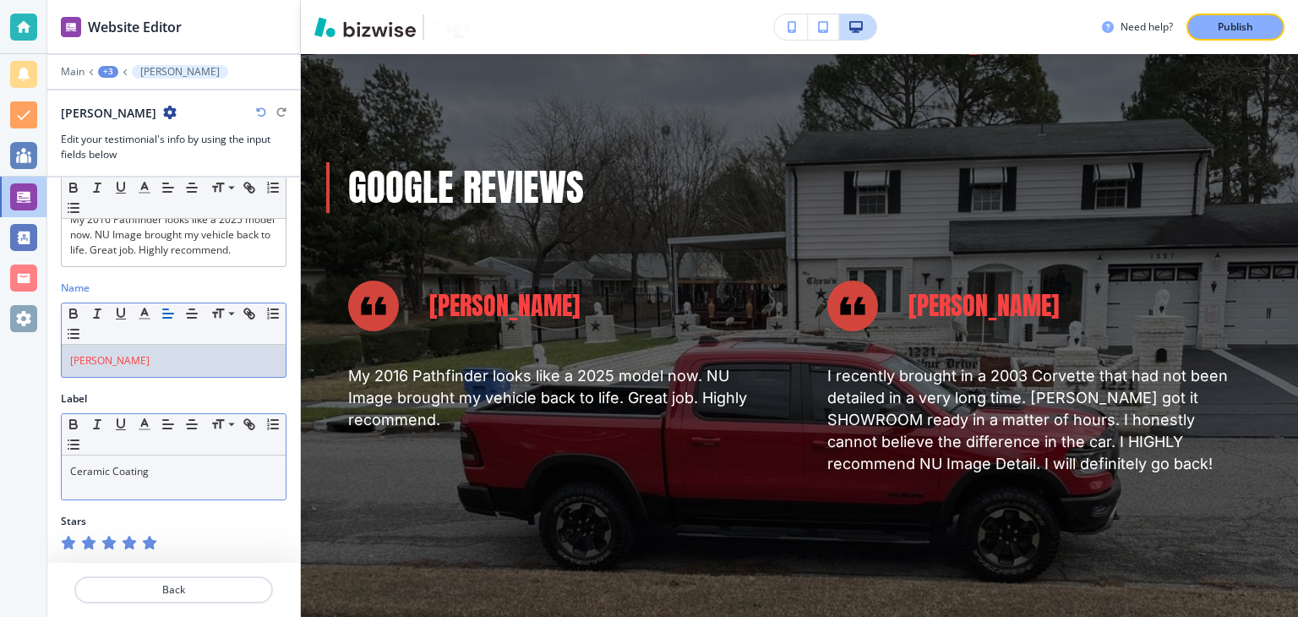
click at [177, 457] on div "Ceramic Coating" at bounding box center [174, 477] width 224 height 44
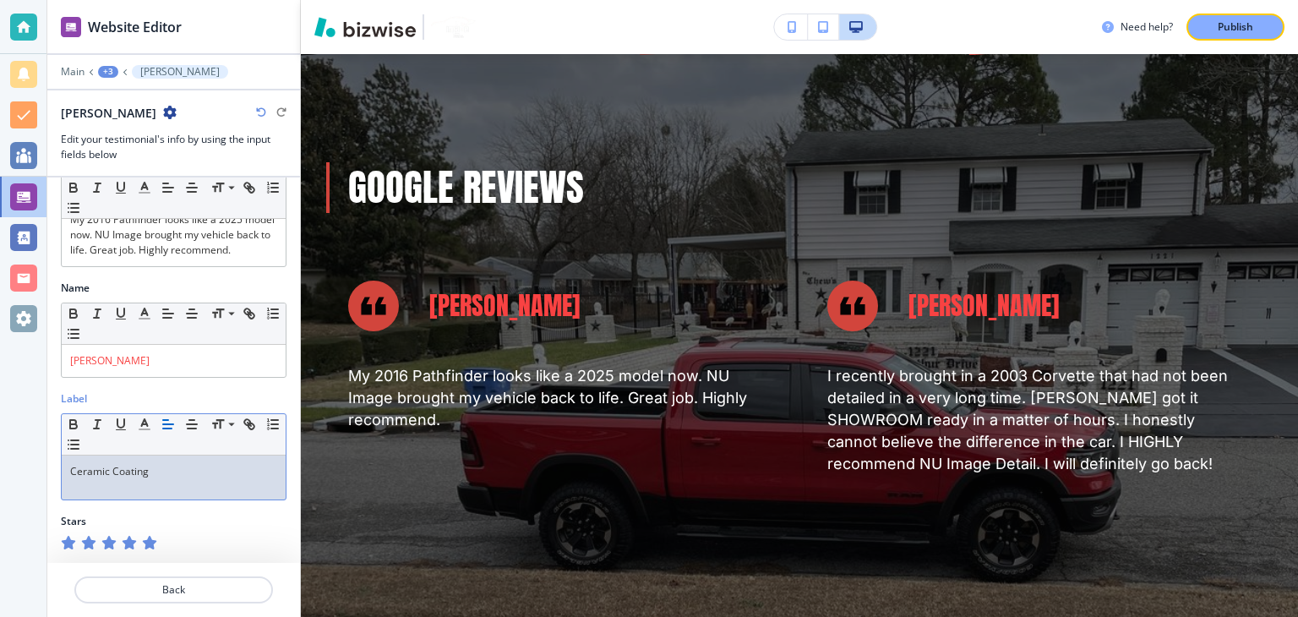
click at [177, 457] on div "Ceramic Coating" at bounding box center [174, 477] width 224 height 44
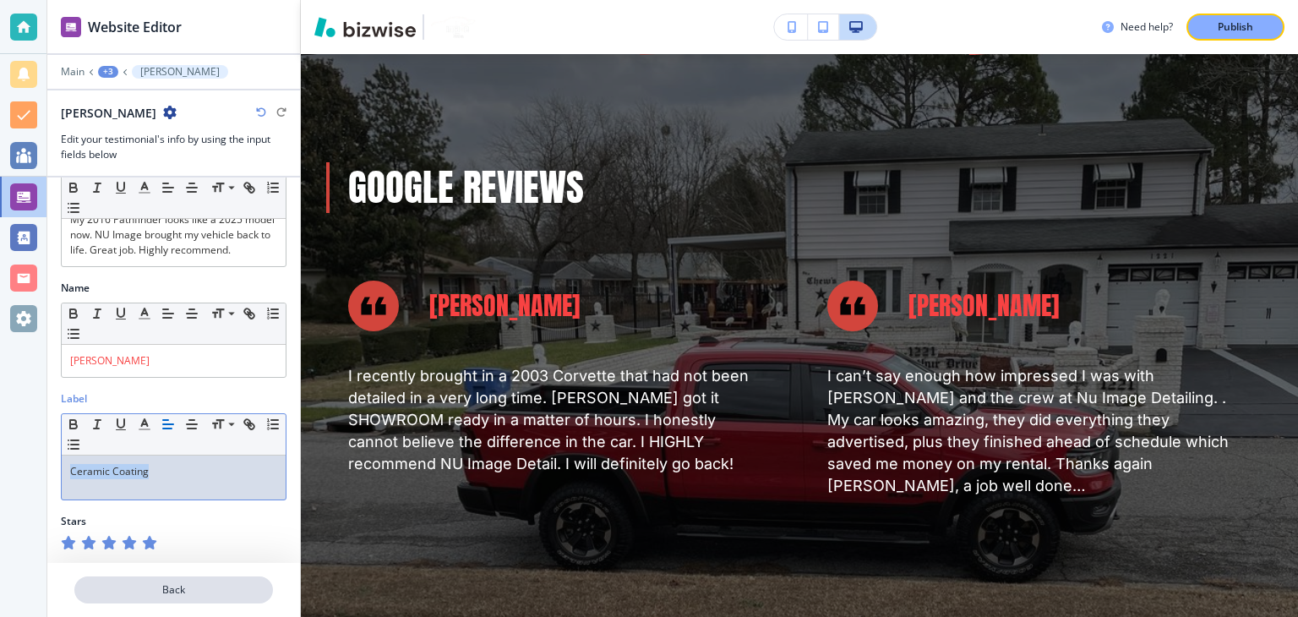
click at [198, 589] on p "Back" at bounding box center [173, 589] width 195 height 15
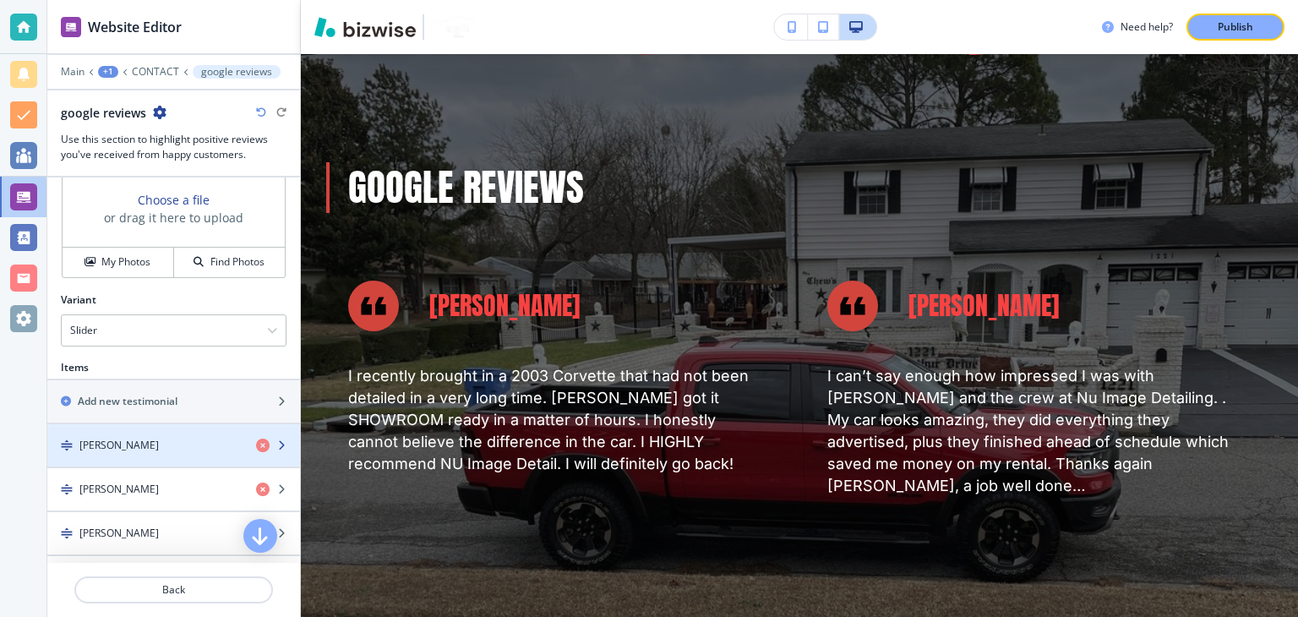
scroll to position [676, 0]
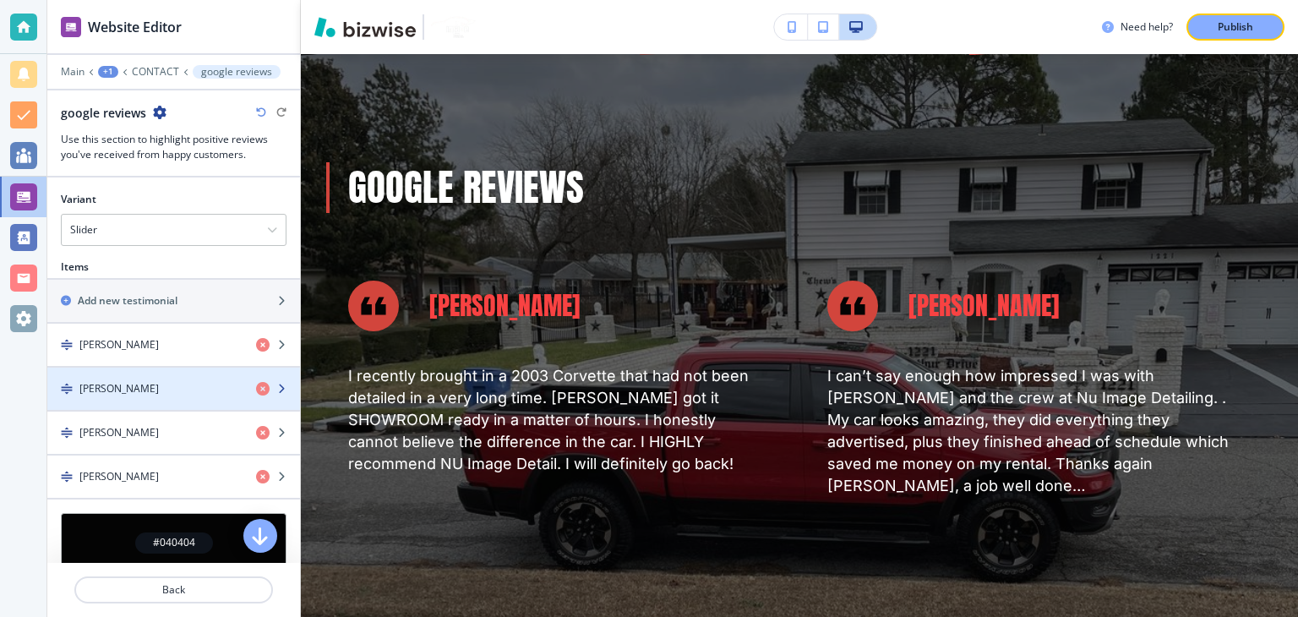
click at [150, 384] on div "[PERSON_NAME]" at bounding box center [144, 388] width 195 height 15
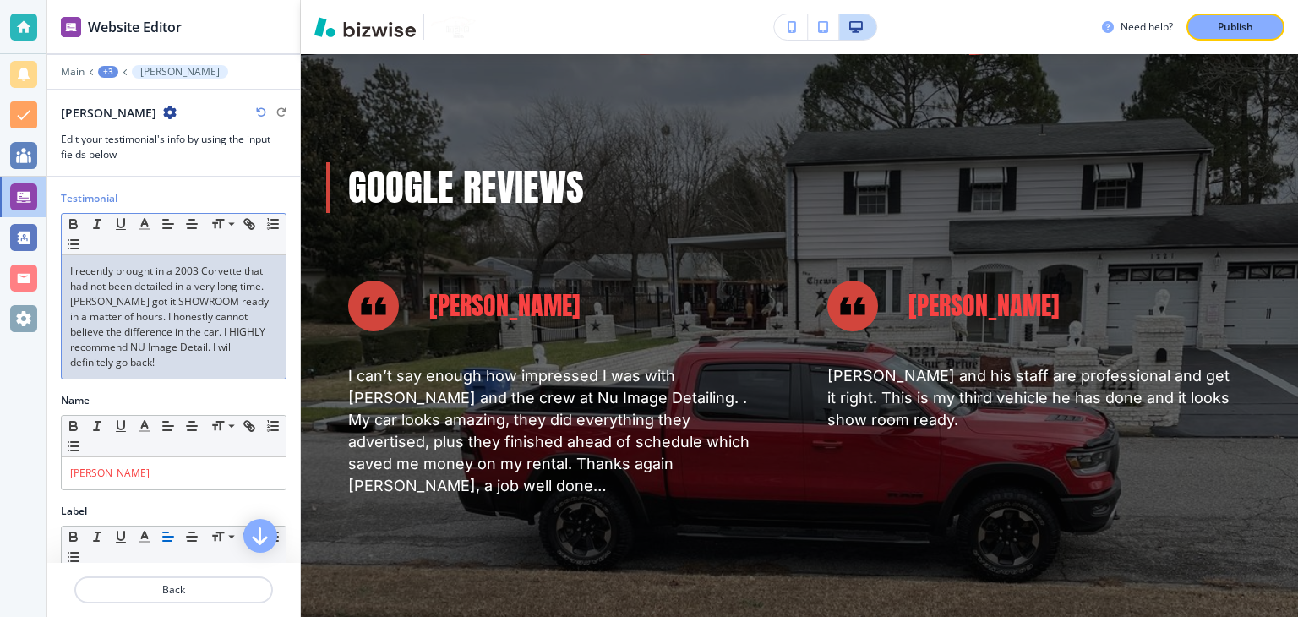
click at [188, 305] on p "I recently brought in a 2003 Corvette that had not been detailed in a very long…" at bounding box center [173, 317] width 207 height 106
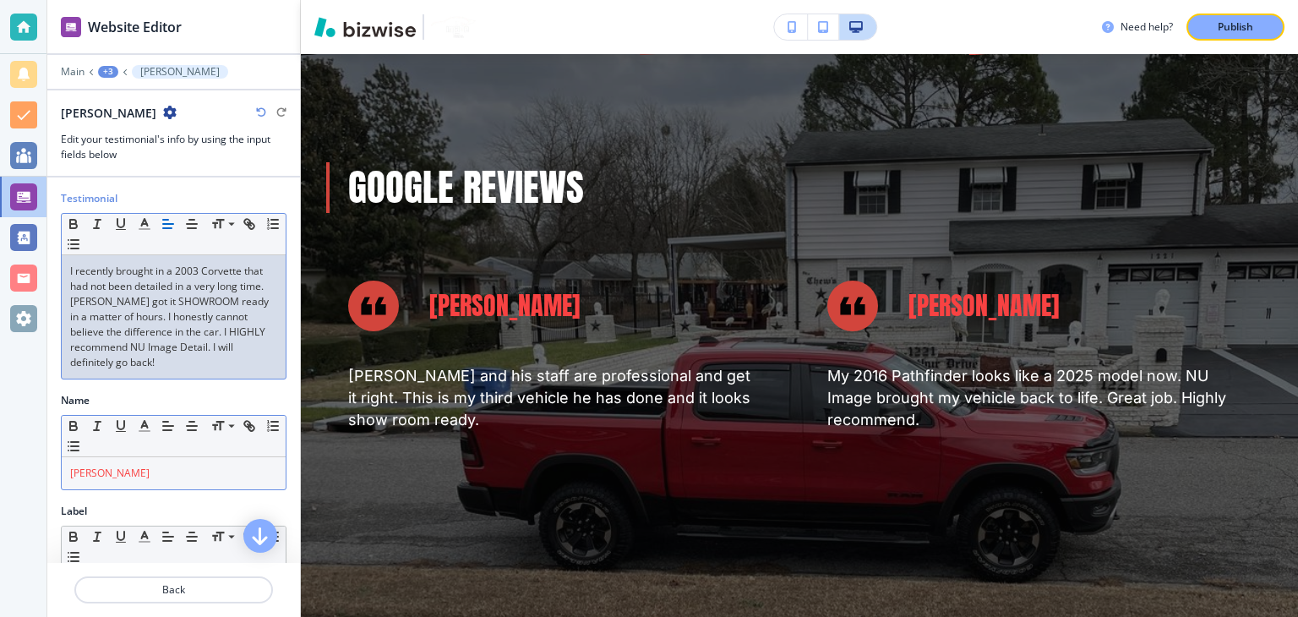
click at [150, 482] on div "[PERSON_NAME]" at bounding box center [174, 473] width 224 height 32
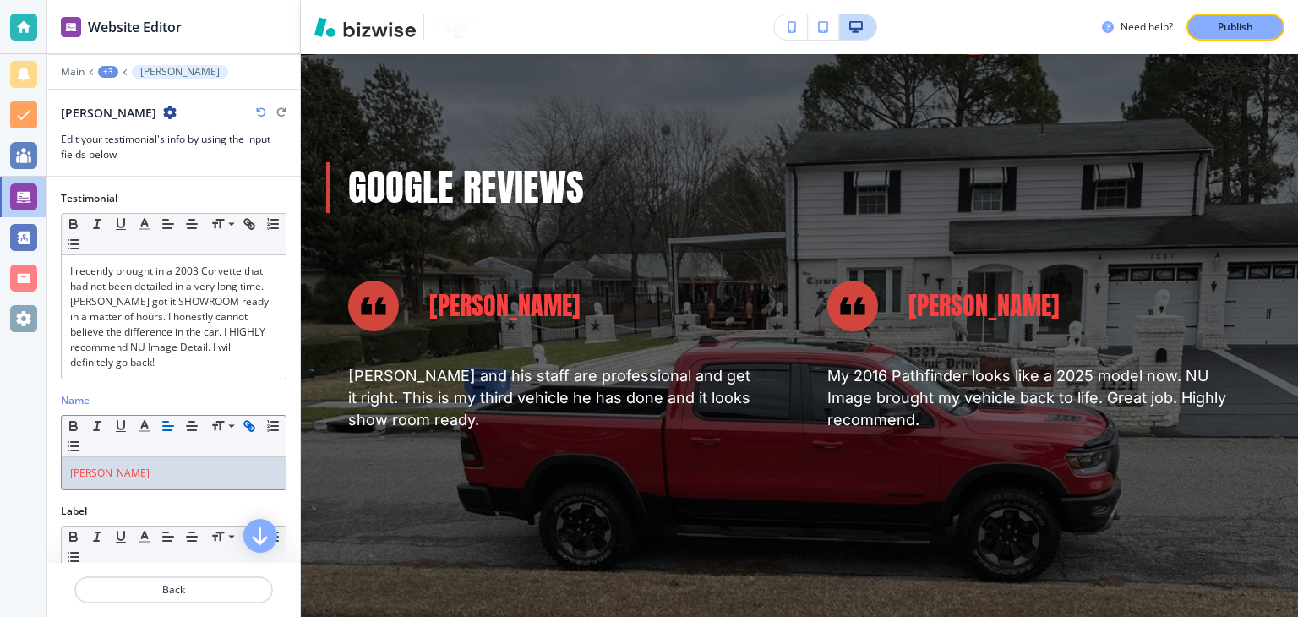
click at [150, 482] on div "[PERSON_NAME]" at bounding box center [174, 473] width 224 height 32
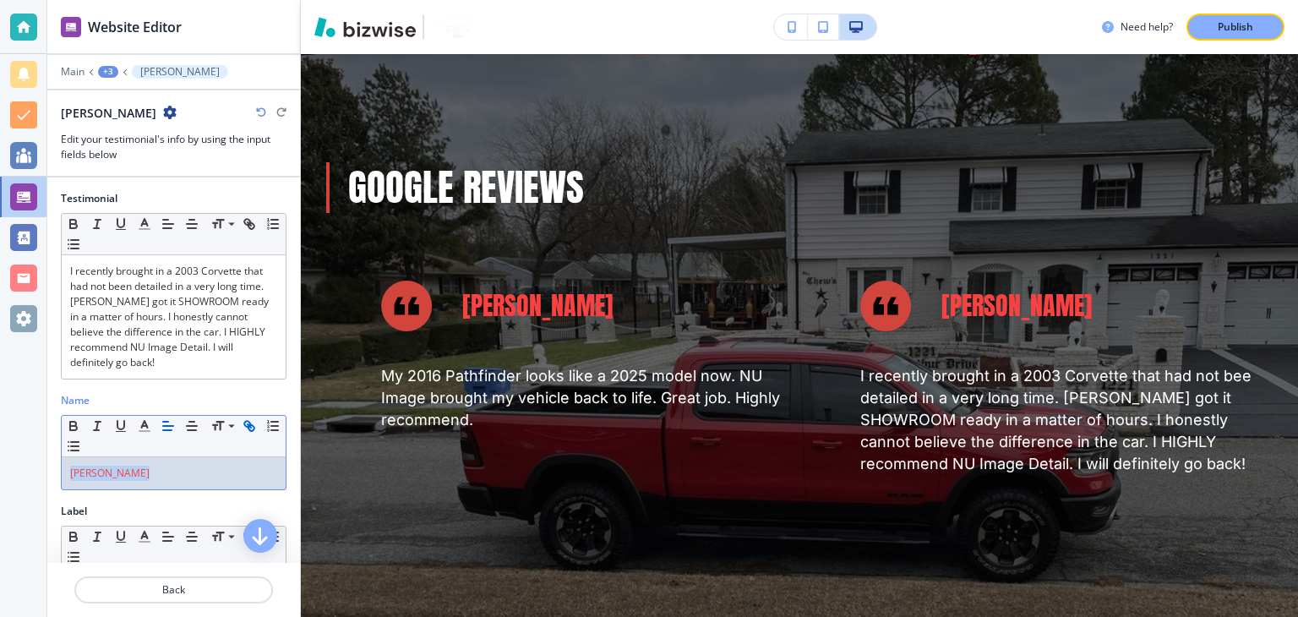
scroll to position [110, 0]
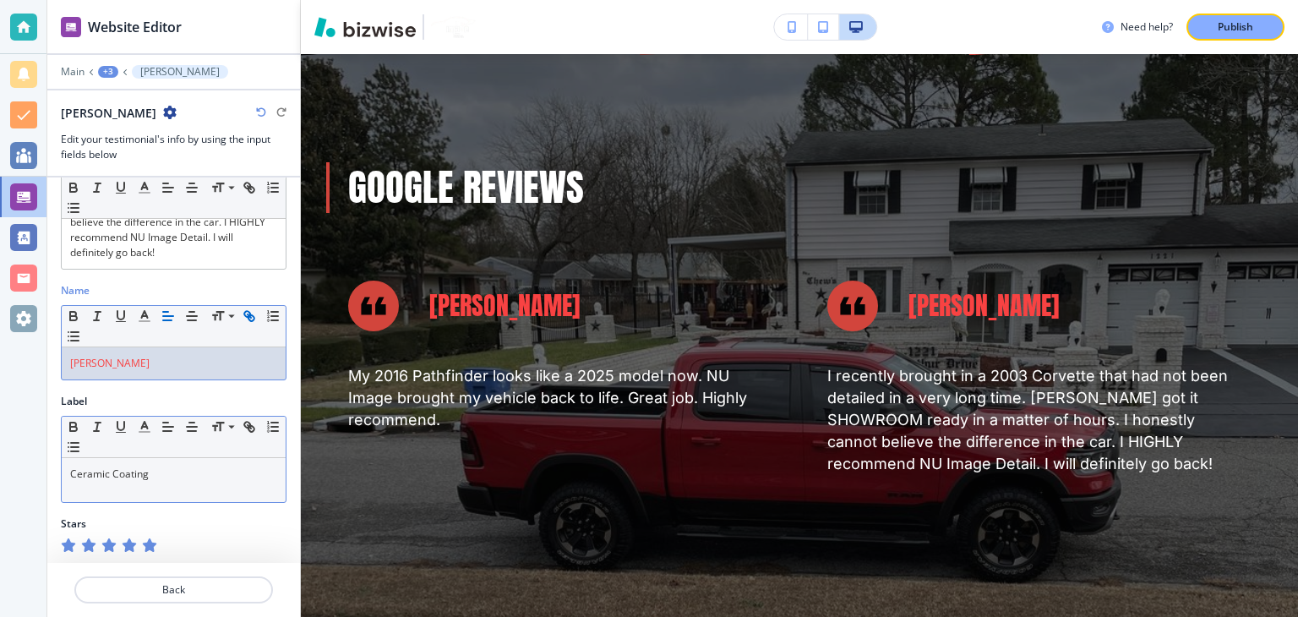
click at [149, 480] on div "Ceramic Coating" at bounding box center [174, 480] width 224 height 44
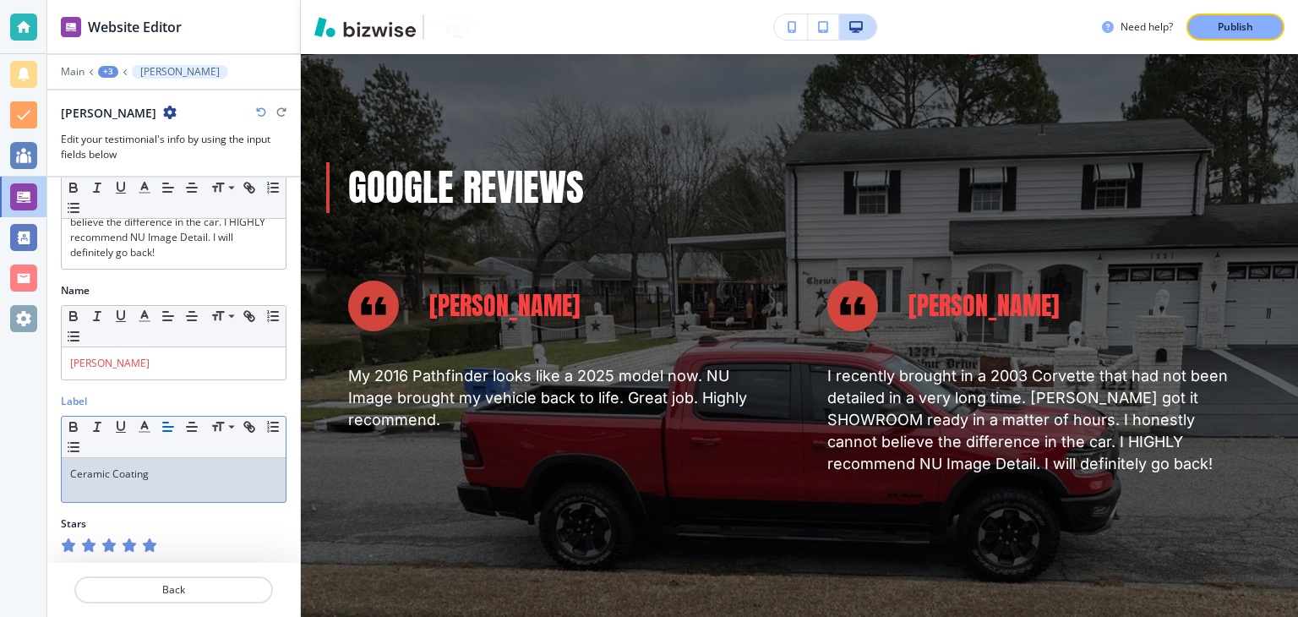
click at [149, 480] on div "Ceramic Coating" at bounding box center [174, 480] width 224 height 44
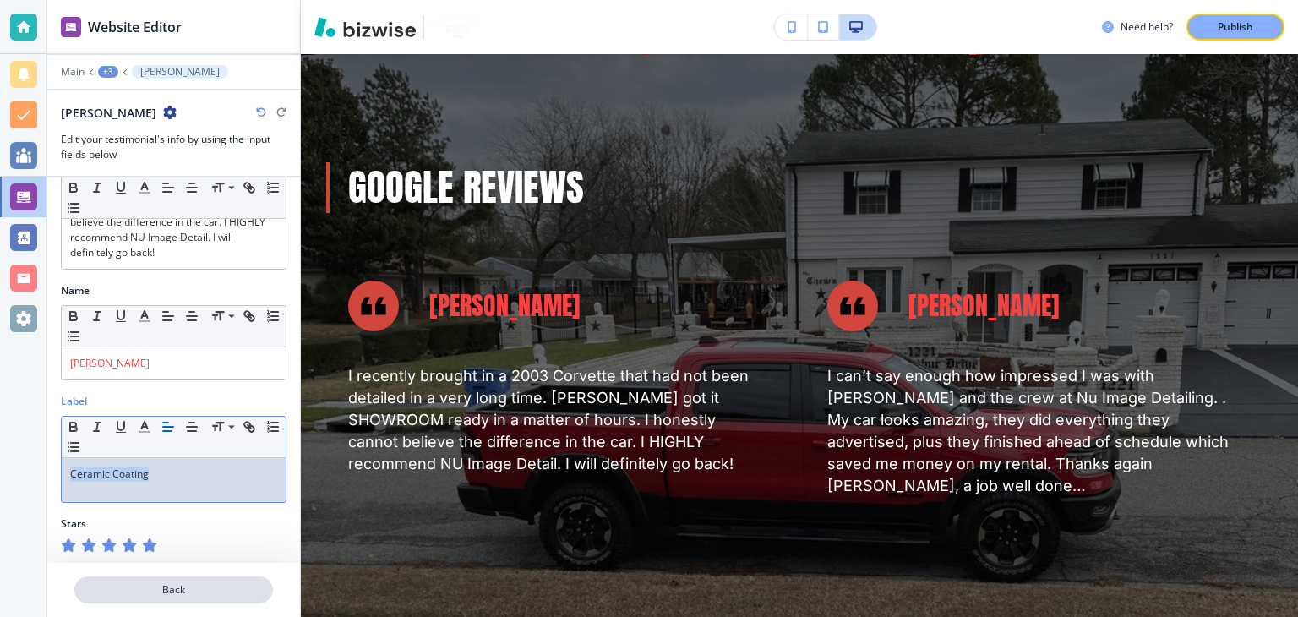
click at [196, 593] on p "Back" at bounding box center [173, 589] width 195 height 15
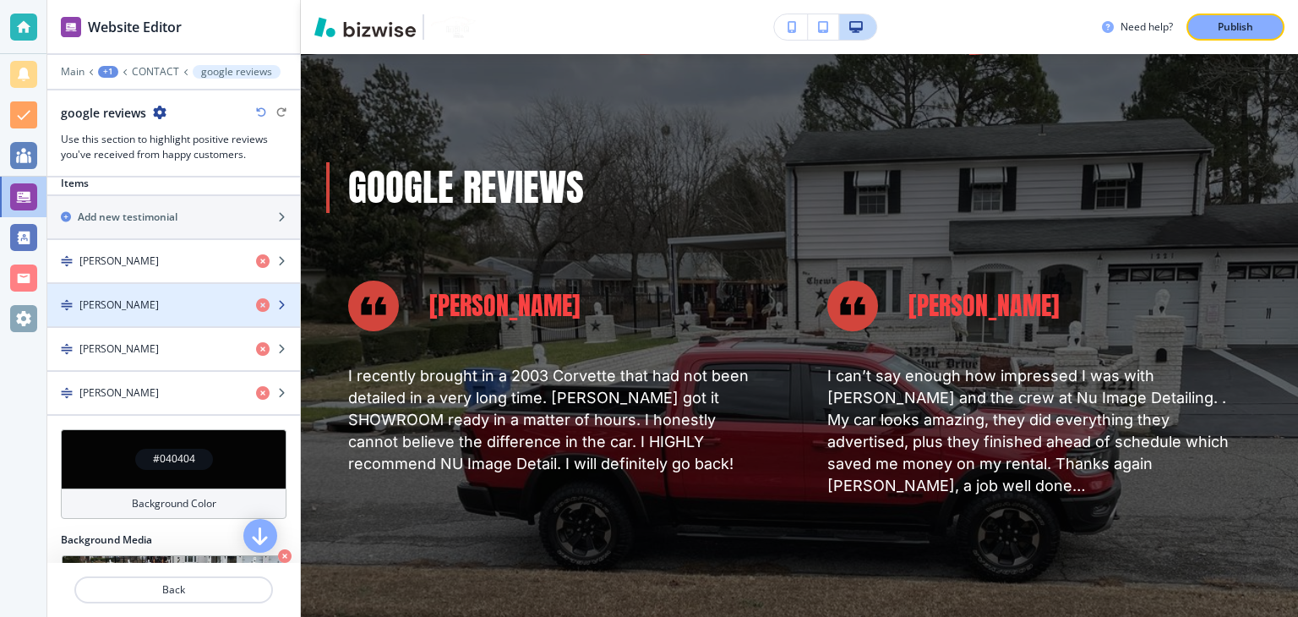
scroll to position [760, 0]
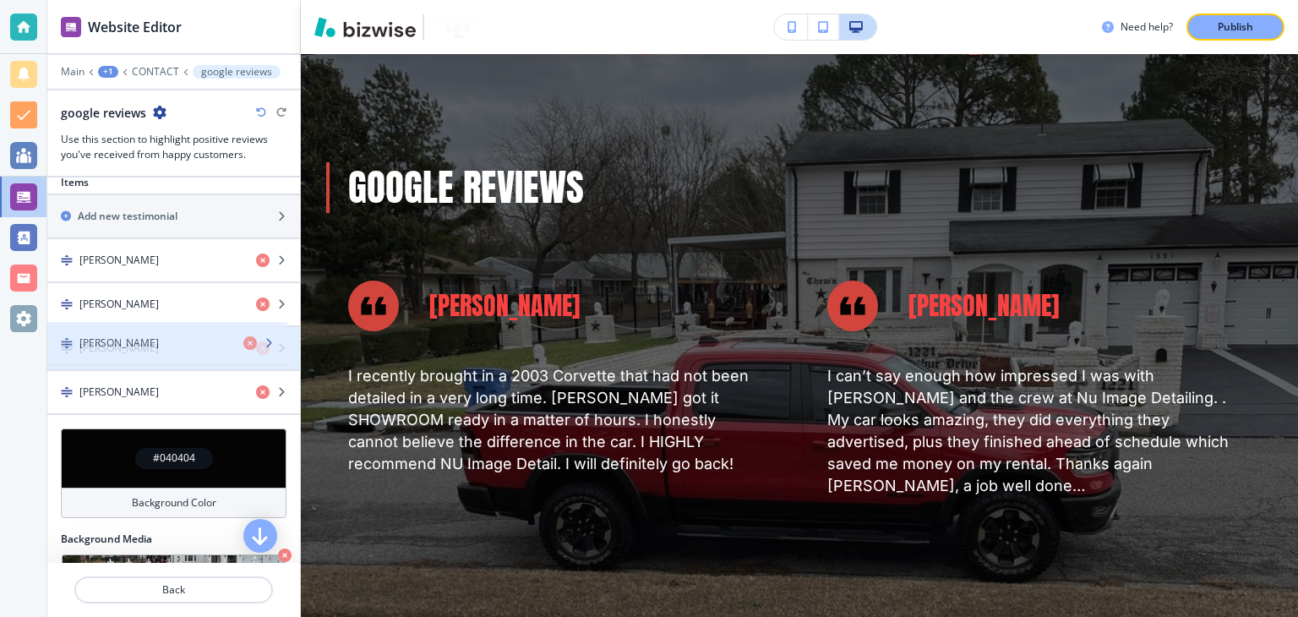
click at [133, 356] on div "button" at bounding box center [173, 363] width 253 height 14
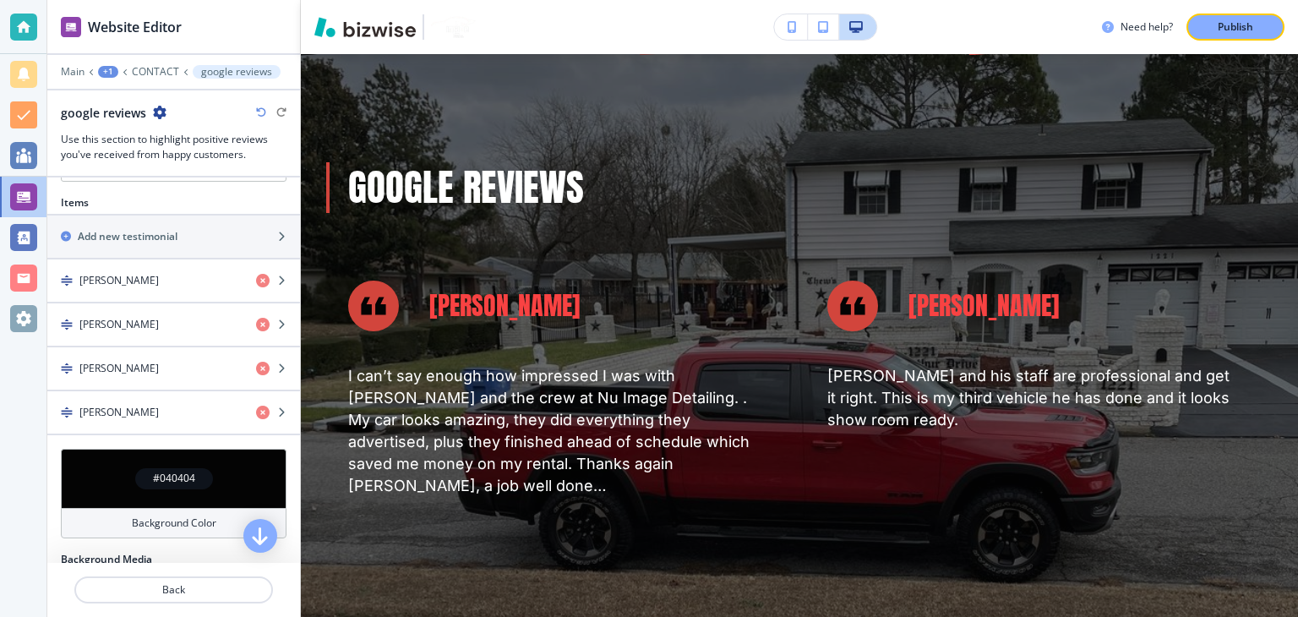
scroll to position [699, 0]
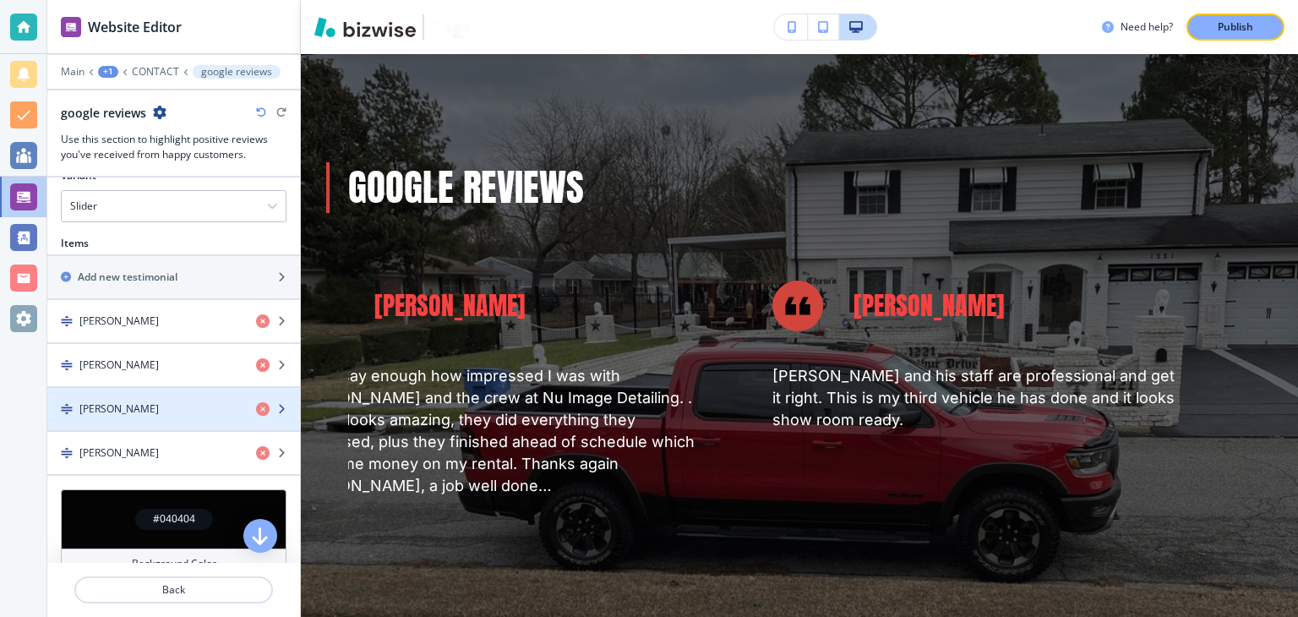
click at [155, 404] on div "[PERSON_NAME]" at bounding box center [144, 408] width 195 height 15
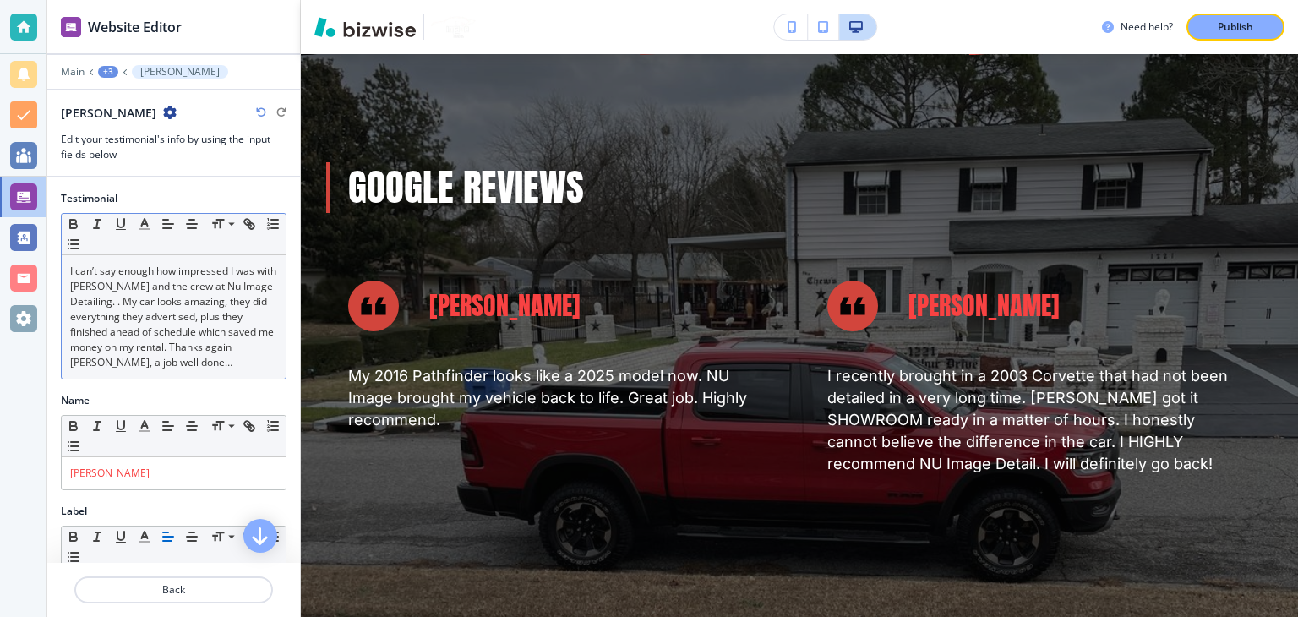
click at [152, 335] on p "I can’t say enough how impressed I was with [PERSON_NAME] and the crew at Nu Im…" at bounding box center [173, 317] width 207 height 106
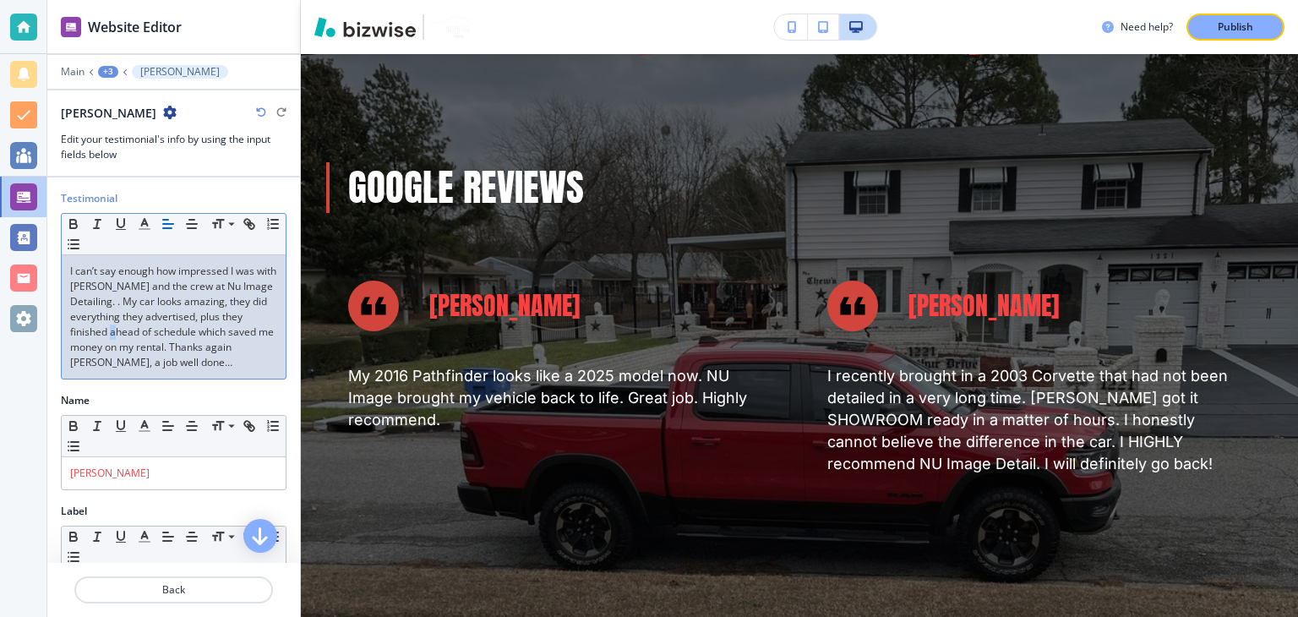
click at [152, 335] on p "I can’t say enough how impressed I was with [PERSON_NAME] and the crew at Nu Im…" at bounding box center [173, 317] width 207 height 106
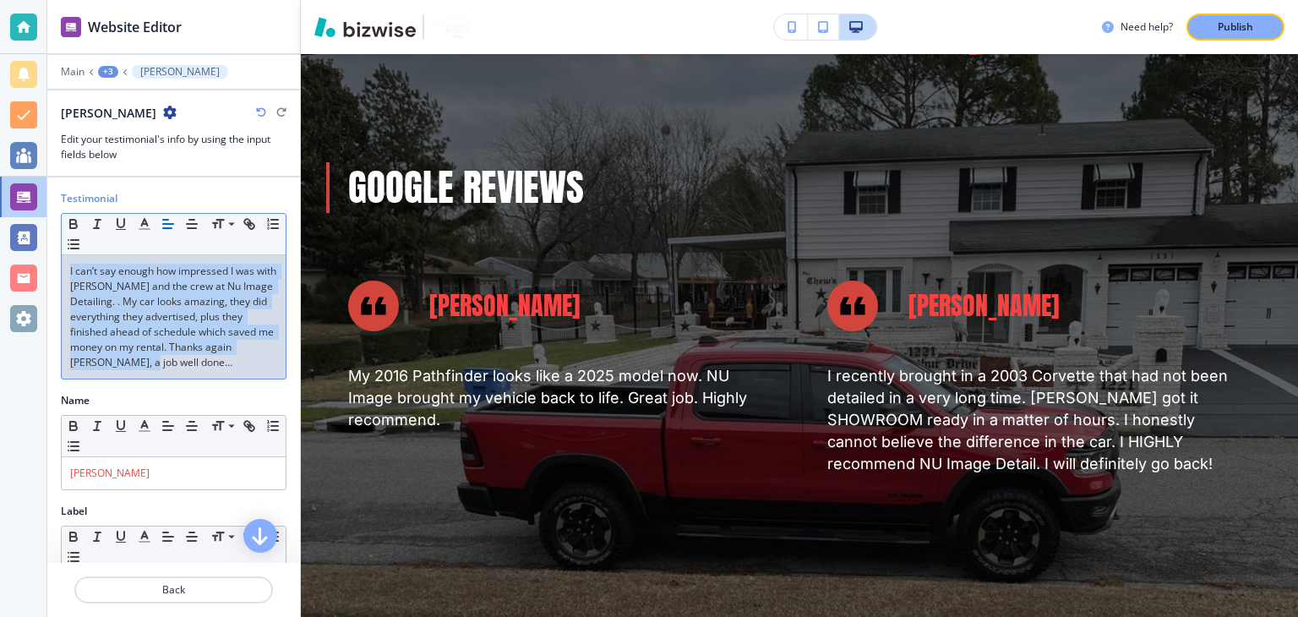
click at [152, 335] on p "I can’t say enough how impressed I was with [PERSON_NAME] and the crew at Nu Im…" at bounding box center [173, 317] width 207 height 106
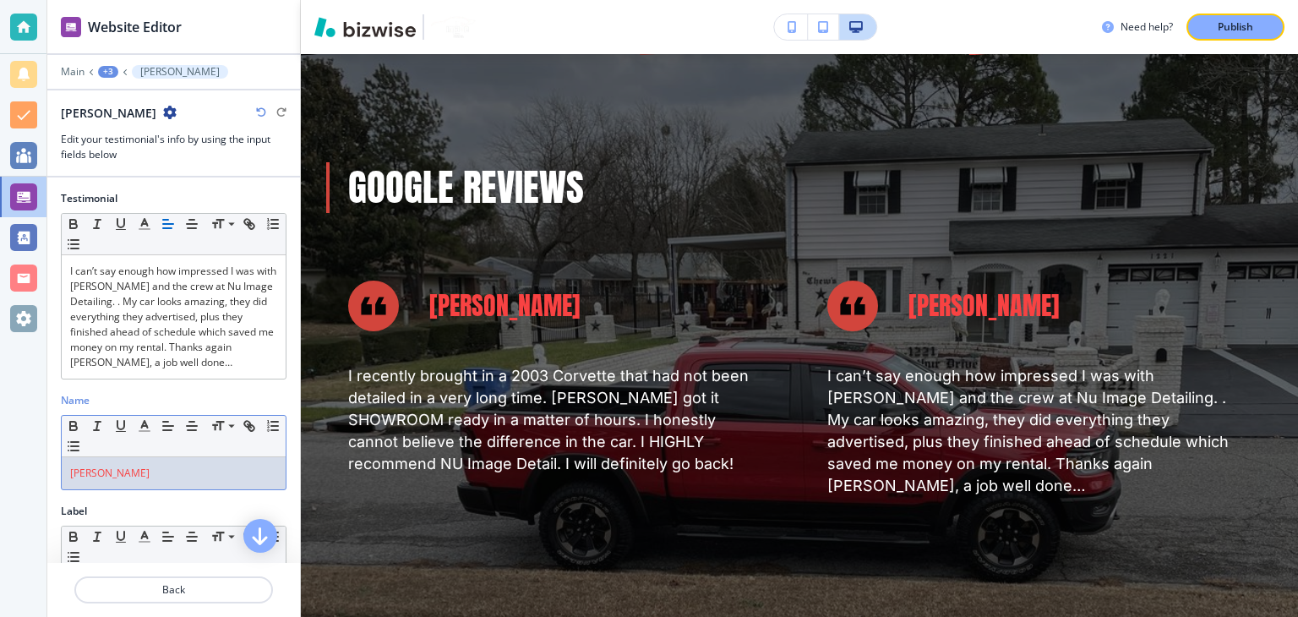
click at [167, 468] on p "[PERSON_NAME]" at bounding box center [173, 472] width 207 height 15
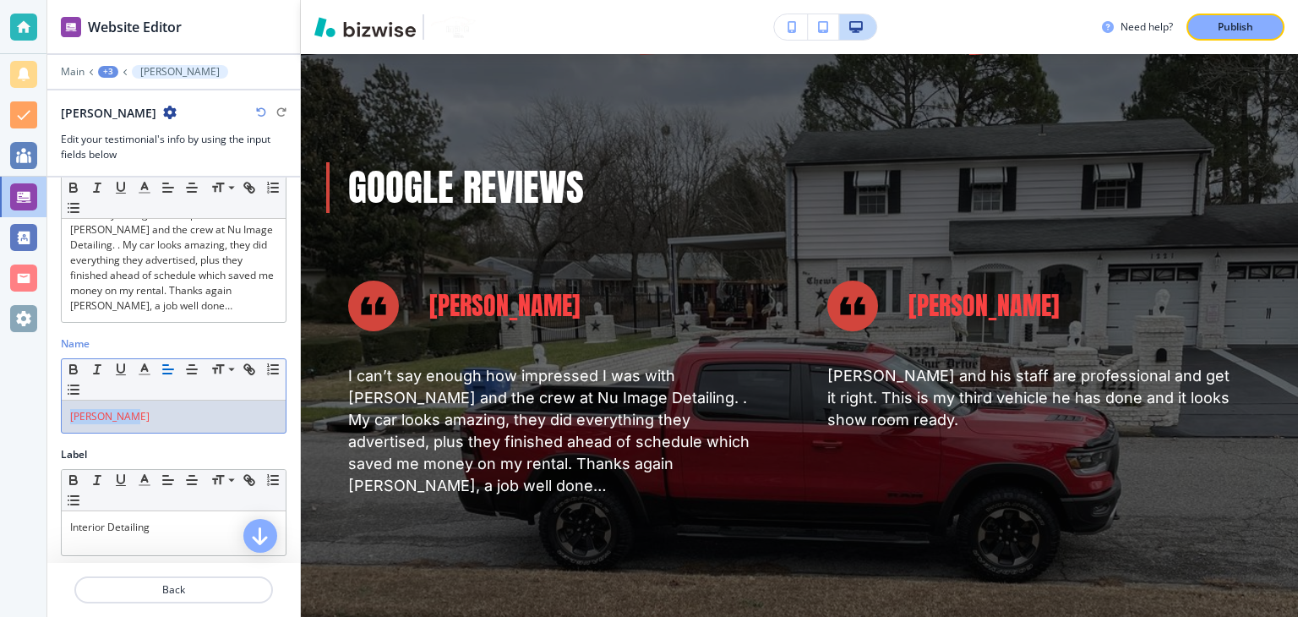
scroll to position [110, 0]
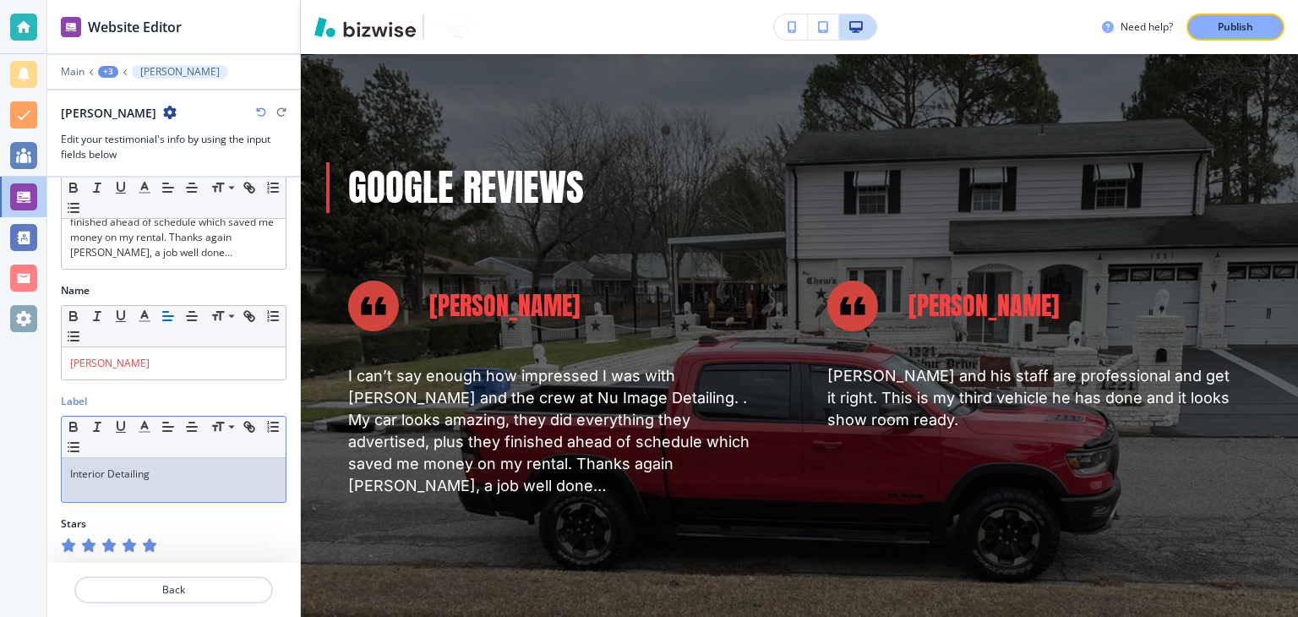
click at [155, 476] on p "Interior Detailing" at bounding box center [173, 473] width 207 height 15
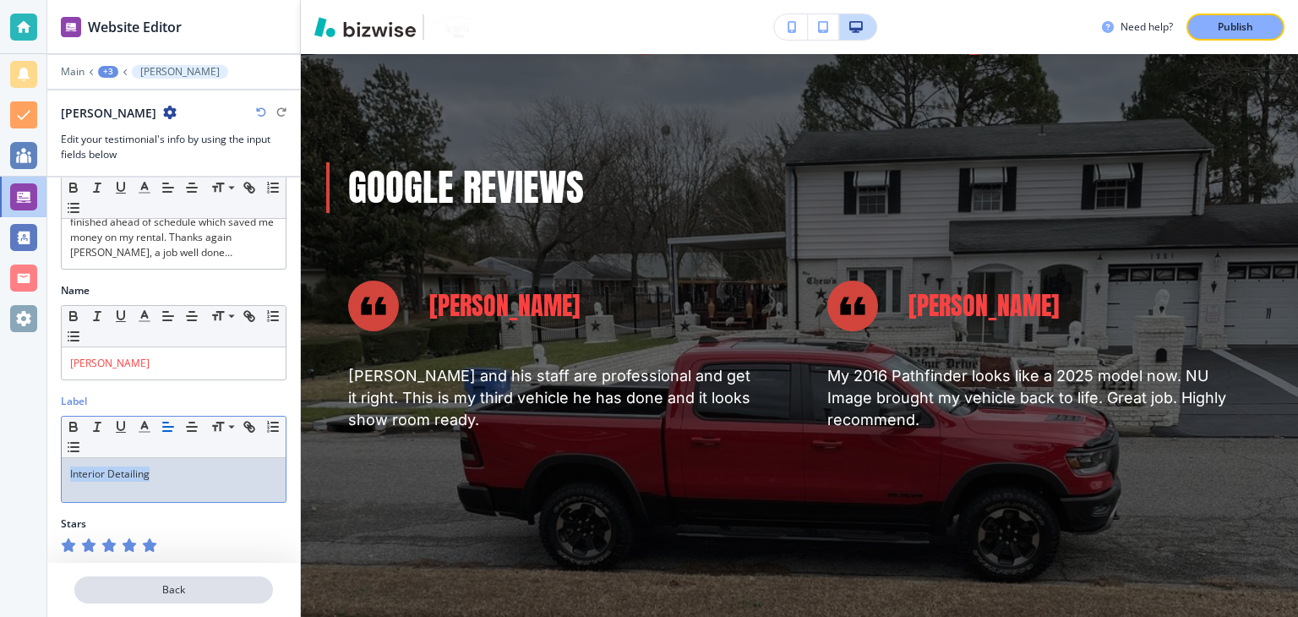
click at [170, 599] on button "Back" at bounding box center [173, 589] width 199 height 27
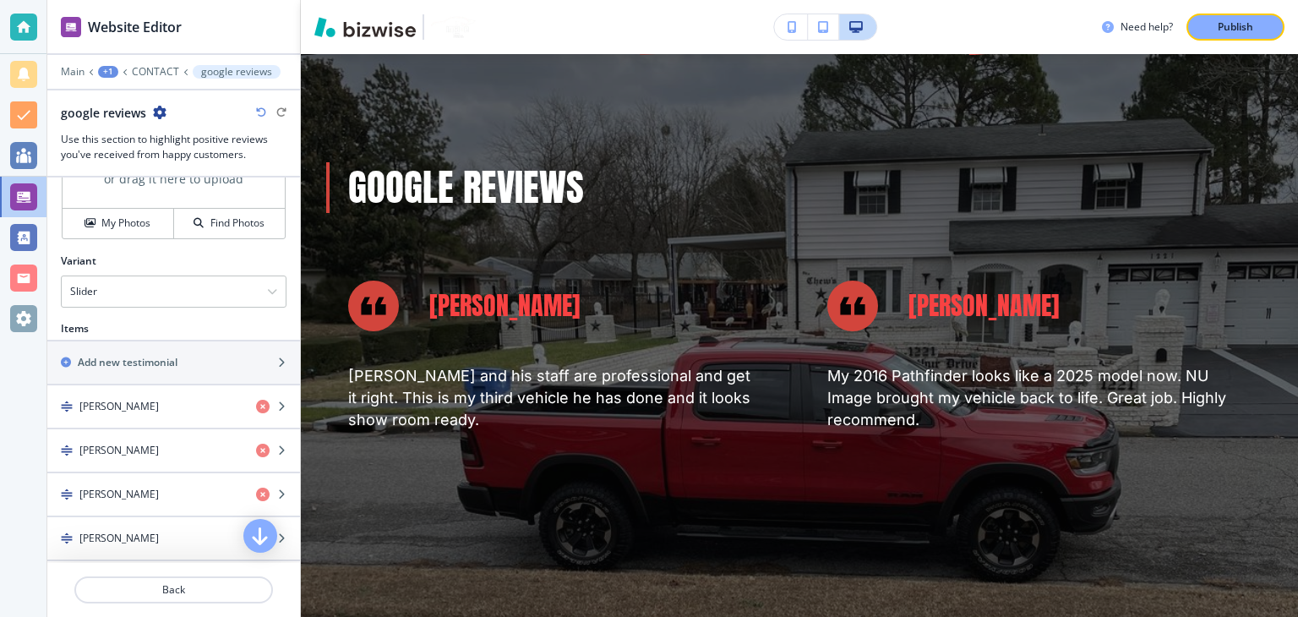
scroll to position [676, 0]
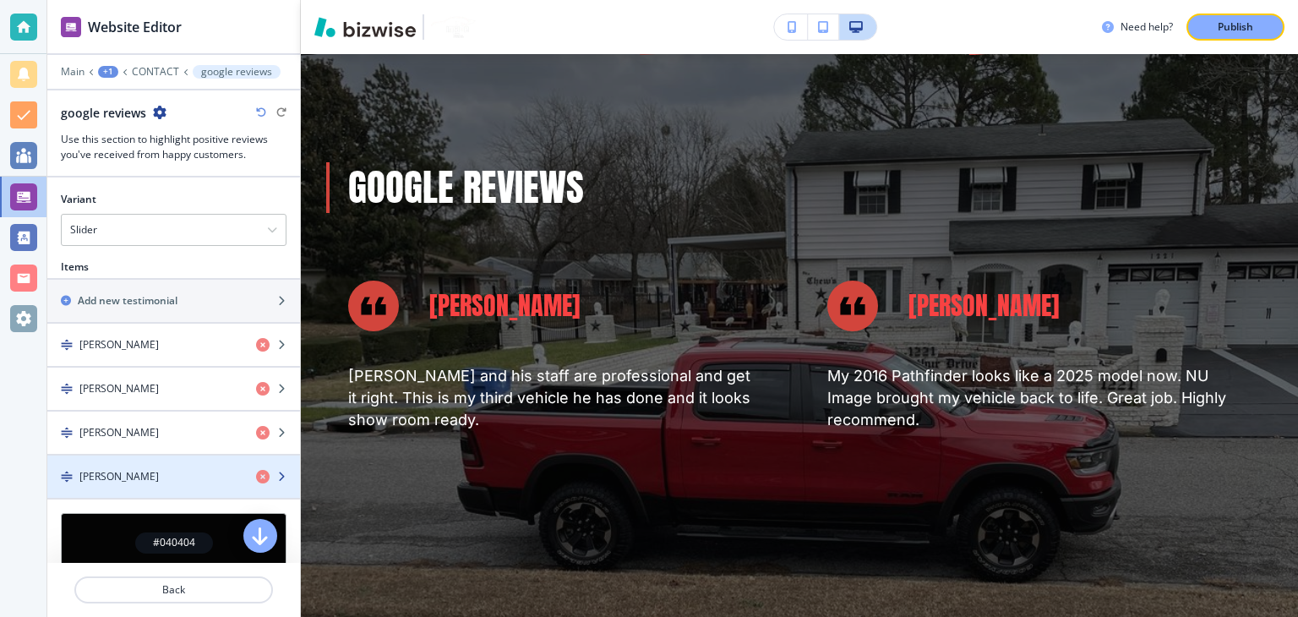
click at [159, 473] on div "[PERSON_NAME]" at bounding box center [144, 476] width 195 height 15
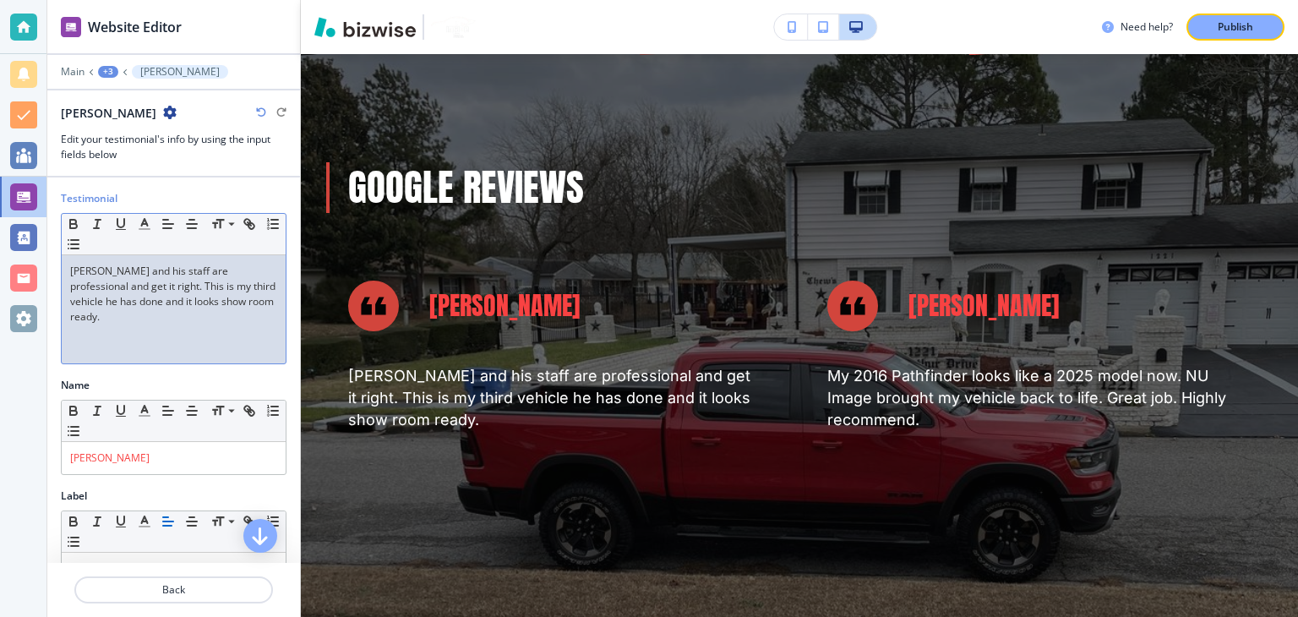
click at [182, 285] on p "[PERSON_NAME] and his staff are professional and get it right. This is my third…" at bounding box center [173, 294] width 207 height 61
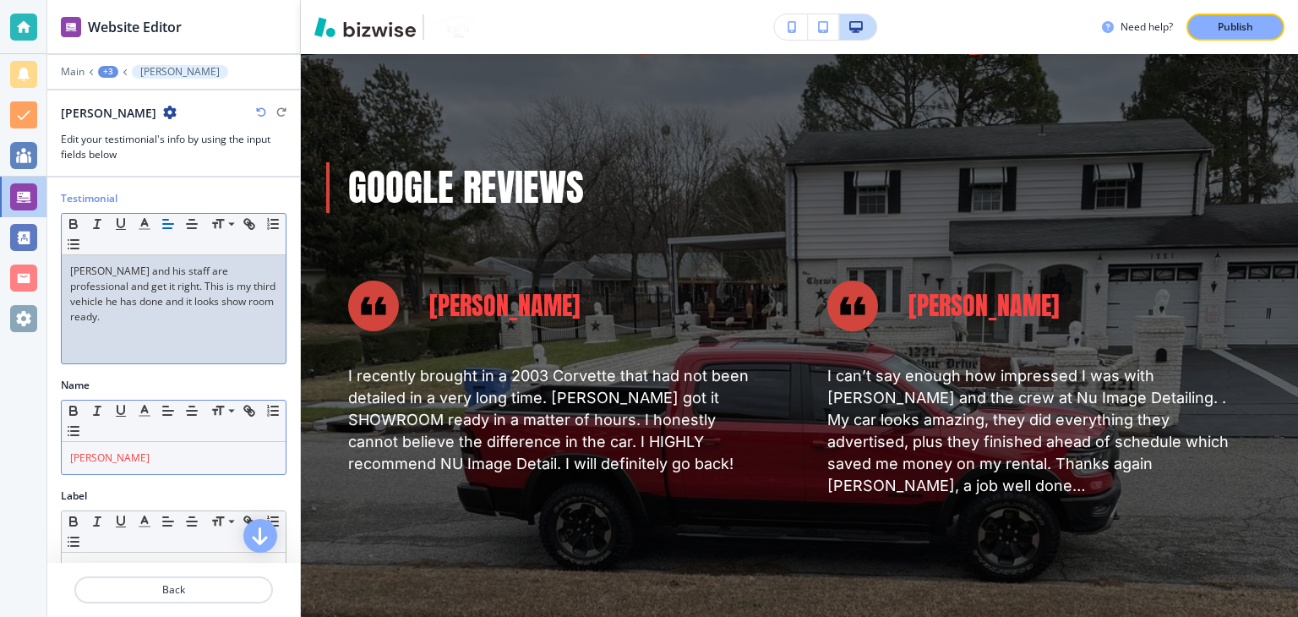
click at [150, 451] on div "[PERSON_NAME]" at bounding box center [174, 458] width 224 height 32
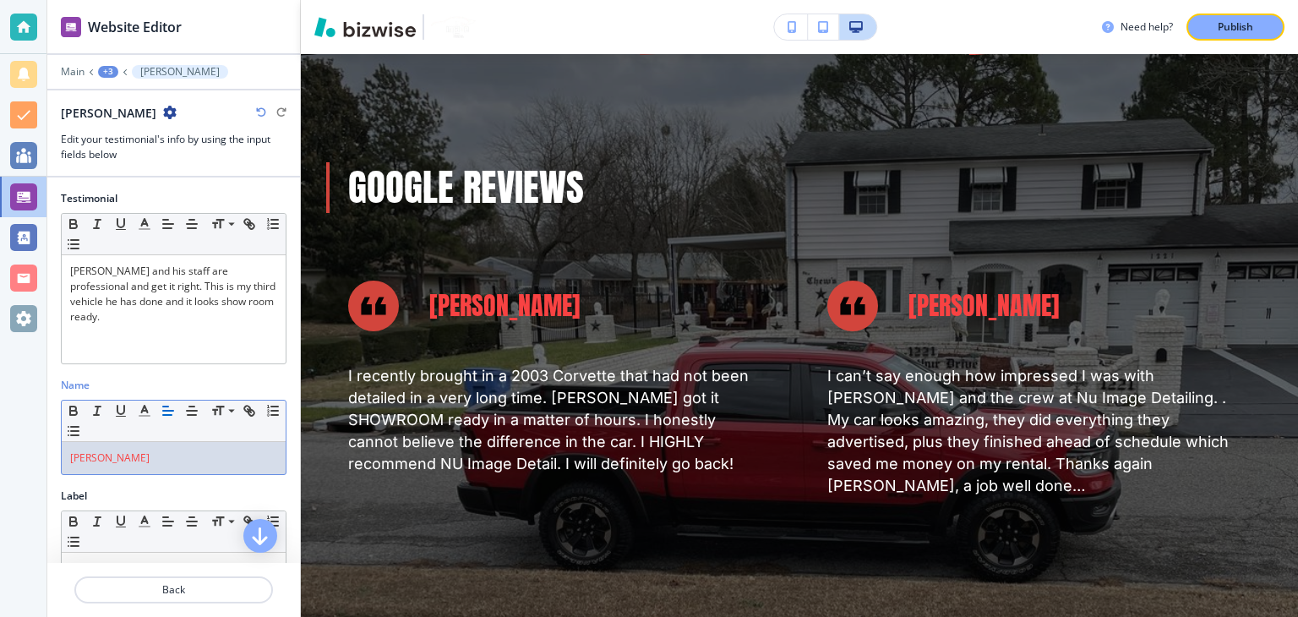
click at [150, 451] on div "[PERSON_NAME]" at bounding box center [174, 458] width 224 height 32
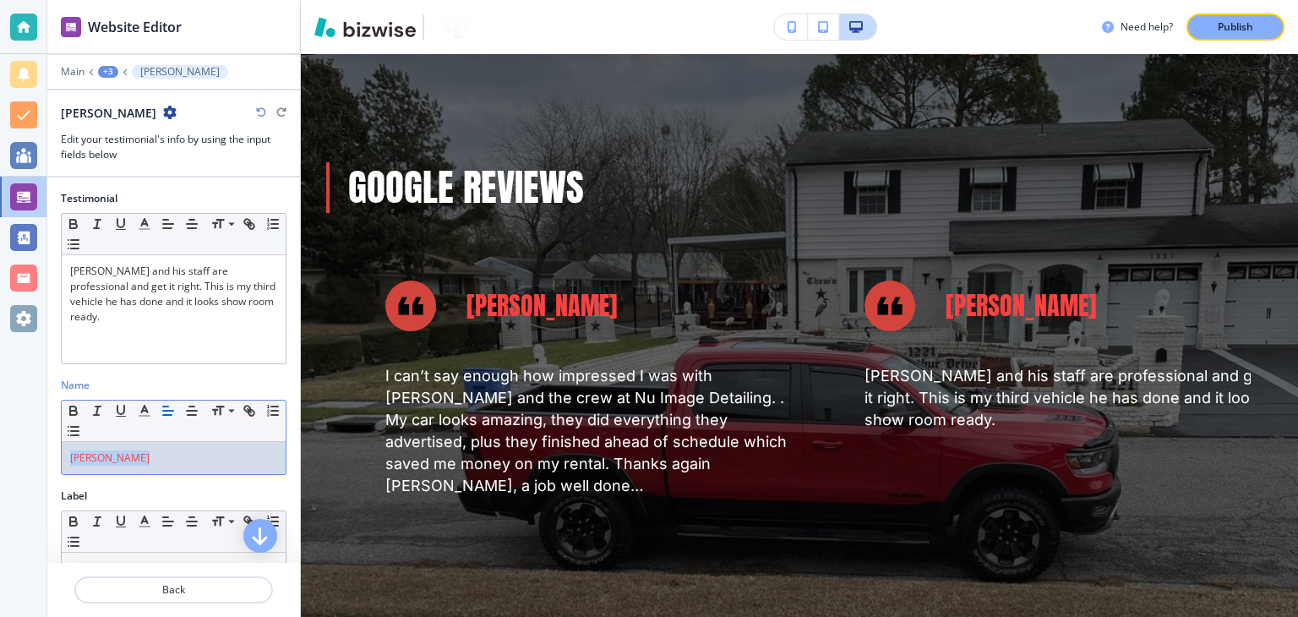
scroll to position [79, 0]
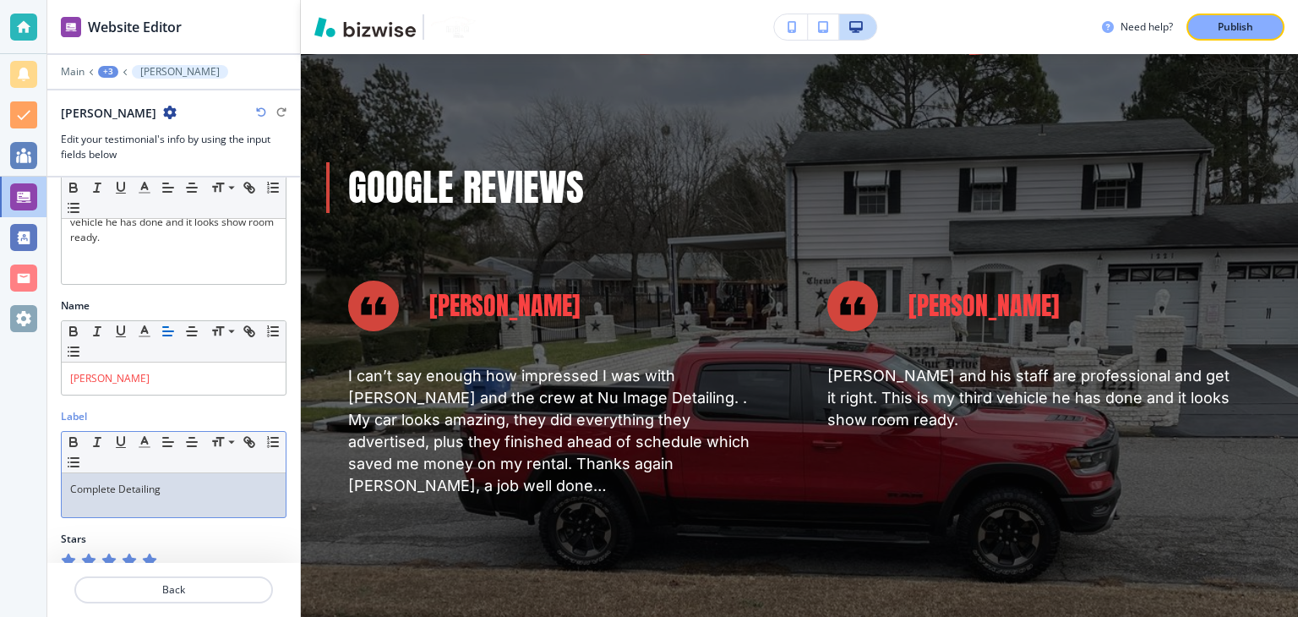
click at [156, 482] on p "Complete Detailing" at bounding box center [173, 489] width 207 height 15
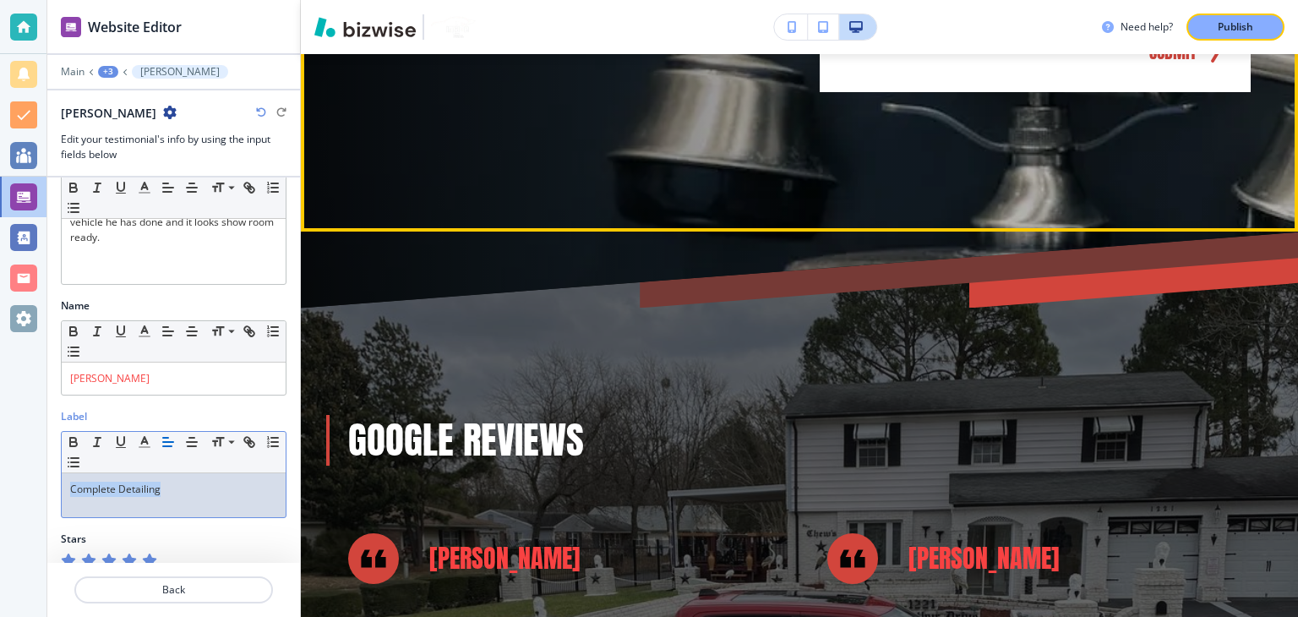
scroll to position [1026, 0]
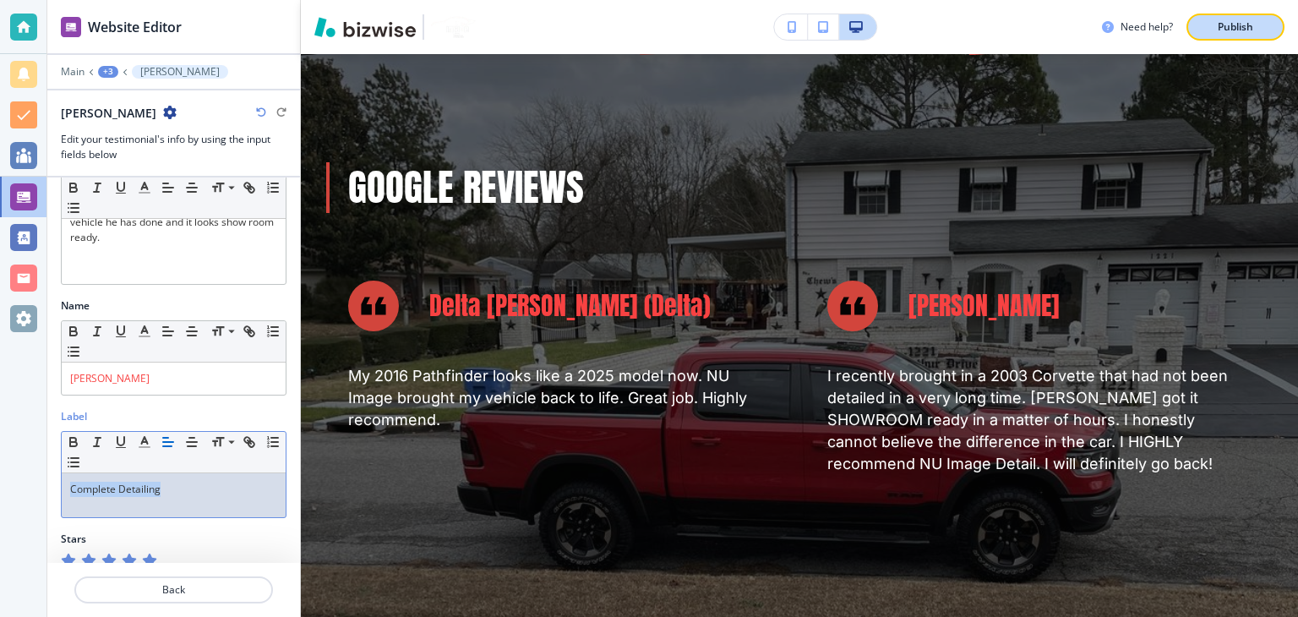
click at [1250, 26] on p "Publish" at bounding box center [1234, 26] width 35 height 15
